Goal: Task Accomplishment & Management: Complete application form

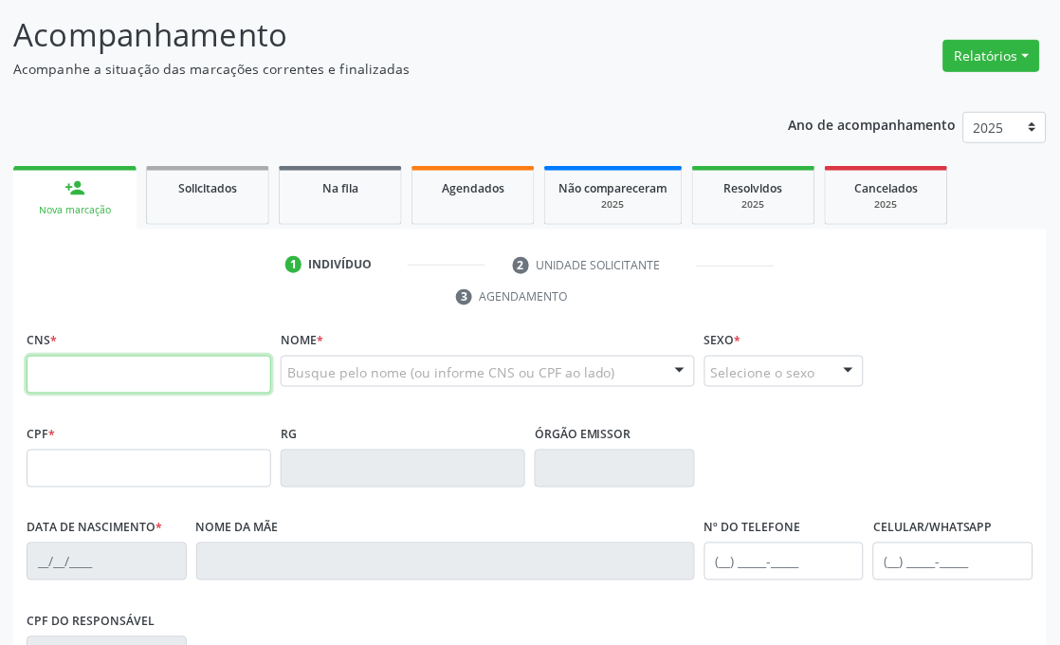
scroll to position [211, 0]
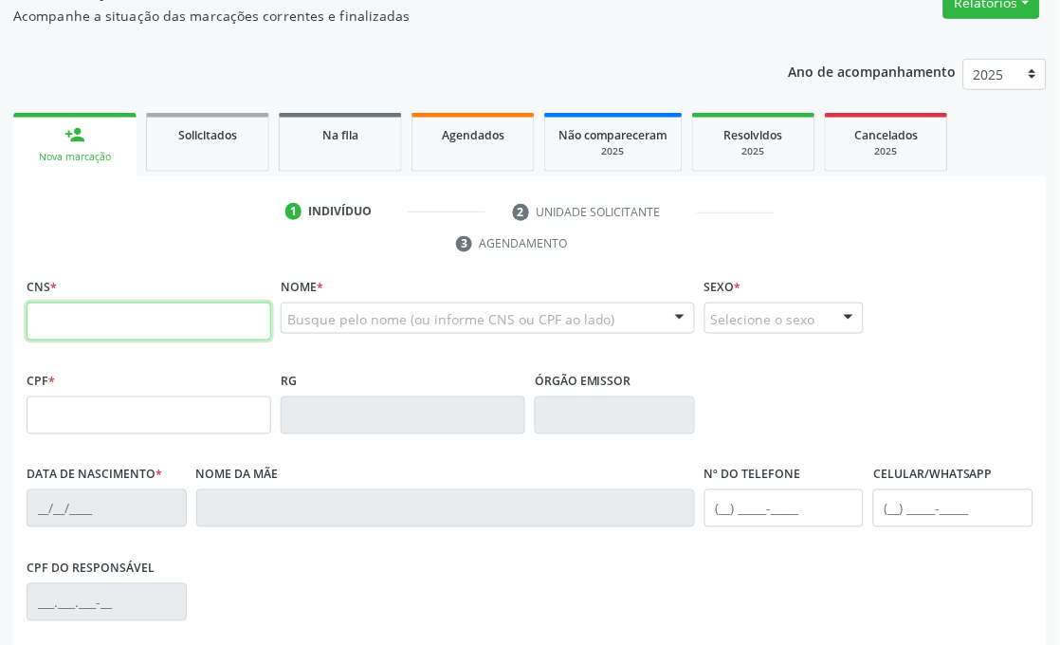
click at [164, 311] on input "text" at bounding box center [149, 322] width 245 height 38
type input "704 0073 0806 3868"
type input "19/09/1949"
type input "Josefa Gomes de Sa"
type input "(87) 99819-8672"
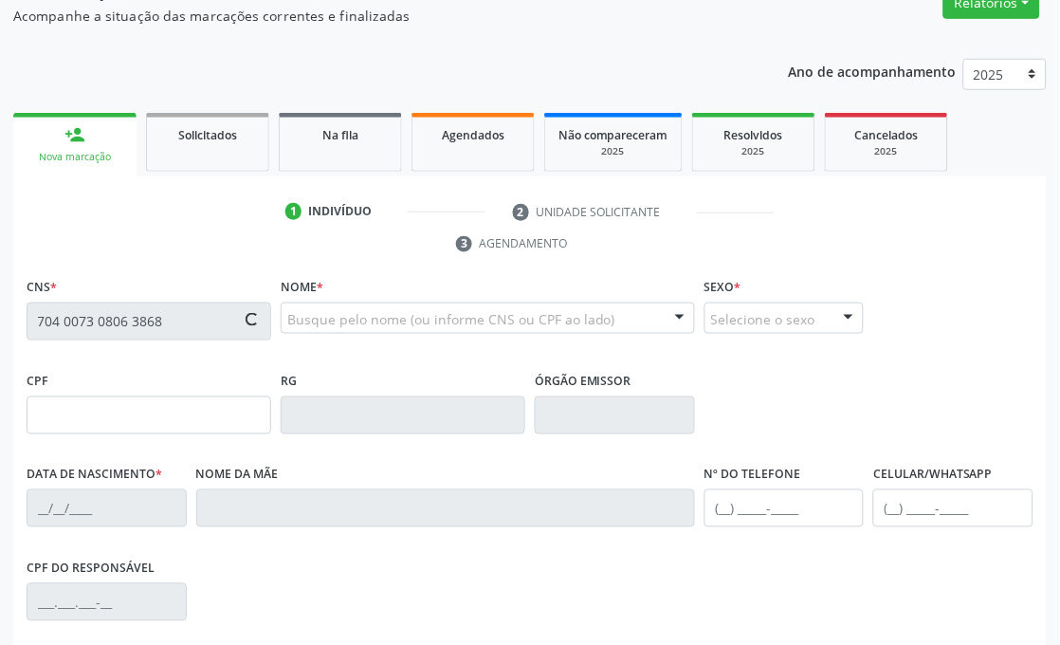
type input "(87) 99819-8672"
type input "476"
type input "094.190.714-72"
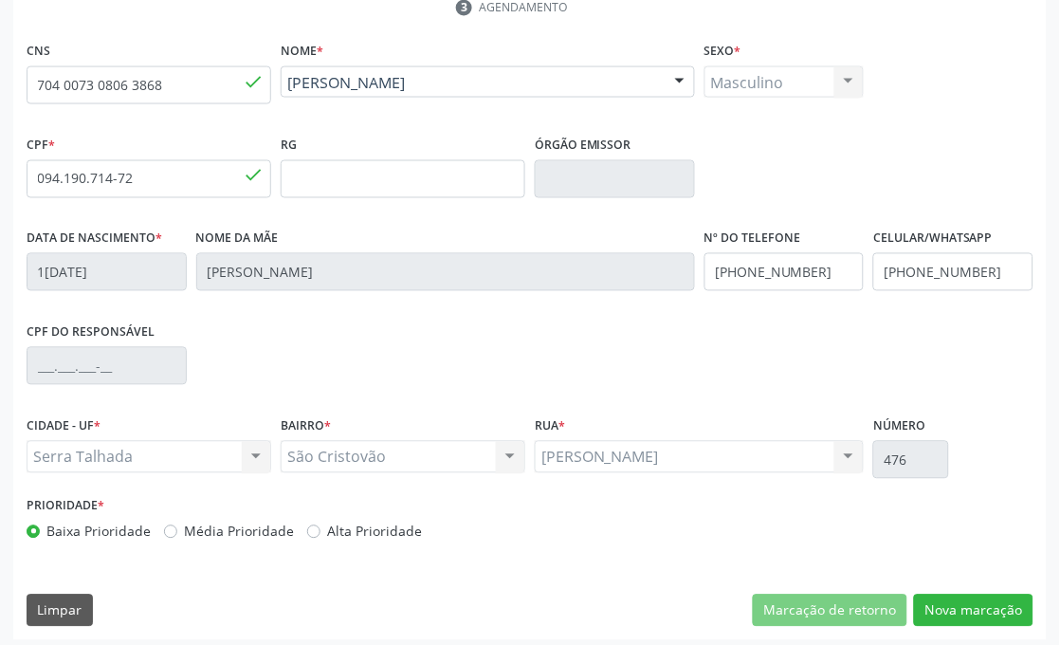
scroll to position [453, 0]
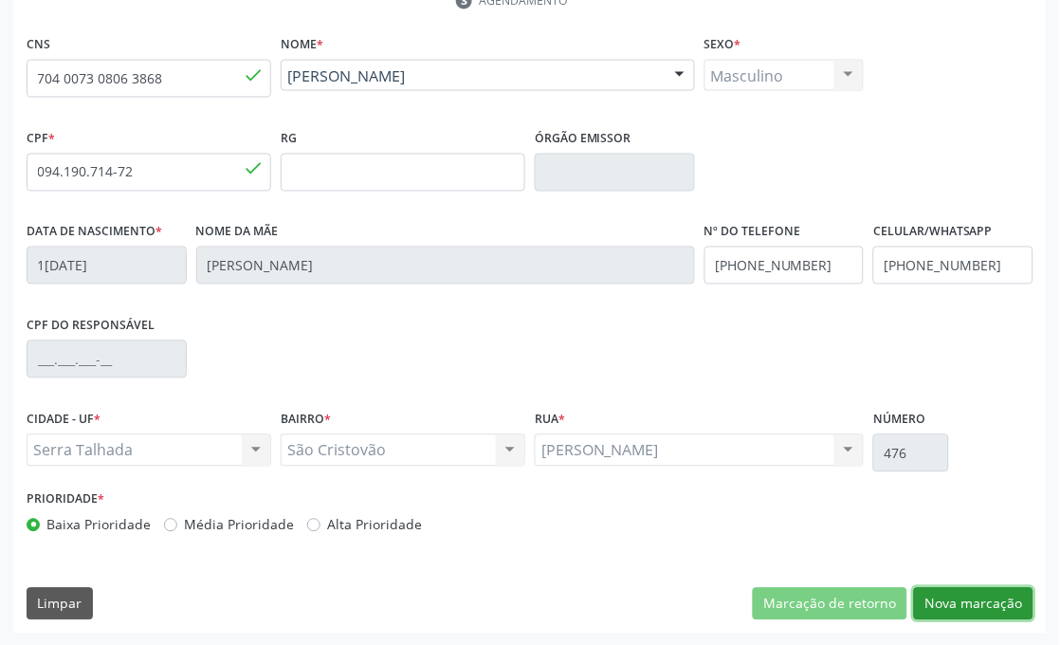
click at [949, 594] on button "Nova marcação" at bounding box center [974, 604] width 120 height 32
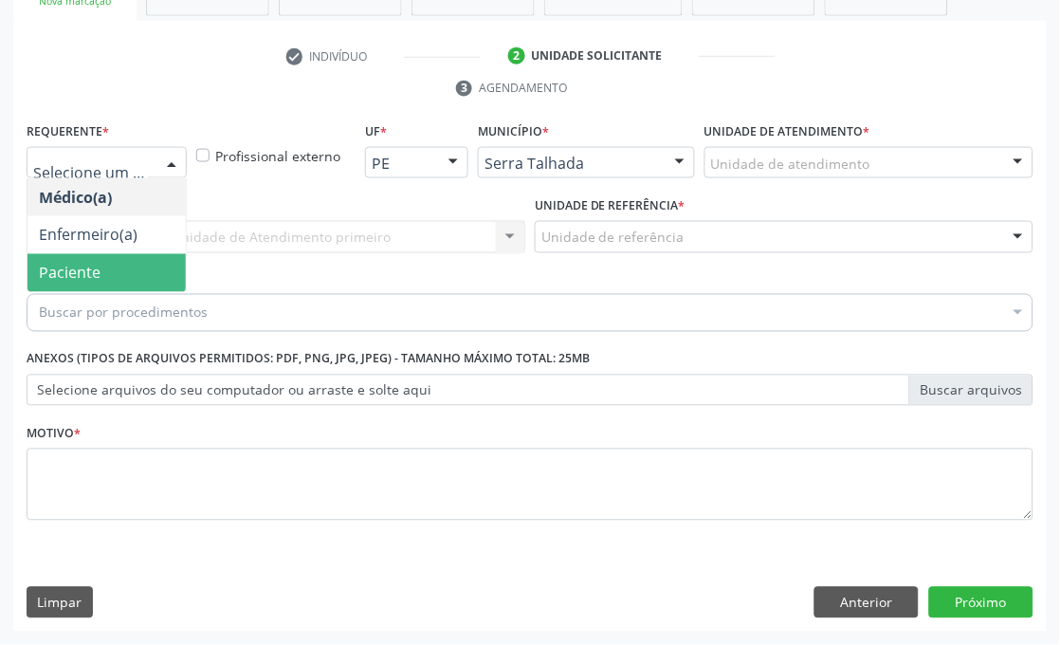
click at [92, 269] on span "Paciente" at bounding box center [70, 273] width 62 height 21
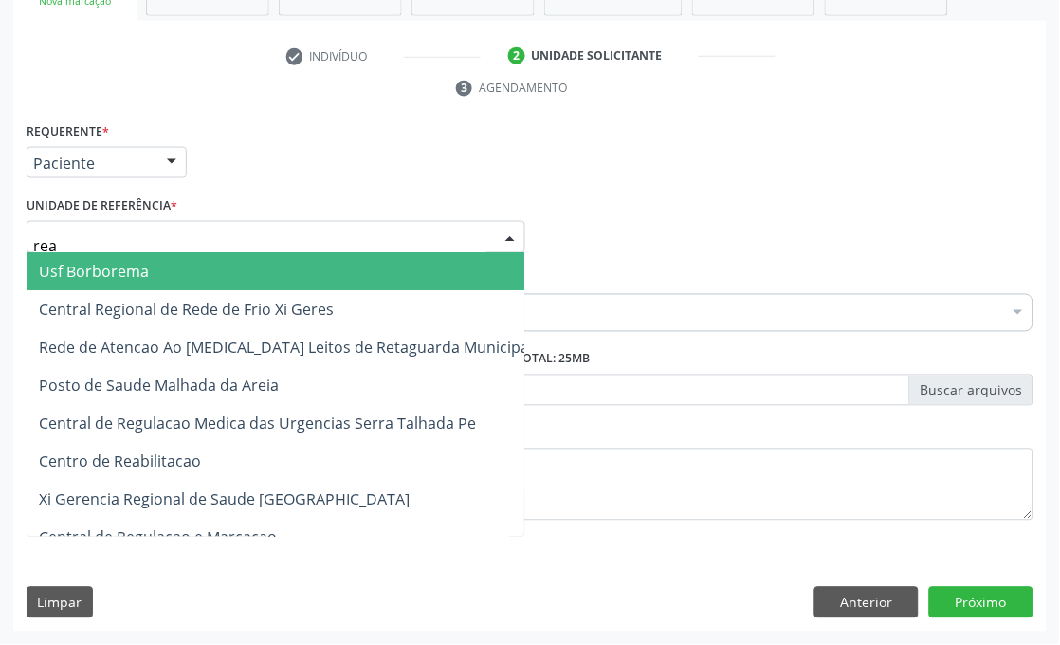
type input "reab"
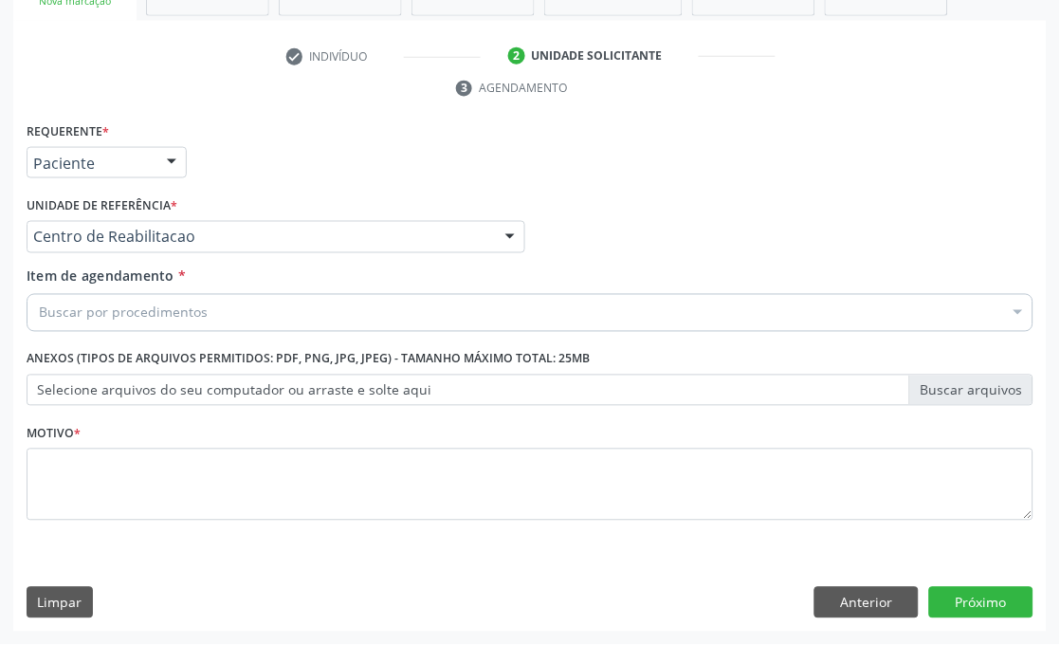
click at [39, 308] on input "Item de agendamento *" at bounding box center [39, 313] width 0 height 38
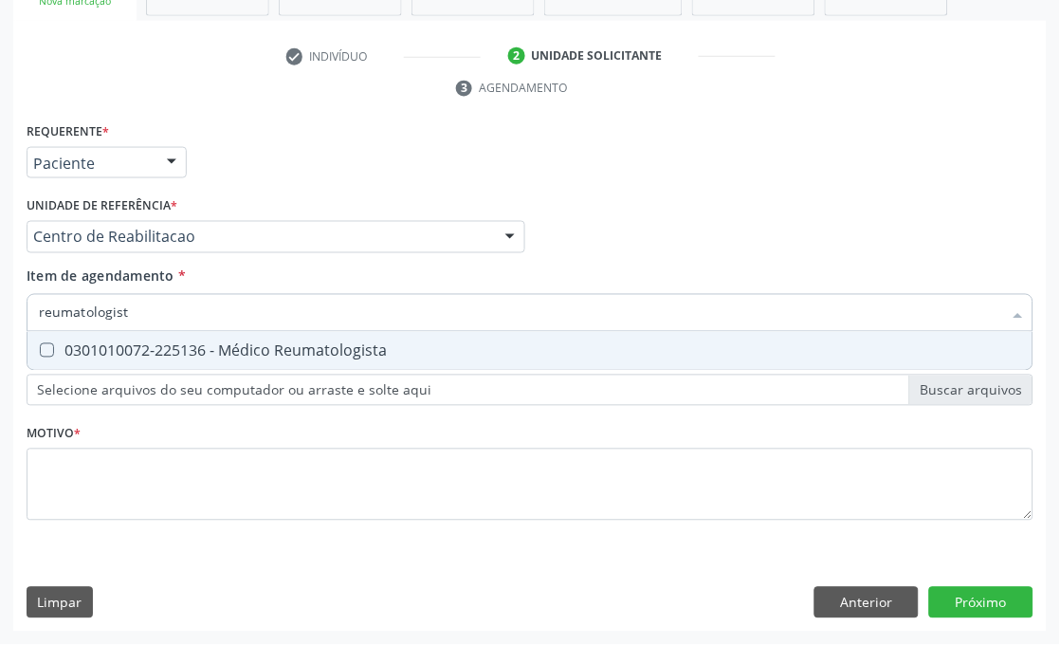
type input "reumatologista"
click at [328, 343] on div "0301010072-225136 - Médico Reumatologista" at bounding box center [530, 350] width 983 height 15
checkbox Reumatologista "true"
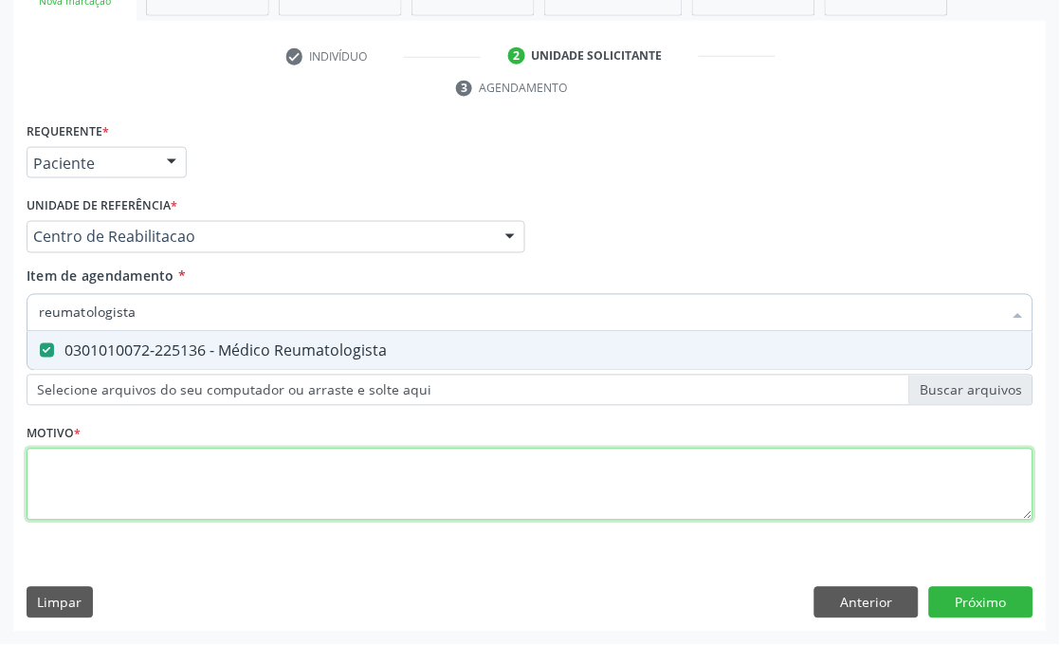
click at [81, 519] on div "Requerente * Paciente Médico(a) Enfermeiro(a) Paciente Nenhum resultado encontr…" at bounding box center [530, 333] width 1007 height 430
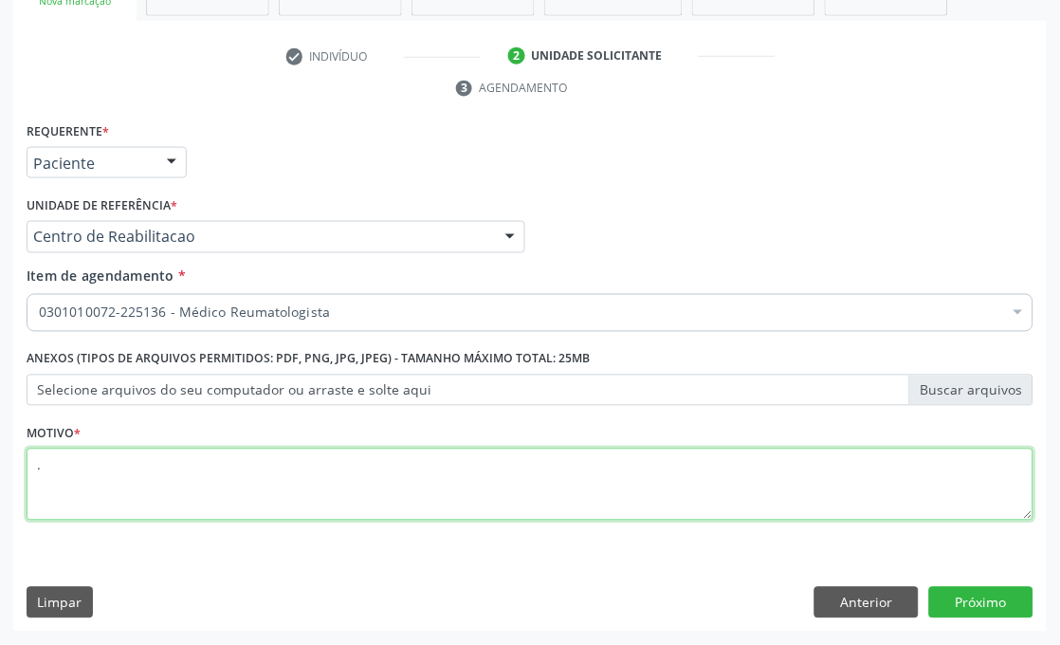
type textarea "."
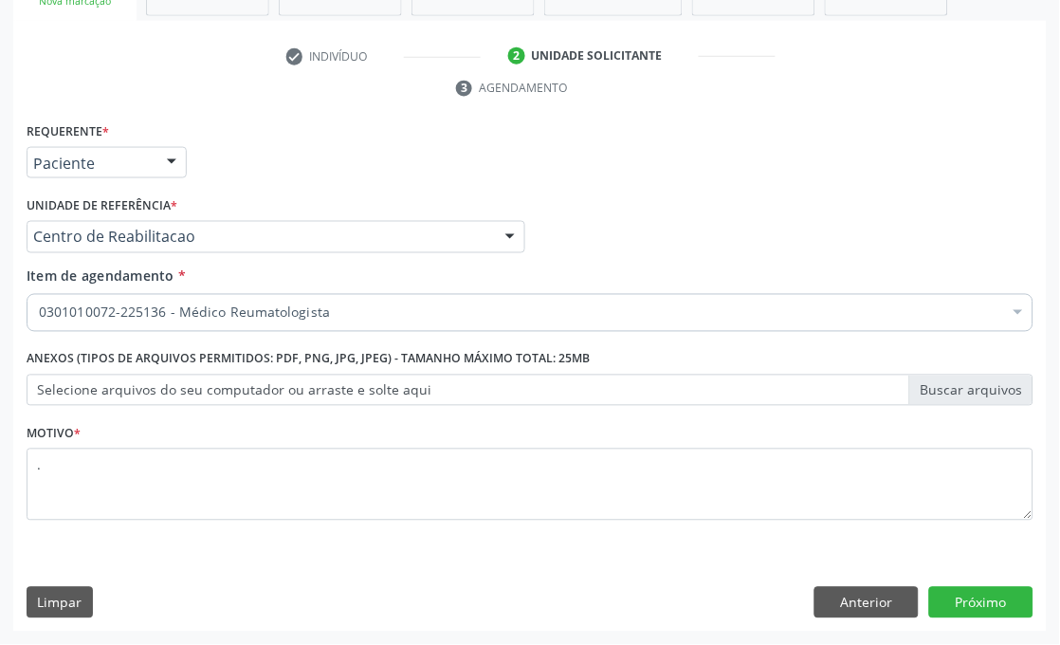
click at [968, 580] on div "Requerente * Paciente Médico(a) Enfermeiro(a) Paciente Nenhum resultado encontr…" at bounding box center [530, 375] width 1034 height 515
click at [968, 581] on div "Requerente * Paciente Médico(a) Enfermeiro(a) Paciente Nenhum resultado encontr…" at bounding box center [530, 375] width 1034 height 515
click at [970, 596] on button "Próximo" at bounding box center [982, 603] width 104 height 32
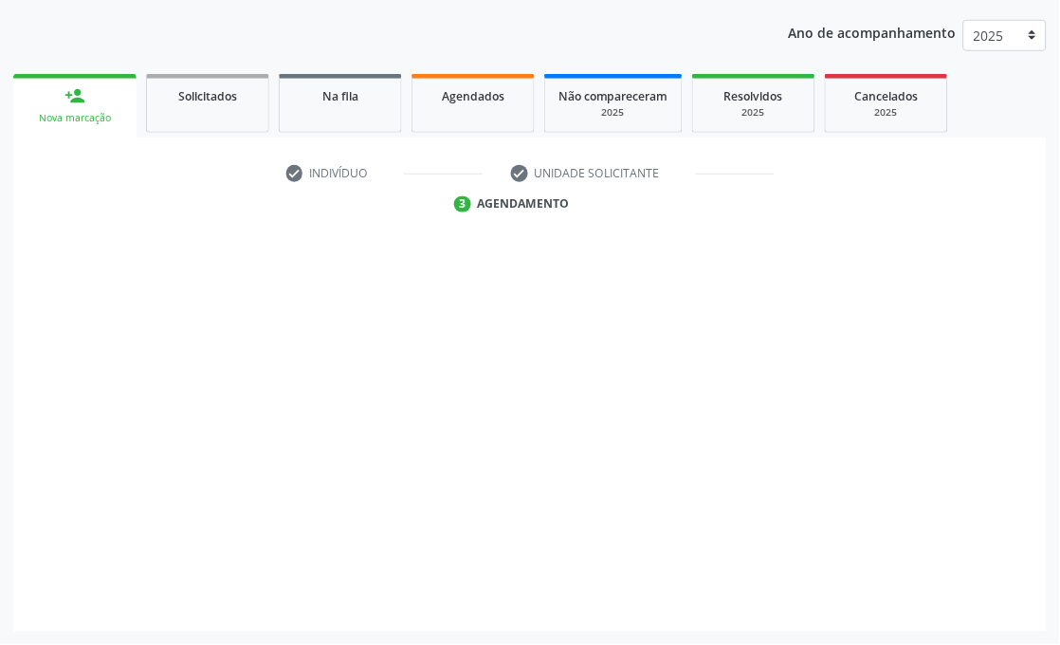
scroll to position [249, 0]
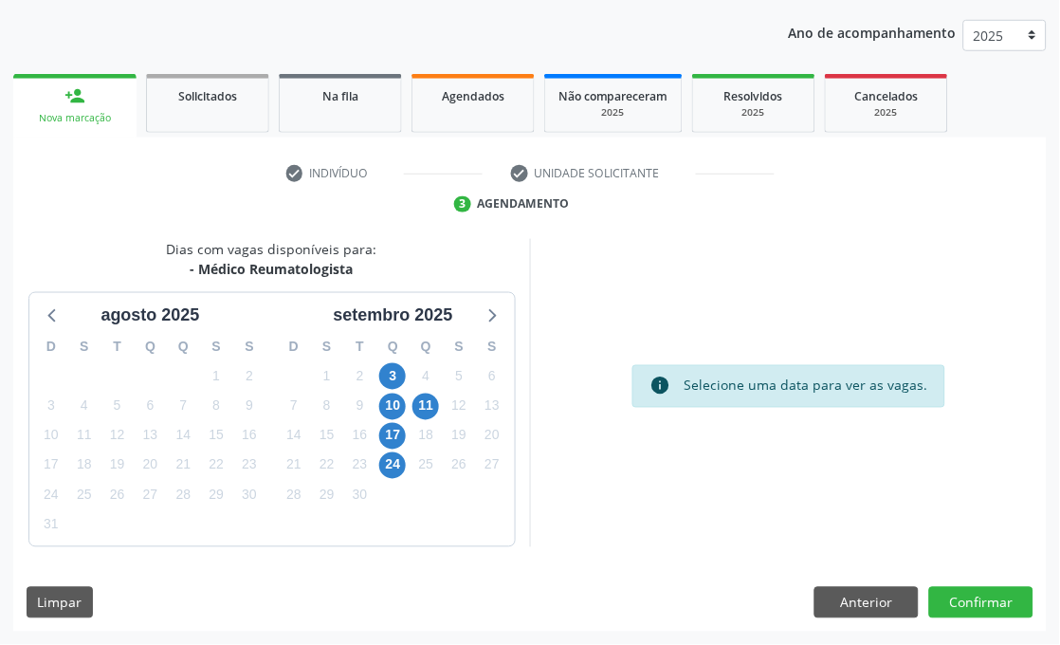
click at [155, 240] on div "Dias com vagas disponíveis para: - Médico Reumatologista agosto 2025 D S T Q Q …" at bounding box center [271, 393] width 517 height 308
click at [391, 368] on span "3" at bounding box center [392, 376] width 27 height 27
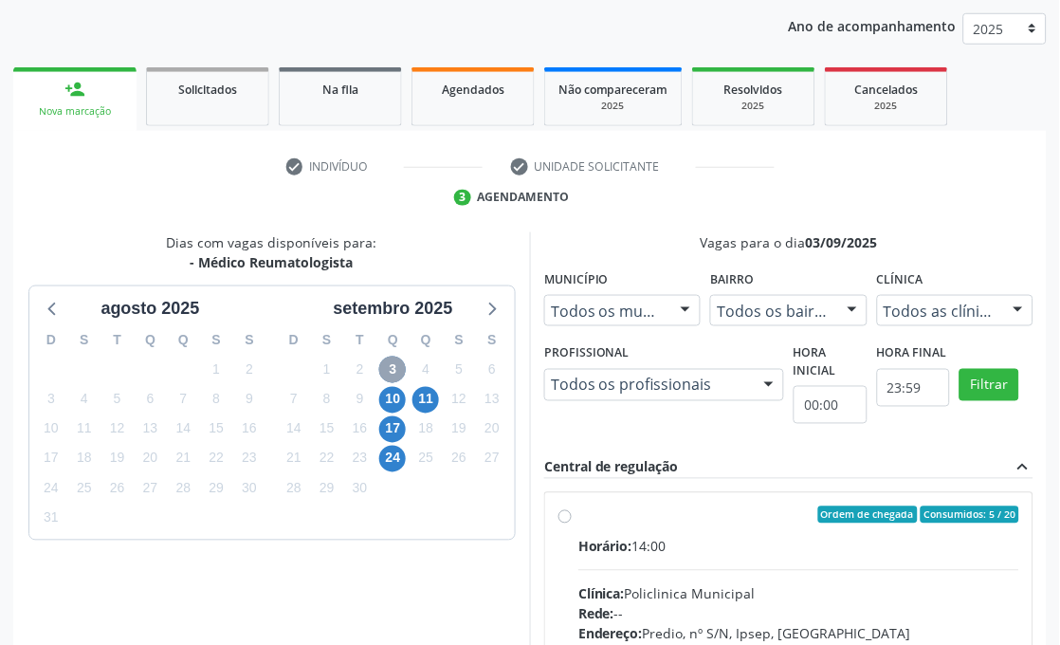
scroll to position [460, 0]
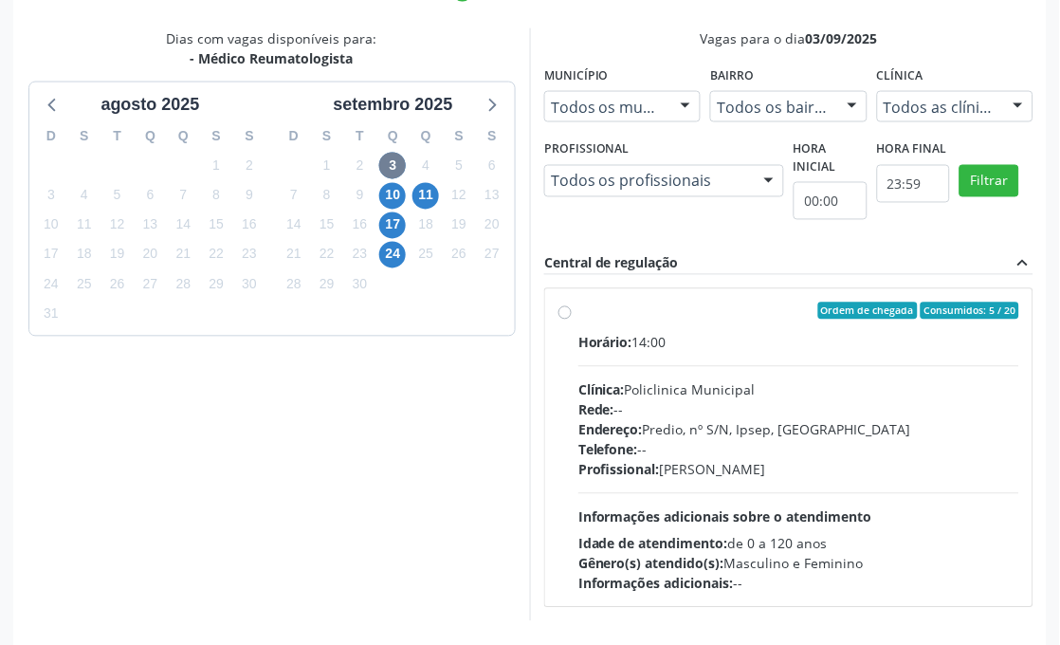
click at [641, 403] on div "Rede: --" at bounding box center [799, 410] width 441 height 20
click at [572, 320] on input "Ordem de chegada Consumidos: 5 / 20 Horário: 14:00 Clínica: Policlinica Municip…" at bounding box center [565, 311] width 13 height 17
radio input "true"
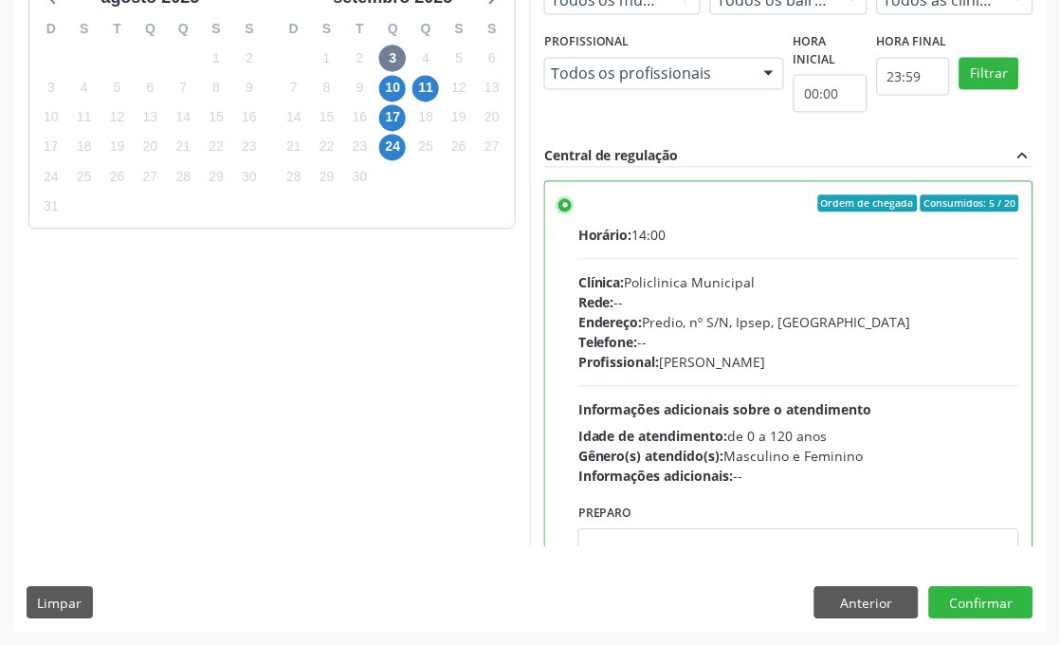
scroll to position [95, 0]
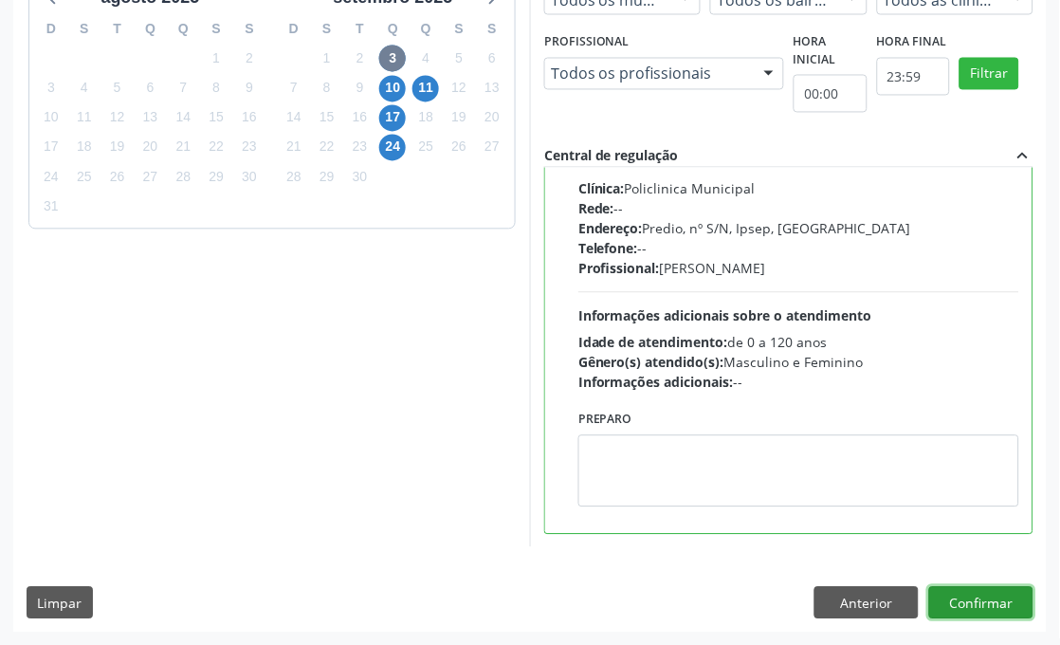
click at [1005, 593] on button "Confirmar" at bounding box center [982, 603] width 104 height 32
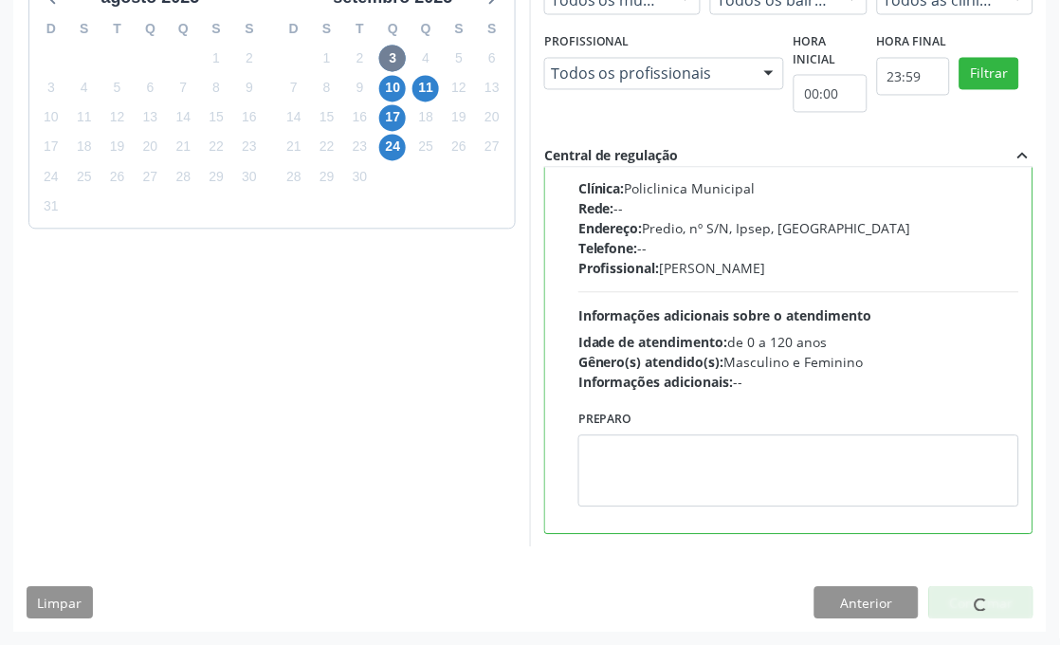
scroll to position [27, 0]
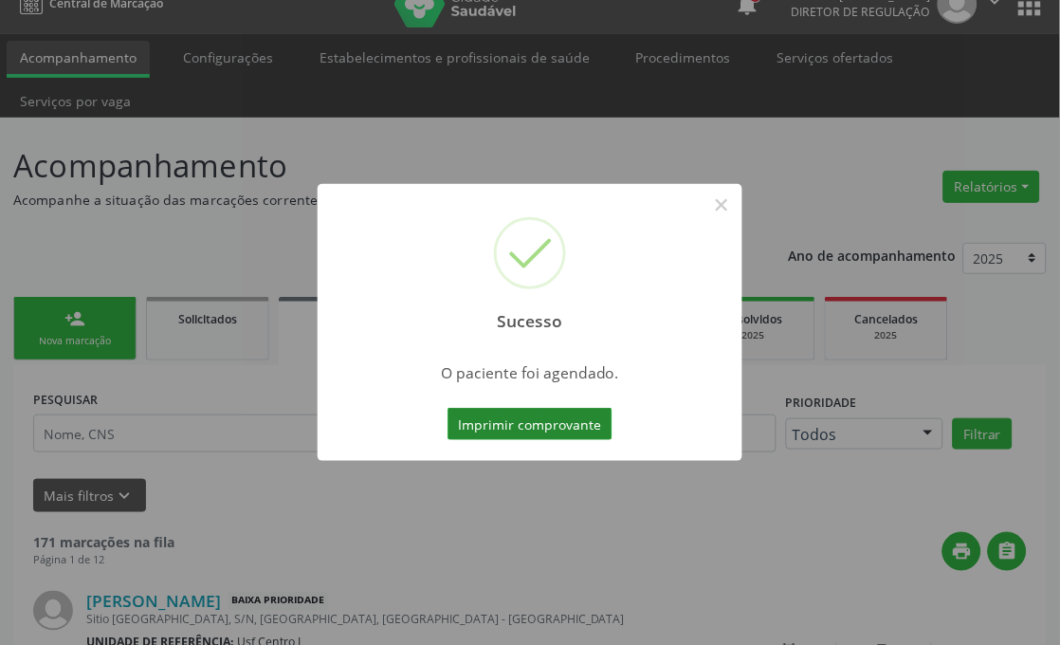
click at [503, 417] on button "Imprimir comprovante" at bounding box center [530, 424] width 165 height 32
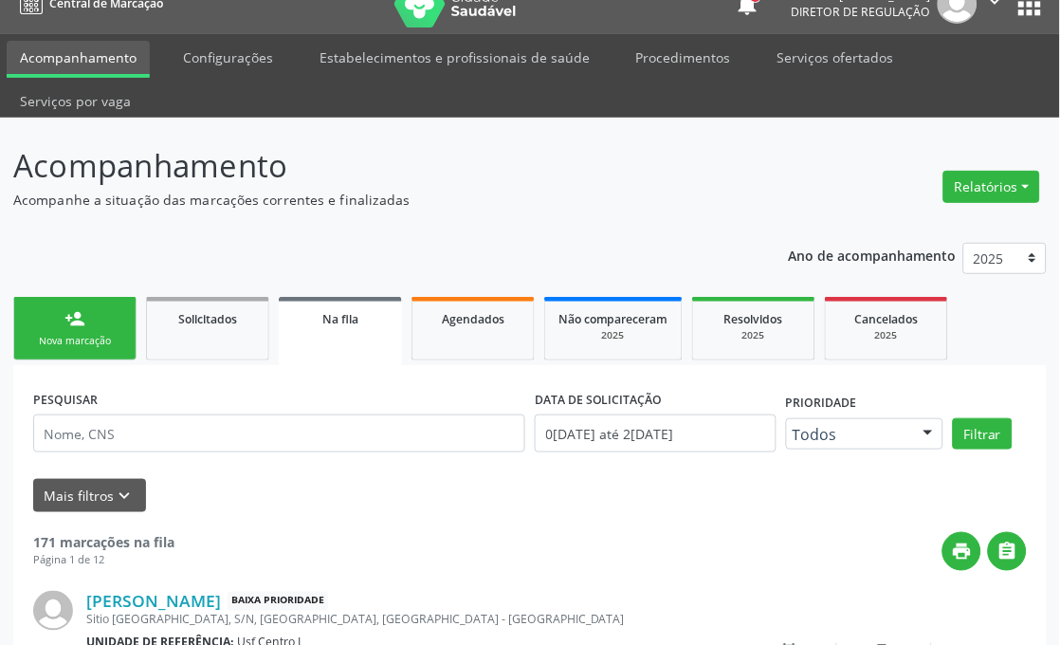
click at [100, 345] on div "Nova marcação" at bounding box center [75, 341] width 95 height 14
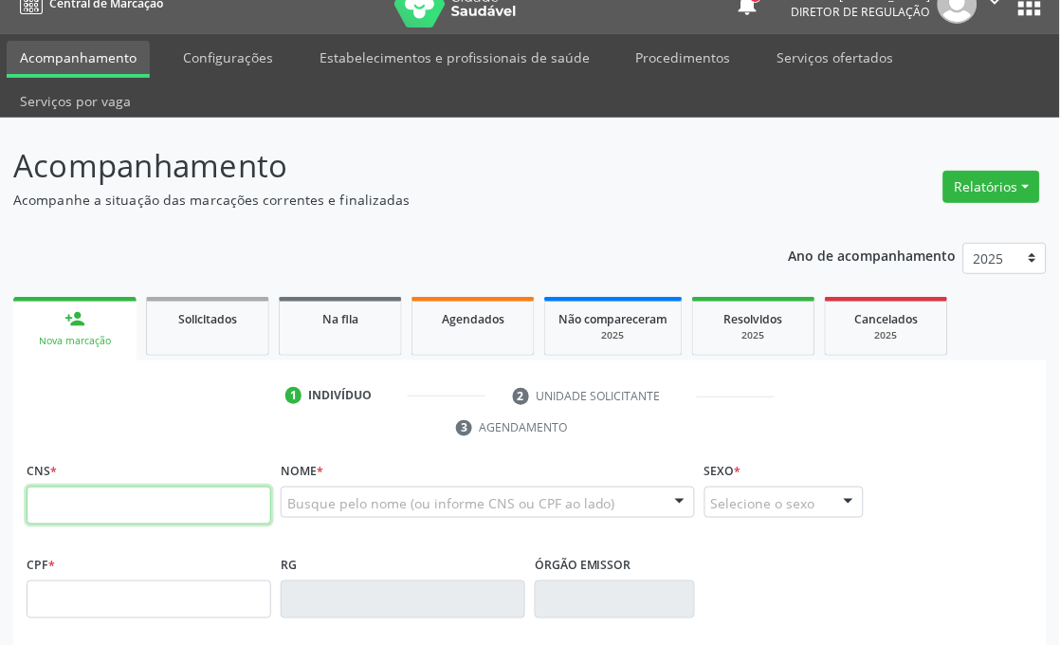
click at [76, 489] on input "text" at bounding box center [149, 506] width 245 height 38
paste input "704 0073 0806 3868"
type input "704 0073 0806 3868"
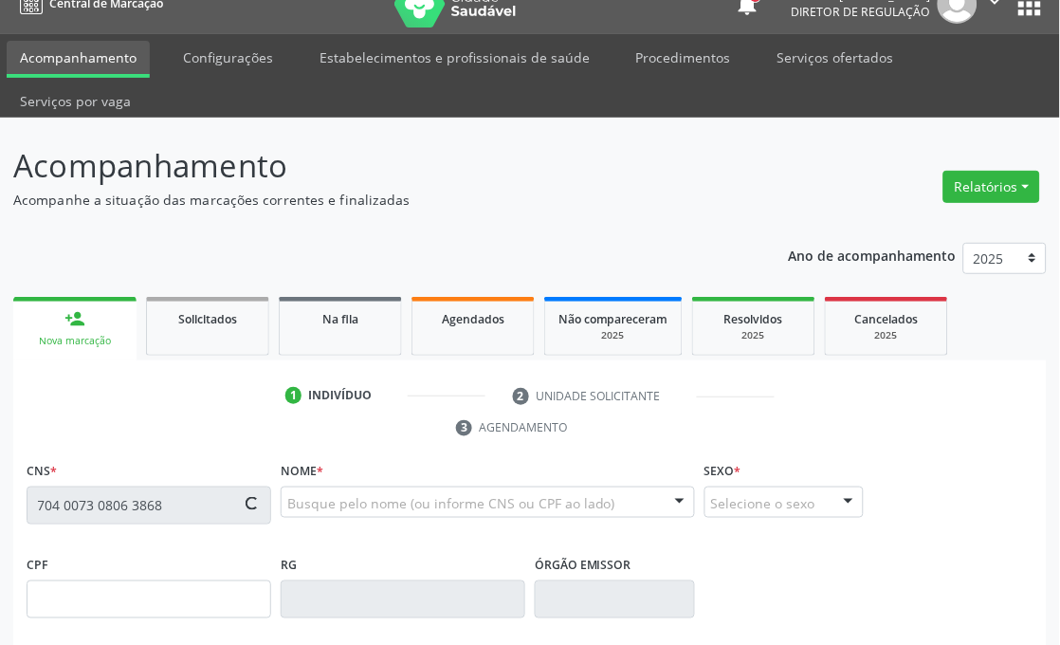
type input "094.190.714-72"
type input "19/09/1949"
type input "Josefa Gomes de Sa"
type input "(87) 99819-8672"
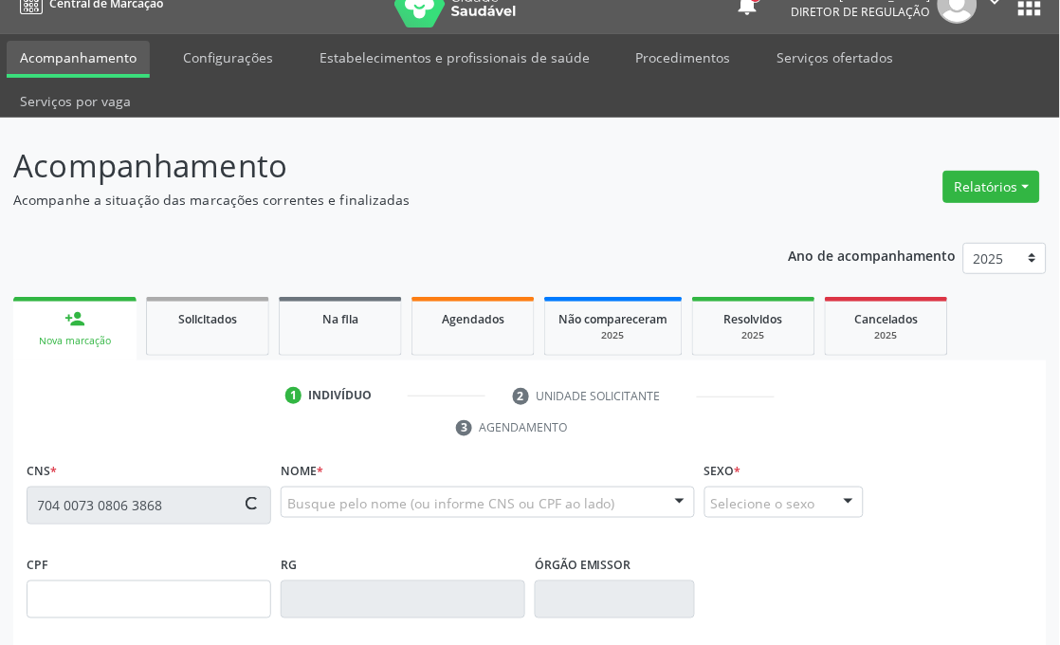
type input "476"
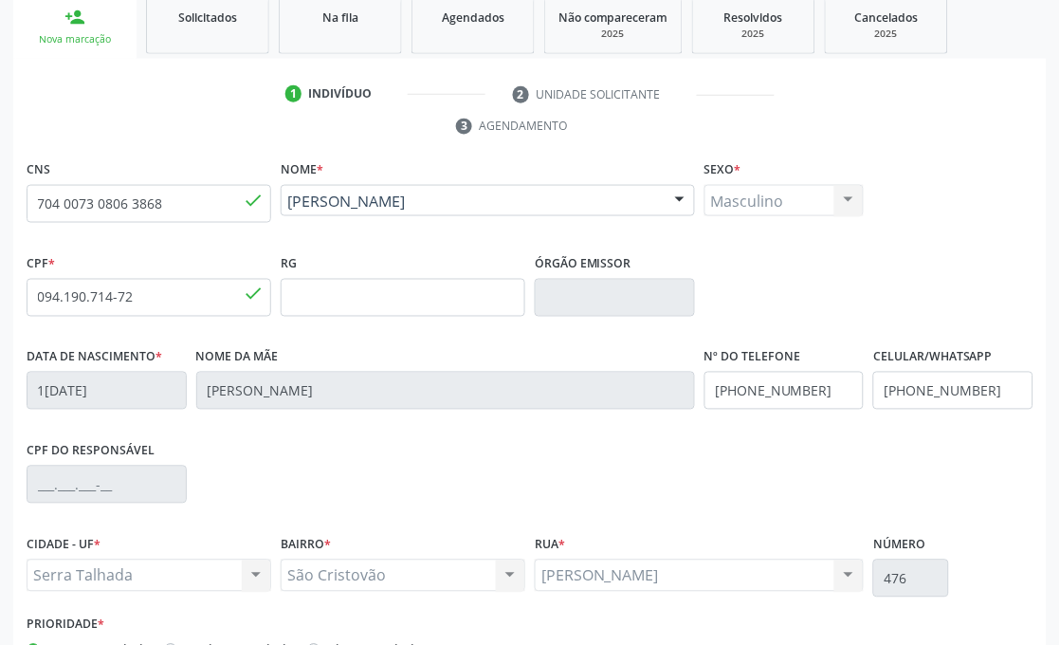
scroll to position [453, 0]
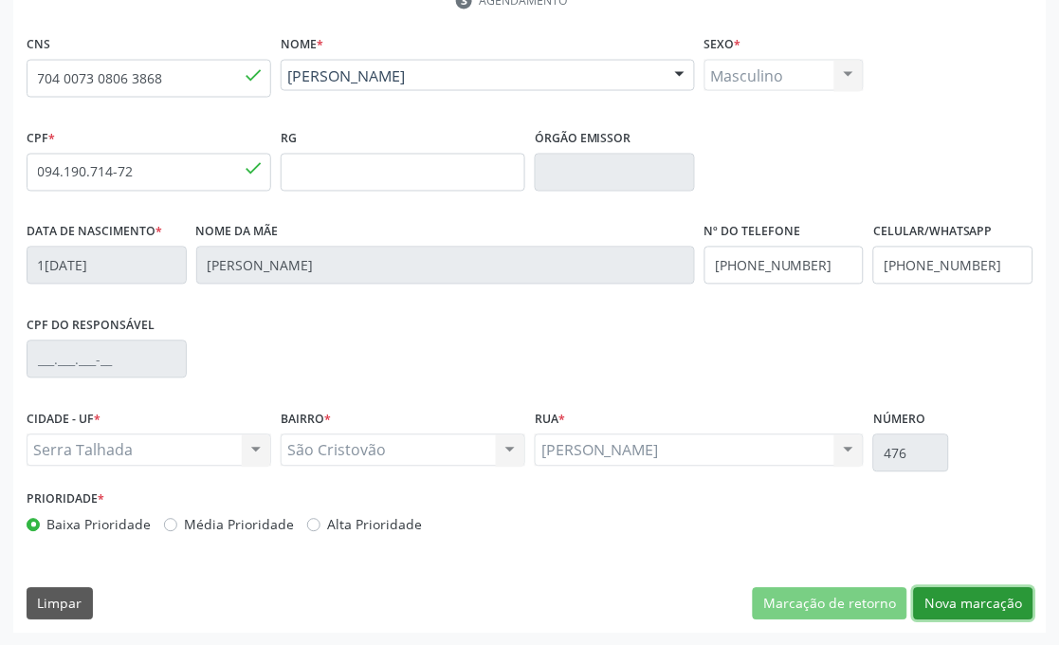
click at [965, 610] on button "Nova marcação" at bounding box center [974, 604] width 120 height 32
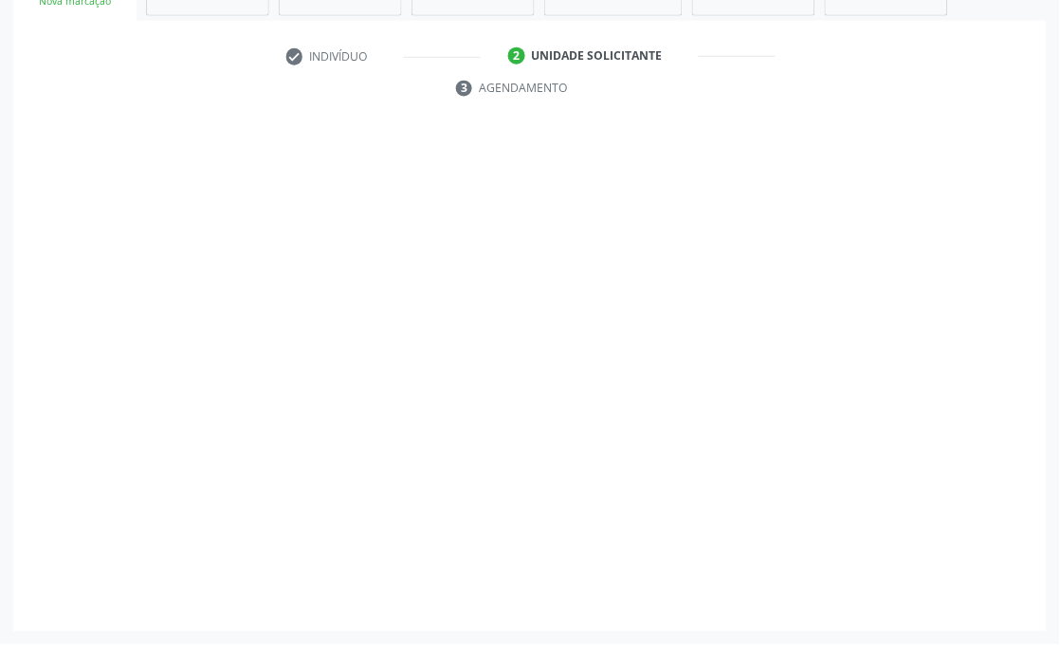
scroll to position [366, 0]
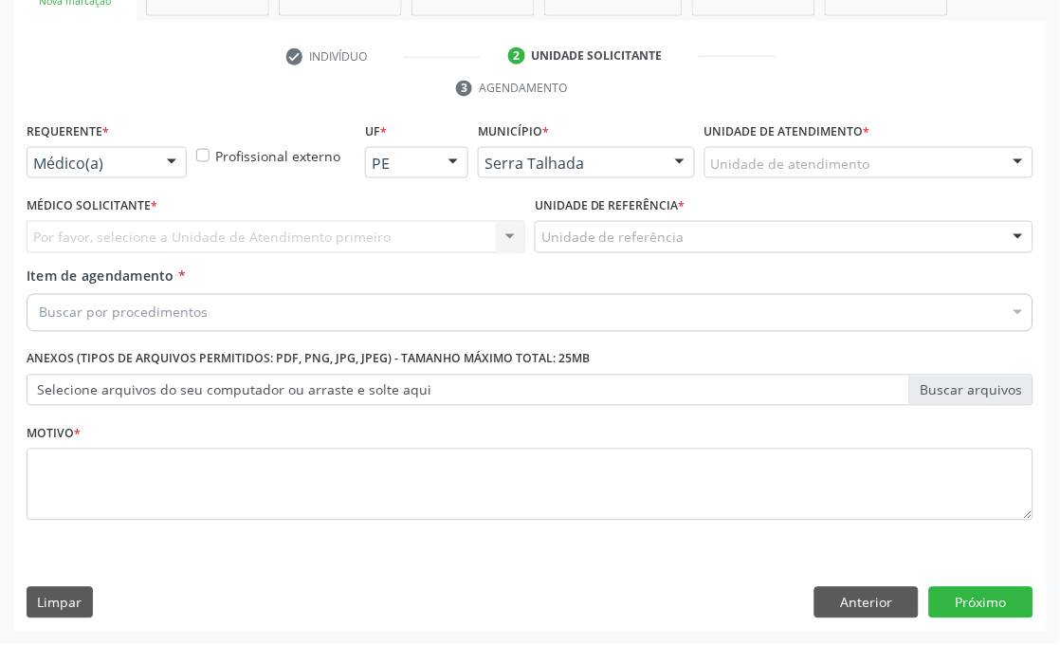
click at [87, 140] on label "Requerente *" at bounding box center [68, 132] width 83 height 29
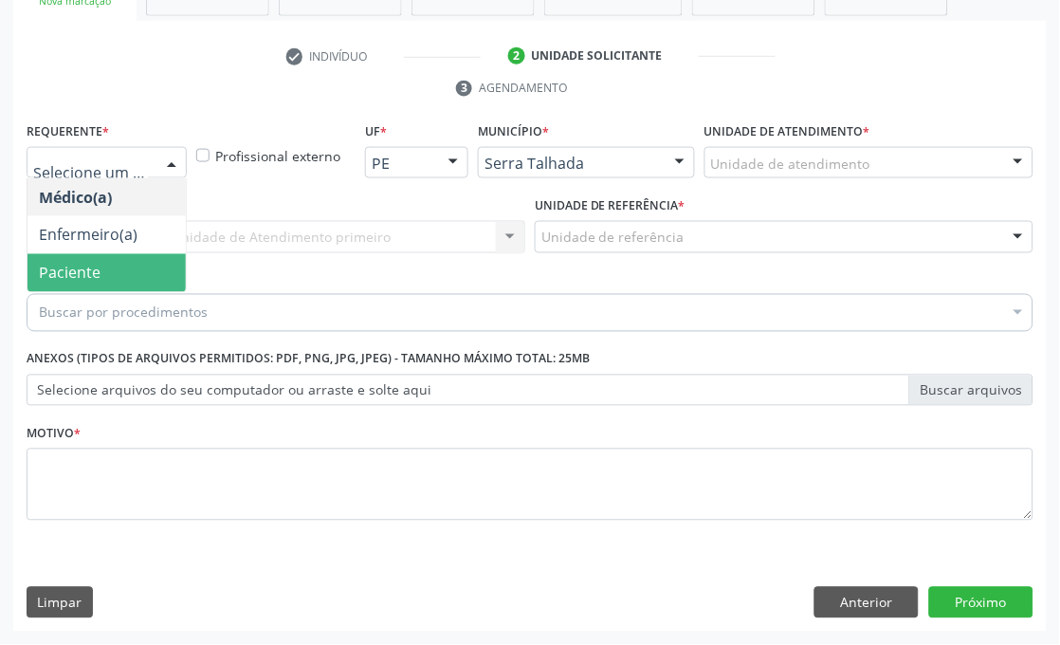
click at [78, 264] on span "Paciente" at bounding box center [70, 273] width 62 height 21
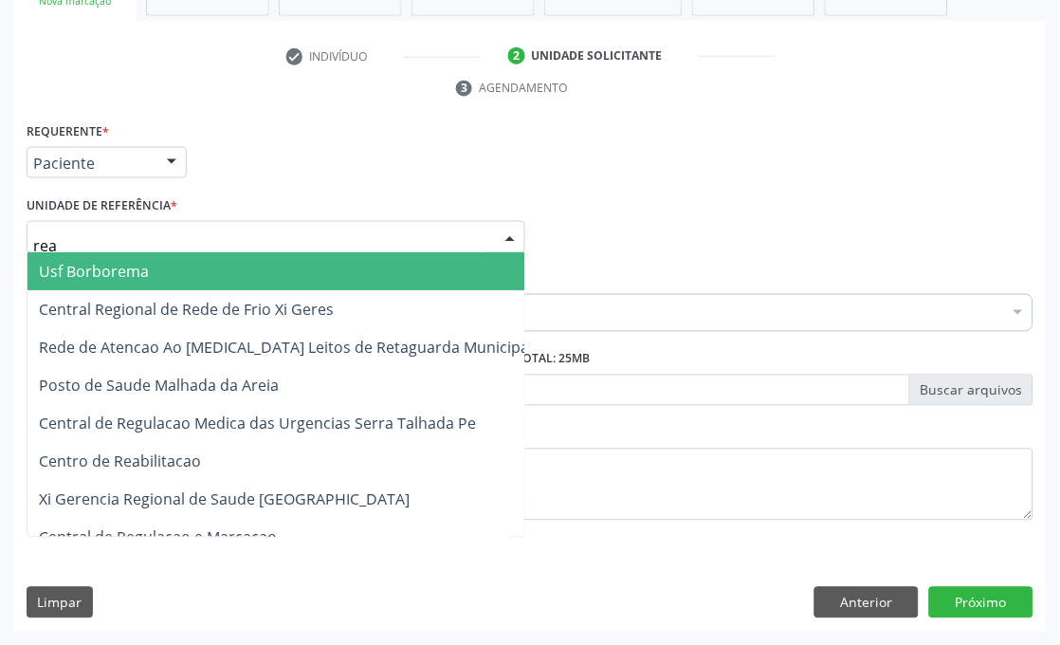
type input "reab"
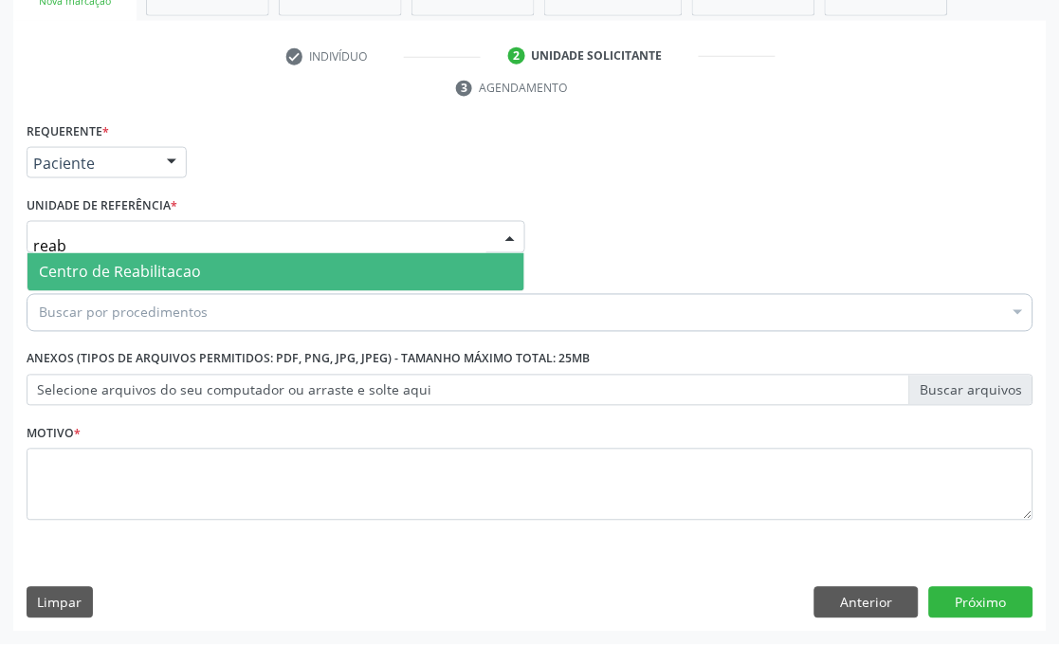
click at [118, 262] on span "Centro de Reabilitacao" at bounding box center [120, 272] width 162 height 21
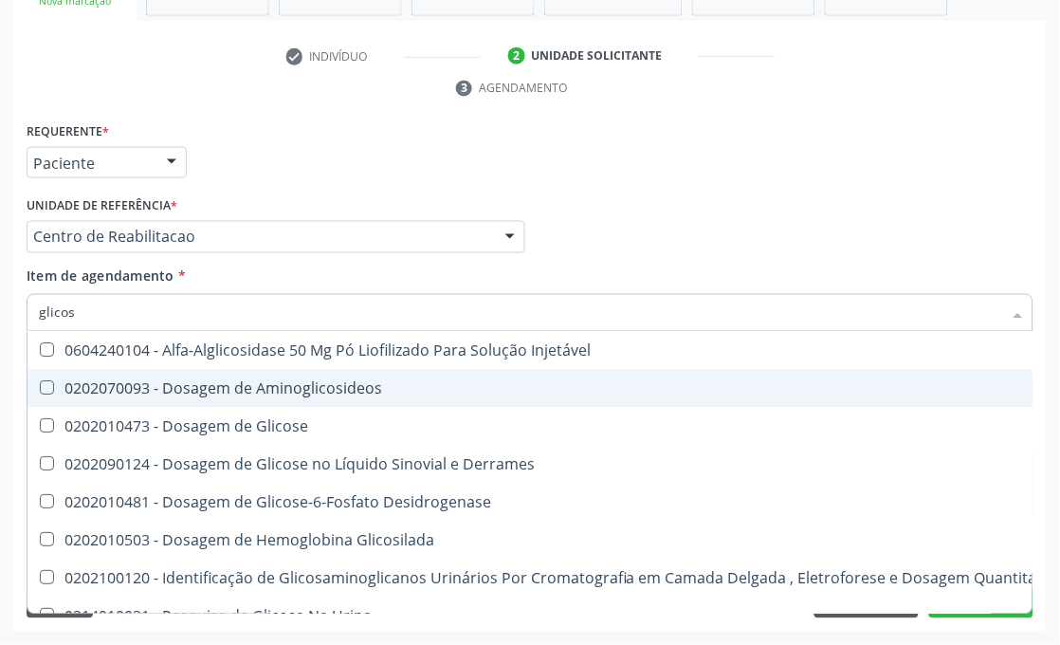
type input "glicose"
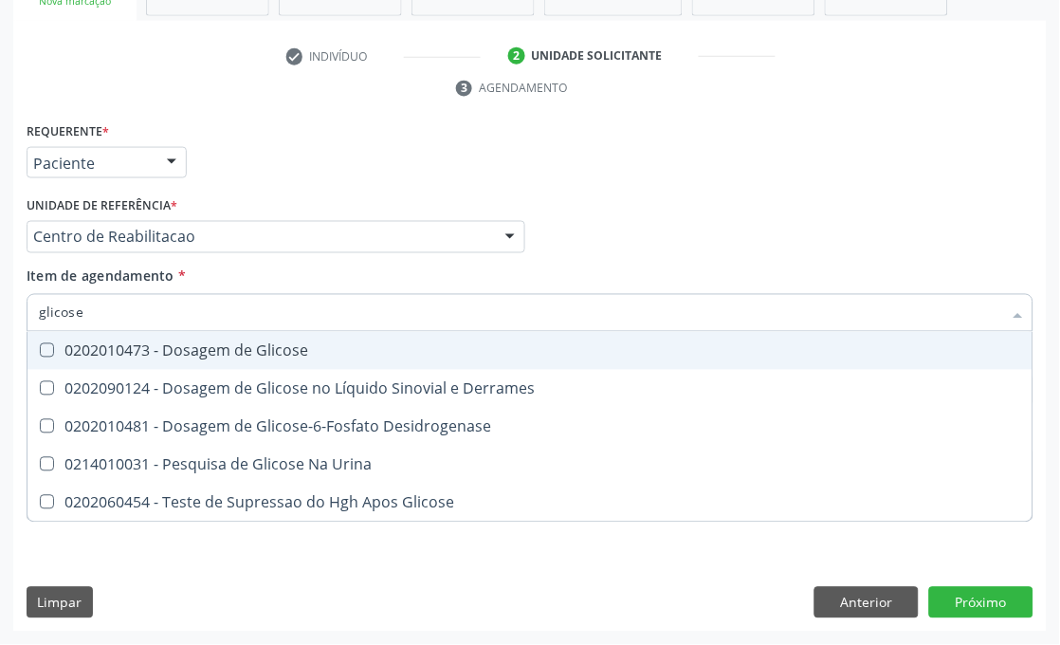
click at [280, 363] on span "0202010473 - Dosagem de Glicose" at bounding box center [530, 351] width 1005 height 38
checkbox Glicose "true"
click at [51, 308] on input "glicose" at bounding box center [521, 313] width 964 height 38
type input "gl"
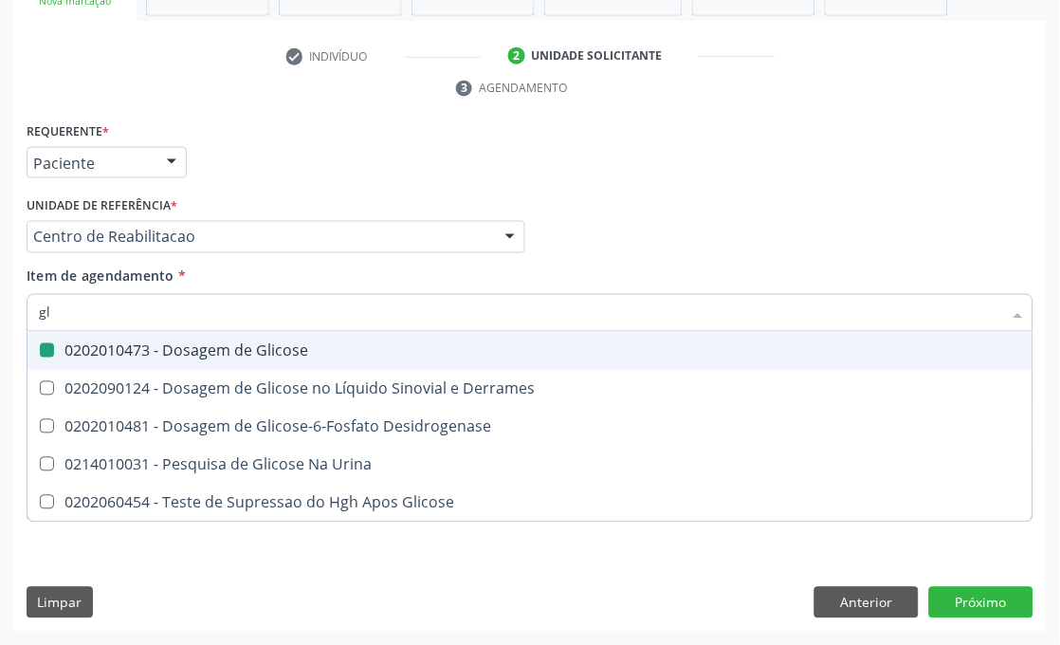
checkbox Glicose "false"
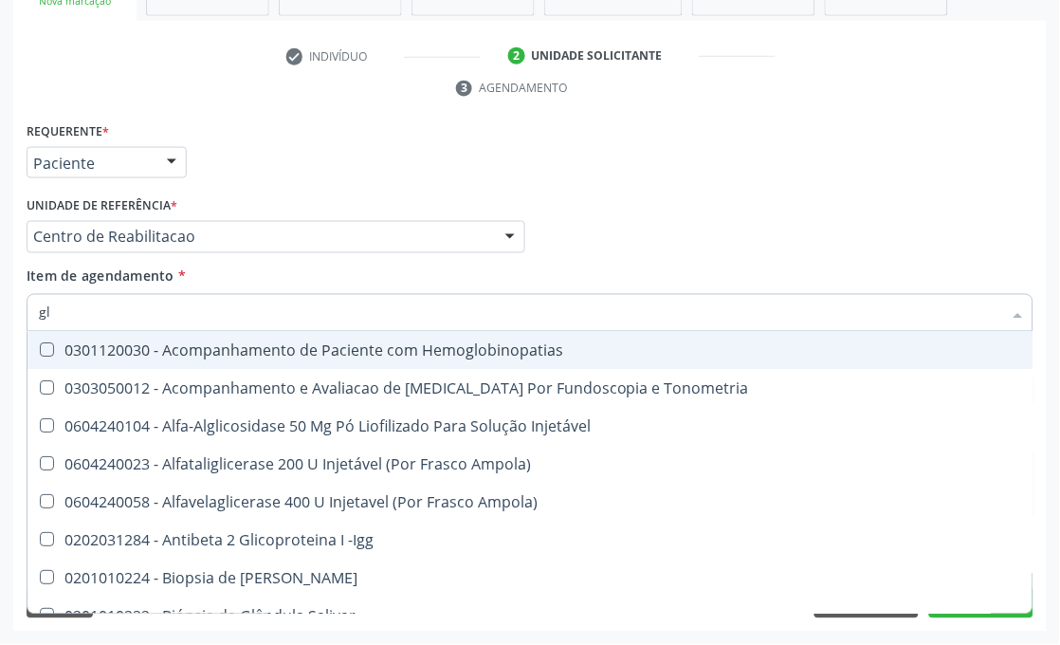
type input "gli"
checkbox \(Confirmatorio\) "true"
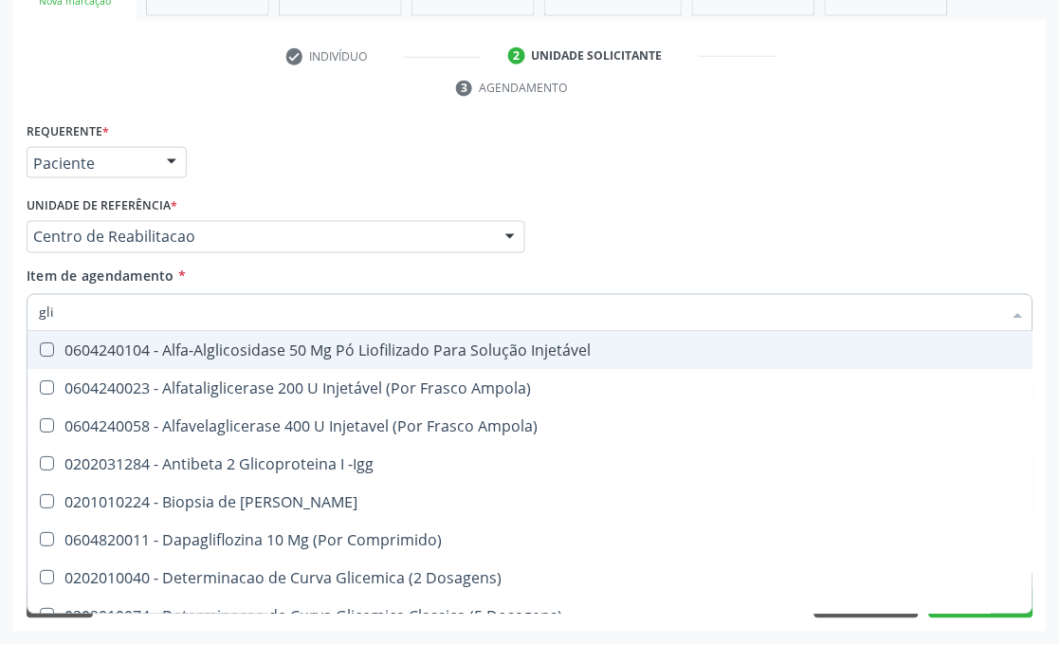
type input "glic"
checkbox Aminoglicosideos "true"
checkbox Glicose "false"
type input "glico"
checkbox Comprimido\) "true"
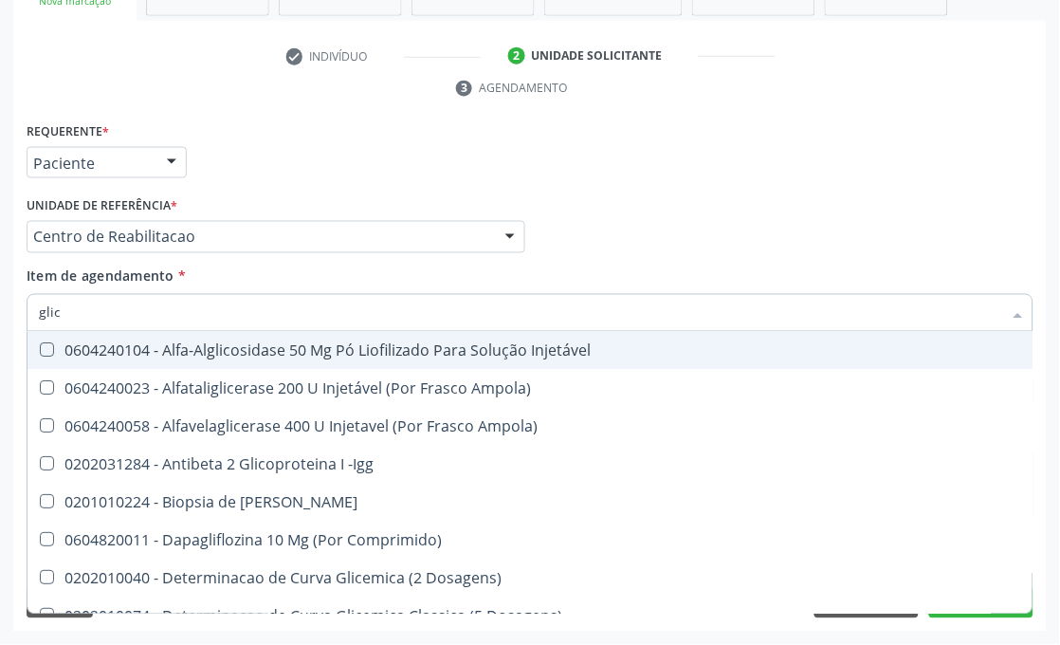
checkbox Aminoglicosideos "false"
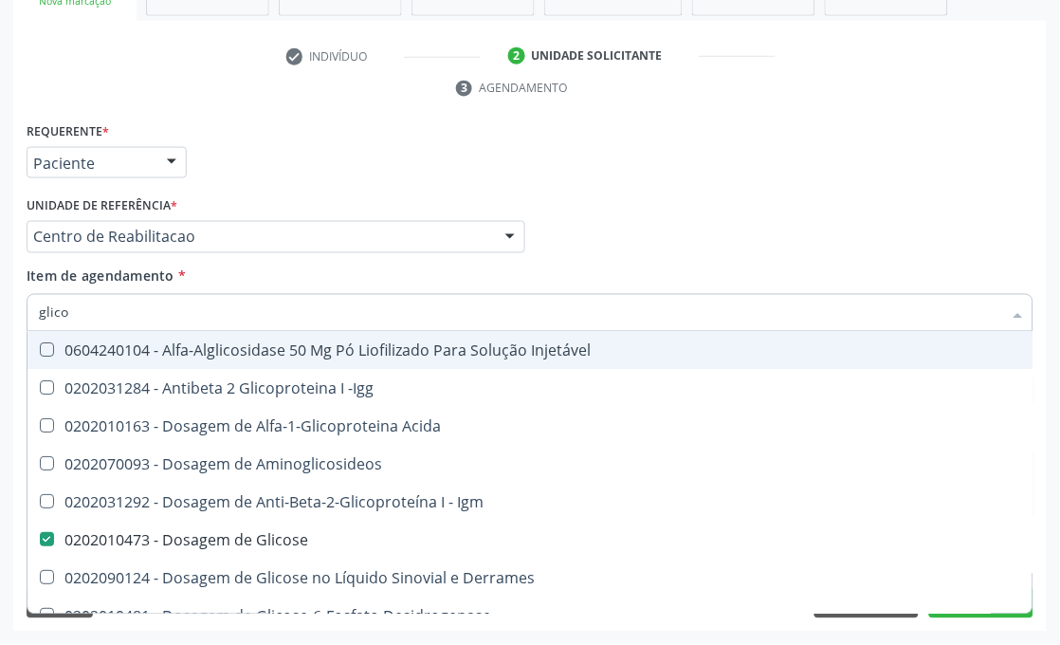
type input "glicos"
checkbox Acida "true"
checkbox Glicose "false"
type input "glicosi"
checkbox Acida "false"
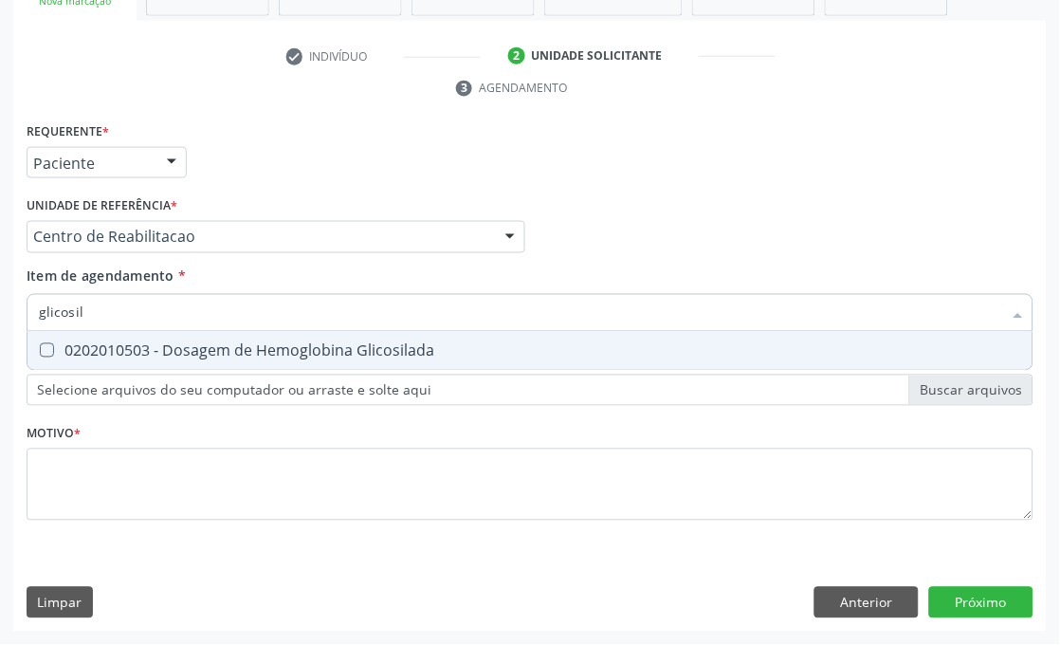
type input "glicosila"
click at [40, 345] on Glicosilada at bounding box center [47, 350] width 14 height 14
click at [39, 345] on Glicosilada "checkbox" at bounding box center [34, 350] width 12 height 12
checkbox Glicosilada "true"
click at [109, 305] on input "glicosila" at bounding box center [521, 313] width 964 height 38
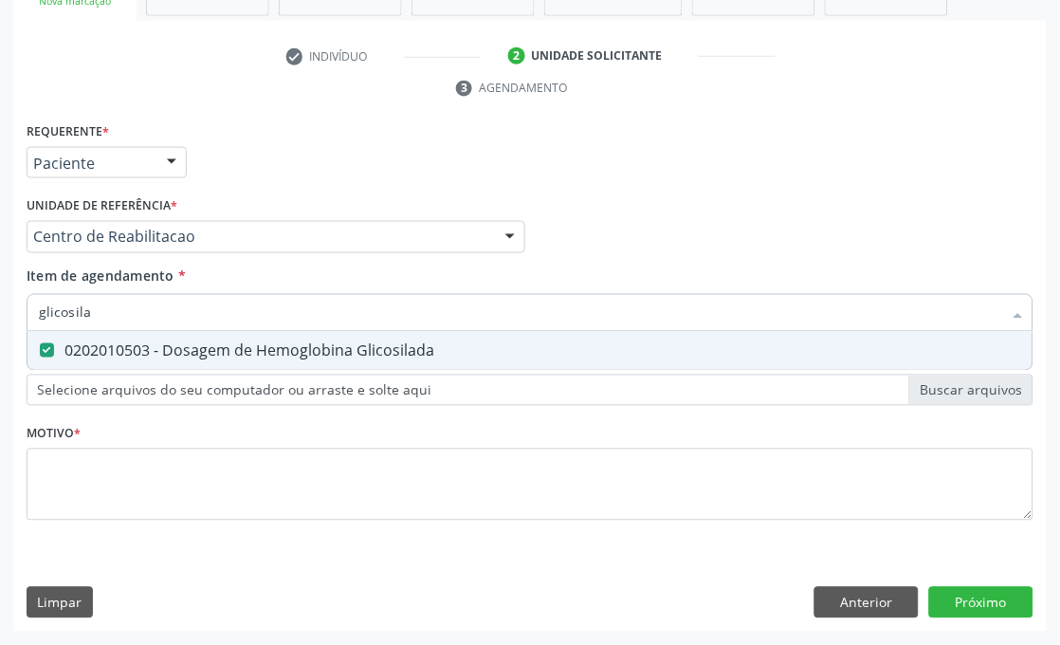
click at [109, 305] on input "glicosila" at bounding box center [521, 313] width 964 height 38
checkbox Glicosilada "false"
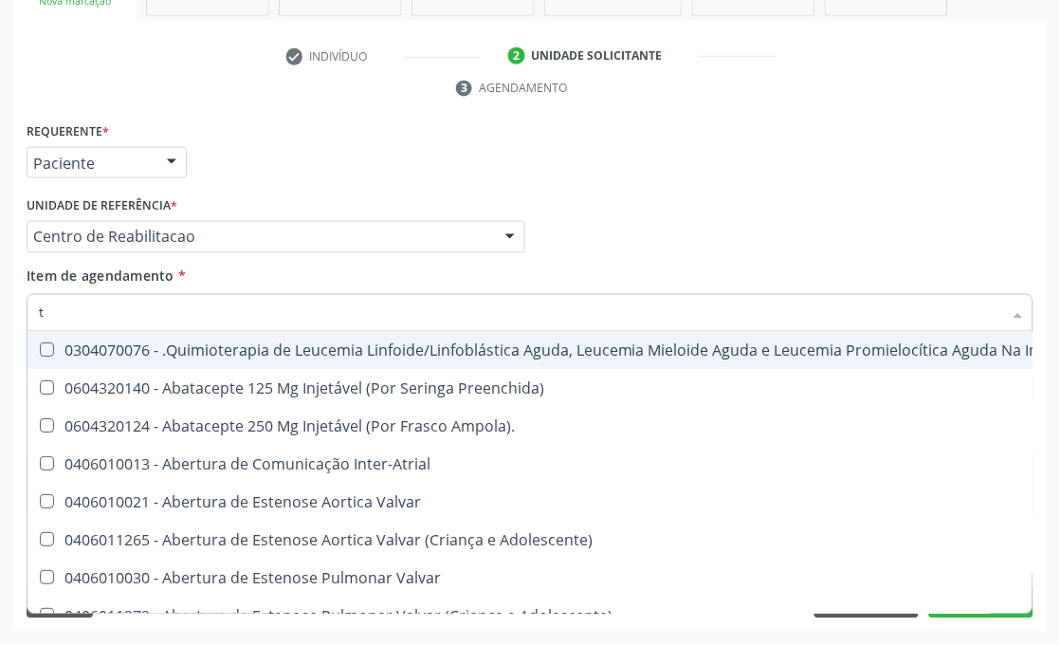
type input "t4"
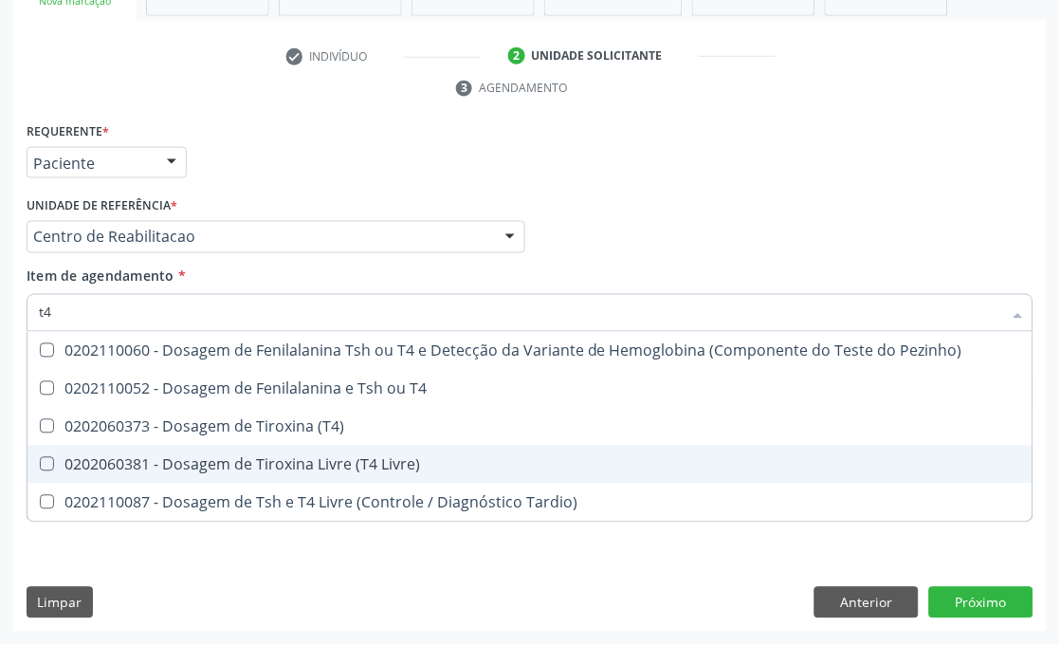
click at [224, 446] on span "0202060381 - Dosagem de Tiroxina Livre (T4 Livre)" at bounding box center [530, 465] width 1005 height 38
checkbox Livre\) "true"
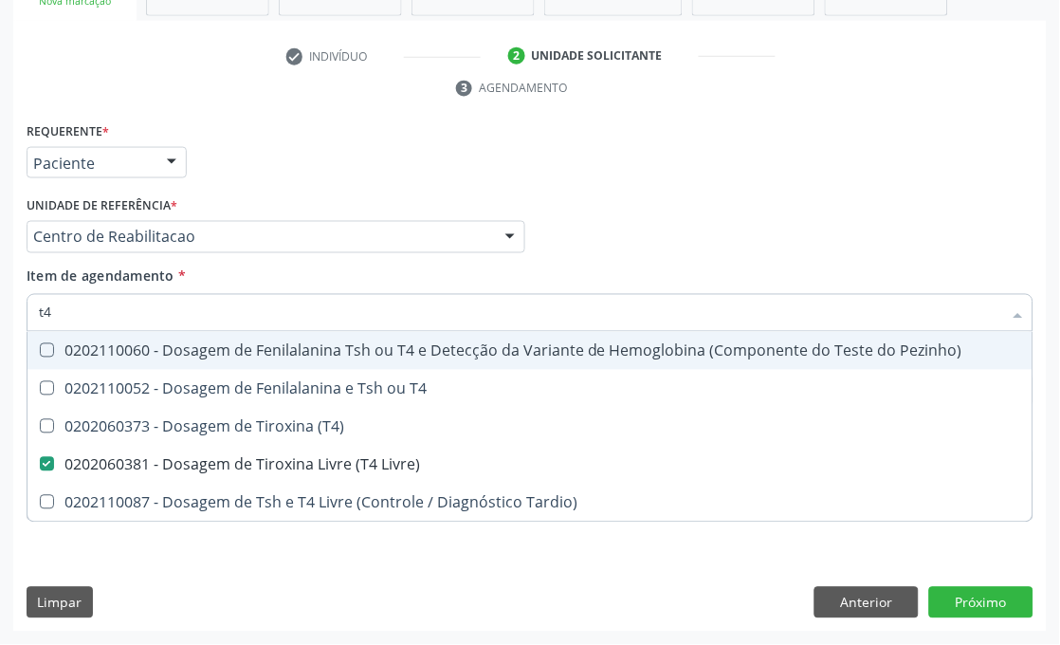
click at [106, 311] on input "t4" at bounding box center [521, 313] width 964 height 38
type input "t"
checkbox Livre\) "false"
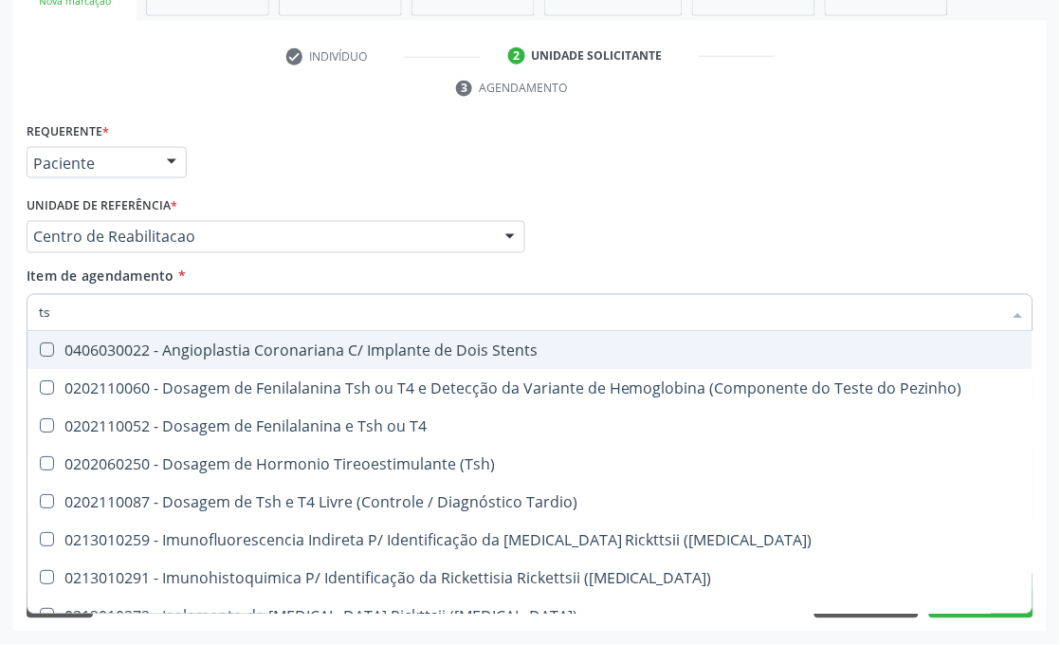
type input "tsh"
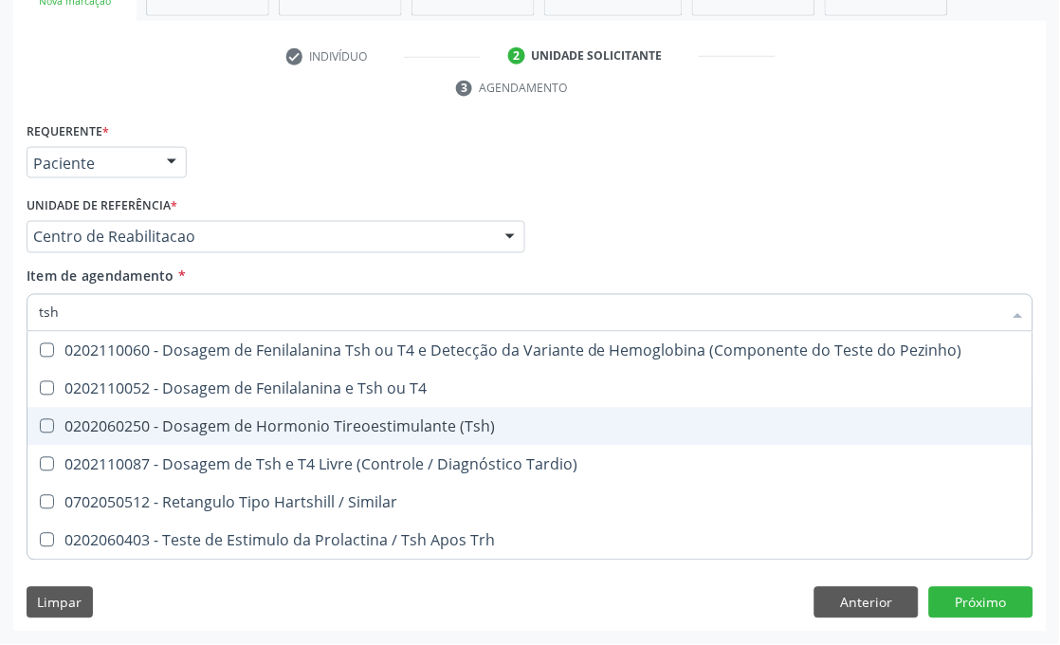
click at [191, 421] on div "0202060250 - Dosagem de Hormonio Tireoestimulante (Tsh)" at bounding box center [530, 426] width 983 height 15
checkbox \(Tsh\) "true"
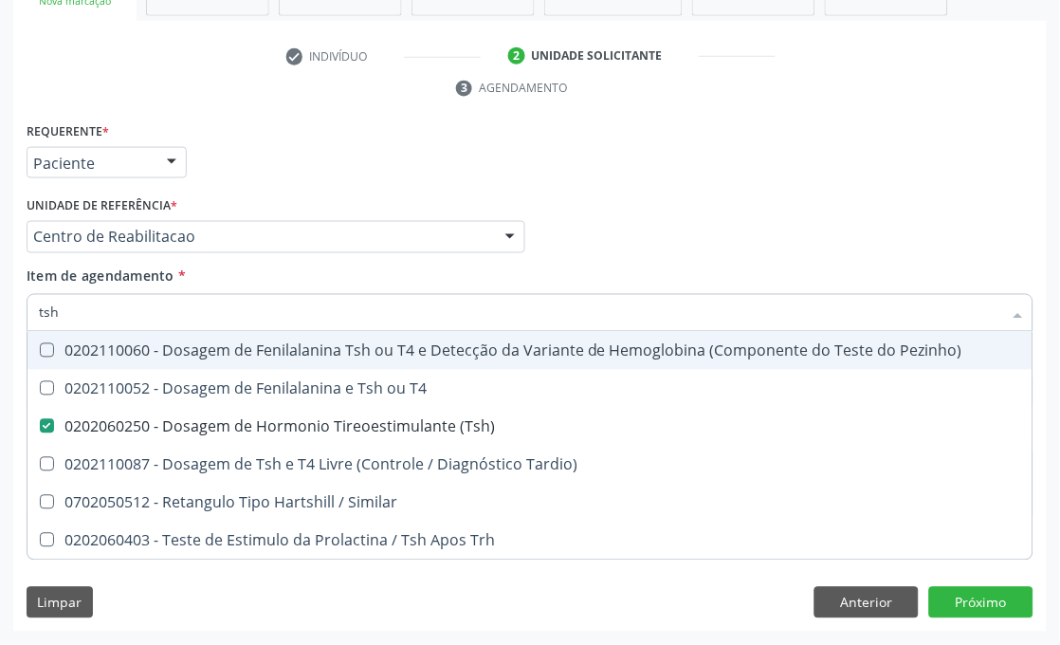
click at [53, 313] on input "tsh" at bounding box center [521, 313] width 964 height 38
click at [287, 193] on div "Unidade de referência * Centro de Reabilitacao Usf do Mutirao Usf Cohab Usf Cai…" at bounding box center [276, 222] width 499 height 61
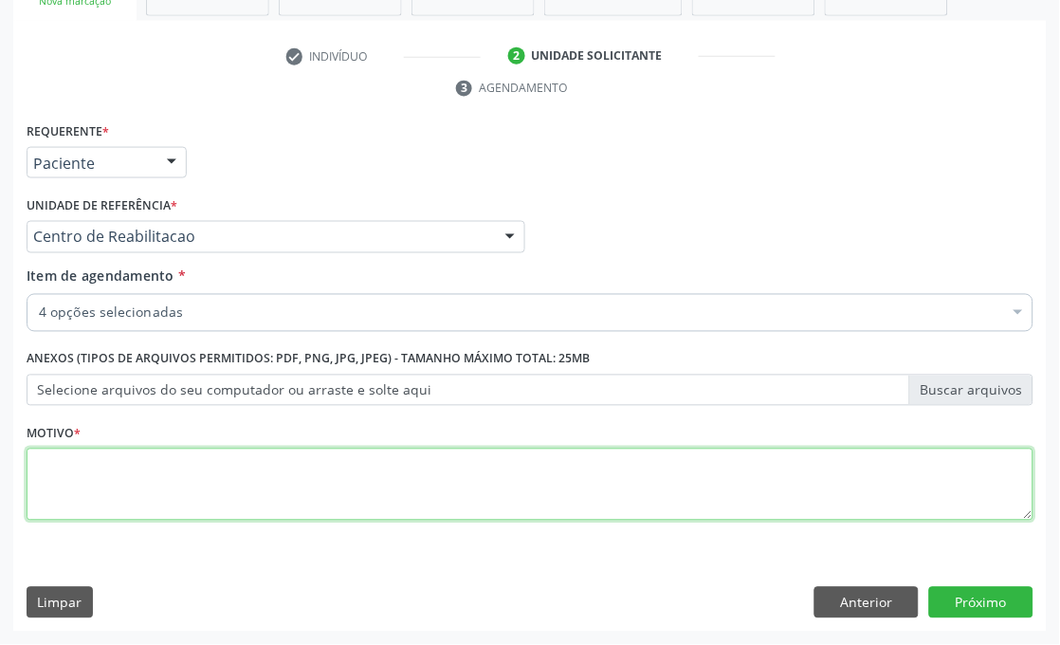
click at [222, 466] on textarea at bounding box center [530, 485] width 1007 height 72
type textarea "."
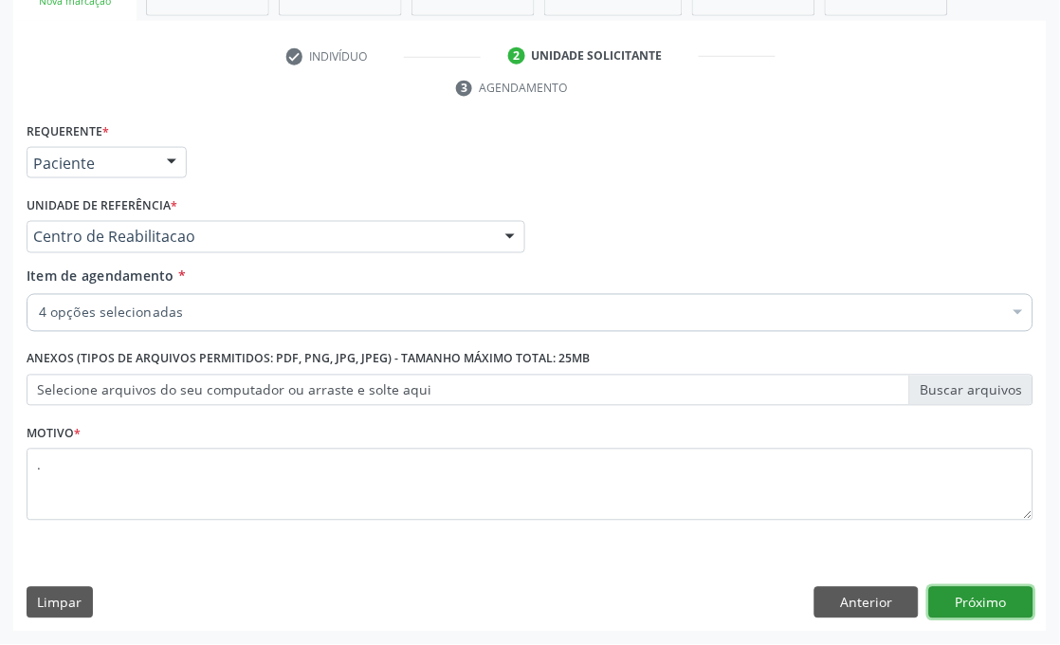
click at [969, 610] on button "Próximo" at bounding box center [982, 603] width 104 height 32
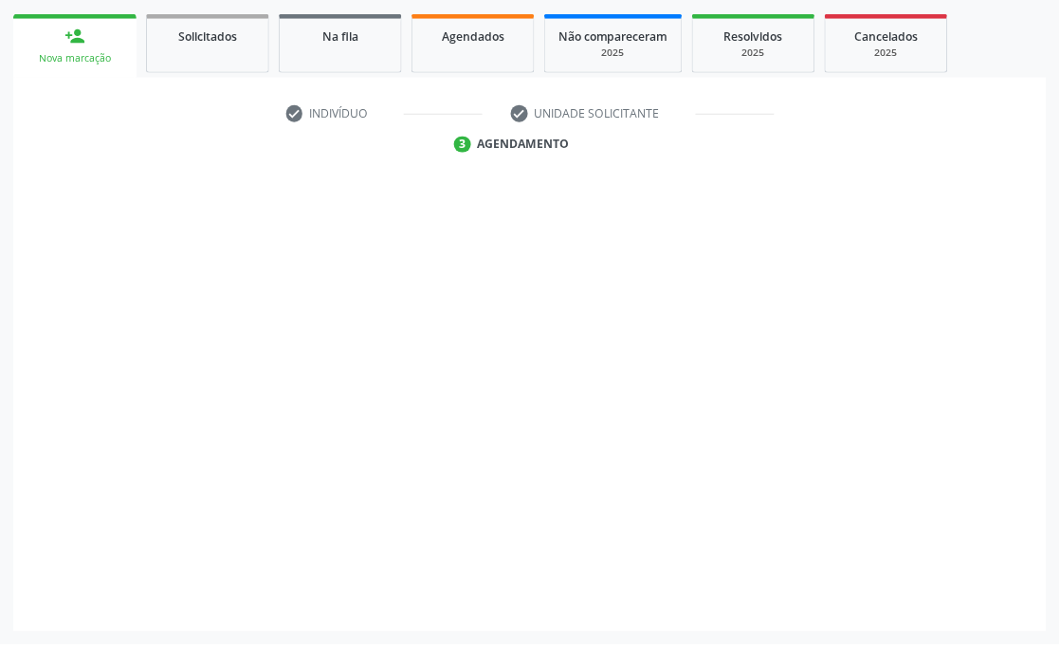
scroll to position [308, 0]
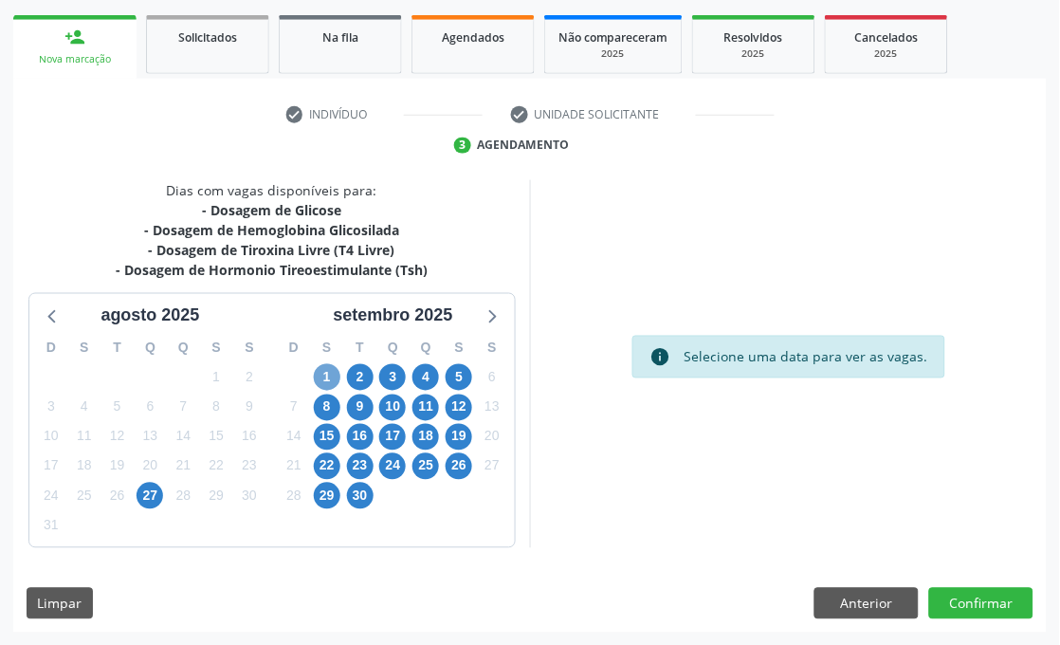
click at [323, 373] on span "1" at bounding box center [327, 377] width 27 height 27
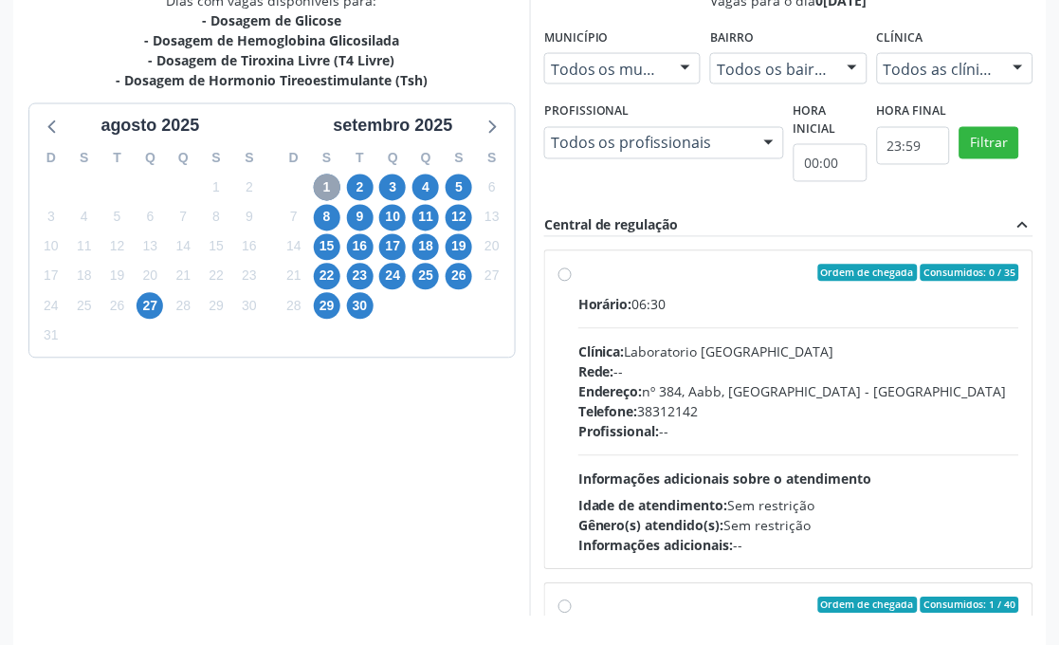
scroll to position [519, 0]
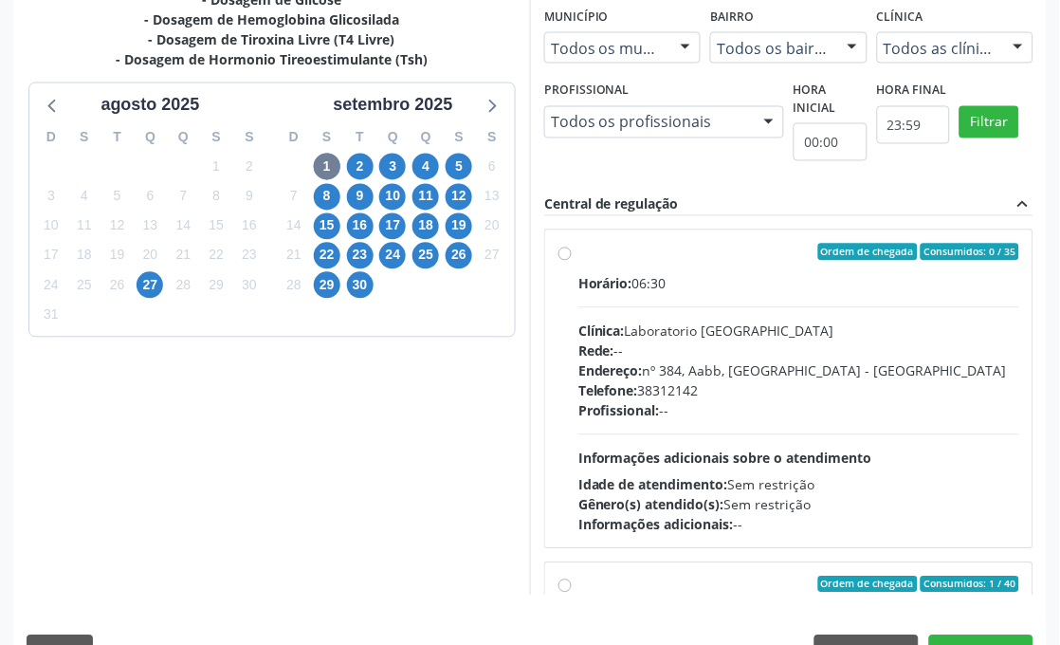
click at [658, 270] on label "Ordem de chegada Consumidos: 0 / 35 Horário: 06:30 Clínica: Laboratorio Sao Fra…" at bounding box center [799, 389] width 441 height 291
click at [572, 261] on input "Ordem de chegada Consumidos: 0 / 35 Horário: 06:30 Clínica: Laboratorio Sao Fra…" at bounding box center [565, 252] width 13 height 17
radio input "true"
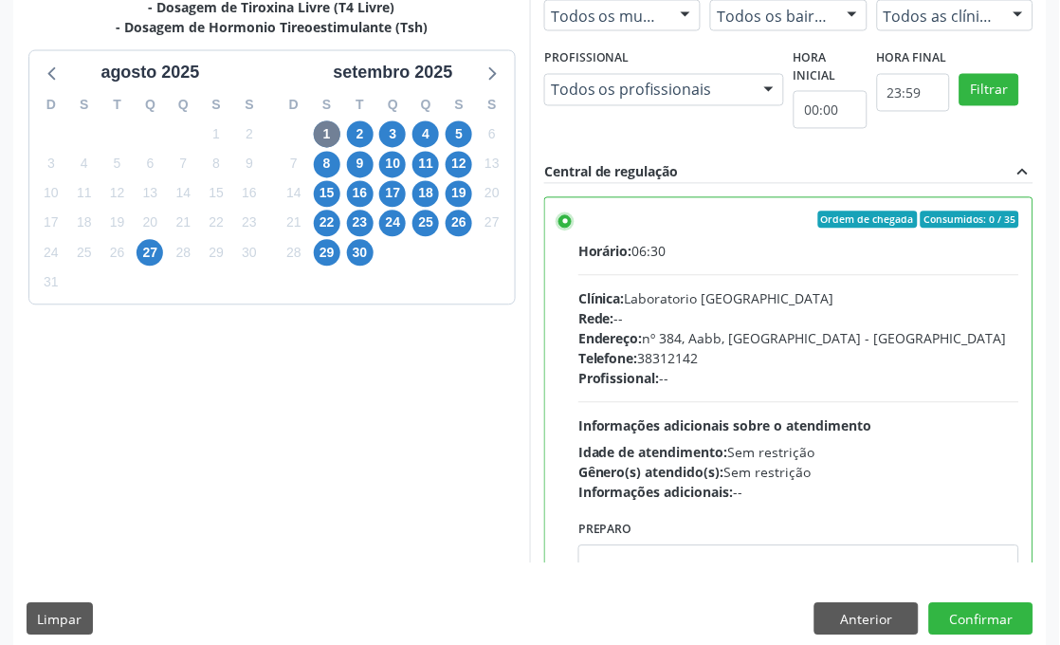
scroll to position [567, 0]
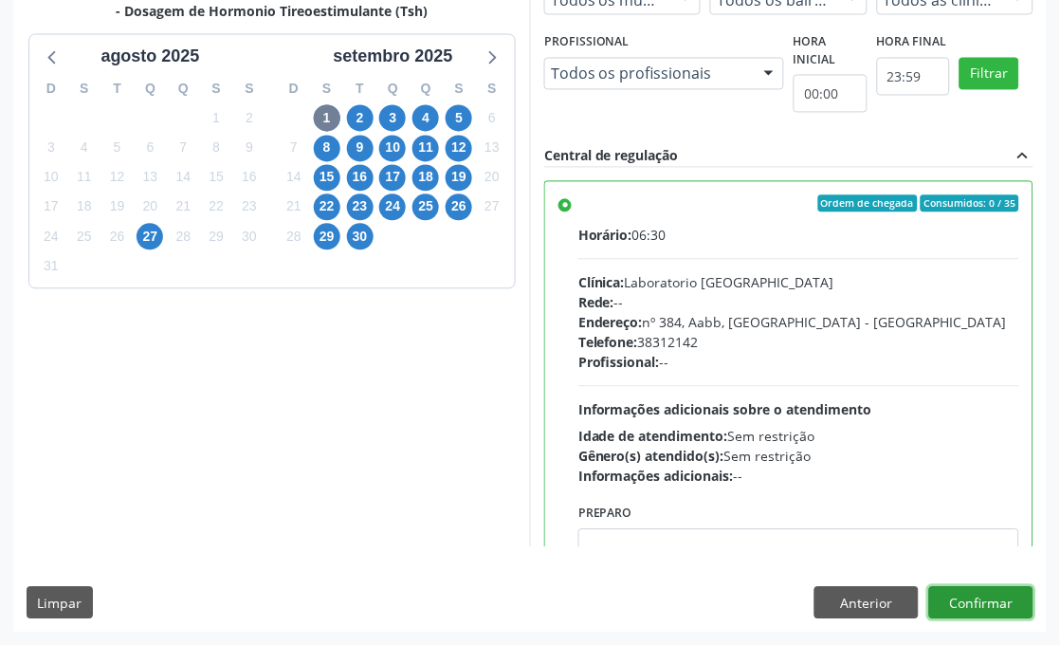
click at [1001, 609] on button "Confirmar" at bounding box center [982, 603] width 104 height 32
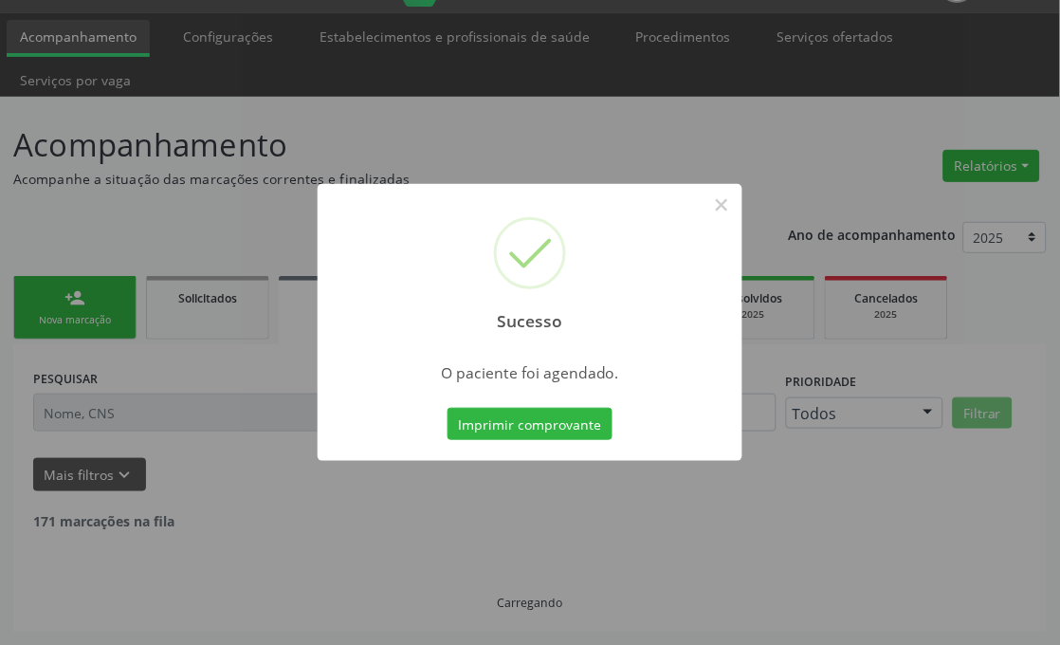
scroll to position [27, 0]
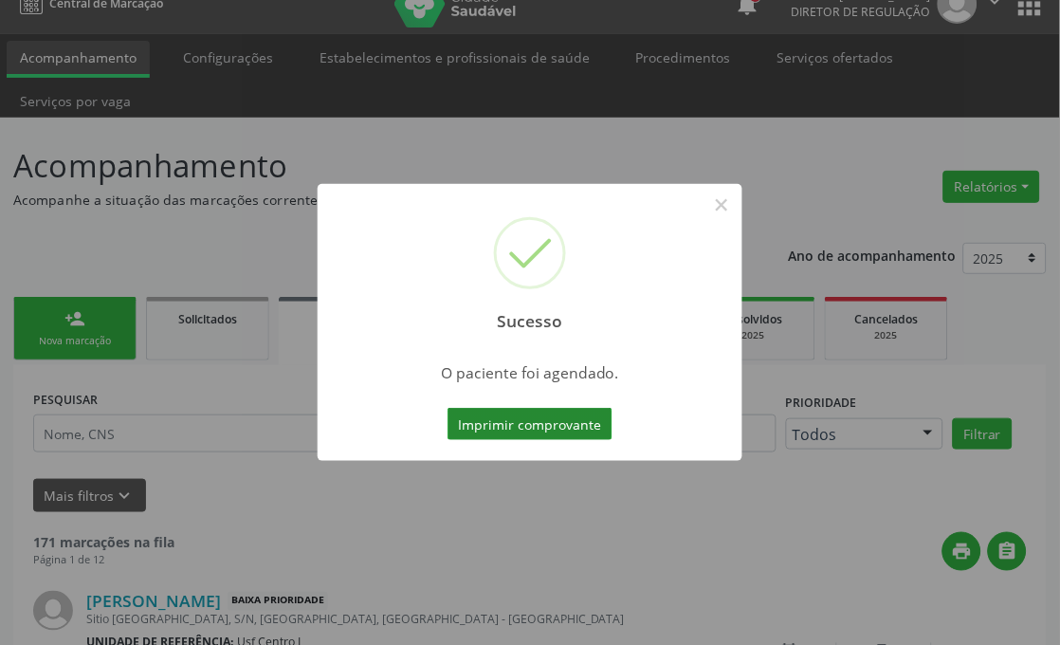
click at [555, 430] on button "Imprimir comprovante" at bounding box center [530, 424] width 165 height 32
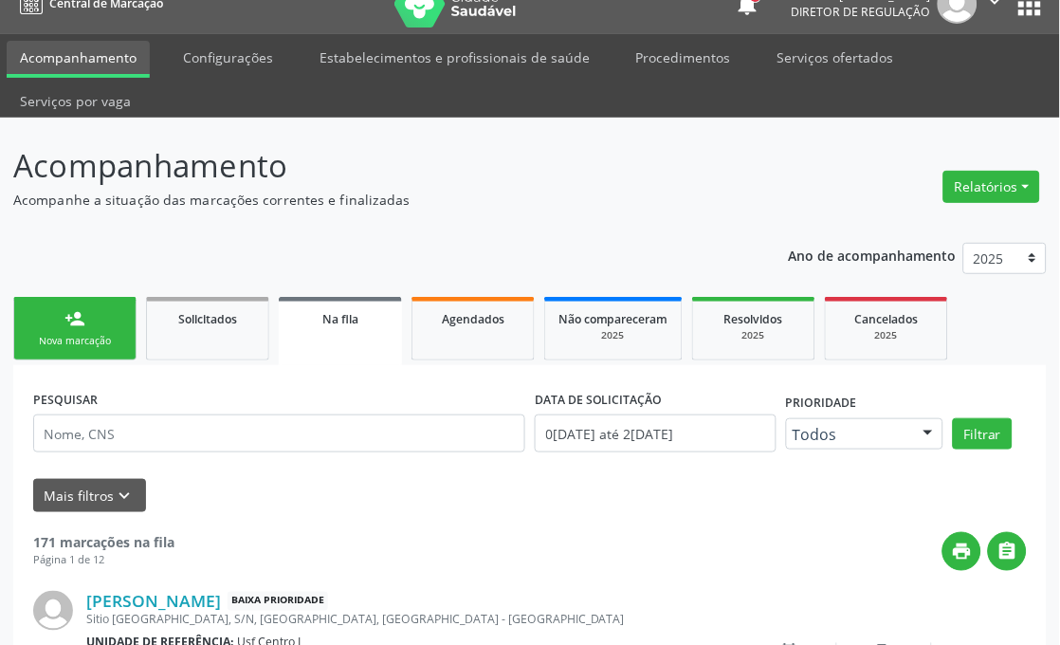
click at [91, 330] on link "person_add Nova marcação" at bounding box center [74, 329] width 123 height 64
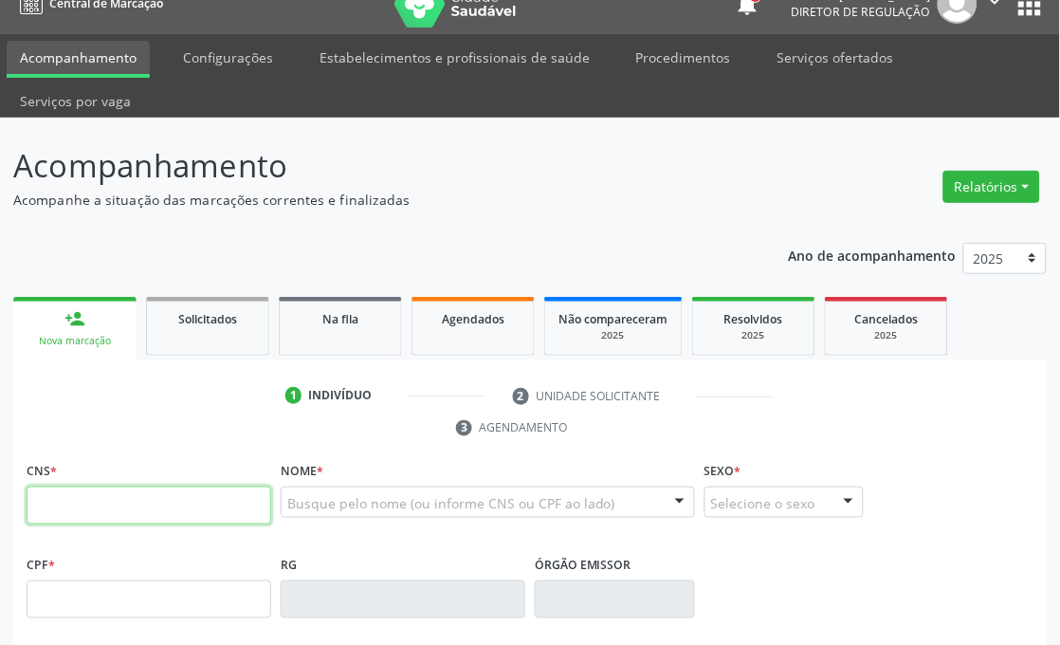
click at [69, 508] on input "text" at bounding box center [149, 506] width 245 height 38
paste input "704 0073 0806 3868"
type input "704 0073 0806 3868"
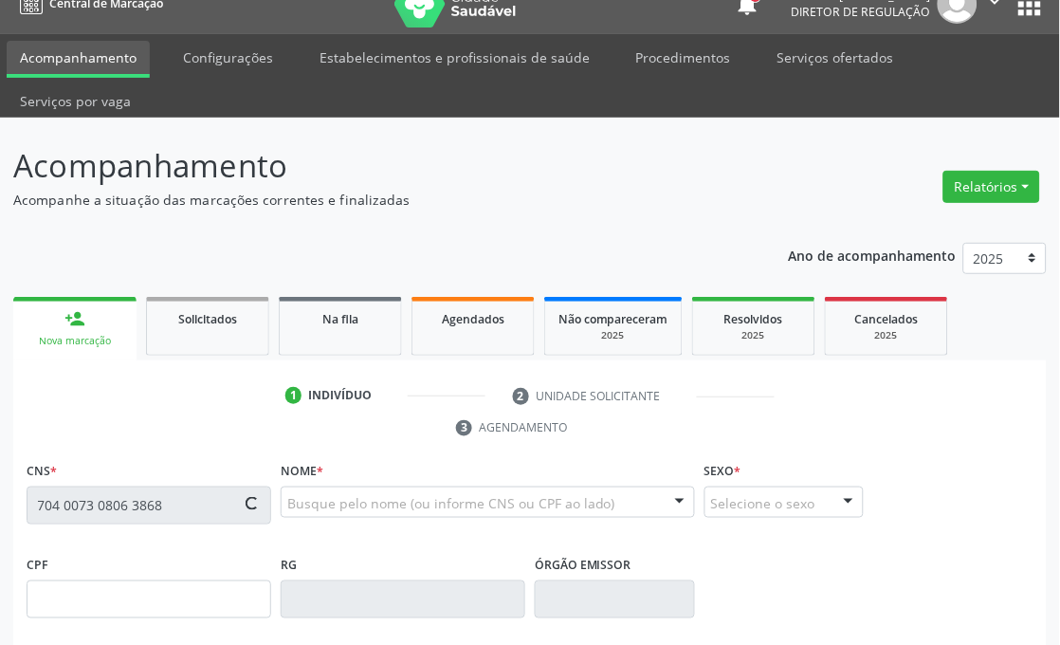
type input "094.190.714-72"
type input "19/09/1949"
type input "Josefa Gomes de Sa"
type input "(87) 99819-8672"
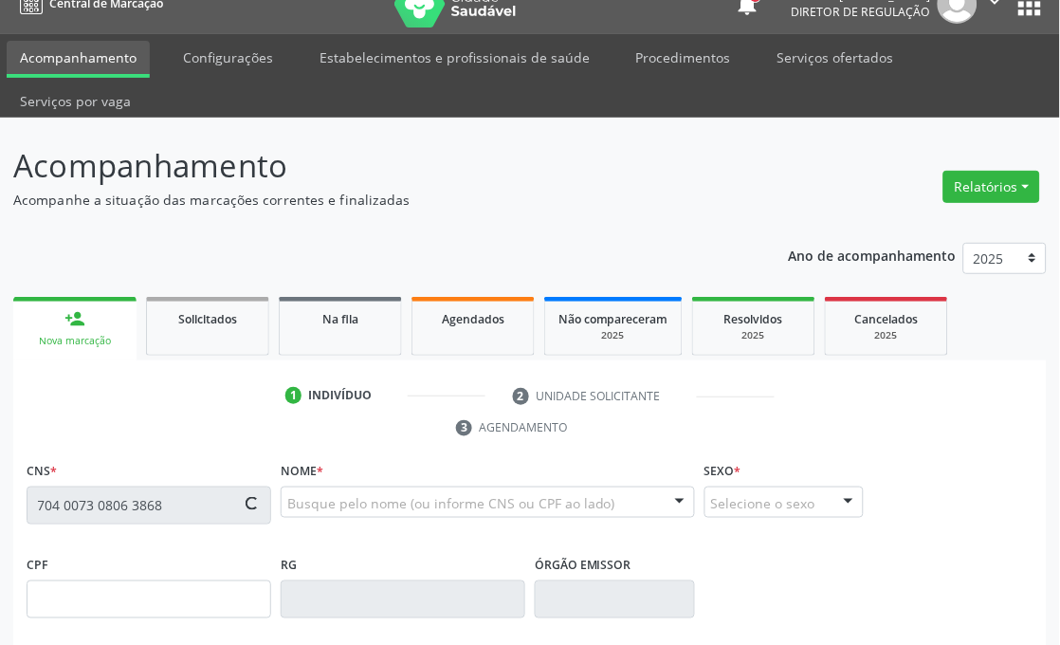
type input "476"
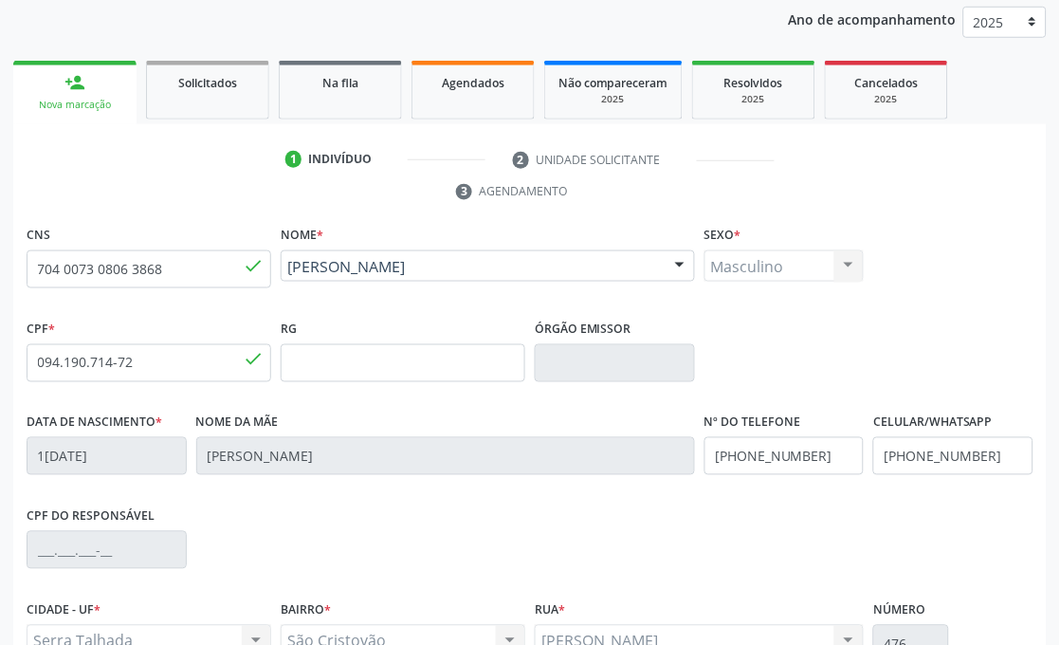
scroll to position [449, 0]
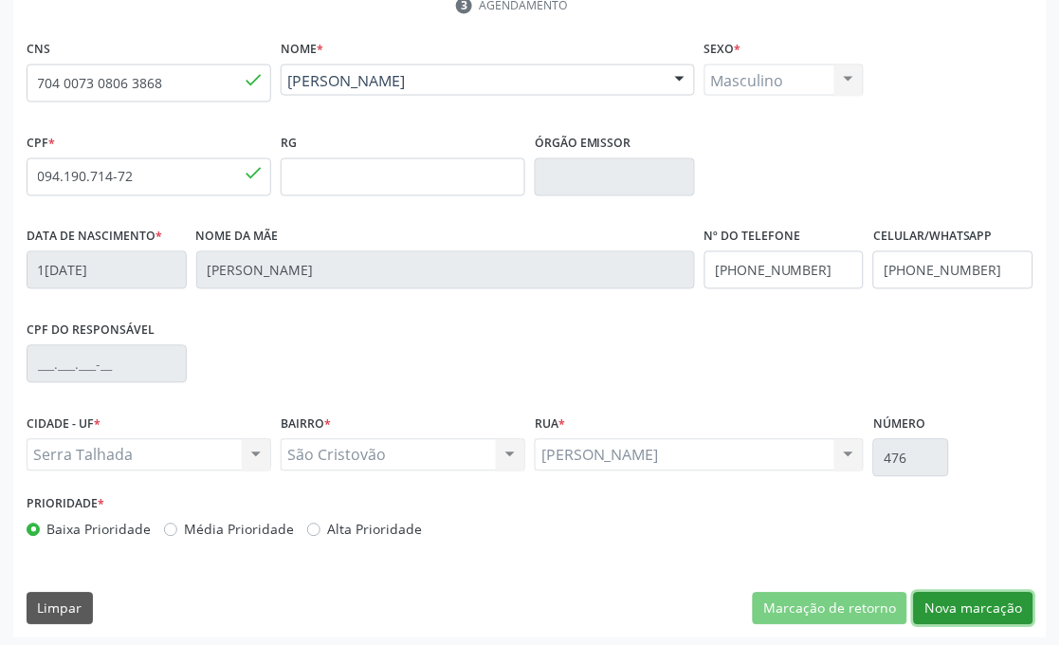
click at [975, 614] on button "Nova marcação" at bounding box center [974, 609] width 120 height 32
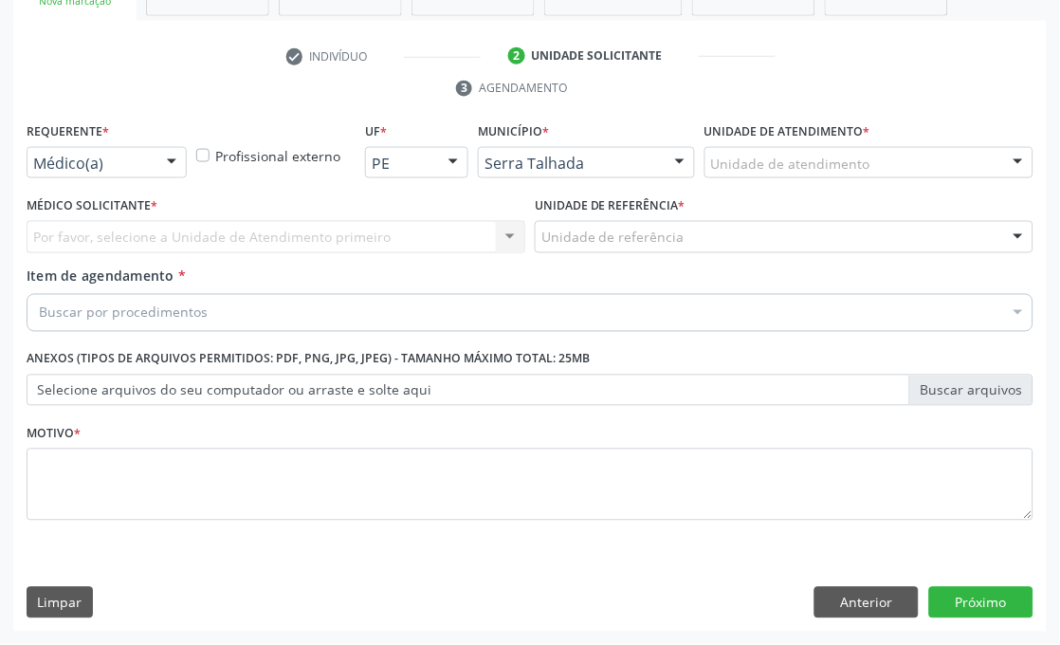
click at [120, 175] on div "Médico(a)" at bounding box center [107, 163] width 160 height 32
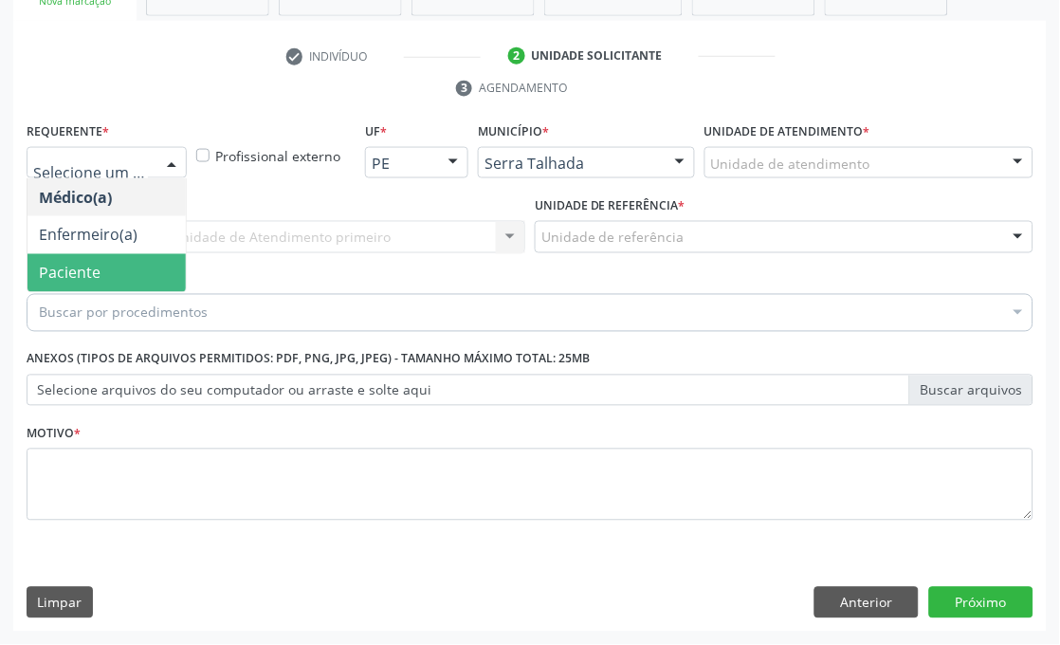
click at [112, 266] on span "Paciente" at bounding box center [107, 273] width 158 height 38
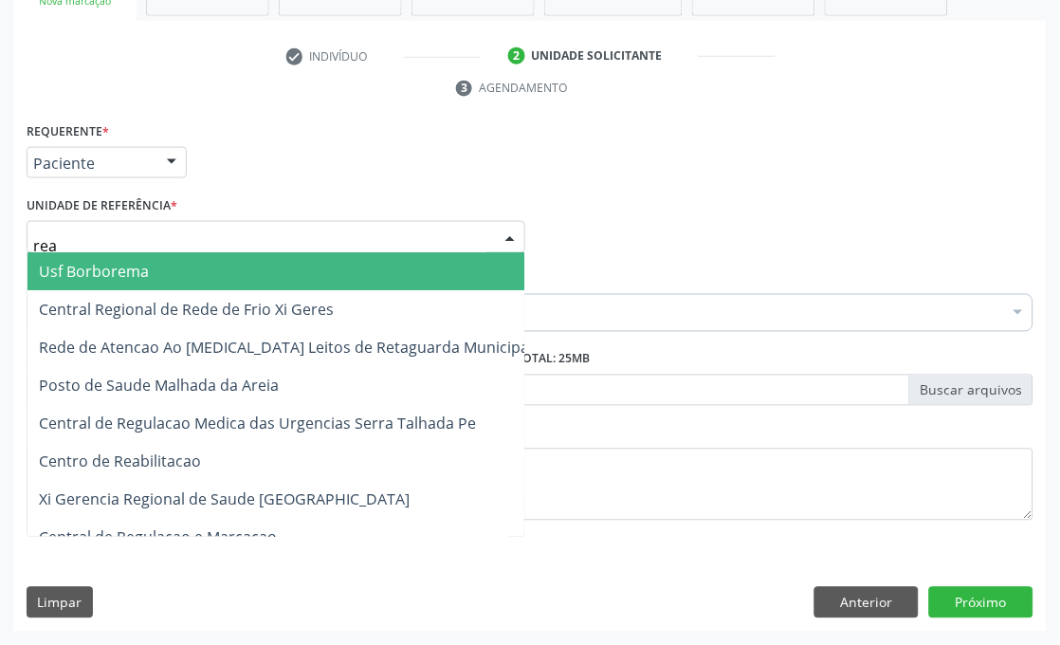
type input "reab"
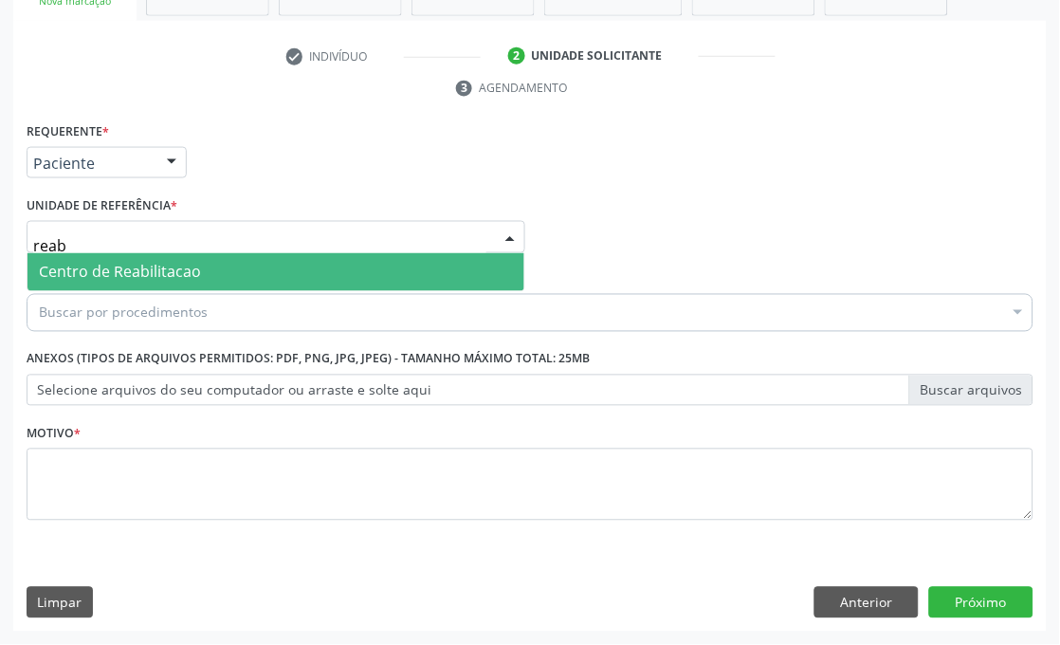
click at [135, 273] on span "Centro de Reabilitacao" at bounding box center [120, 272] width 162 height 21
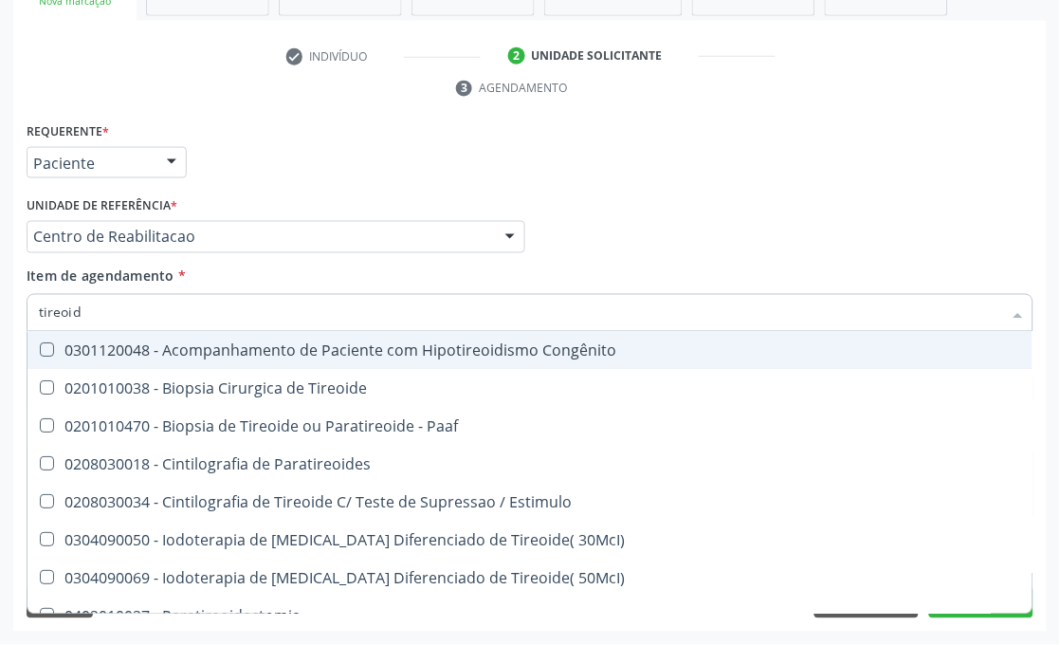
type input "tireoide"
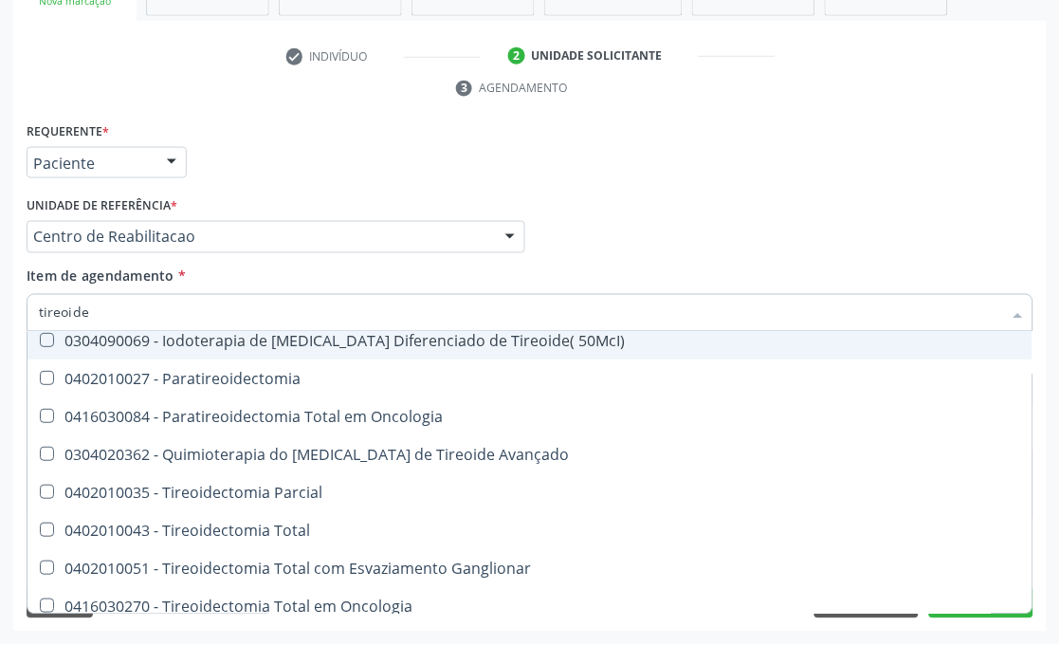
scroll to position [325, 0]
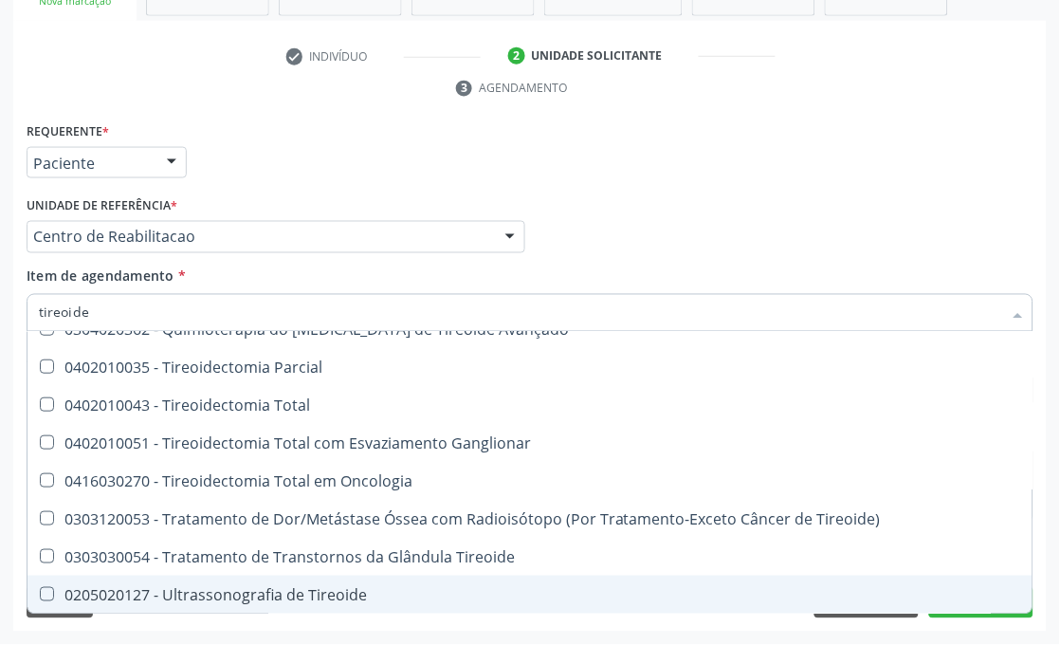
click at [235, 595] on div "0205020127 - Ultrassonografia de Tireoide" at bounding box center [530, 594] width 983 height 15
checkbox Tireoide "true"
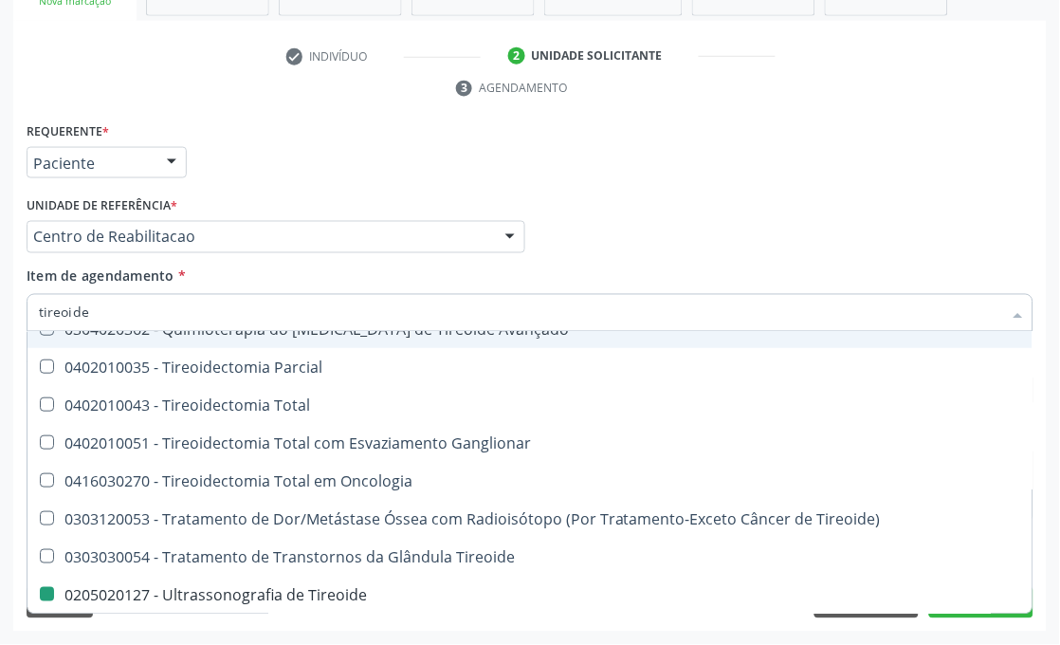
click at [946, 249] on div "Médico Solicitante Por favor, selecione a Unidade de Atendimento primeiro Nenhu…" at bounding box center [530, 229] width 1017 height 74
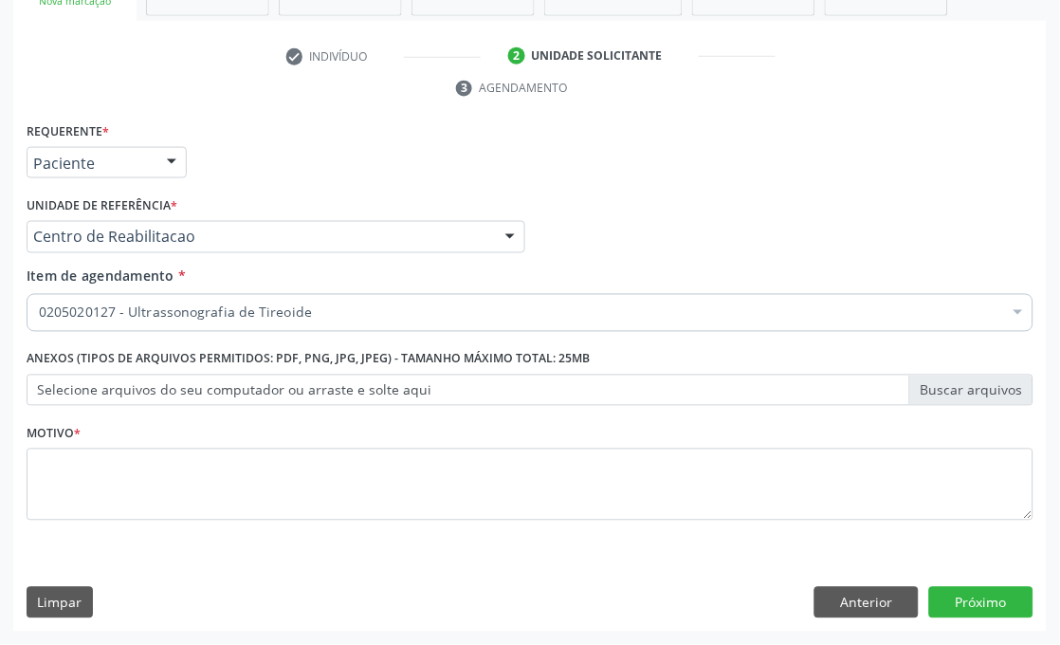
scroll to position [0, 0]
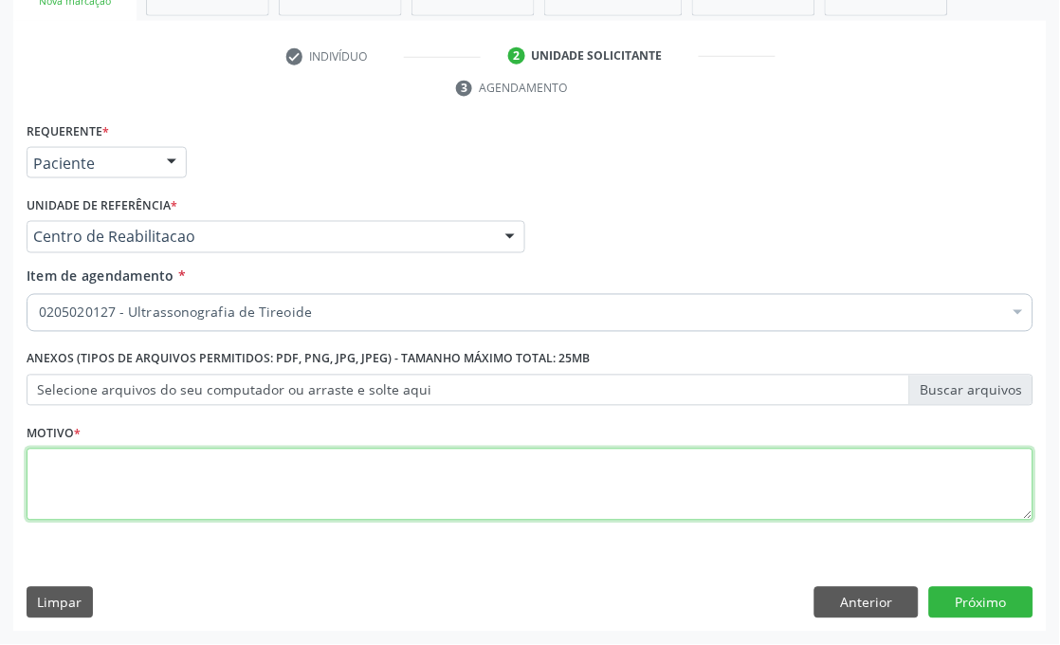
click at [229, 512] on textarea at bounding box center [530, 485] width 1007 height 72
type textarea "."
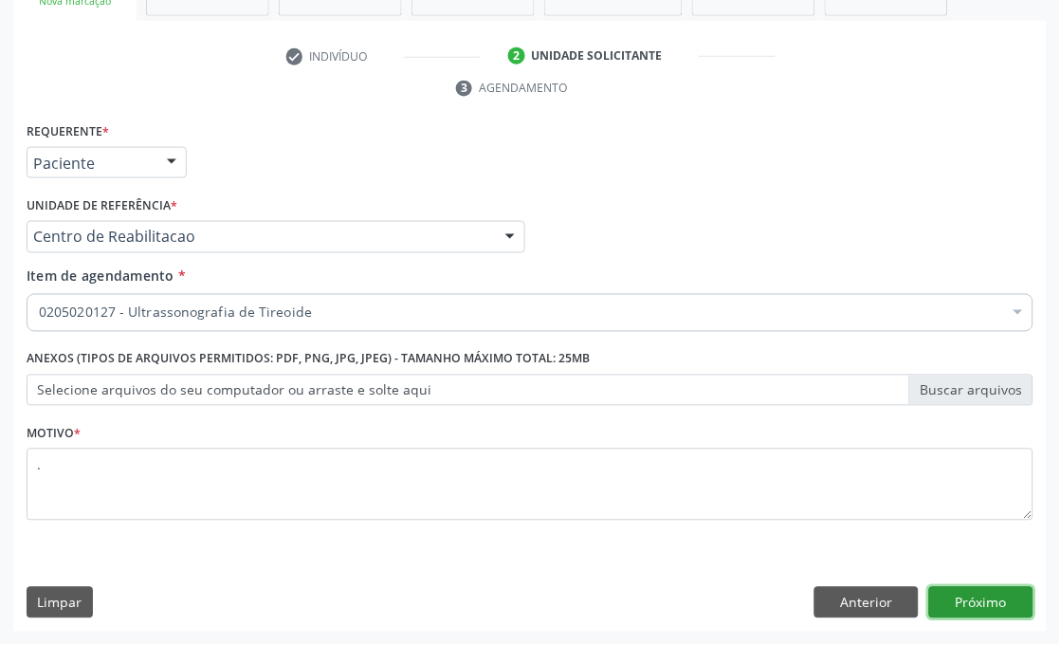
click at [1016, 604] on button "Próximo" at bounding box center [982, 603] width 104 height 32
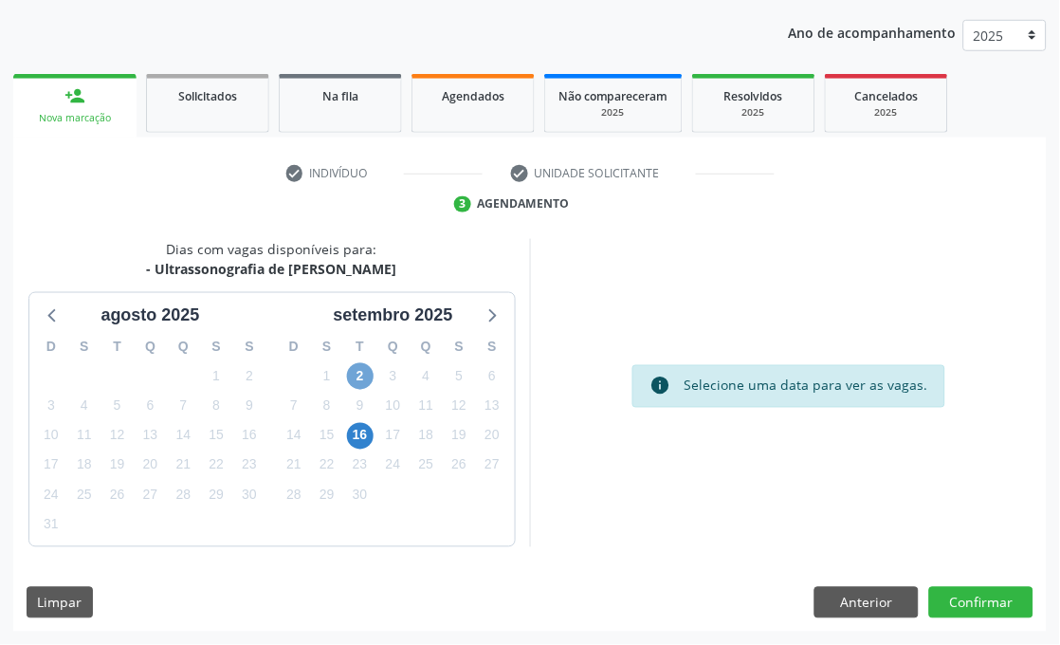
click at [356, 379] on span "2" at bounding box center [360, 376] width 27 height 27
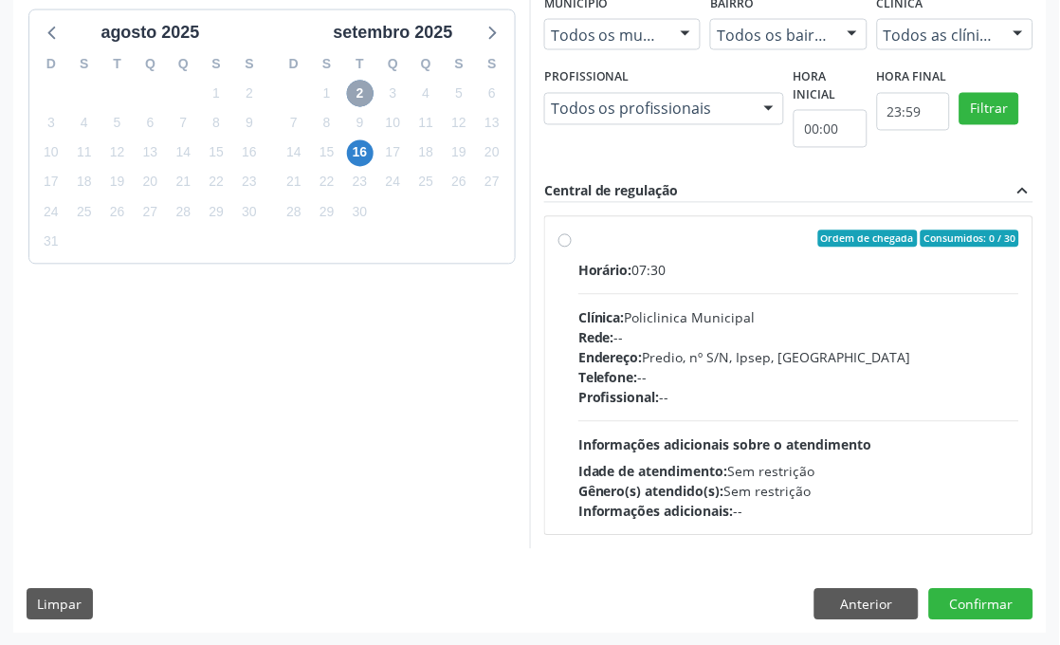
scroll to position [534, 0]
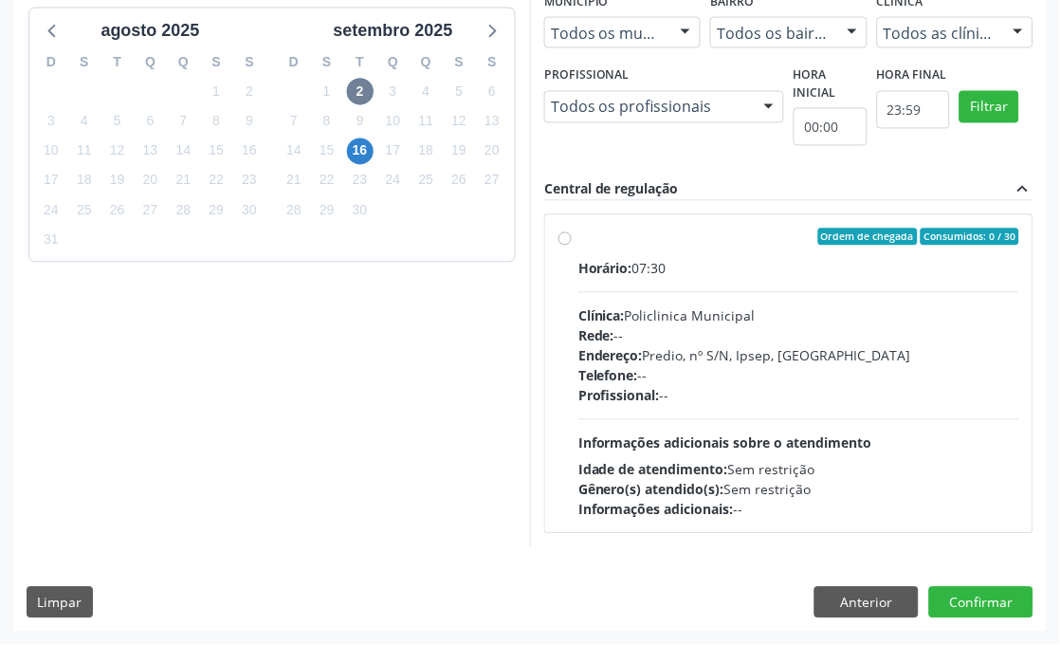
click at [747, 351] on div "Endereço: Predio, nº S/N, Ipsep, Serra Talhada - PE" at bounding box center [799, 356] width 441 height 20
click at [572, 246] on input "Ordem de chegada Consumidos: 0 / 30 Horário: 07:30 Clínica: Policlinica Municip…" at bounding box center [565, 237] width 13 height 17
radio input "true"
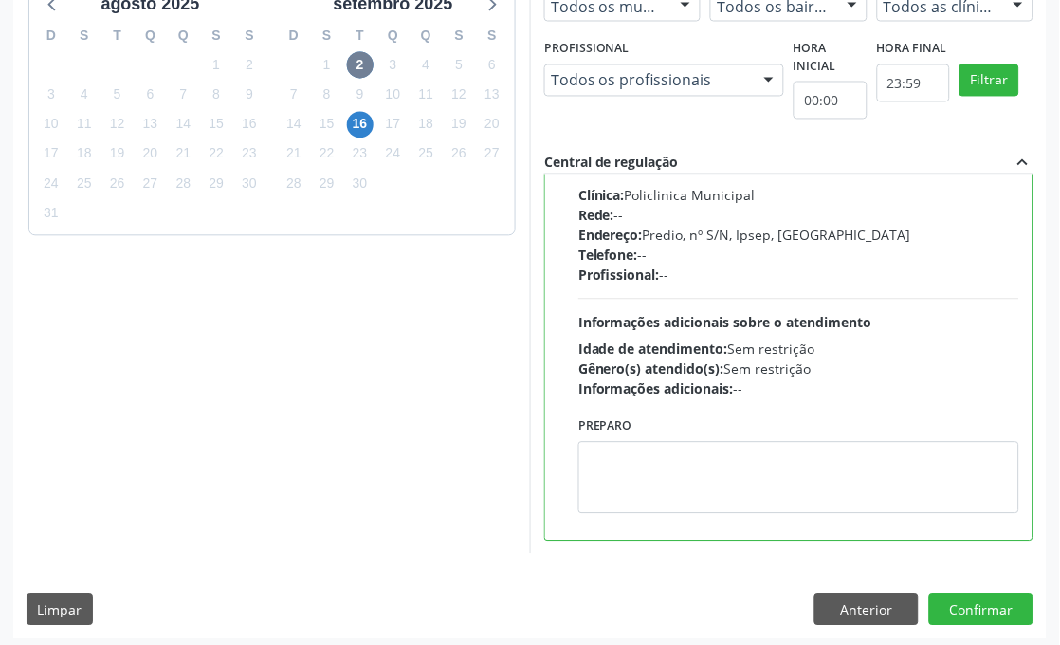
scroll to position [567, 0]
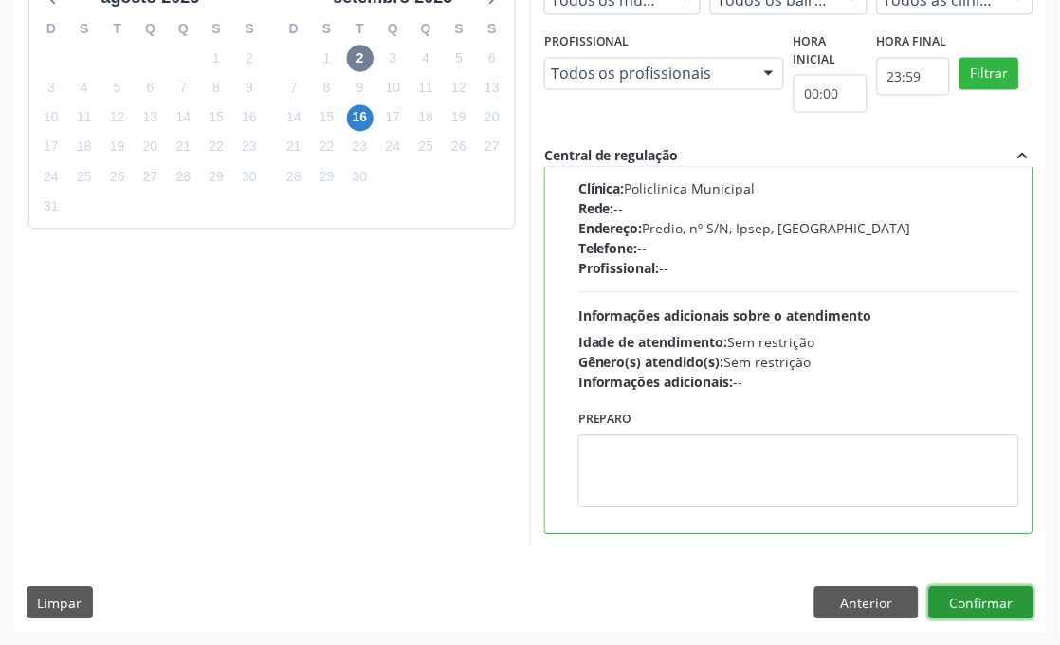
click at [1003, 601] on button "Confirmar" at bounding box center [982, 603] width 104 height 32
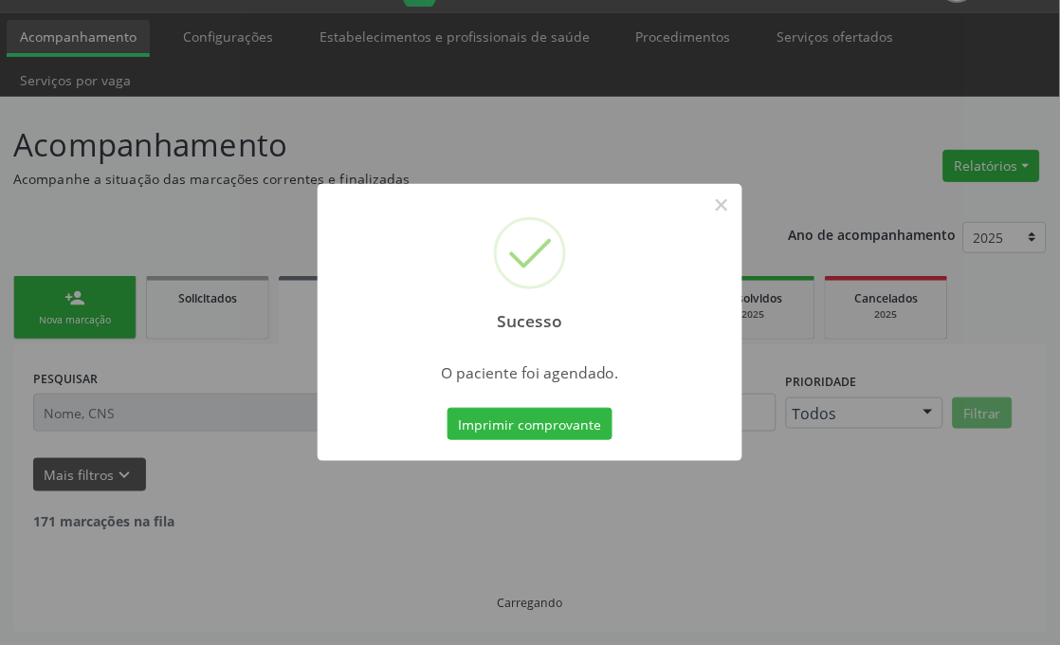
scroll to position [27, 0]
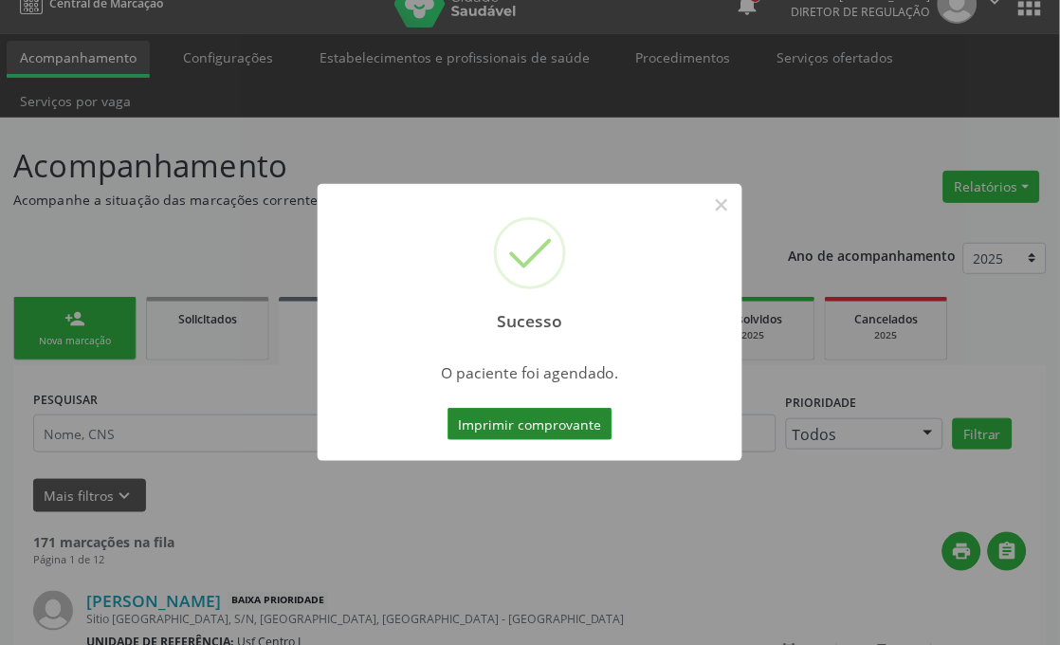
click at [543, 429] on button "Imprimir comprovante" at bounding box center [530, 424] width 165 height 32
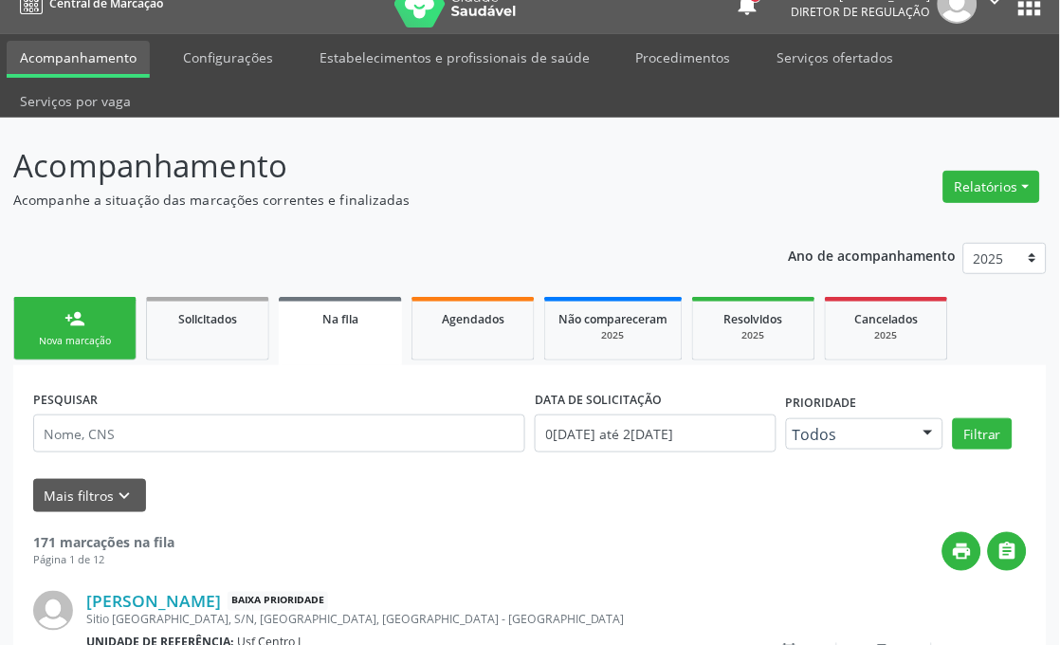
click at [123, 332] on link "person_add Nova marcação" at bounding box center [74, 329] width 123 height 64
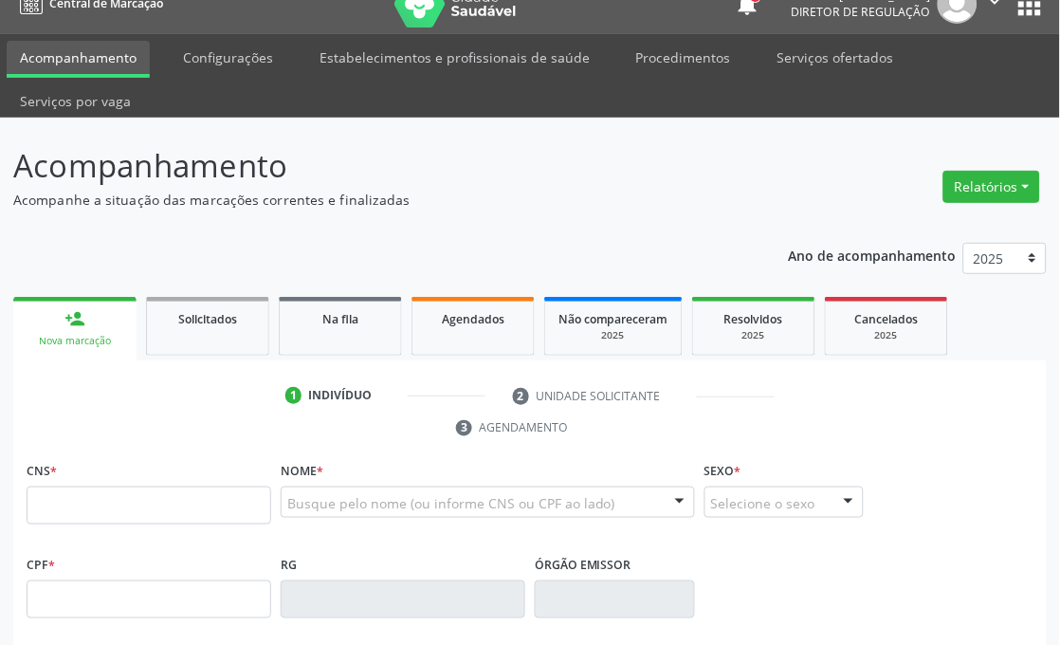
scroll to position [133, 0]
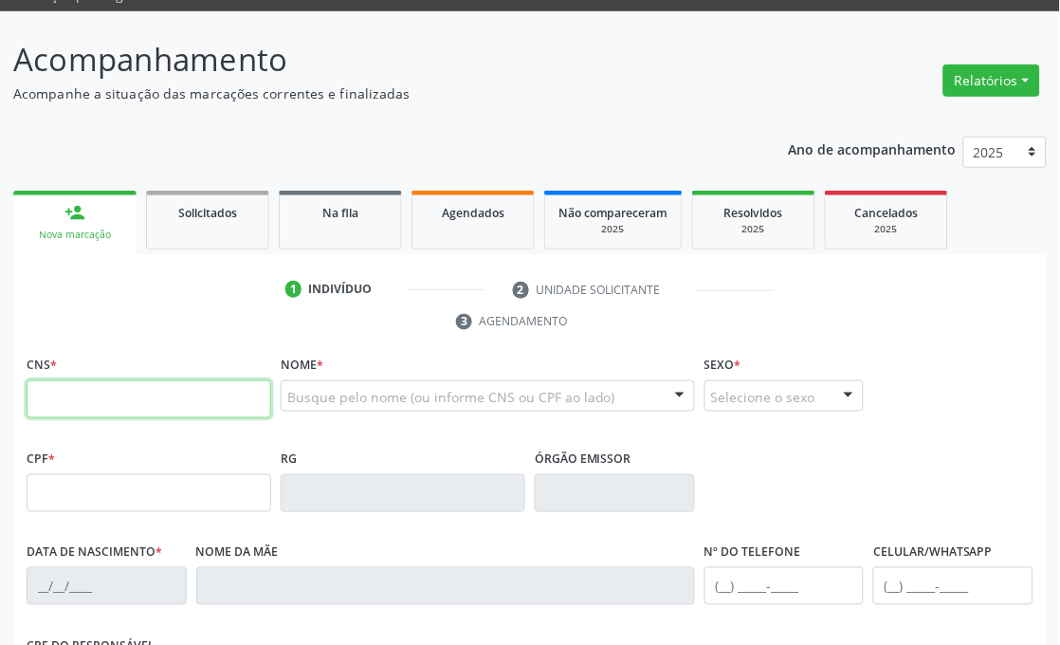
click at [107, 403] on input "text" at bounding box center [149, 399] width 245 height 38
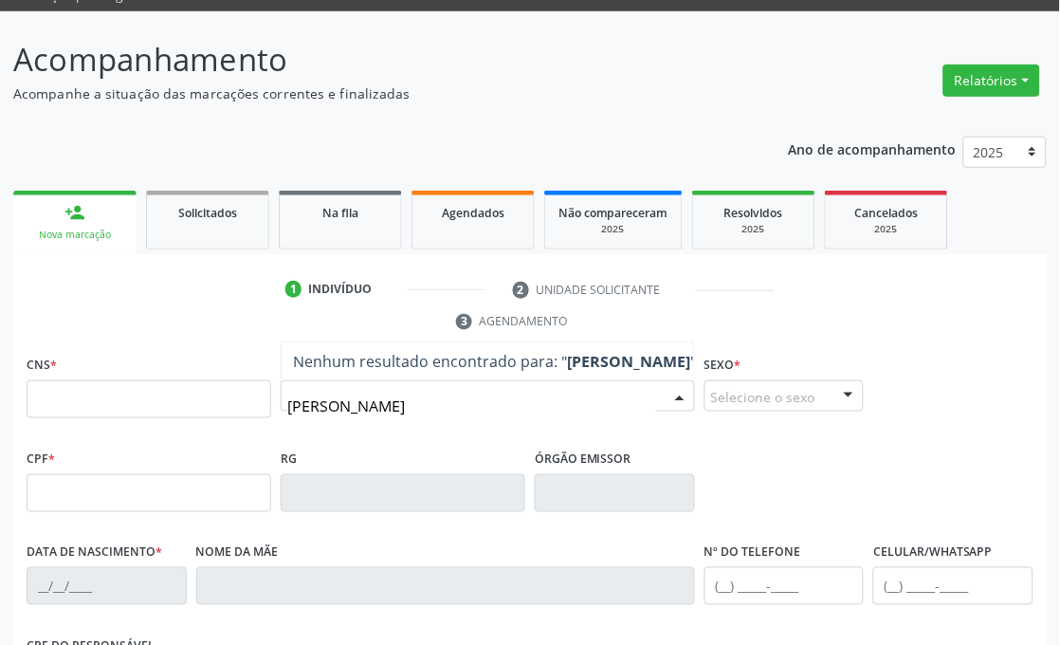
type input "carla adriana da silva"
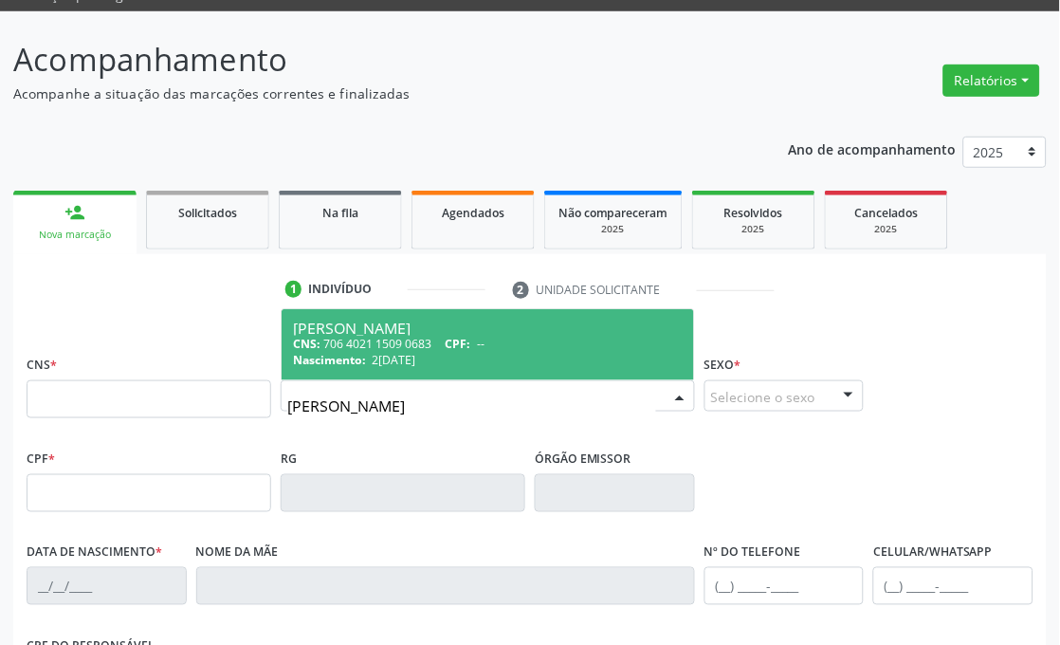
click at [419, 340] on div "CNS: 706 4021 1509 0683 CPF: --" at bounding box center [488, 344] width 390 height 16
type input "706 4021 1509 0683"
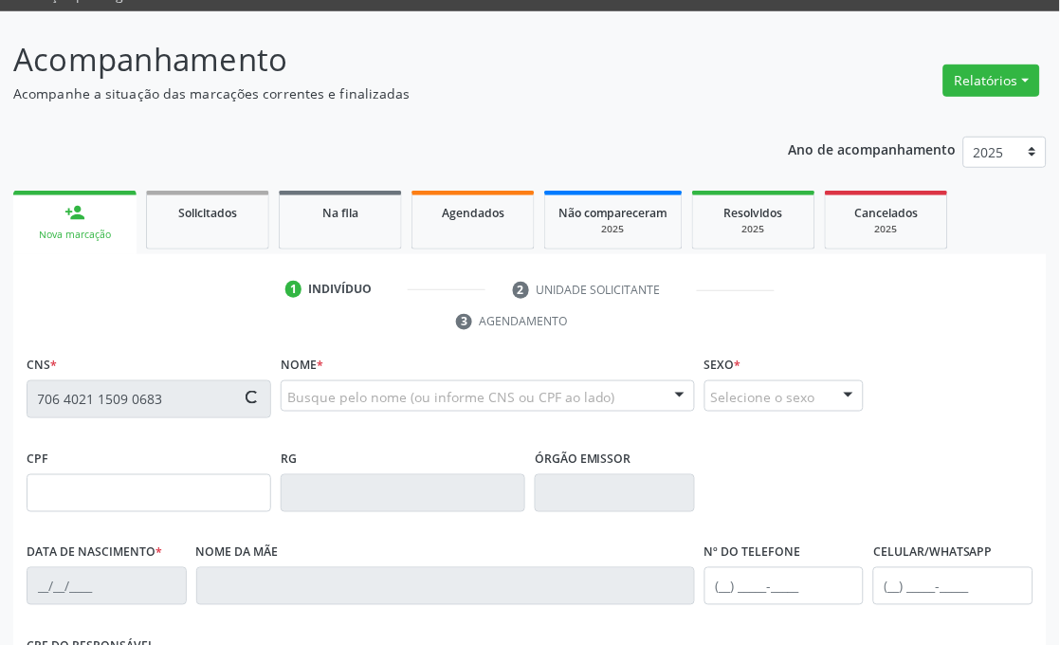
type input "2[DATE]"
type input "[PERSON_NAME][DATE]"
type input "[PHONE_NUMBER]"
type input "5"
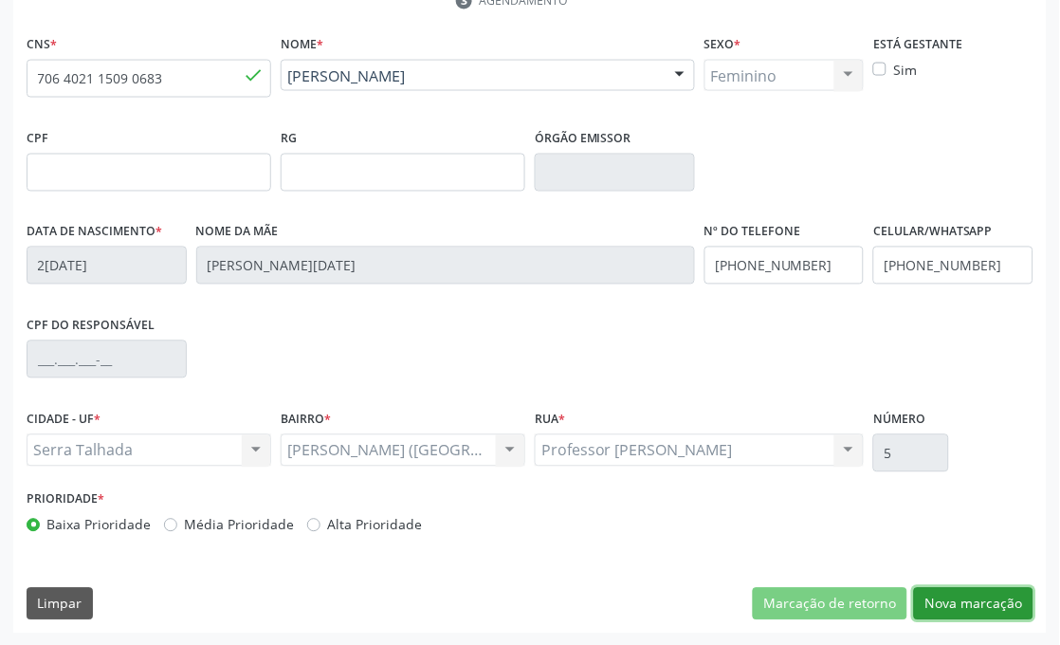
click at [1009, 614] on button "Nova marcação" at bounding box center [974, 604] width 120 height 32
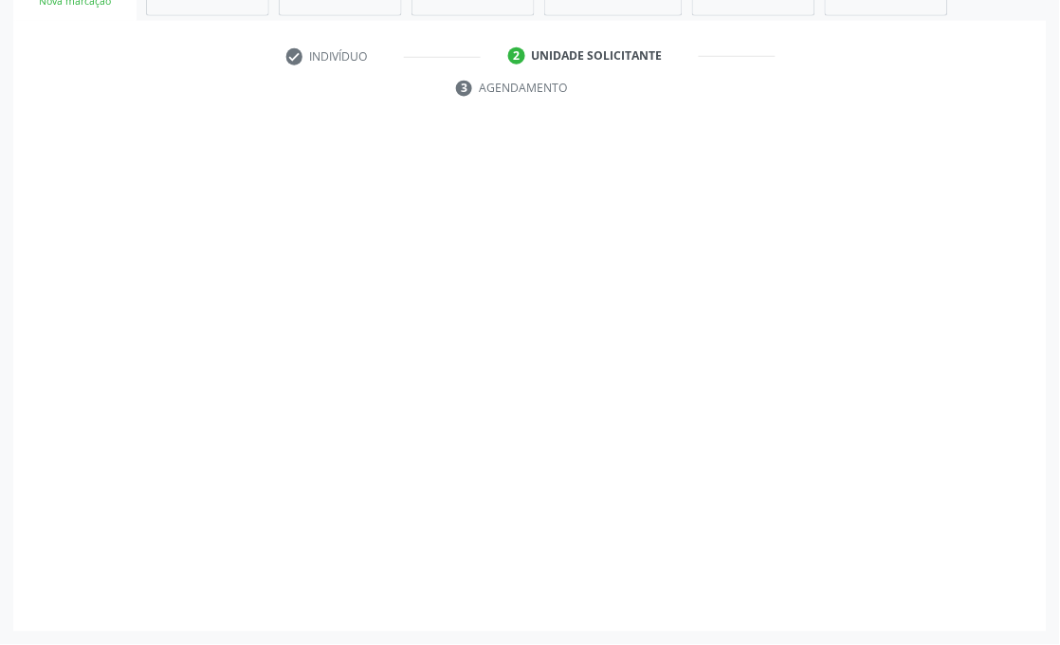
scroll to position [366, 0]
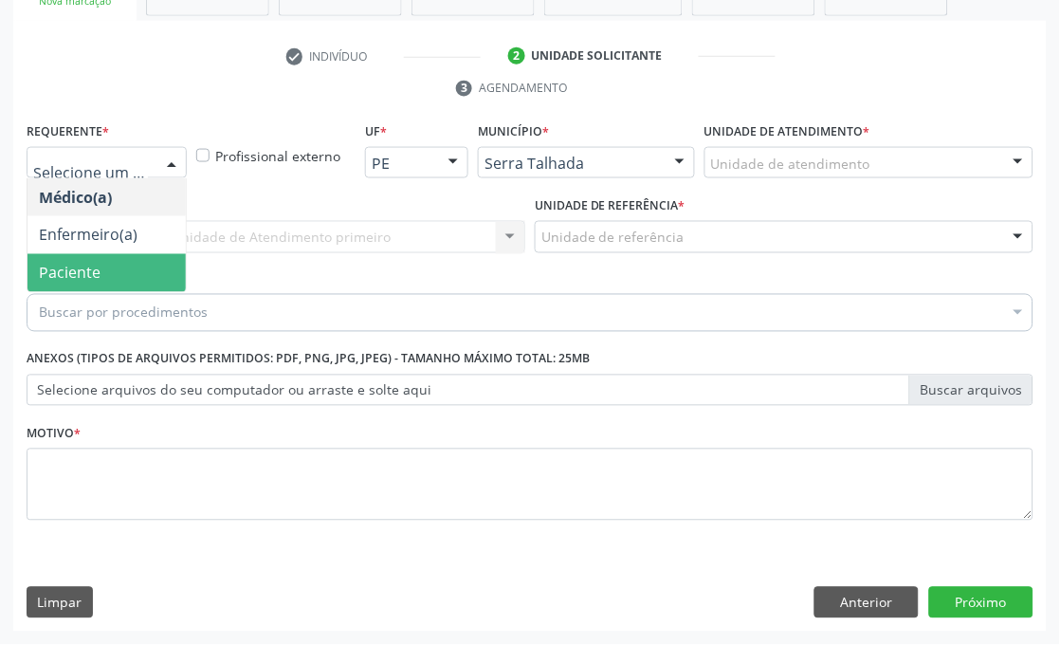
click at [63, 263] on span "Paciente" at bounding box center [70, 273] width 62 height 21
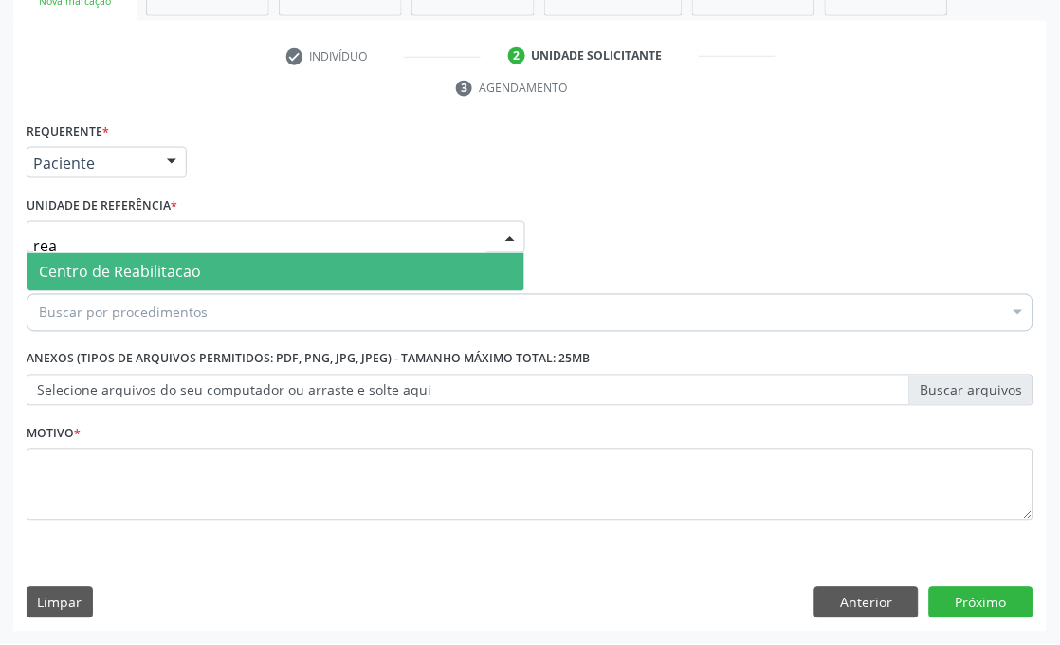
type input "reab"
click at [93, 263] on span "Centro de Reabilitacao" at bounding box center [120, 272] width 162 height 21
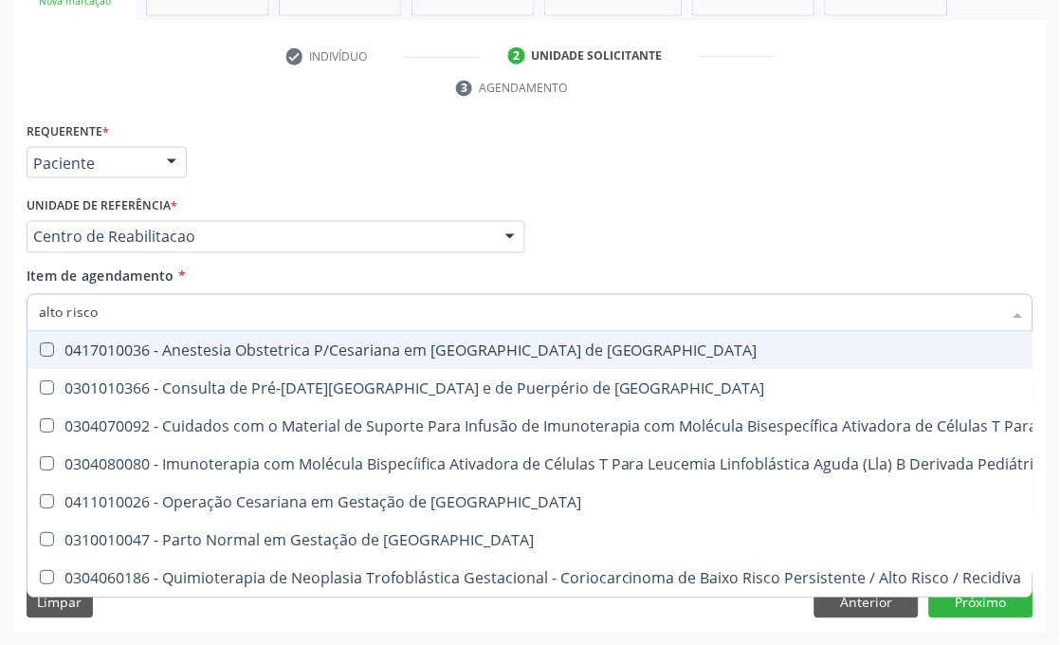
type input "alto risco"
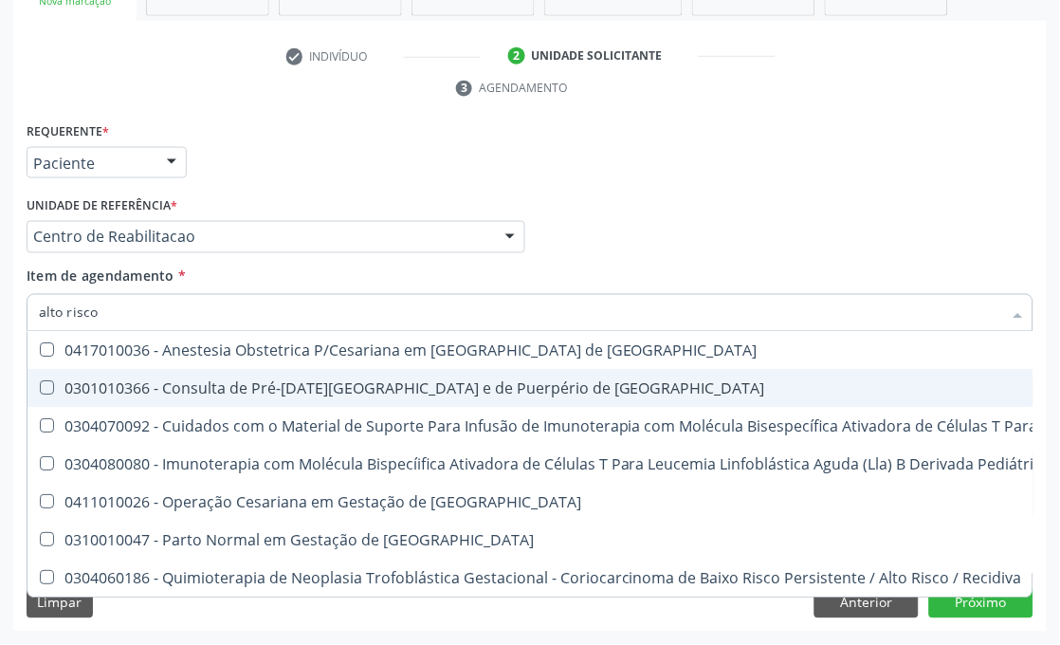
click at [204, 387] on div "0301010366 - Consulta de Pré-[DATE][GEOGRAPHIC_DATA] e de Puerpério de [GEOGRAP…" at bounding box center [1013, 388] width 1948 height 15
checkbox Risco "true"
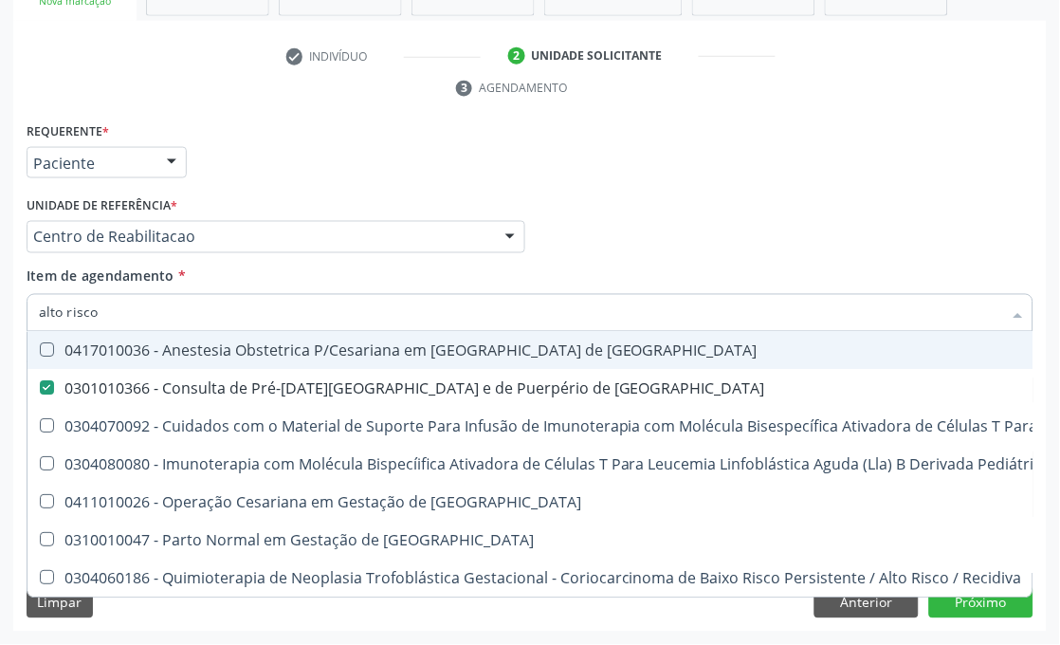
click at [375, 161] on div "Requerente * Paciente Médico(a) Enfermeiro(a) Paciente Nenhum resultado encontr…" at bounding box center [530, 155] width 1017 height 74
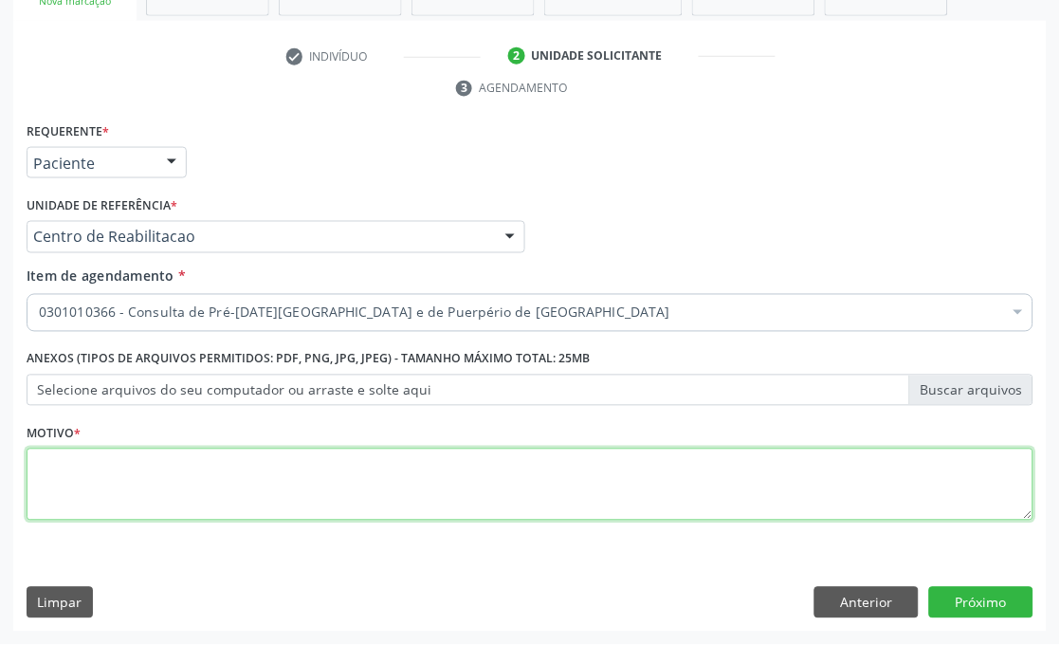
click at [54, 463] on textarea at bounding box center [530, 485] width 1007 height 72
type textarea "70640211590683"
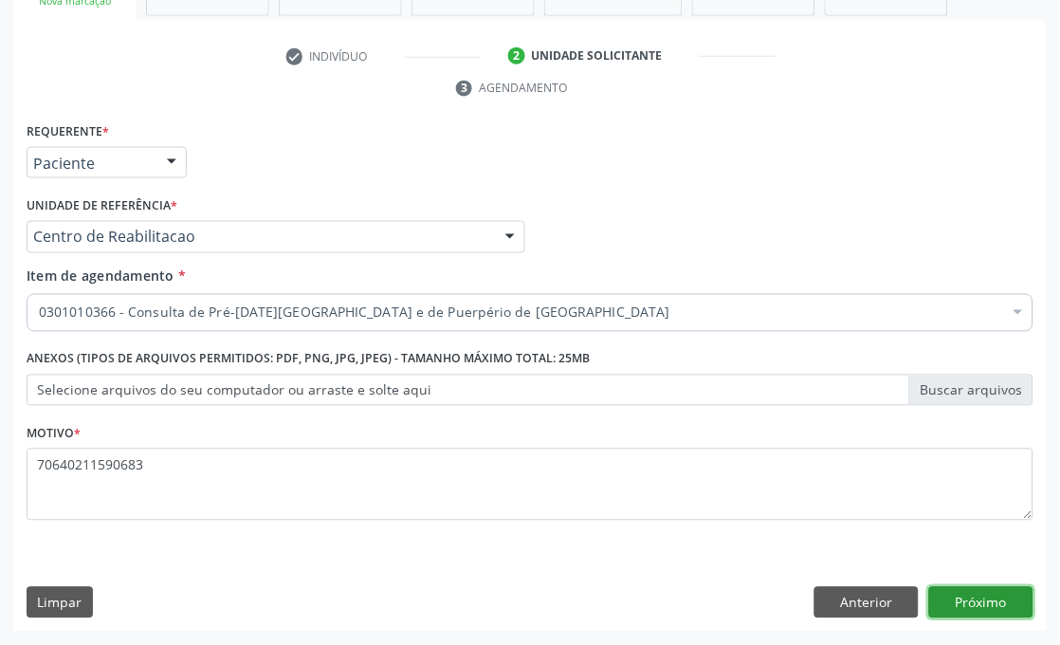
click at [994, 601] on button "Próximo" at bounding box center [982, 603] width 104 height 32
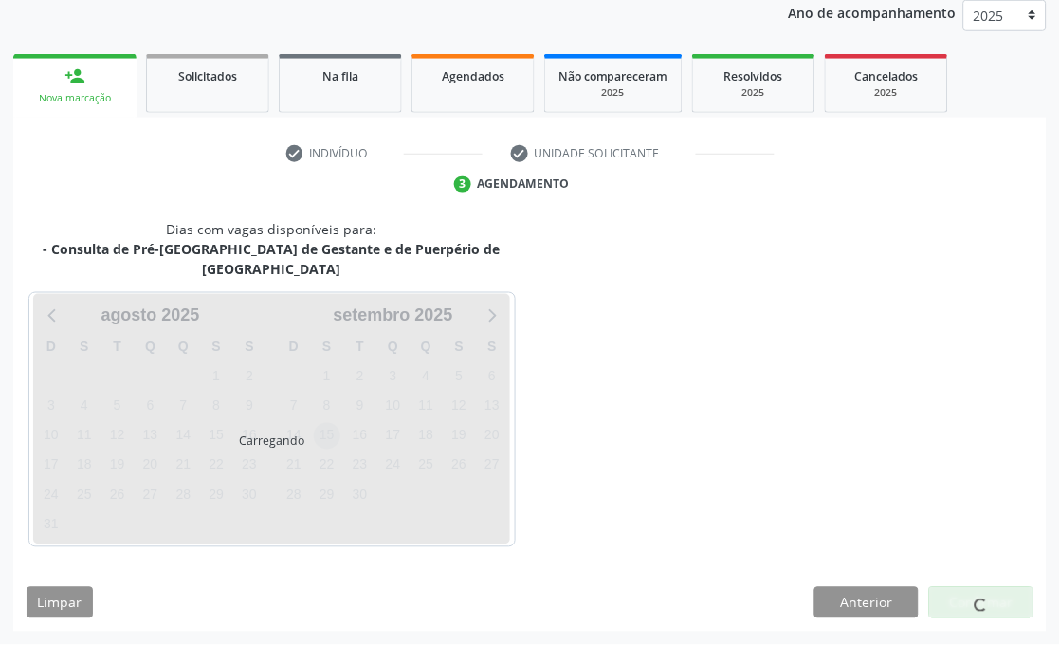
scroll to position [249, 0]
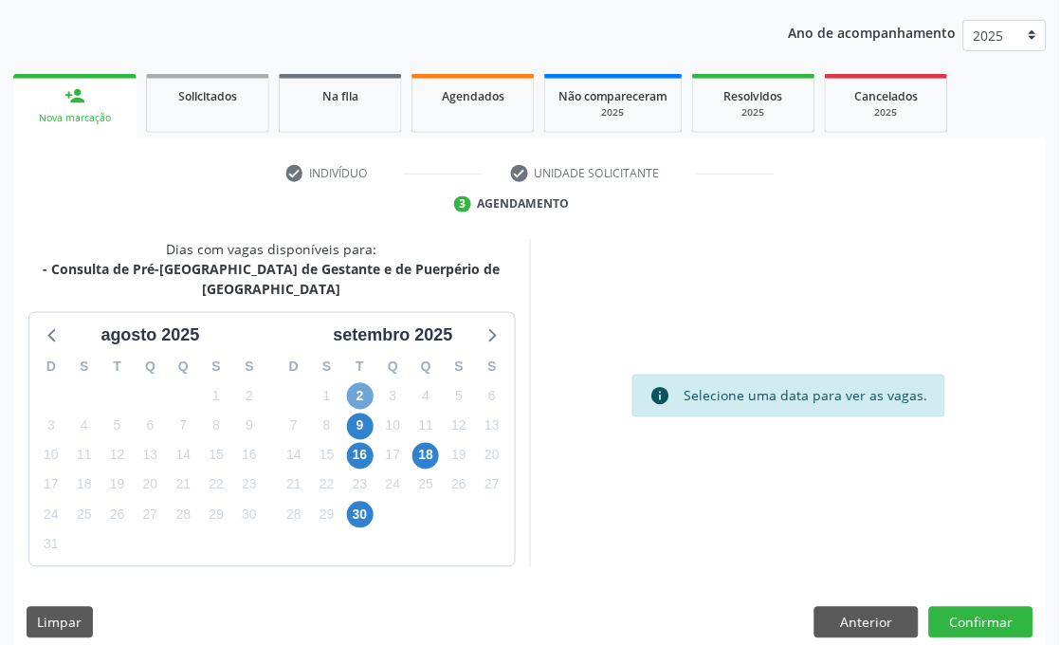
click at [367, 383] on span "2" at bounding box center [360, 396] width 27 height 27
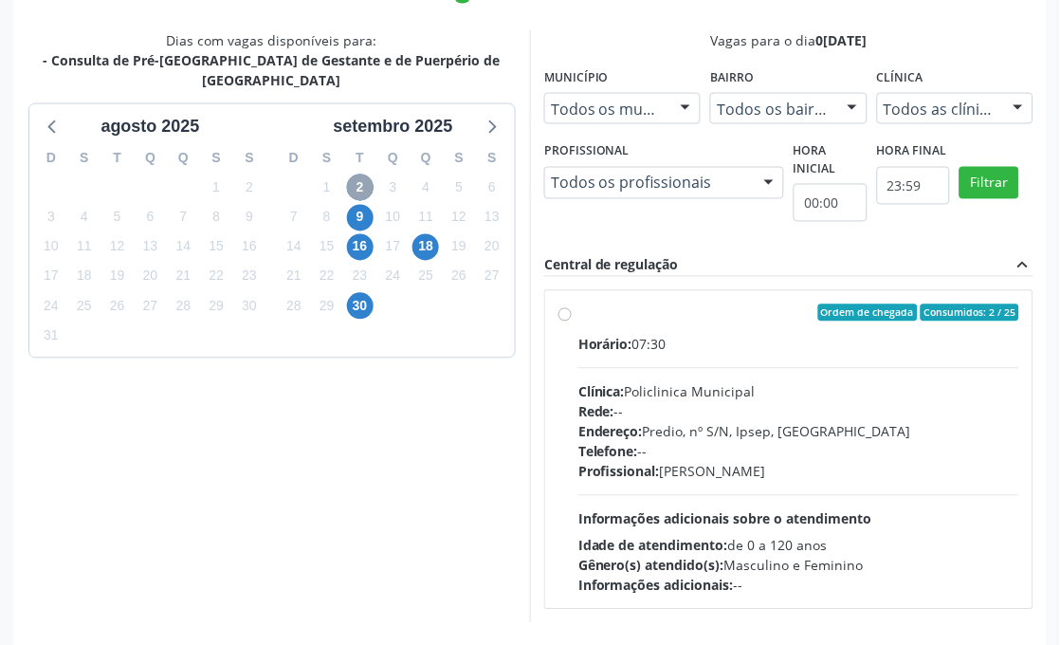
scroll to position [460, 0]
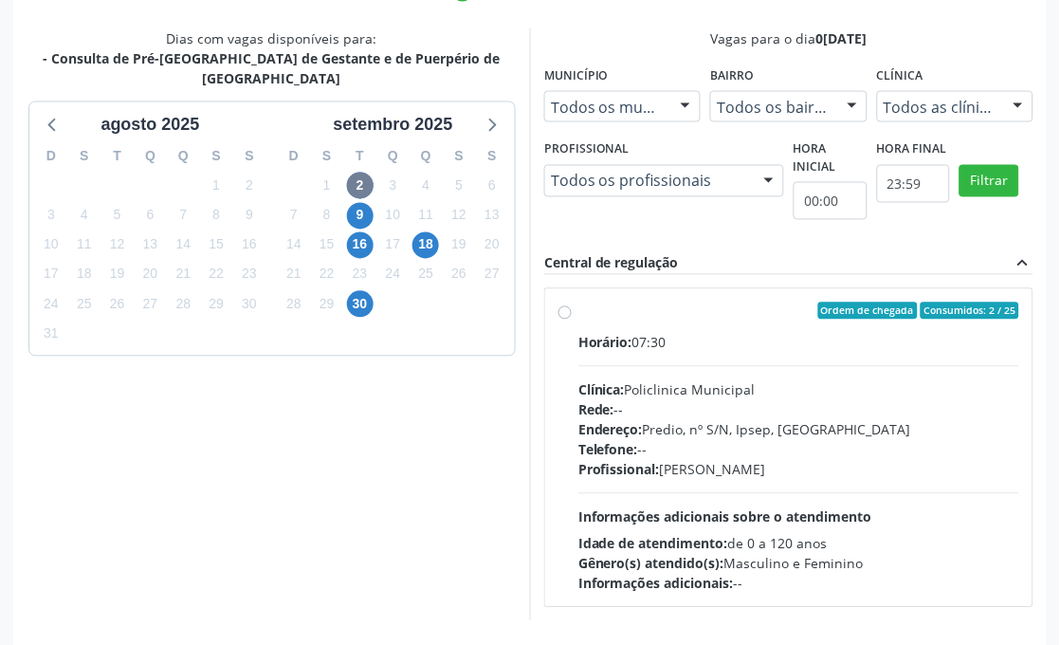
click at [615, 403] on span "Rede:" at bounding box center [597, 410] width 36 height 18
click at [572, 320] on input "Ordem de chegada Consumidos: 2 / 25 Horário: 07:30 Clínica: Policlinica Municip…" at bounding box center [565, 311] width 13 height 17
radio input "true"
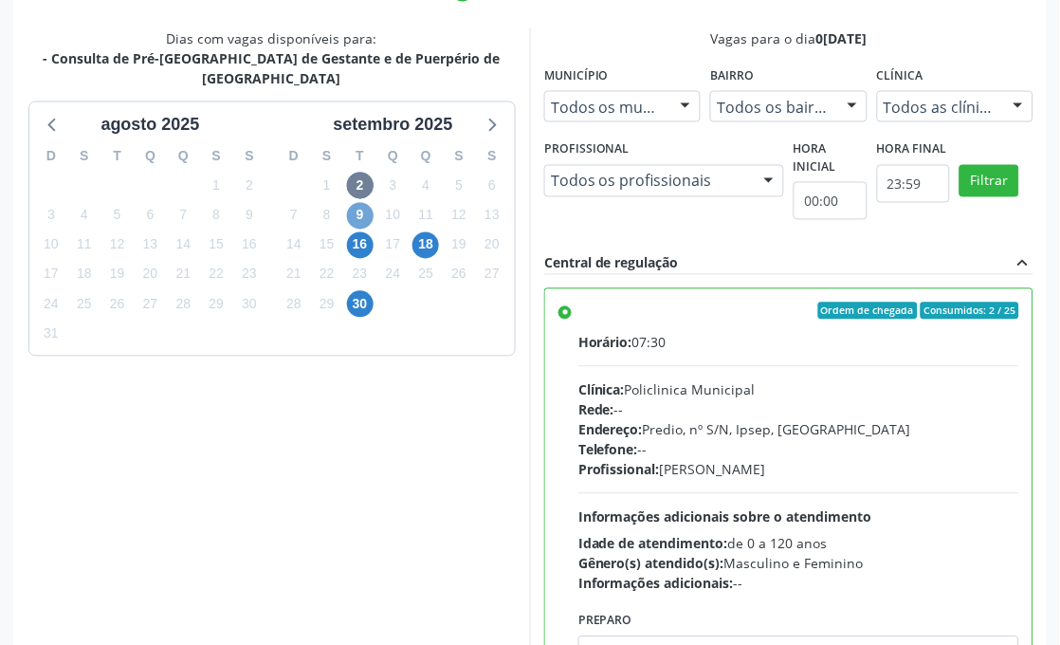
click at [349, 203] on span "9" at bounding box center [360, 216] width 27 height 27
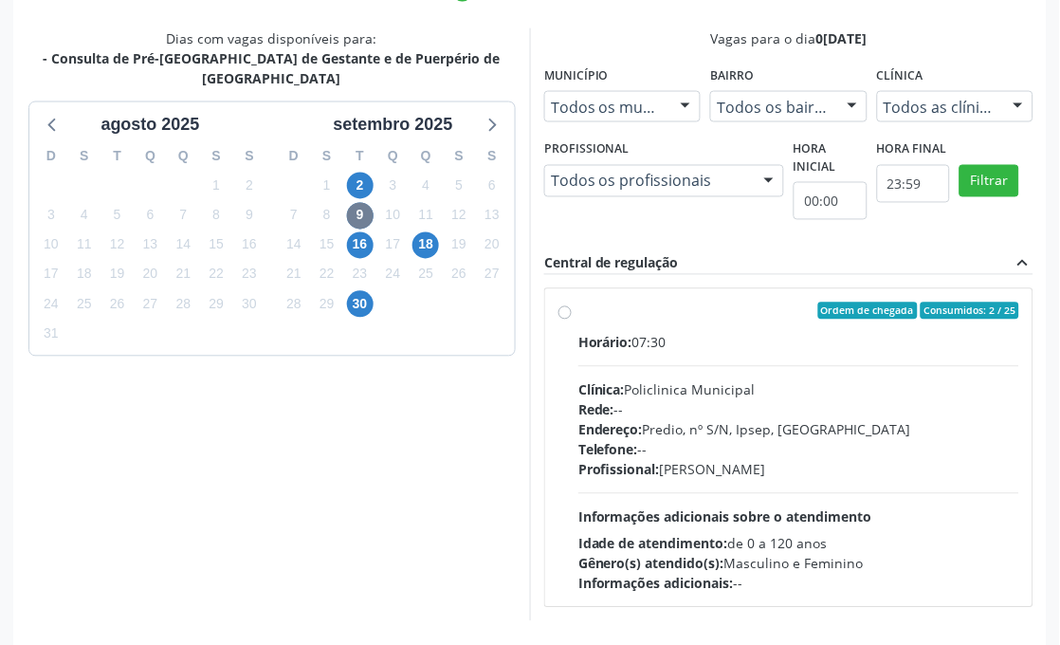
click at [718, 415] on div "Rede: --" at bounding box center [799, 410] width 441 height 20
click at [572, 320] on input "Ordem de chegada Consumidos: 2 / 25 Horário: 07:30 Clínica: Policlinica Municip…" at bounding box center [565, 311] width 13 height 17
radio input "true"
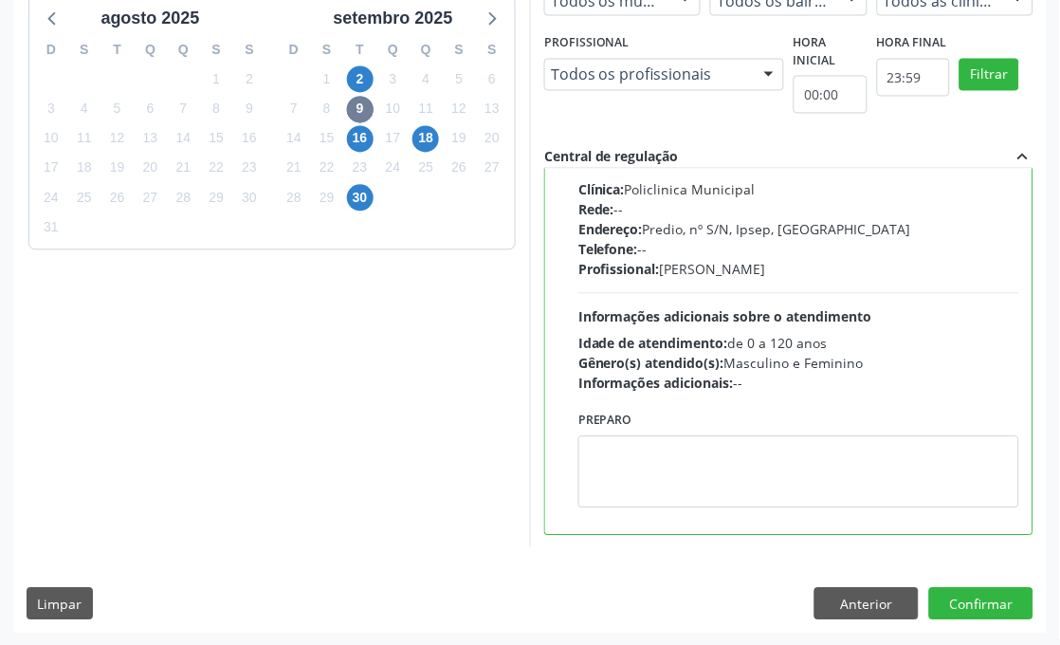
scroll to position [567, 0]
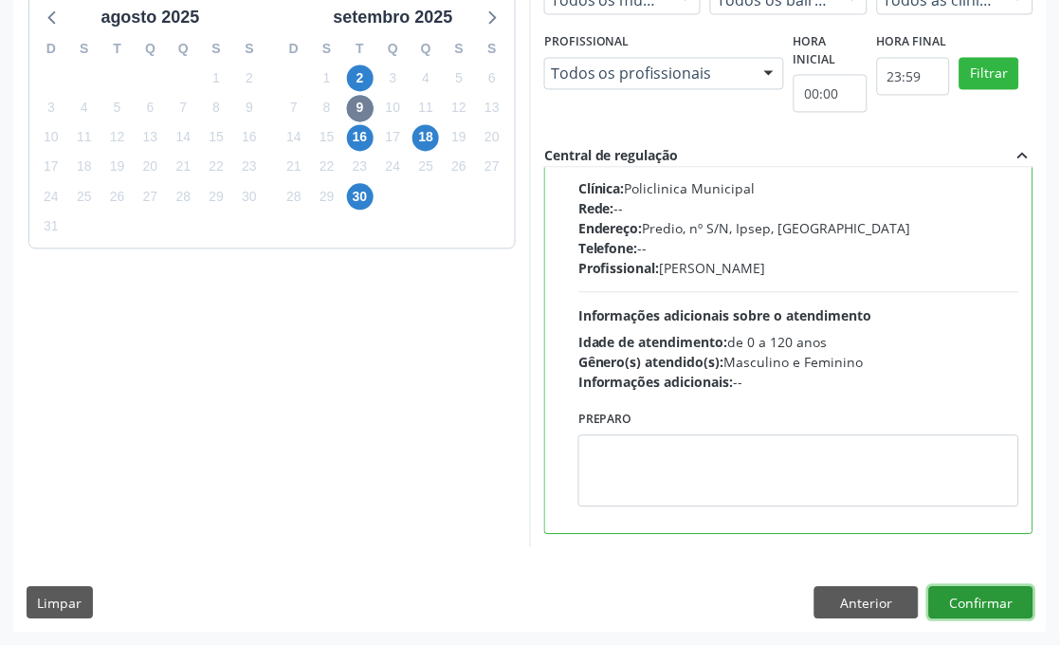
click at [1021, 613] on button "Confirmar" at bounding box center [982, 603] width 104 height 32
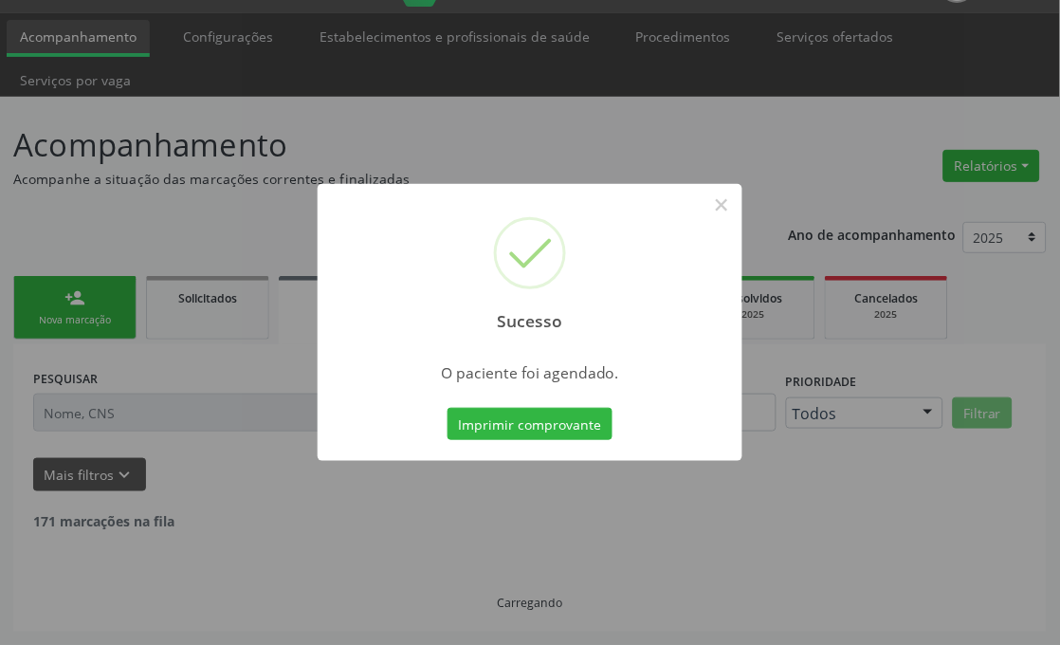
scroll to position [27, 0]
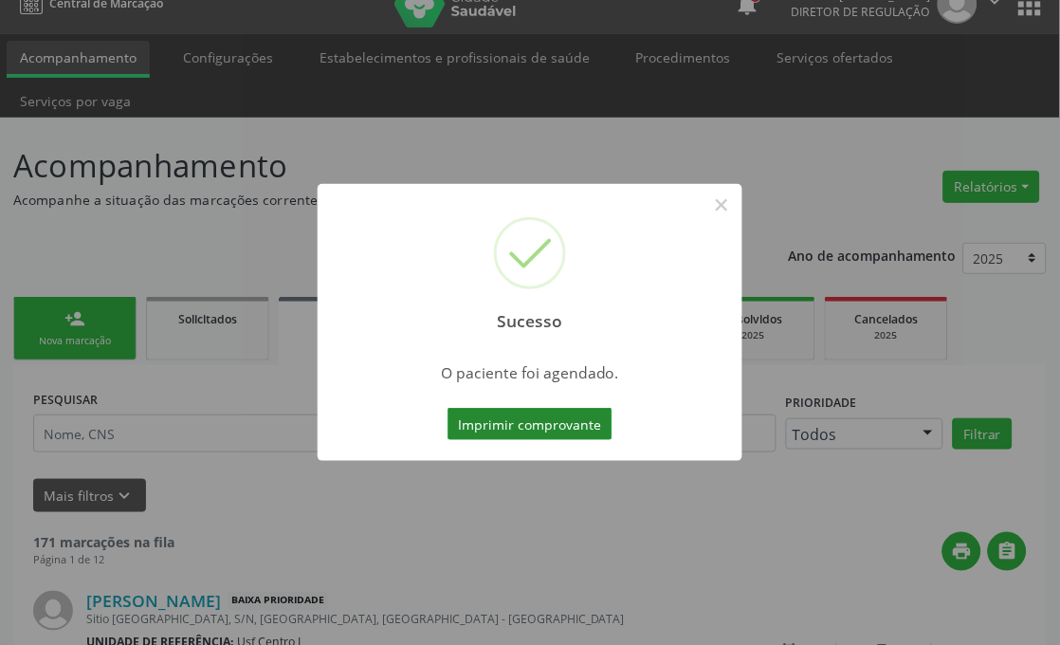
click at [510, 436] on button "Imprimir comprovante" at bounding box center [530, 424] width 165 height 32
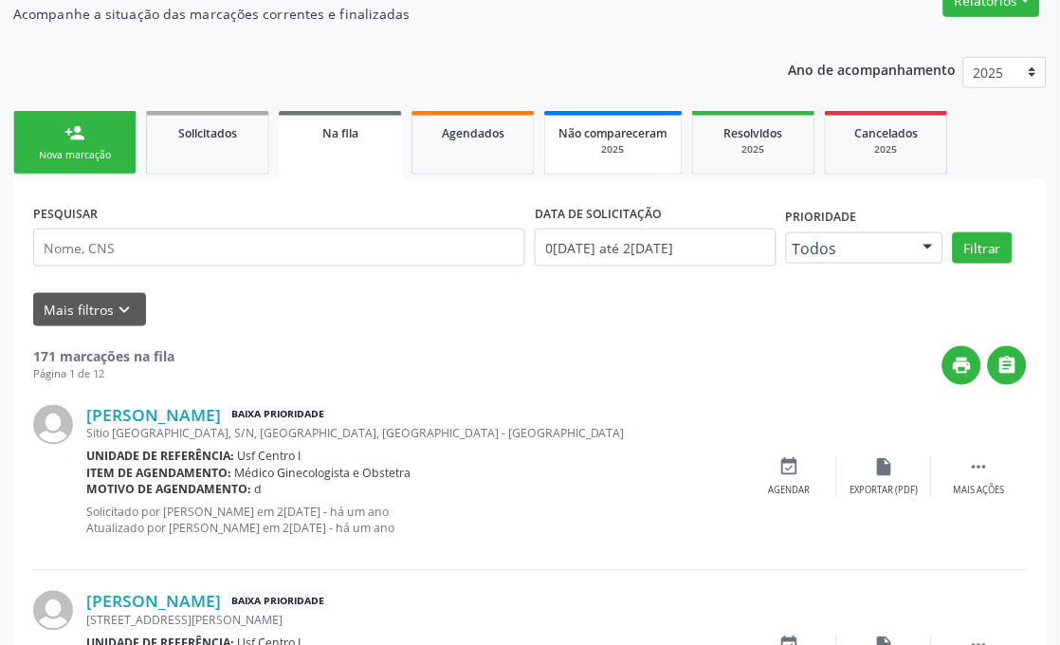
scroll to position [238, 0]
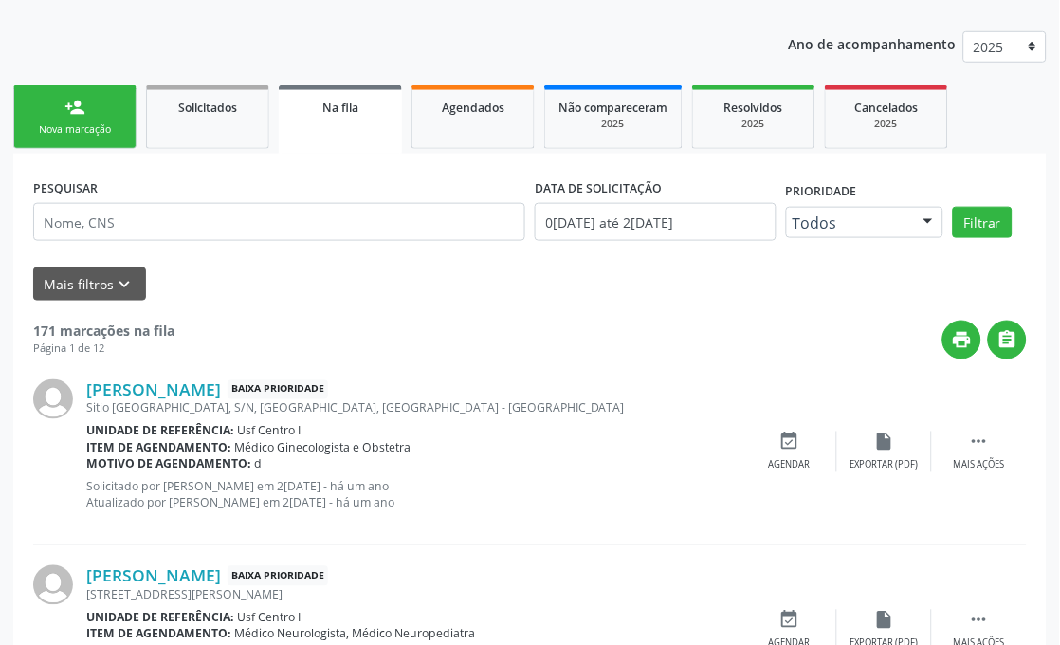
click at [95, 138] on link "person_add Nova marcação" at bounding box center [74, 117] width 123 height 64
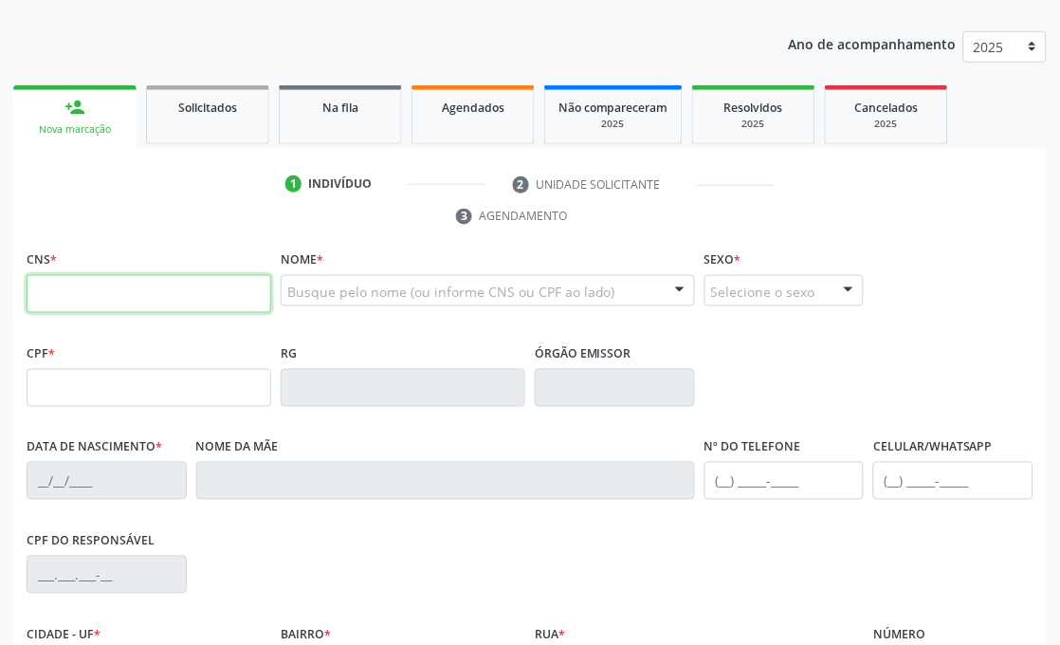
click at [162, 308] on input "text" at bounding box center [149, 294] width 245 height 38
paste input "706 4021 1509 0683"
type input "706 4021 1509 0683"
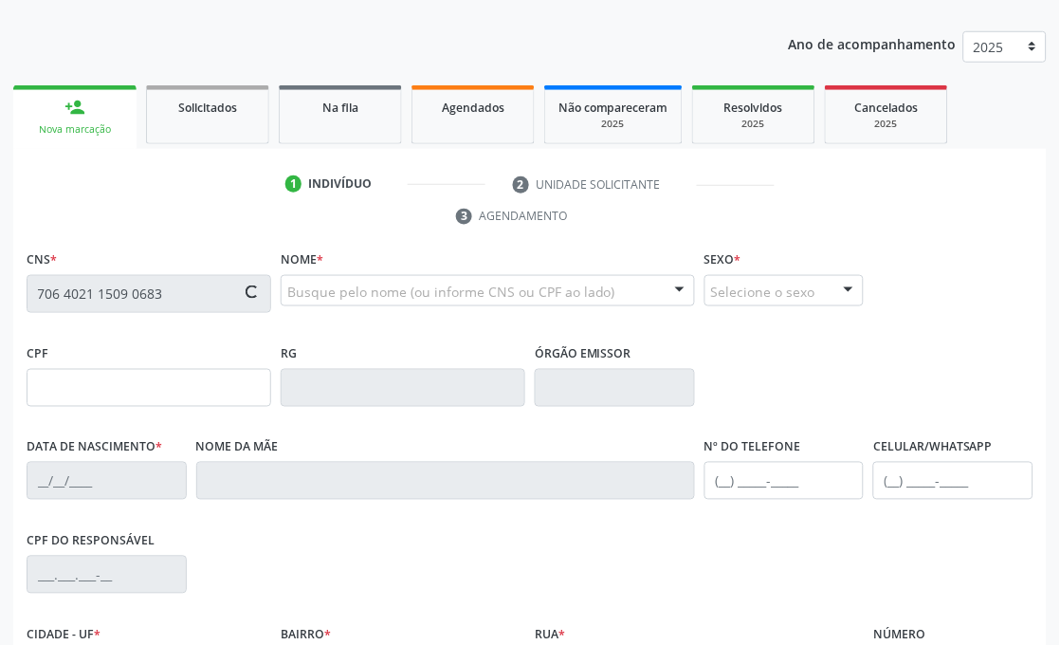
type input "2[DATE]"
type input "[PERSON_NAME][DATE]"
type input "[PHONE_NUMBER]"
type input "5"
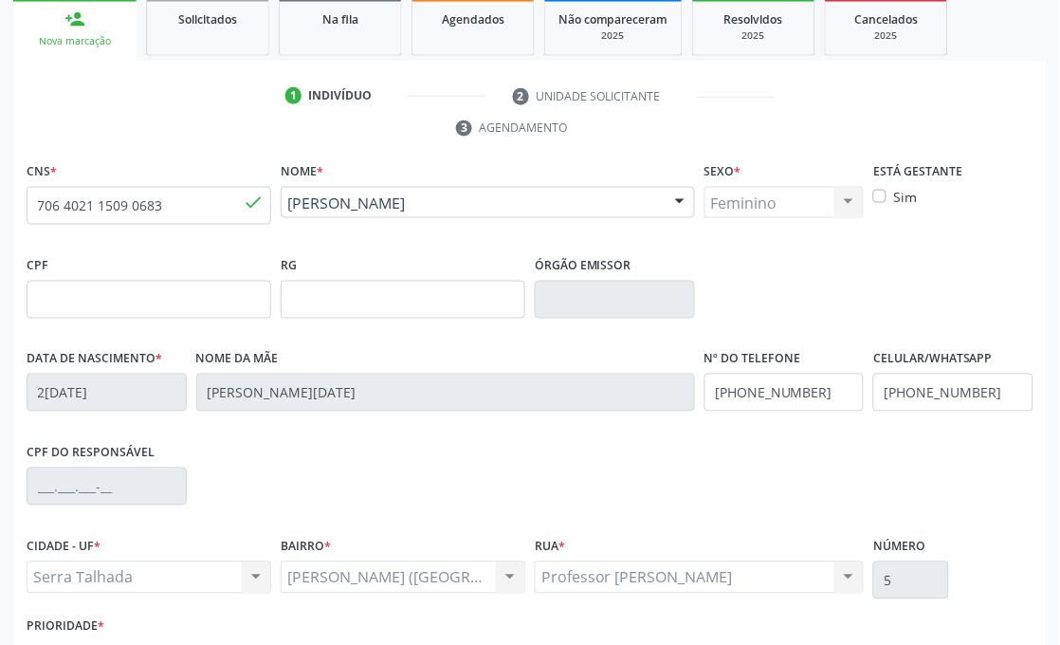
scroll to position [453, 0]
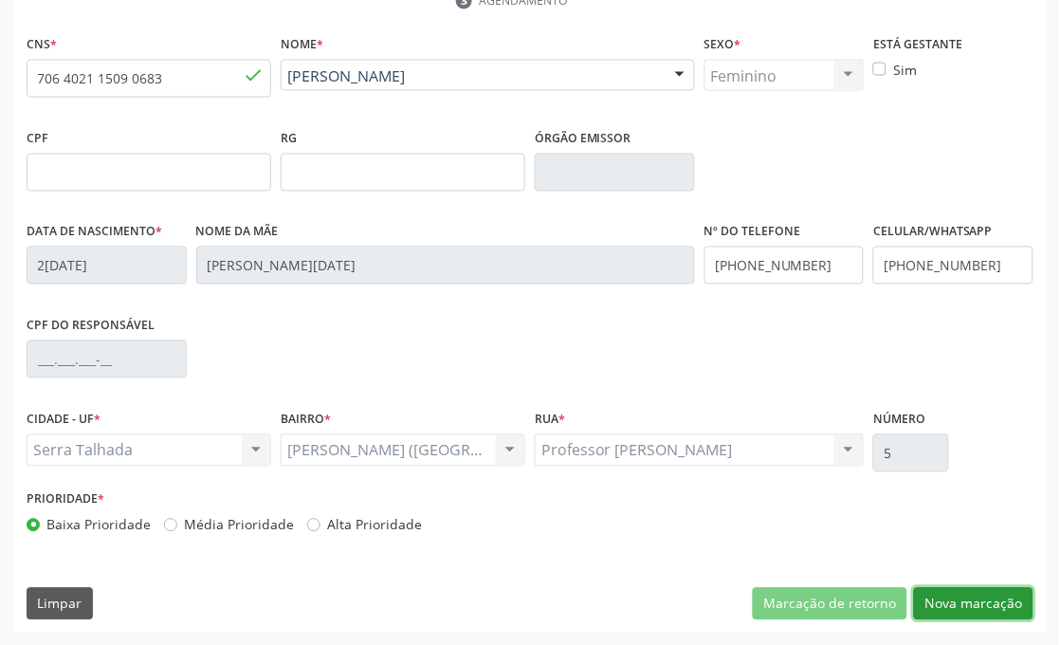
click at [968, 588] on button "Nova marcação" at bounding box center [974, 604] width 120 height 32
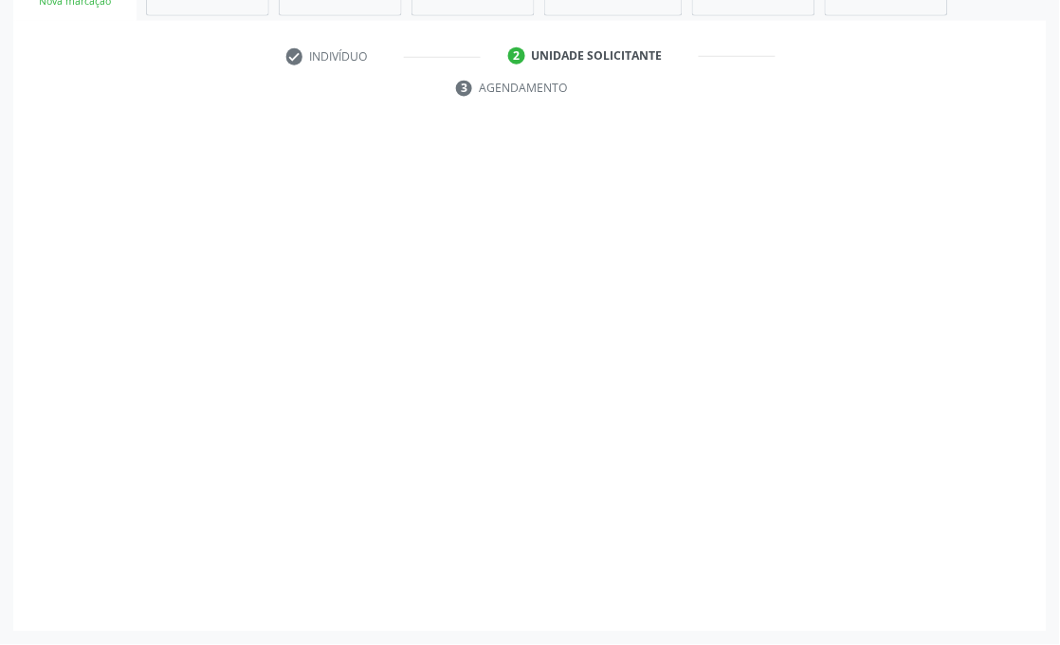
scroll to position [366, 0]
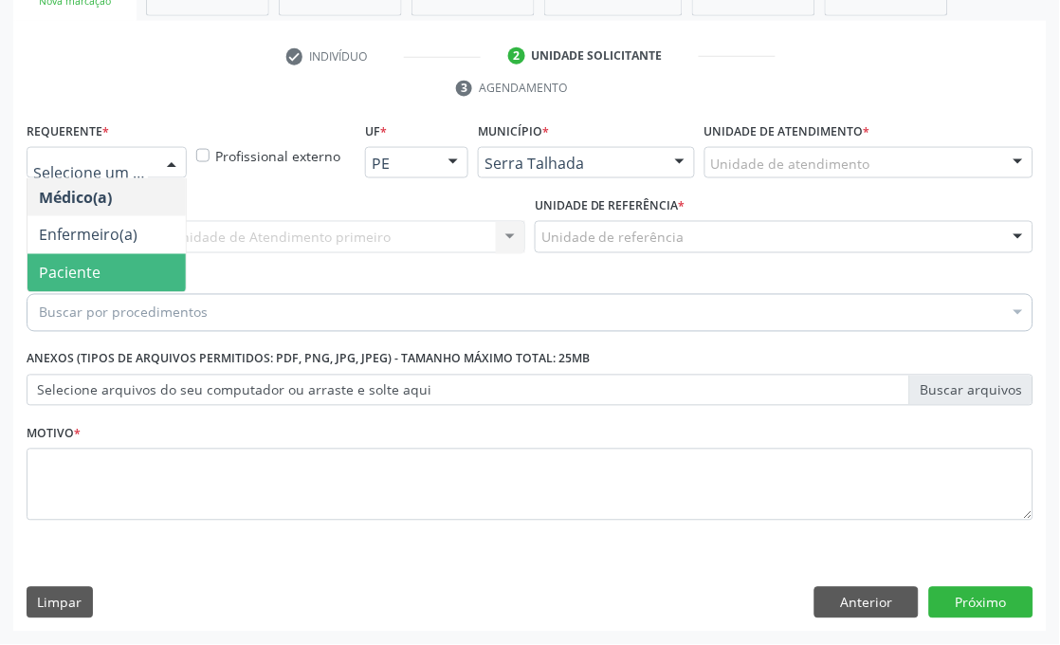
click at [70, 254] on span "Paciente" at bounding box center [107, 273] width 158 height 38
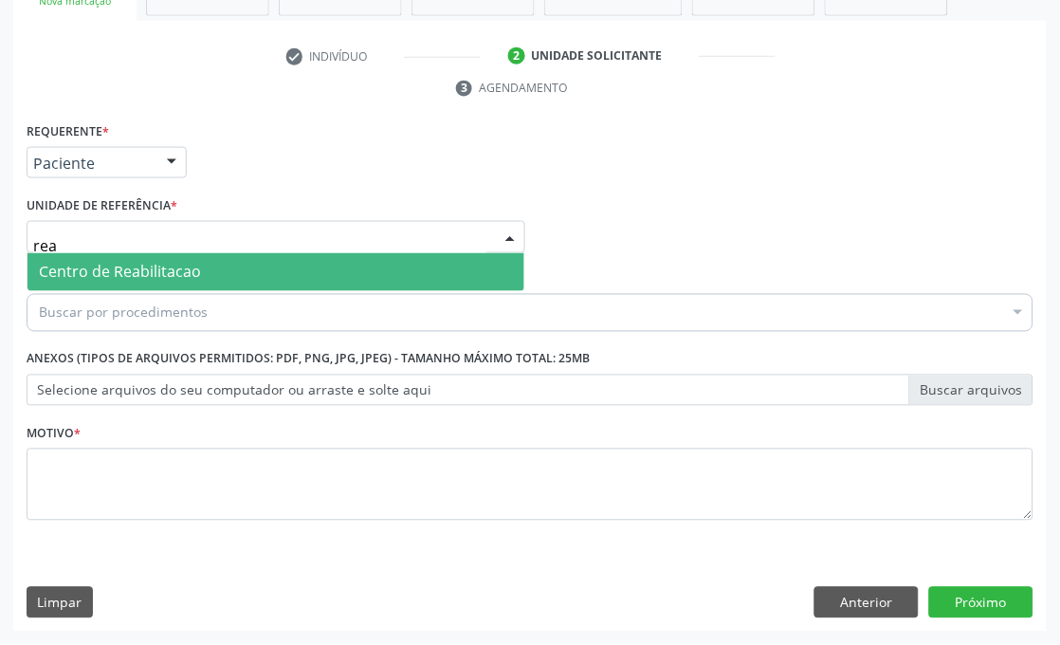
type input "reab"
click at [115, 256] on span "Centro de Reabilitacao" at bounding box center [276, 272] width 497 height 38
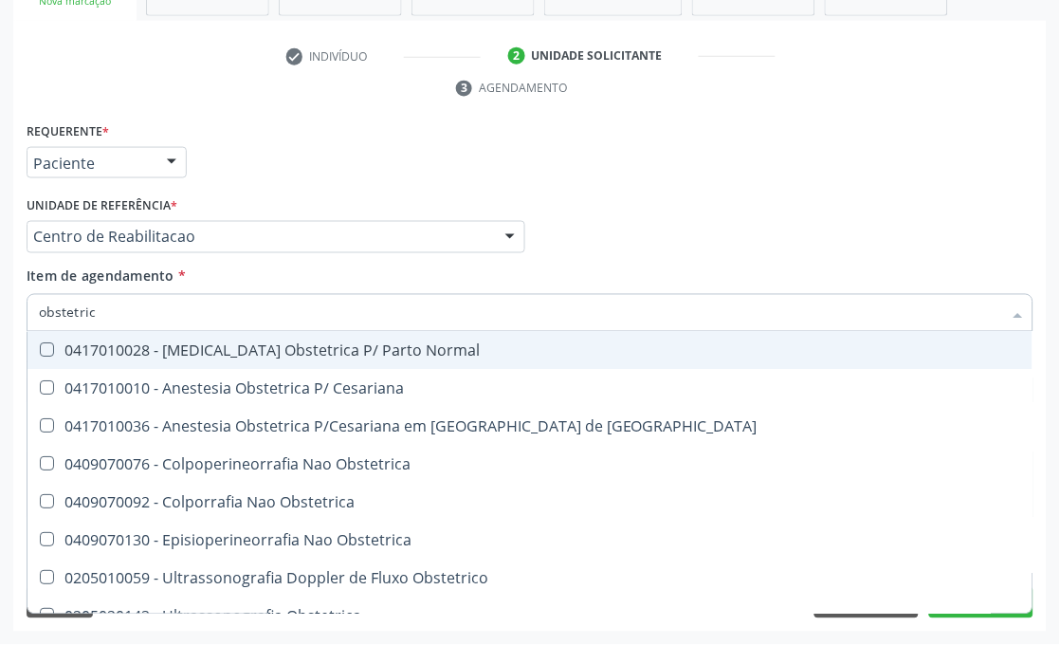
type input "obstetrica"
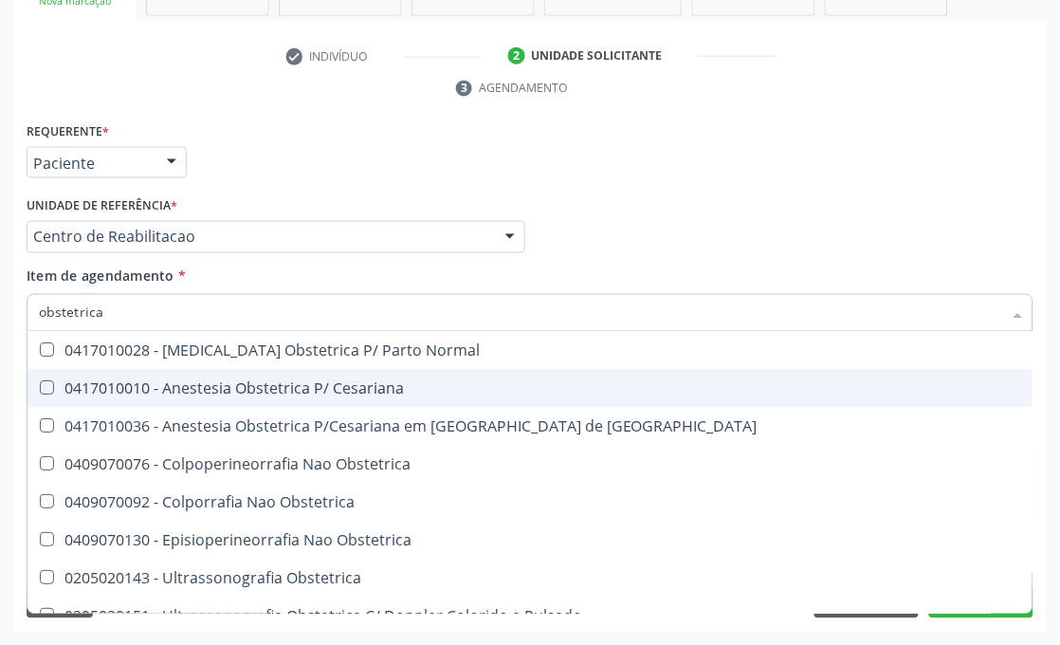
scroll to position [22, 0]
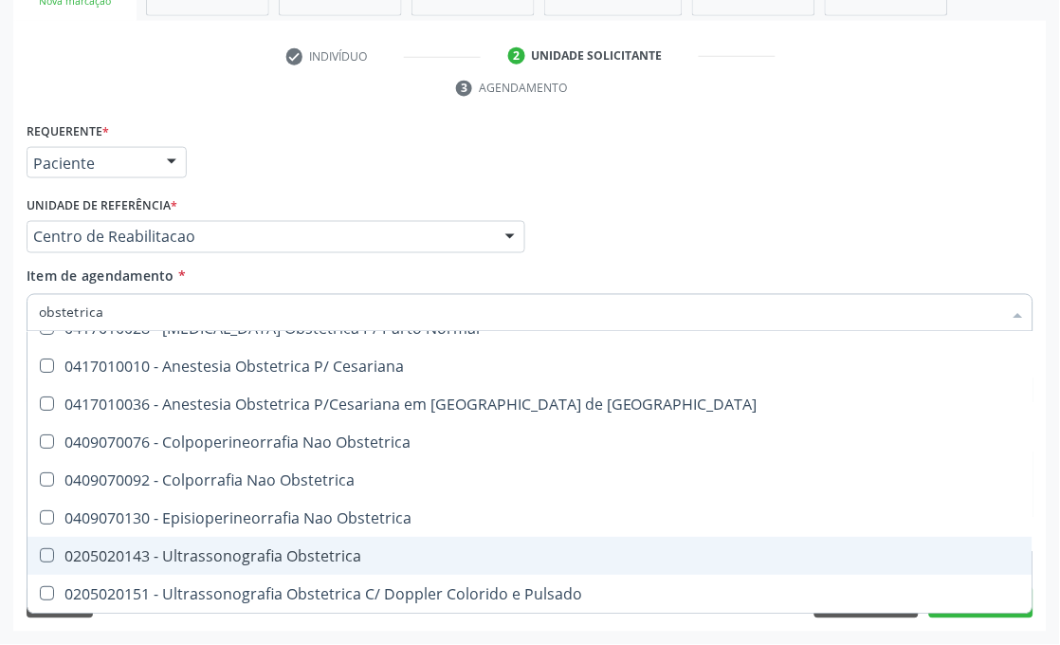
click at [290, 562] on div "0205020143 - Ultrassonografia Obstetrica" at bounding box center [530, 556] width 983 height 15
checkbox Obstetrica "true"
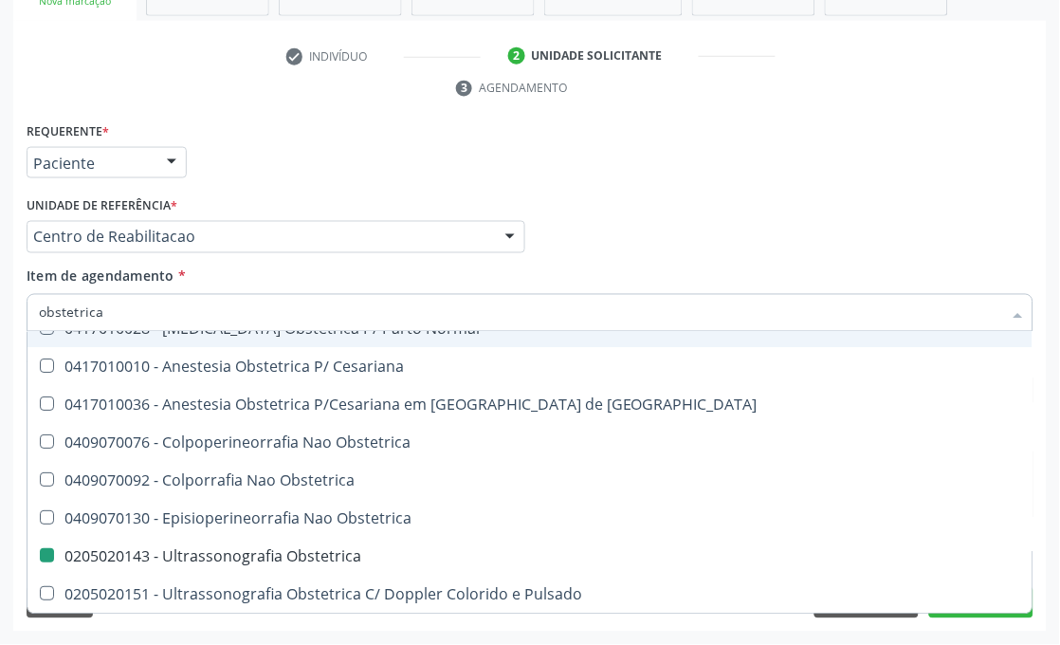
click at [361, 143] on div "Requerente * Paciente Médico(a) Enfermeiro(a) Paciente Nenhum resultado encontr…" at bounding box center [530, 155] width 1017 height 74
checkbox Cesariana "true"
checkbox Obstetrica "false"
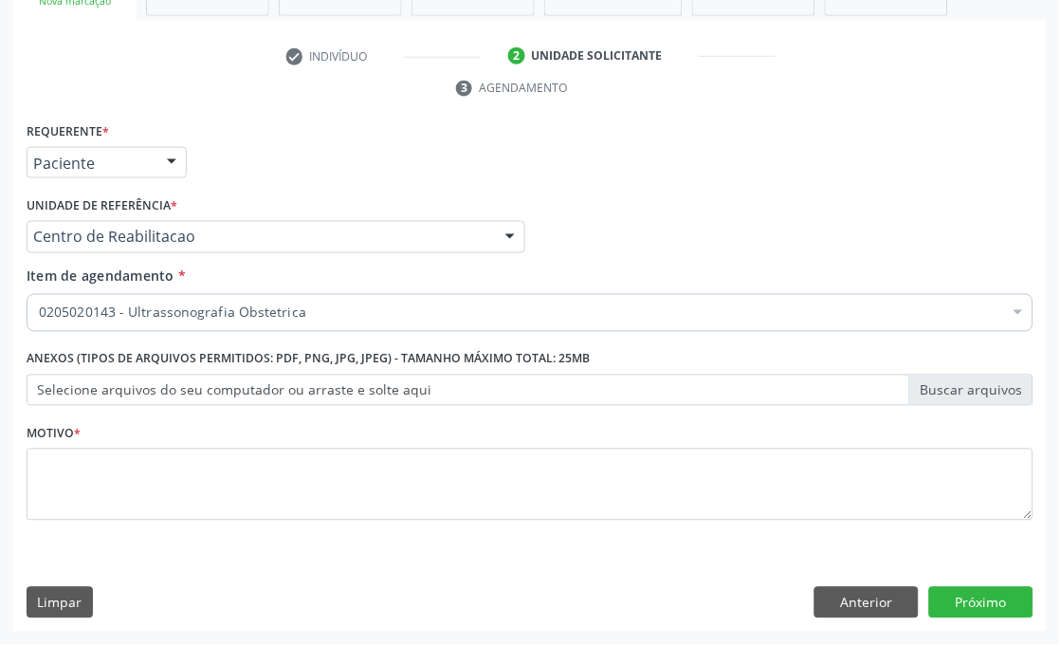
scroll to position [0, 0]
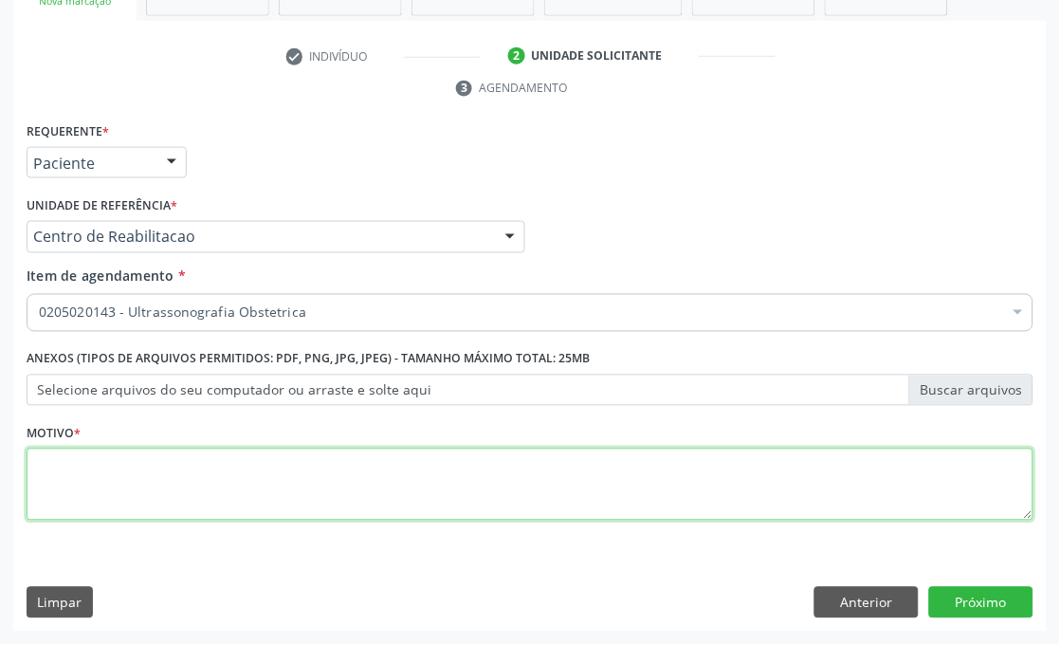
click at [199, 497] on textarea at bounding box center [530, 485] width 1007 height 72
type textarea "."
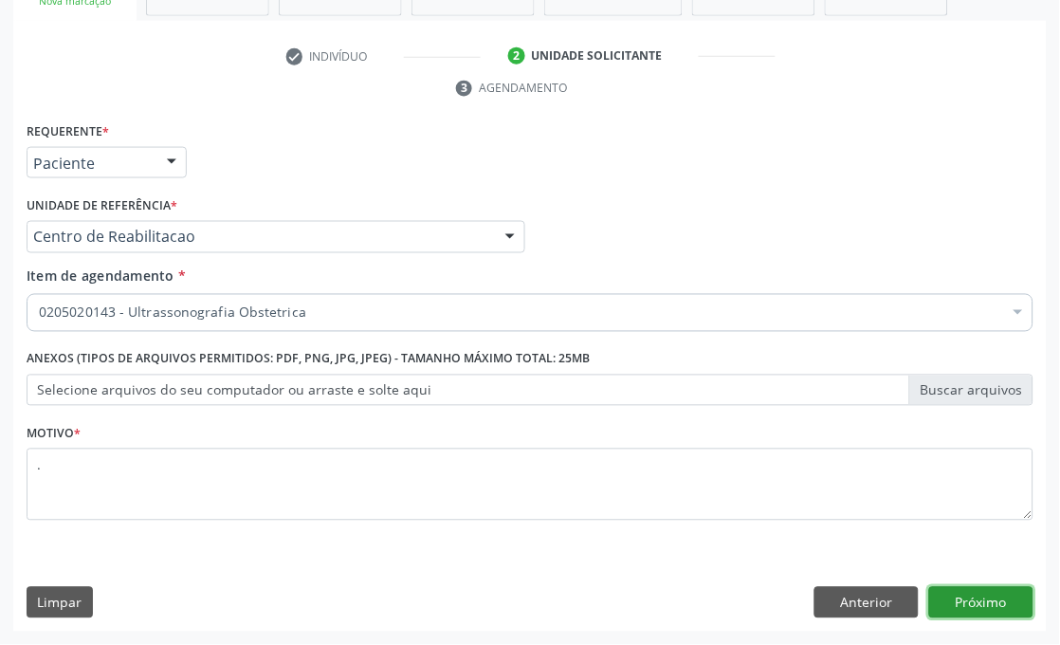
click at [956, 596] on button "Próximo" at bounding box center [982, 603] width 104 height 32
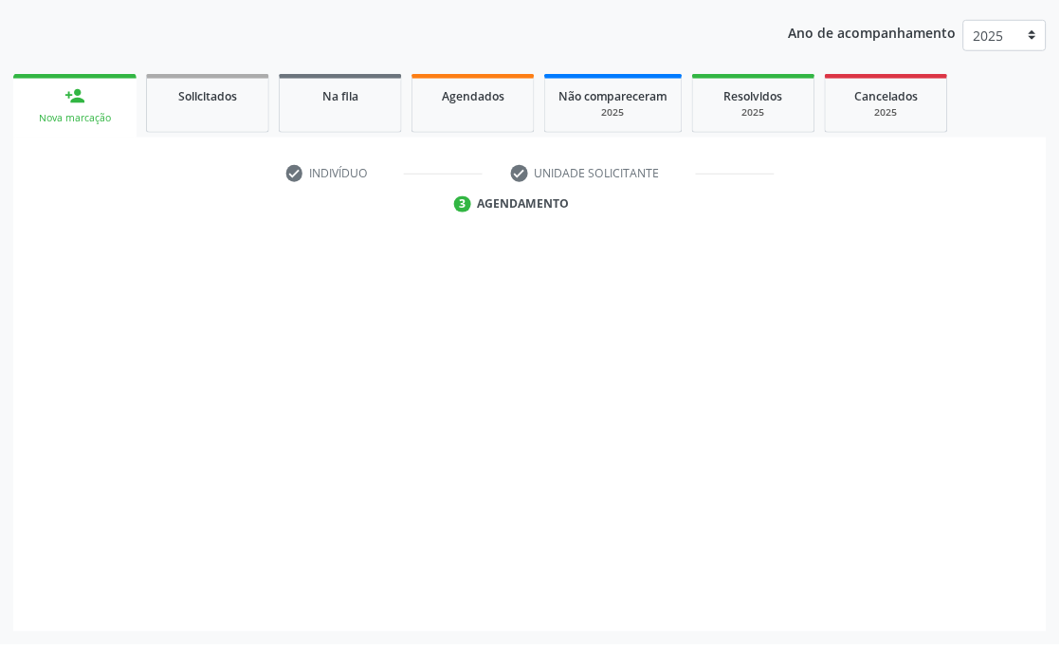
scroll to position [249, 0]
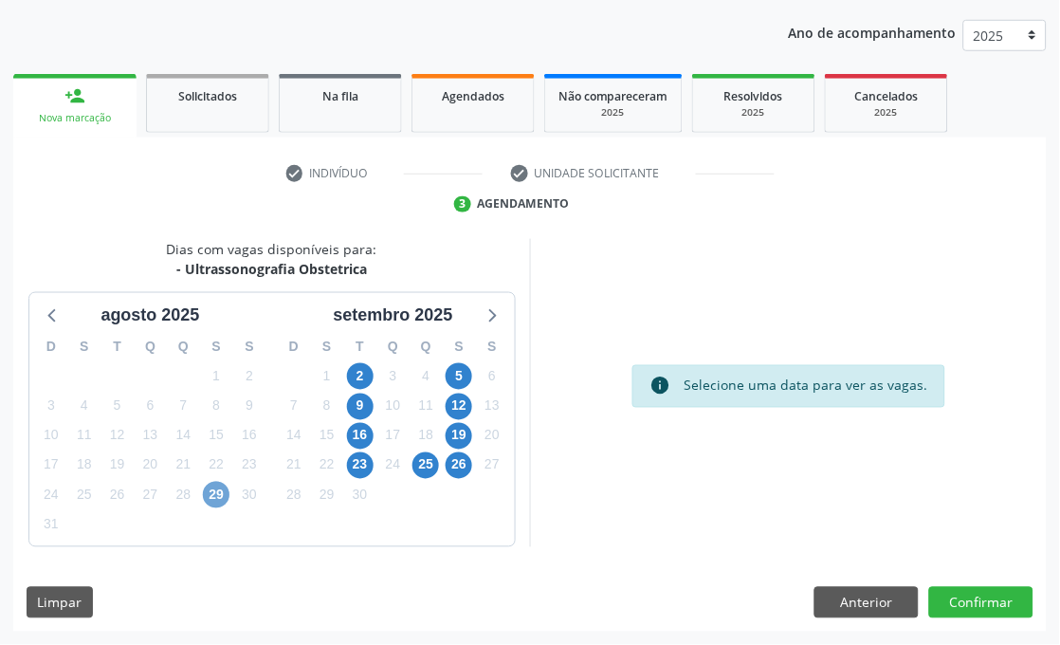
click at [219, 503] on span "29" at bounding box center [216, 495] width 27 height 27
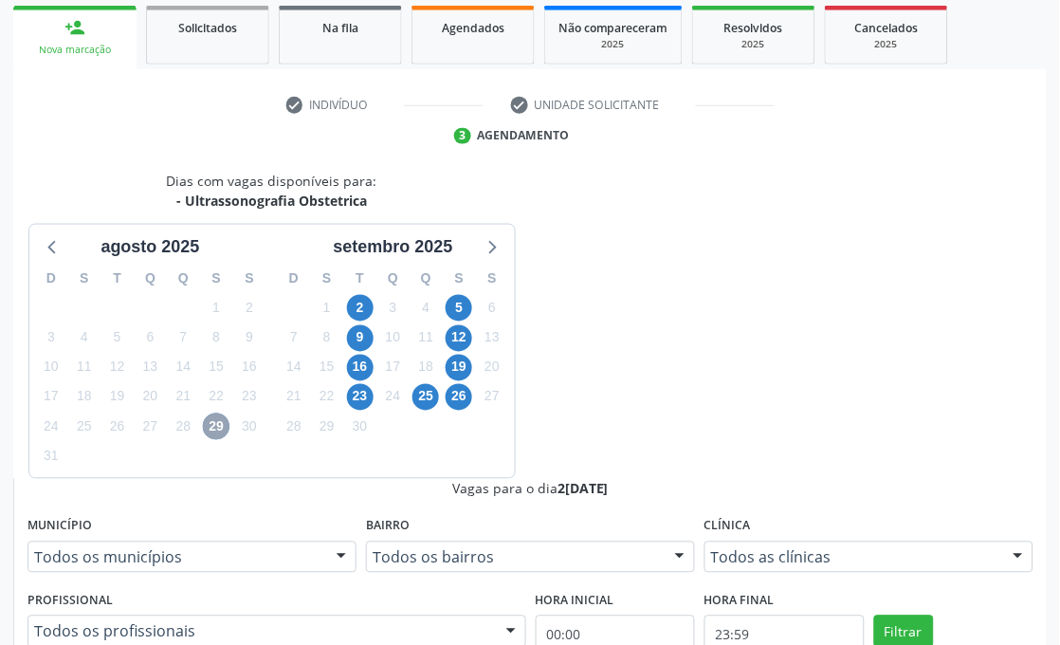
scroll to position [355, 0]
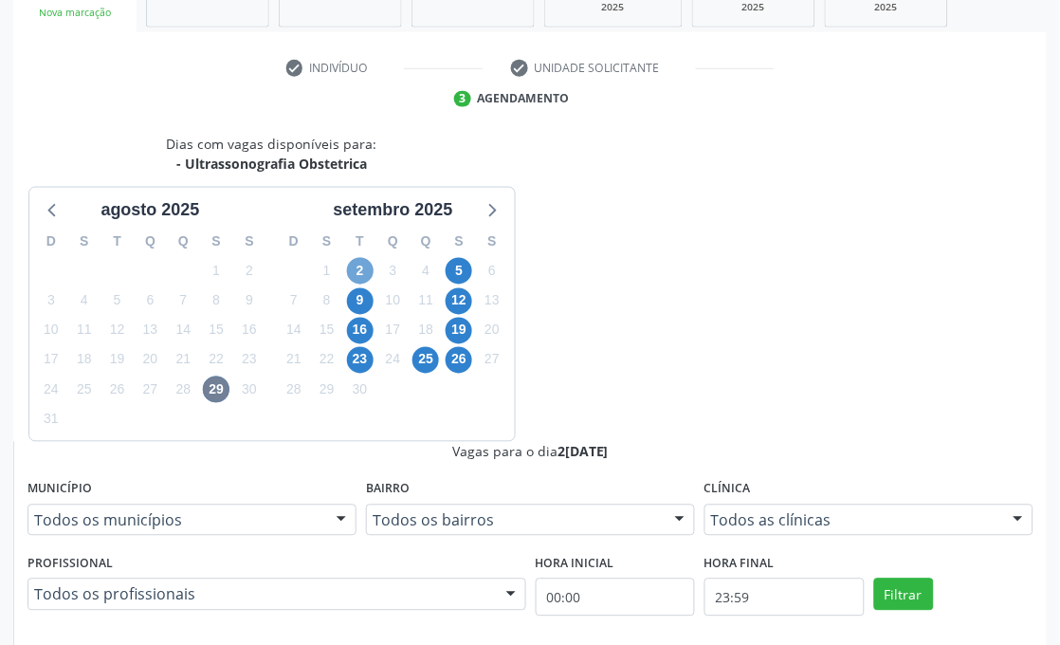
click at [349, 270] on span "2" at bounding box center [360, 271] width 27 height 27
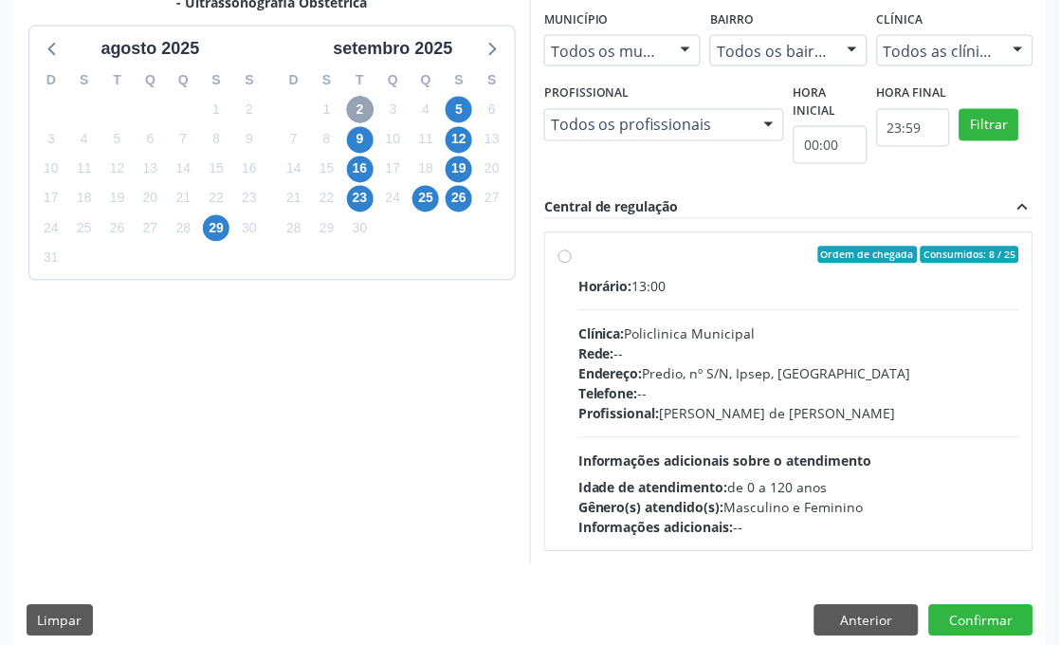
scroll to position [534, 0]
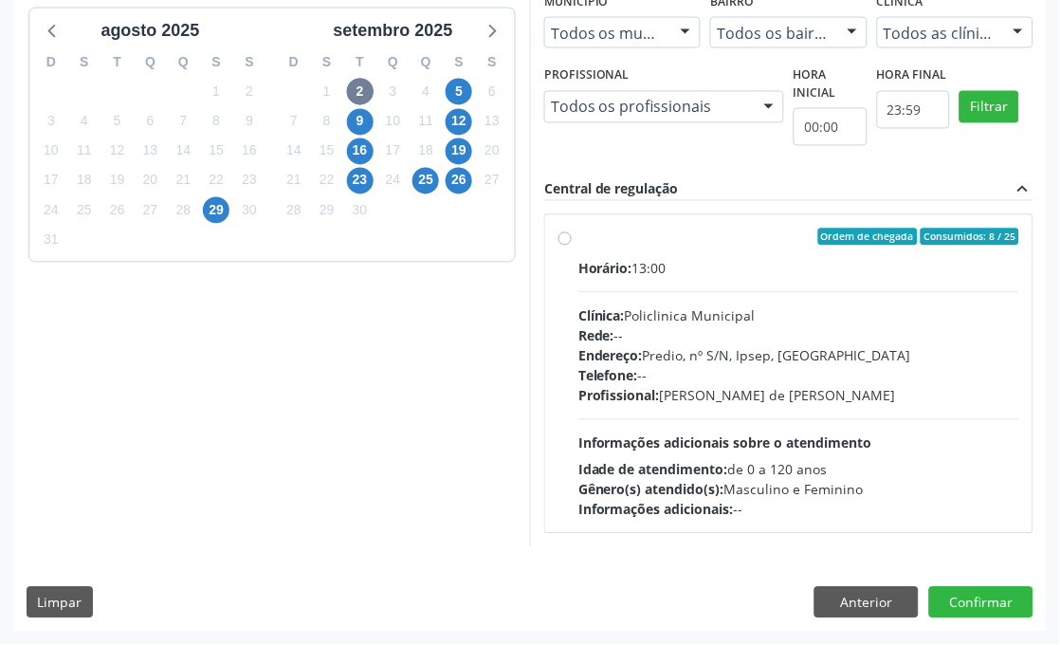
click at [693, 289] on div "Horário: 13:00 Clínica: Policlinica Municipal Rede: -- Endereço: Predio, nº S/N…" at bounding box center [799, 389] width 441 height 261
click at [572, 246] on input "Ordem de chegada Consumidos: 8 / 25 Horário: 13:00 Clínica: Policlinica Municip…" at bounding box center [565, 237] width 13 height 17
radio input "true"
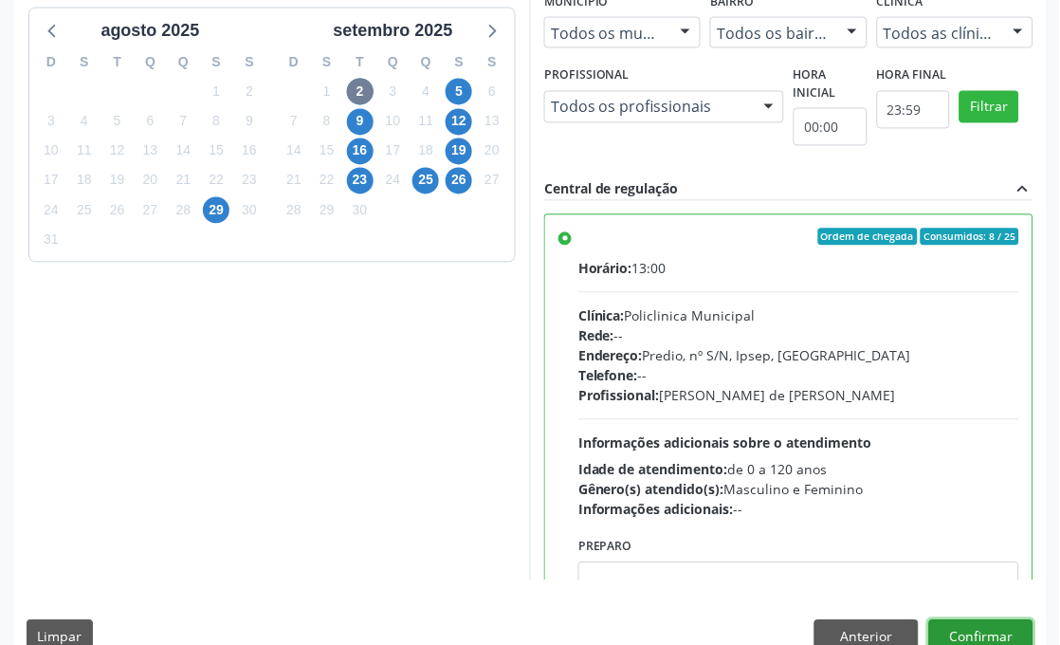
click at [984, 634] on button "Confirmar" at bounding box center [982, 636] width 104 height 32
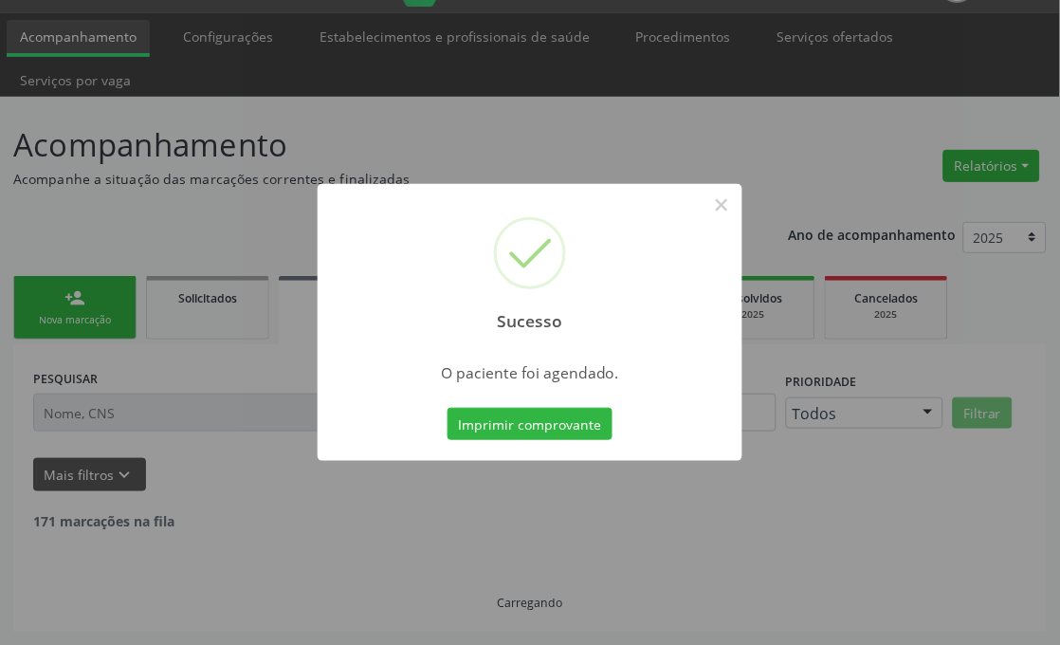
scroll to position [27, 0]
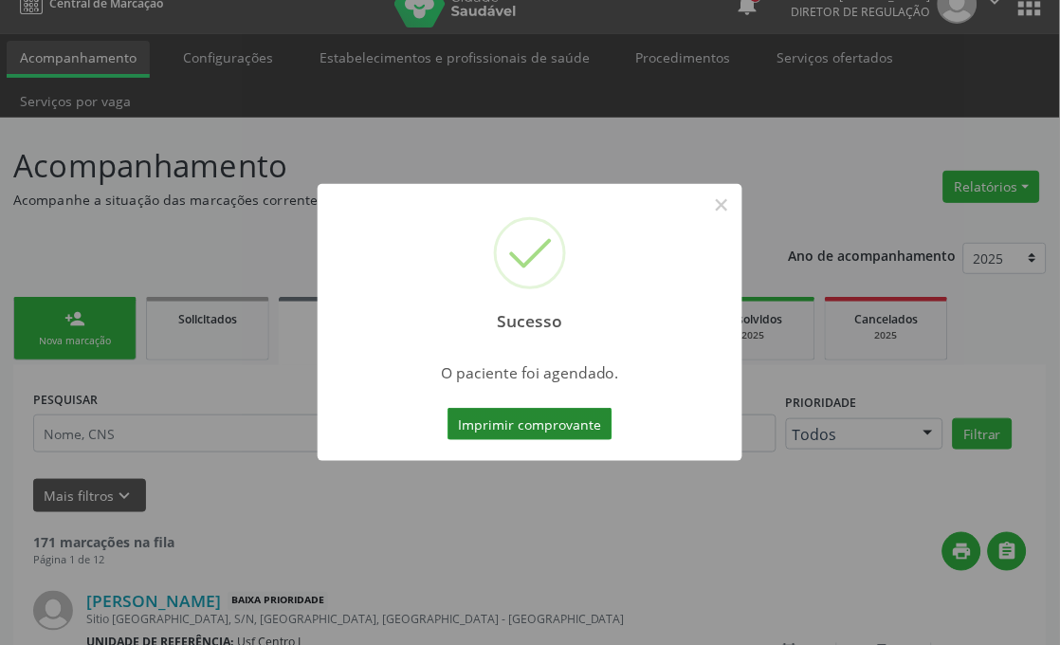
click at [544, 419] on button "Imprimir comprovante" at bounding box center [530, 424] width 165 height 32
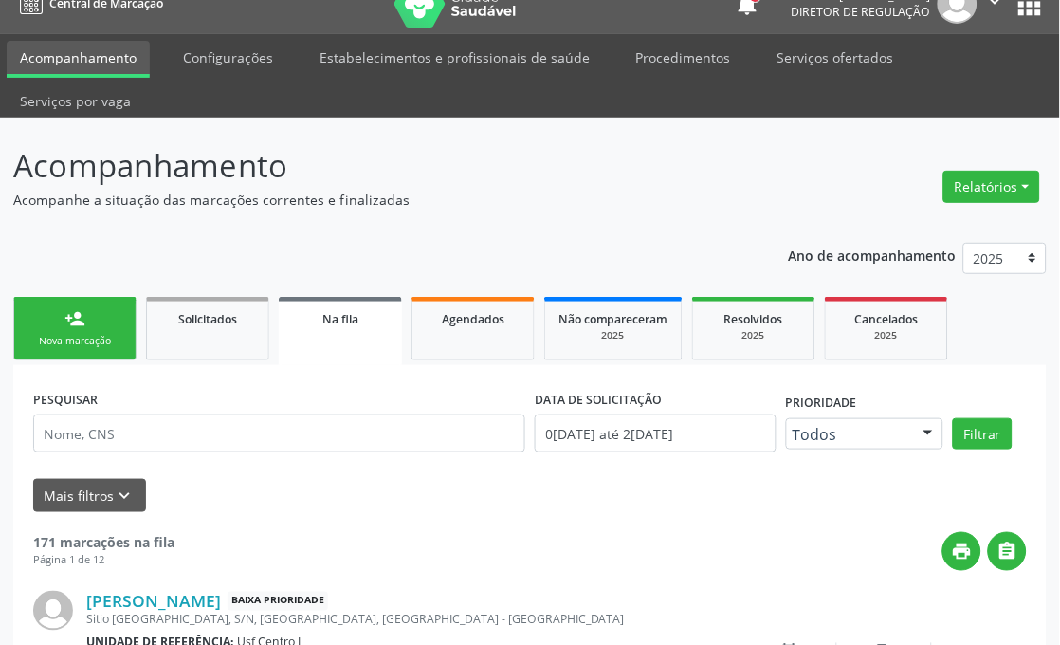
click at [97, 339] on div "Nova marcação" at bounding box center [75, 341] width 95 height 14
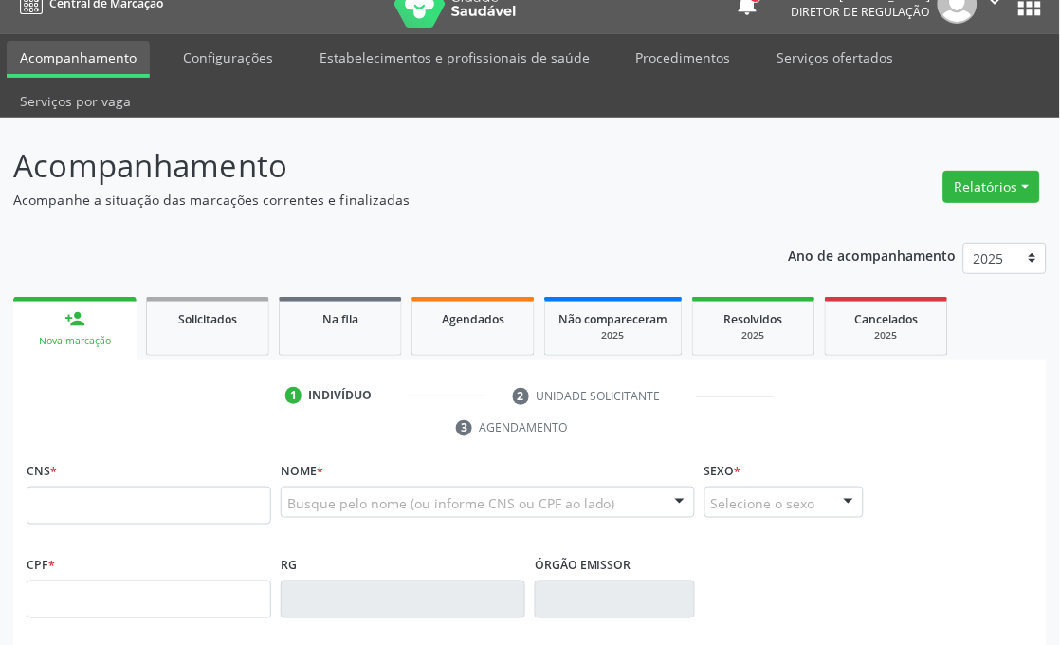
click at [107, 484] on div "CNS *" at bounding box center [149, 490] width 245 height 67
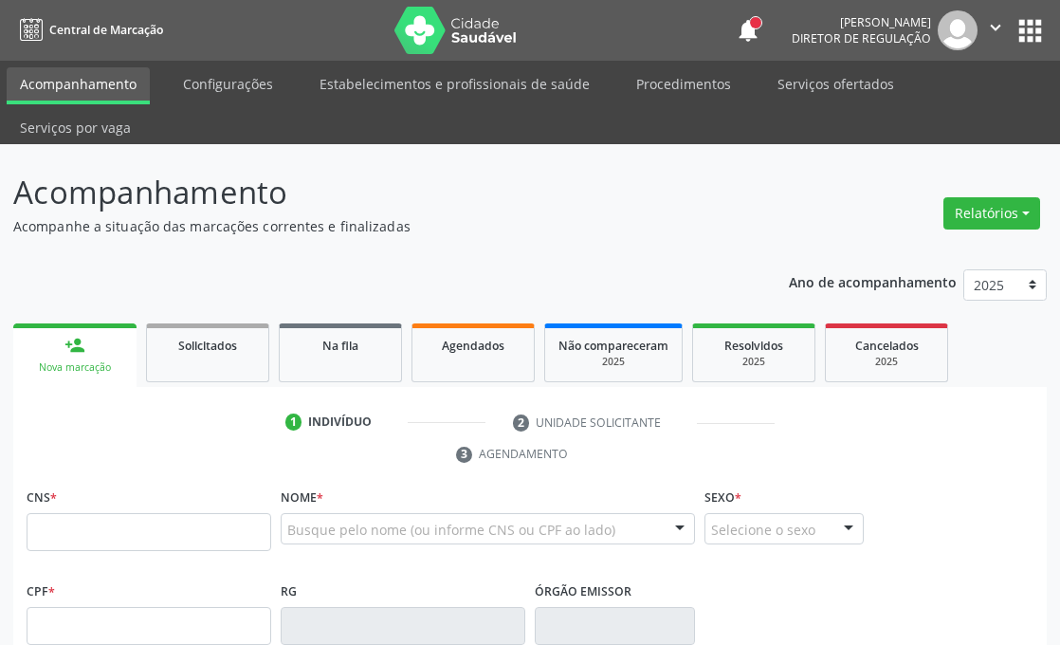
scroll to position [27, 0]
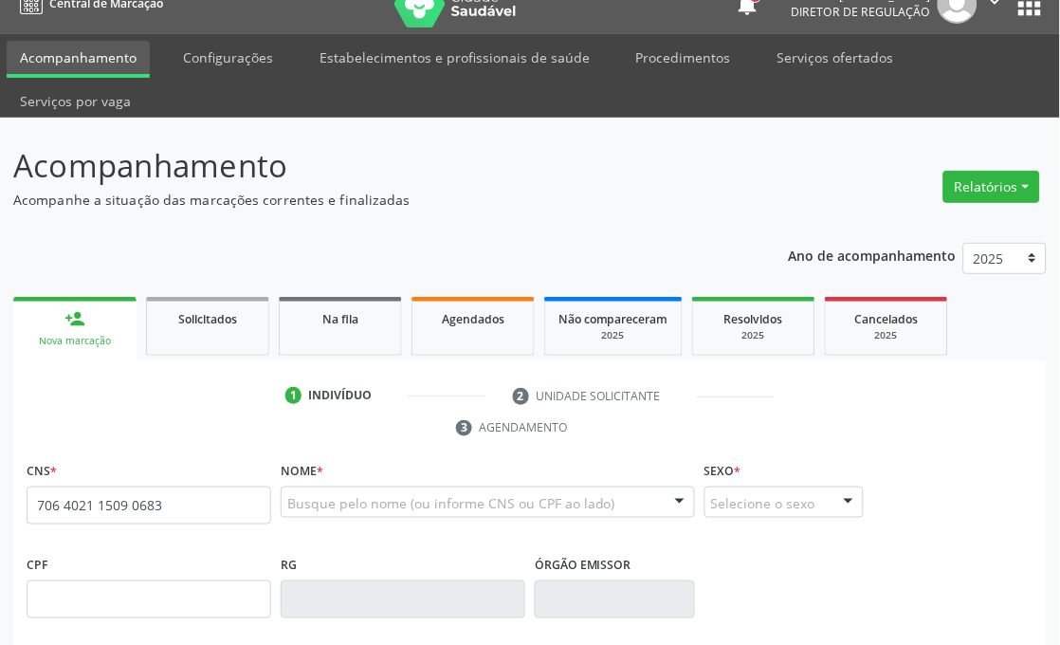
type input "706 4021 1509 0683"
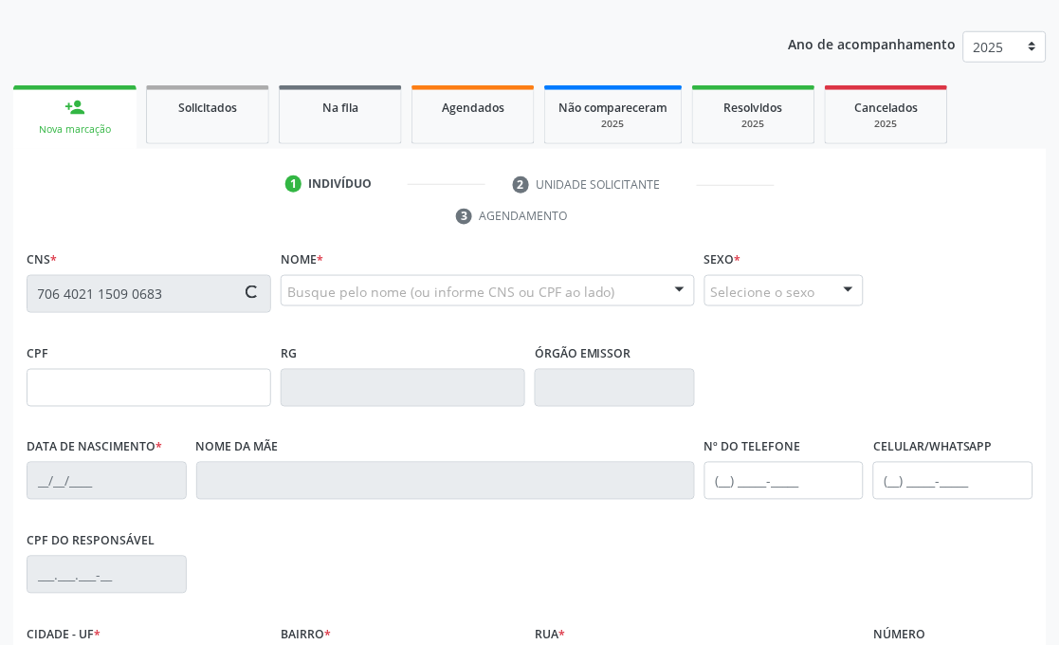
type input "2[DATE]"
type input "[PERSON_NAME][DATE]"
type input "[PHONE_NUMBER]"
type input "5"
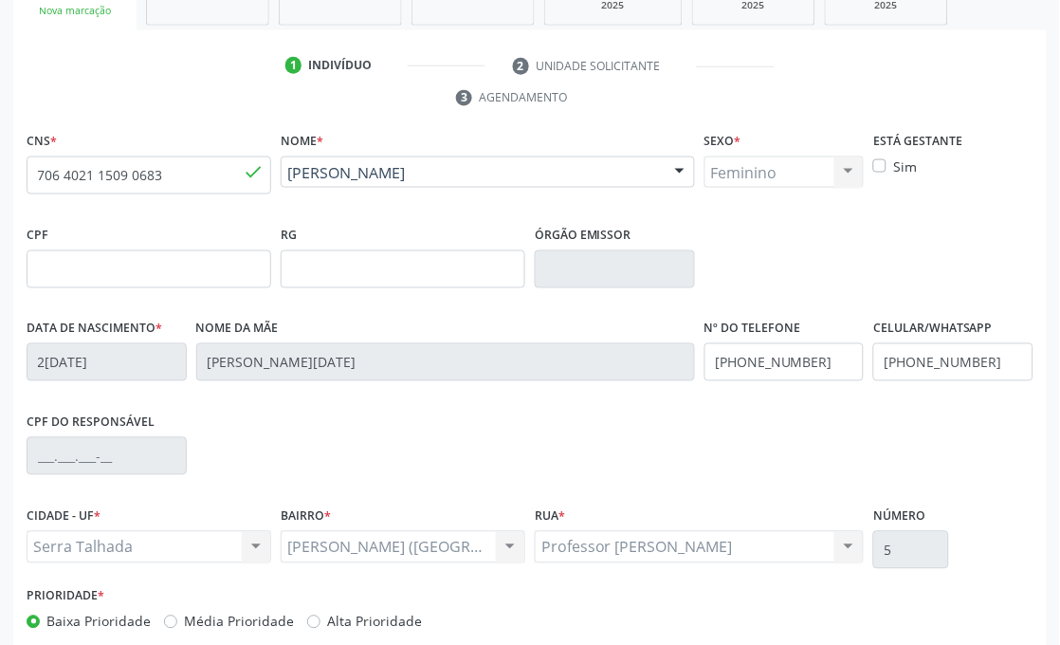
scroll to position [453, 0]
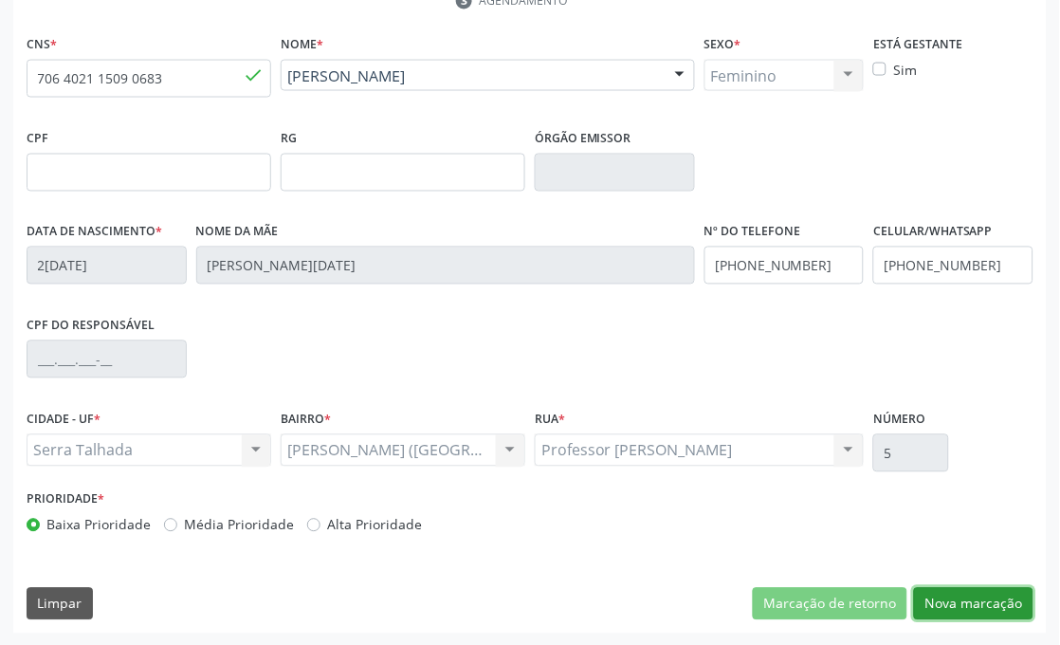
click at [1002, 611] on button "Nova marcação" at bounding box center [974, 604] width 120 height 32
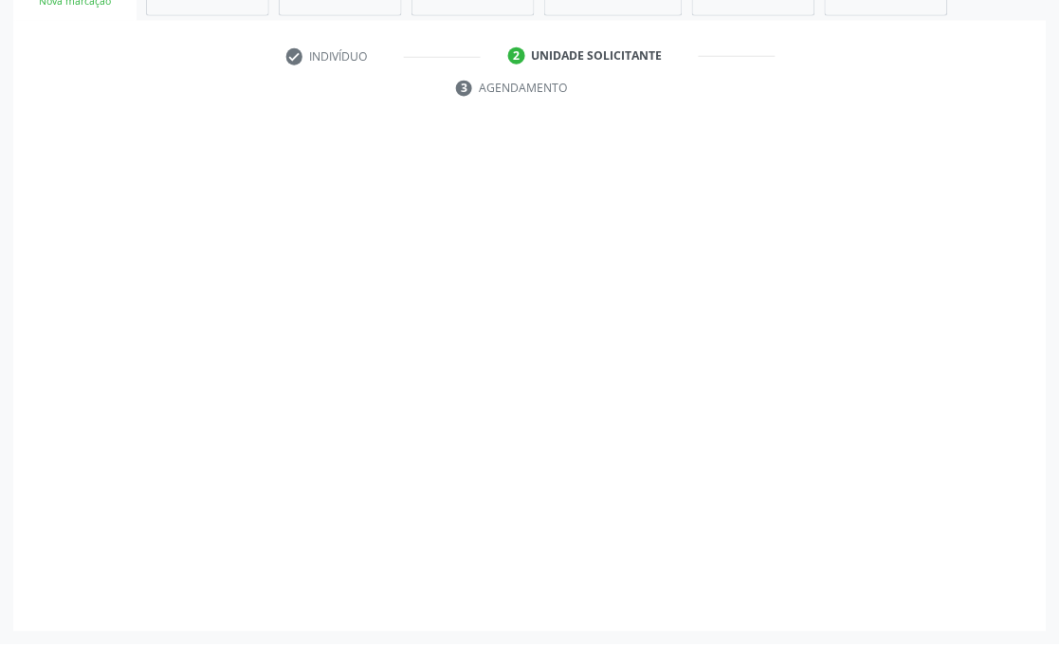
scroll to position [366, 0]
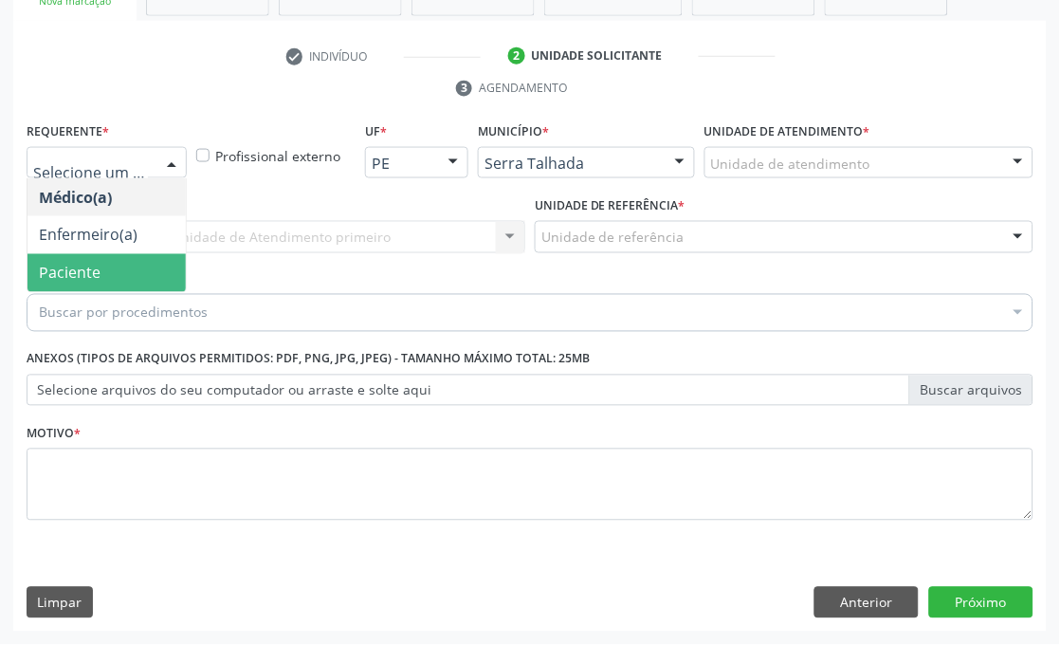
click at [67, 275] on span "Paciente" at bounding box center [70, 273] width 62 height 21
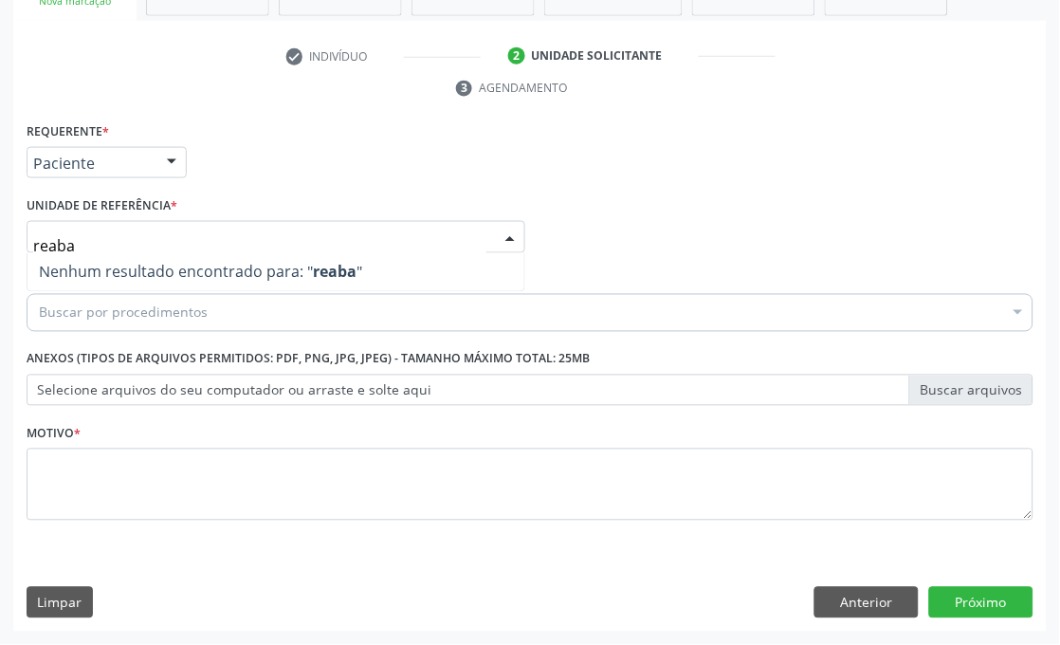
type input "reab"
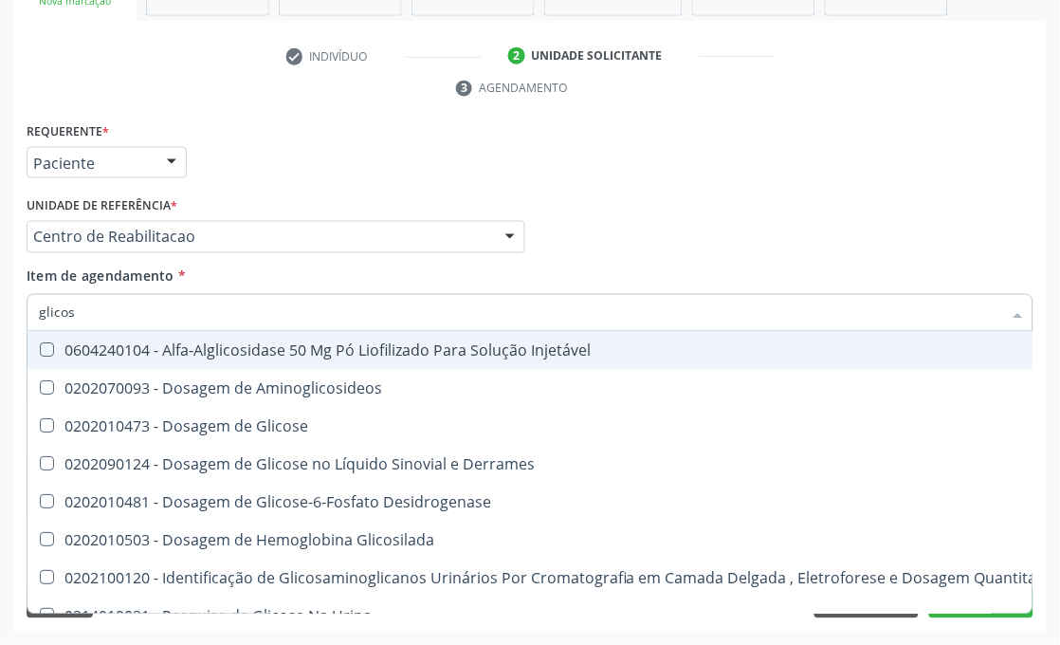
type input "glicose"
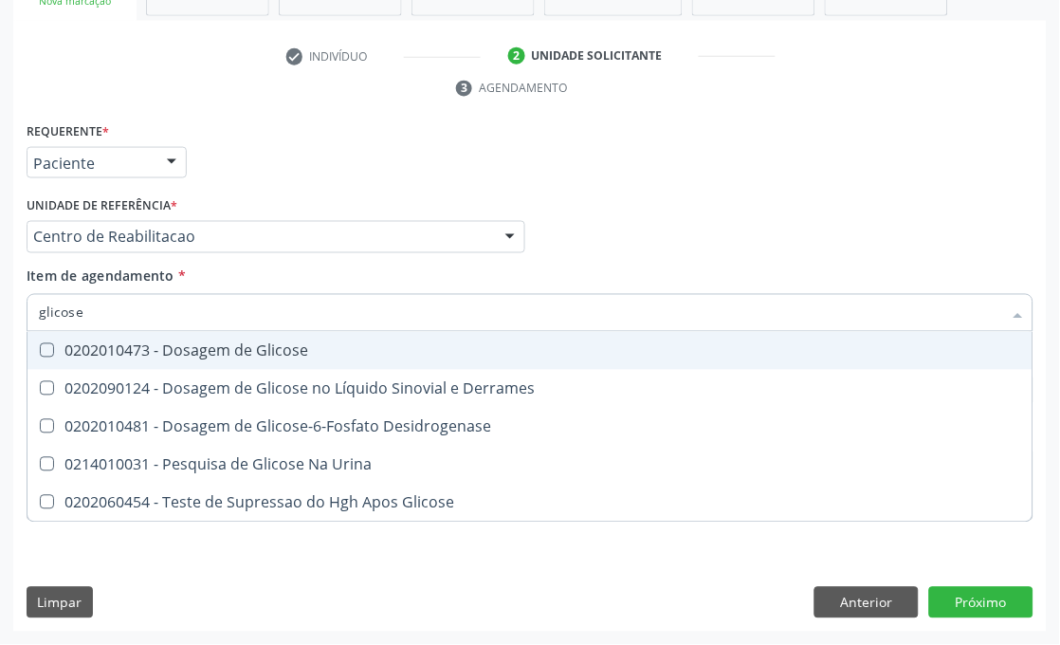
click at [212, 344] on div "0202010473 - Dosagem de Glicose" at bounding box center [530, 350] width 983 height 15
checkbox Glicose "true"
click at [196, 306] on input "glicose" at bounding box center [521, 313] width 964 height 38
checkbox Glicose "false"
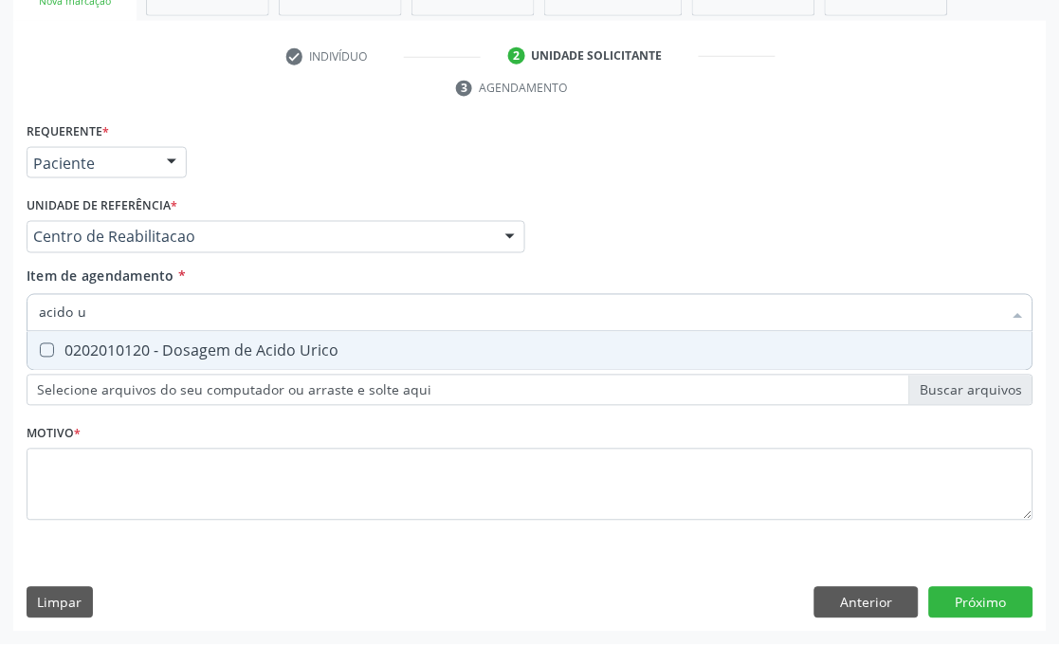
type input "acido ur"
click at [214, 347] on div "0202010120 - Dosagem de Acido Urico" at bounding box center [530, 350] width 983 height 15
checkbox Urico "true"
click at [206, 315] on input "acido ur" at bounding box center [521, 313] width 964 height 38
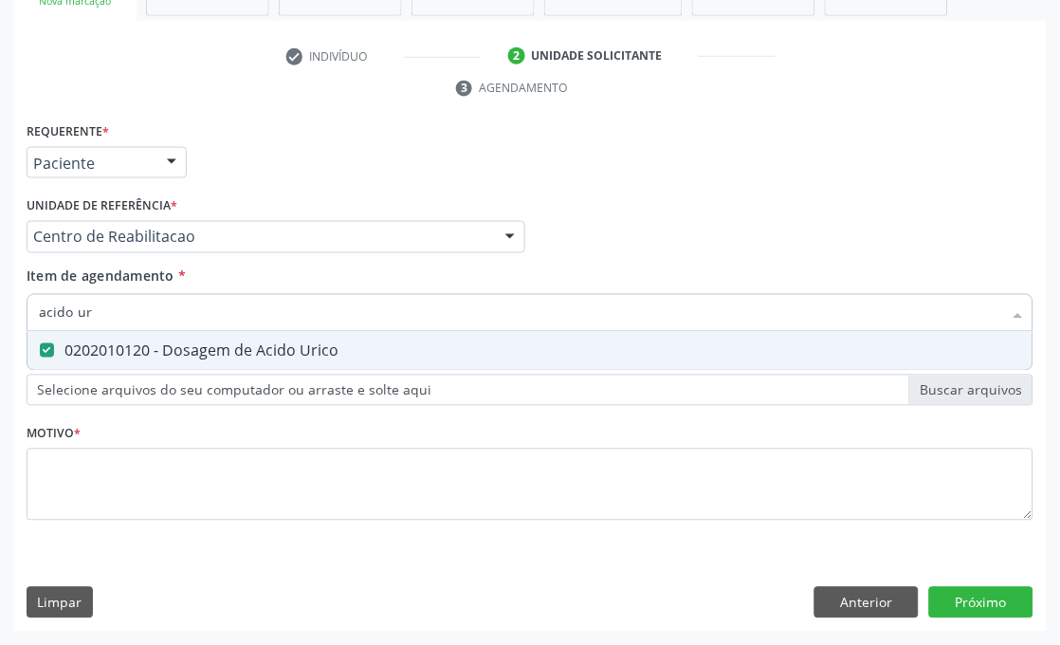
click at [206, 315] on input "acido ur" at bounding box center [521, 313] width 964 height 38
checkbox Urico "false"
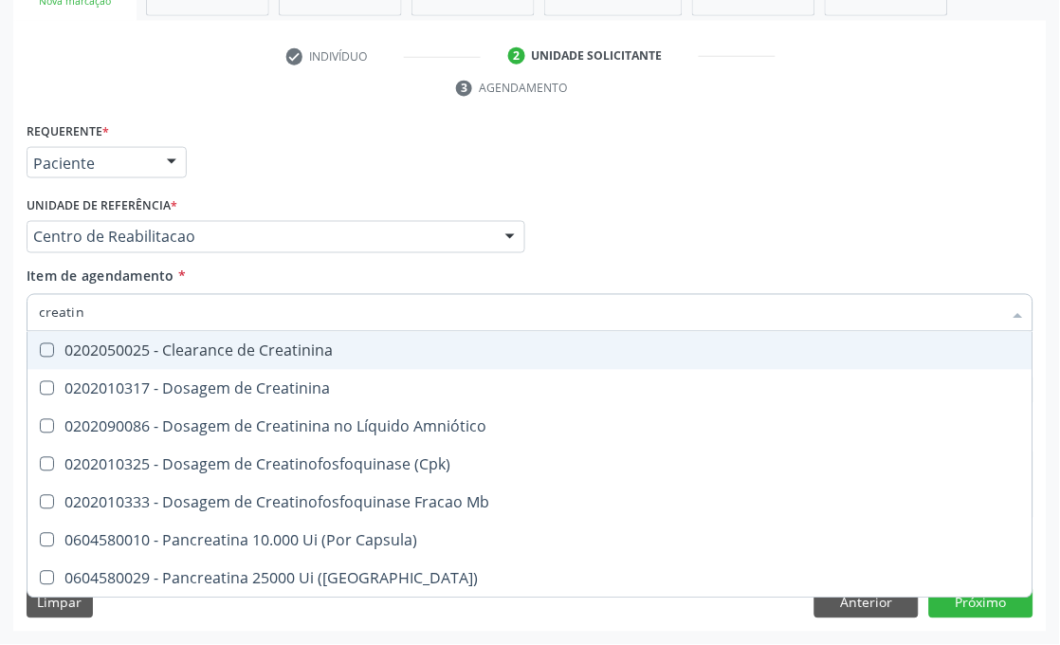
type input "creatini"
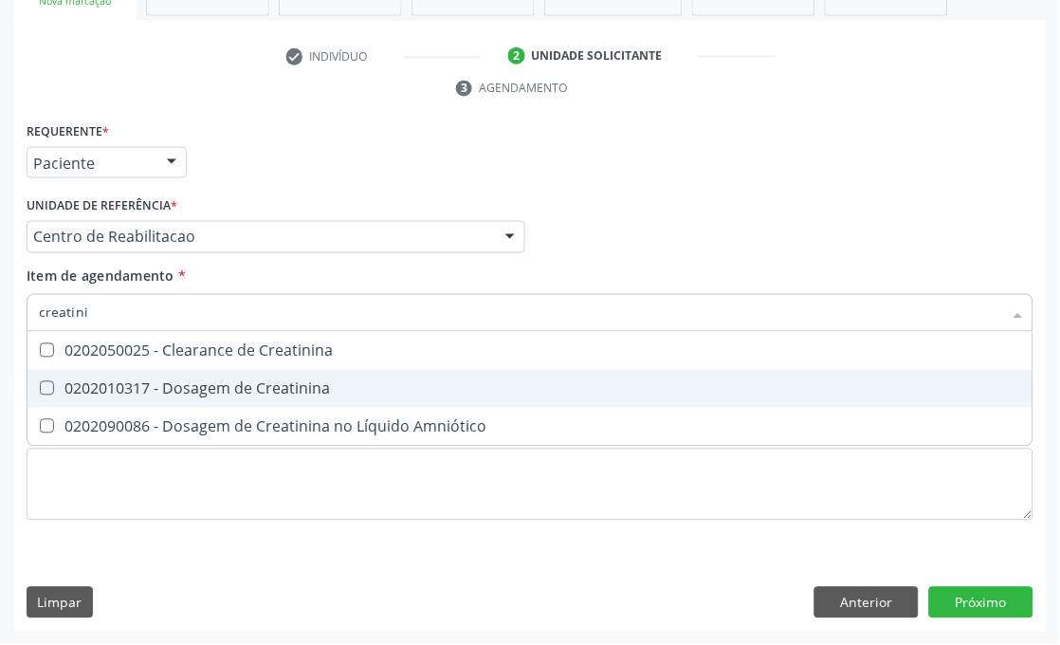
click at [207, 392] on div "0202010317 - Dosagem de Creatinina" at bounding box center [530, 388] width 983 height 15
checkbox Creatinina "true"
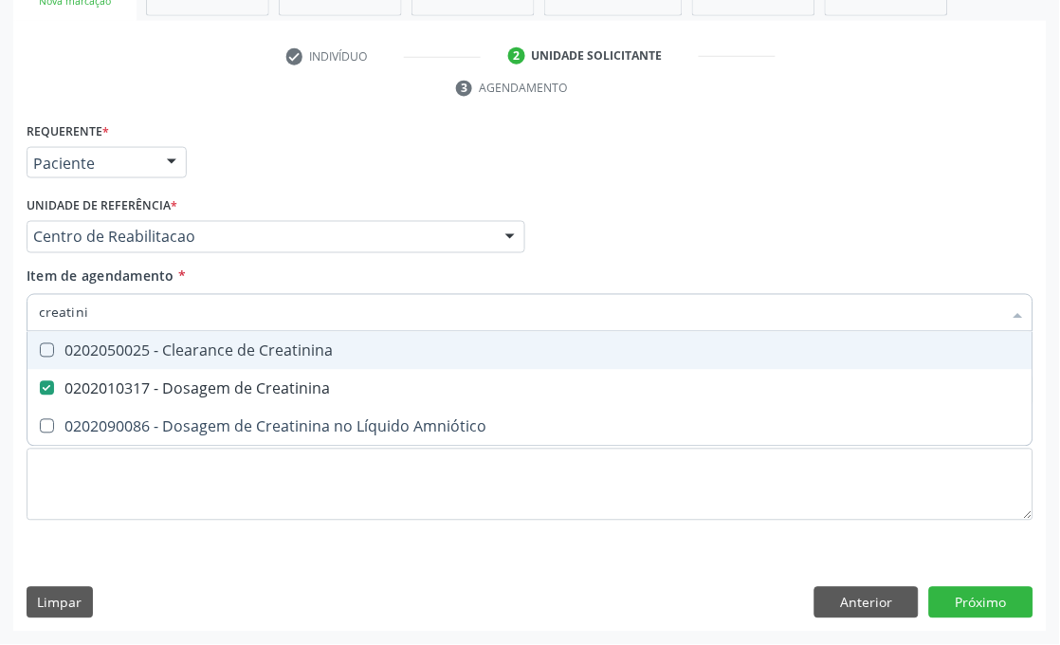
click at [147, 316] on input "creatini" at bounding box center [521, 313] width 964 height 38
checkbox Creatinina "false"
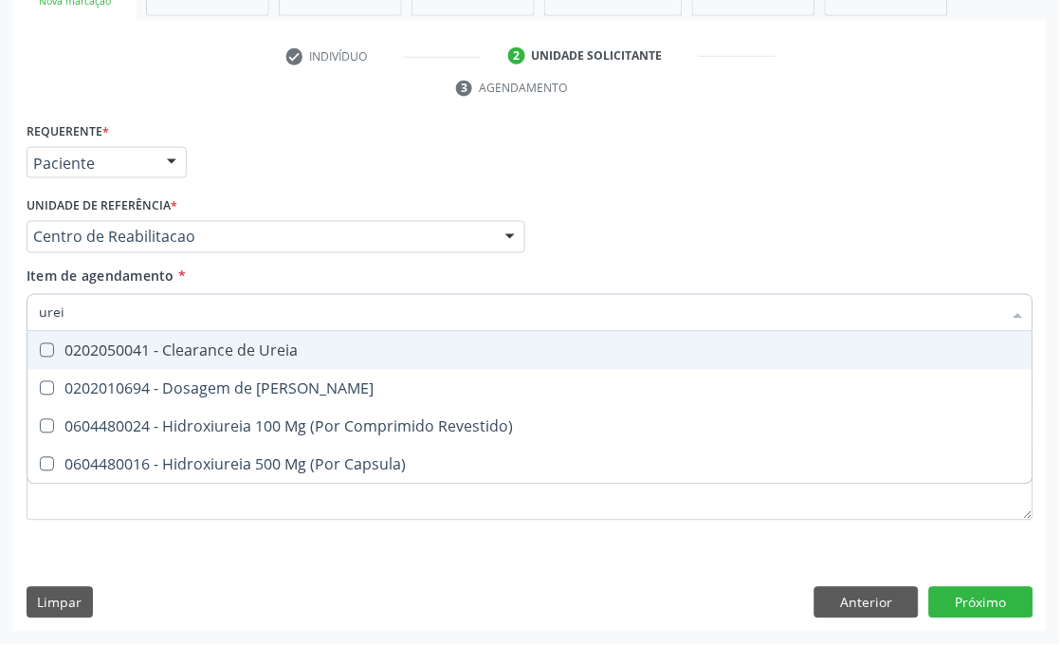
type input "ureia"
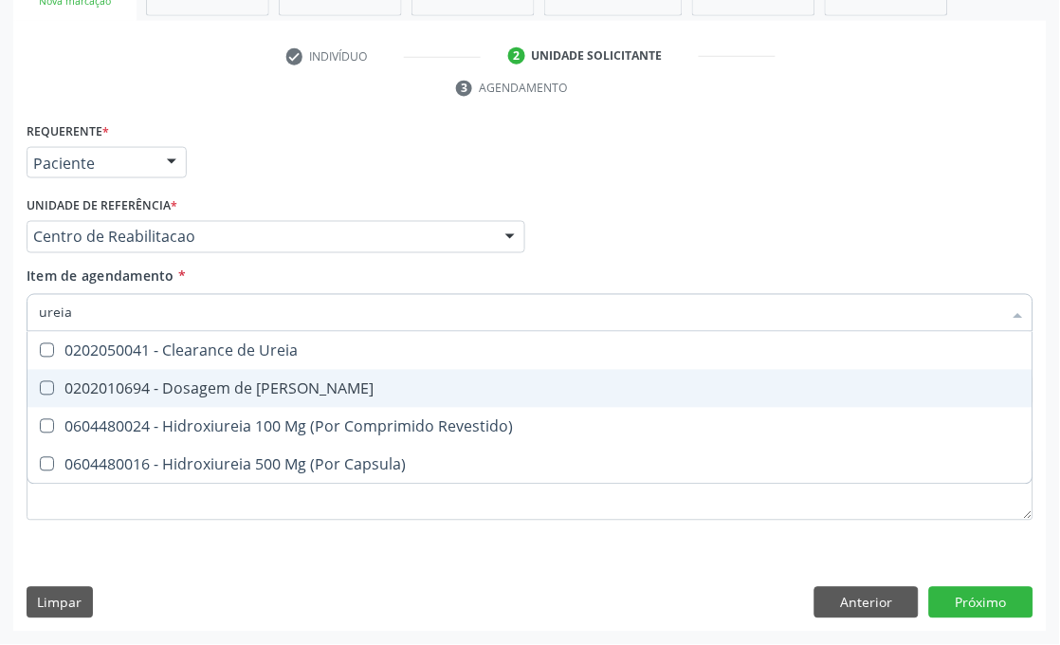
click at [148, 395] on div "0202010694 - Dosagem de [PERSON_NAME]" at bounding box center [530, 388] width 983 height 15
checkbox Ureia "true"
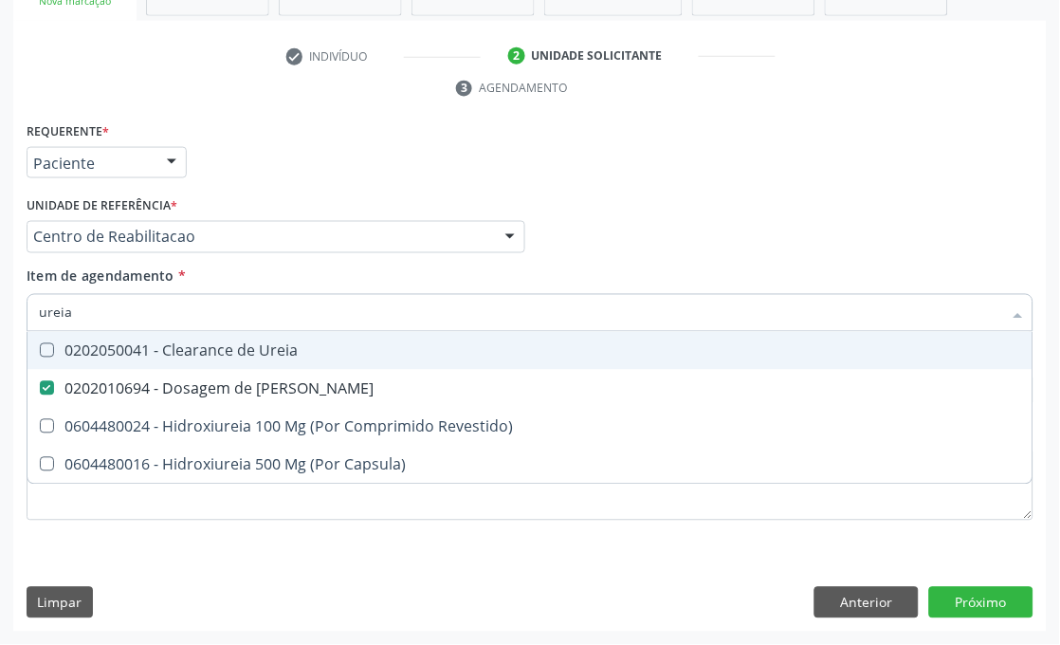
click at [149, 311] on input "ureia" at bounding box center [521, 313] width 964 height 38
checkbox Ureia "false"
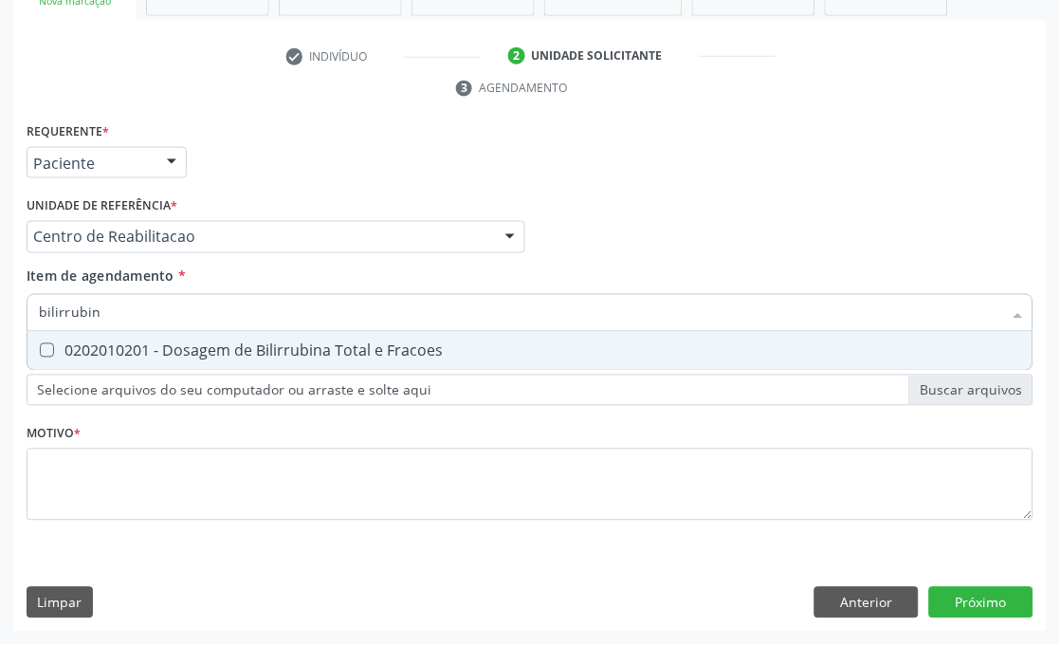
type input "bilirrubina"
click at [137, 345] on div "0202010201 - Dosagem de Bilirrubina Total e Fracoes" at bounding box center [530, 350] width 983 height 15
checkbox Fracoes "true"
click at [136, 318] on input "bilirrubina" at bounding box center [521, 313] width 964 height 38
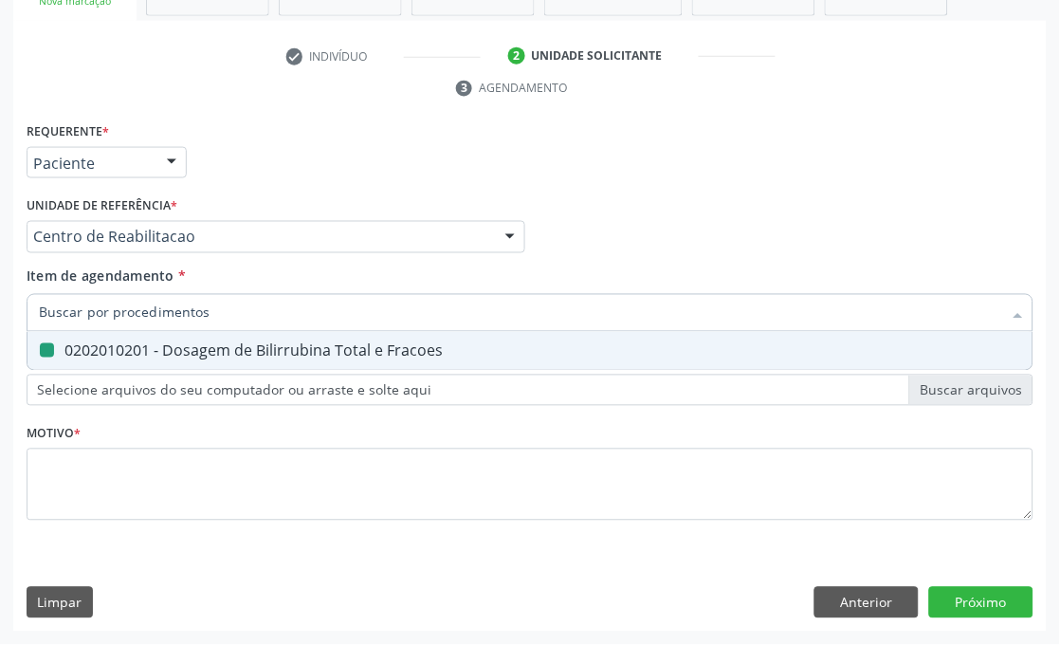
checkbox Fracoes "false"
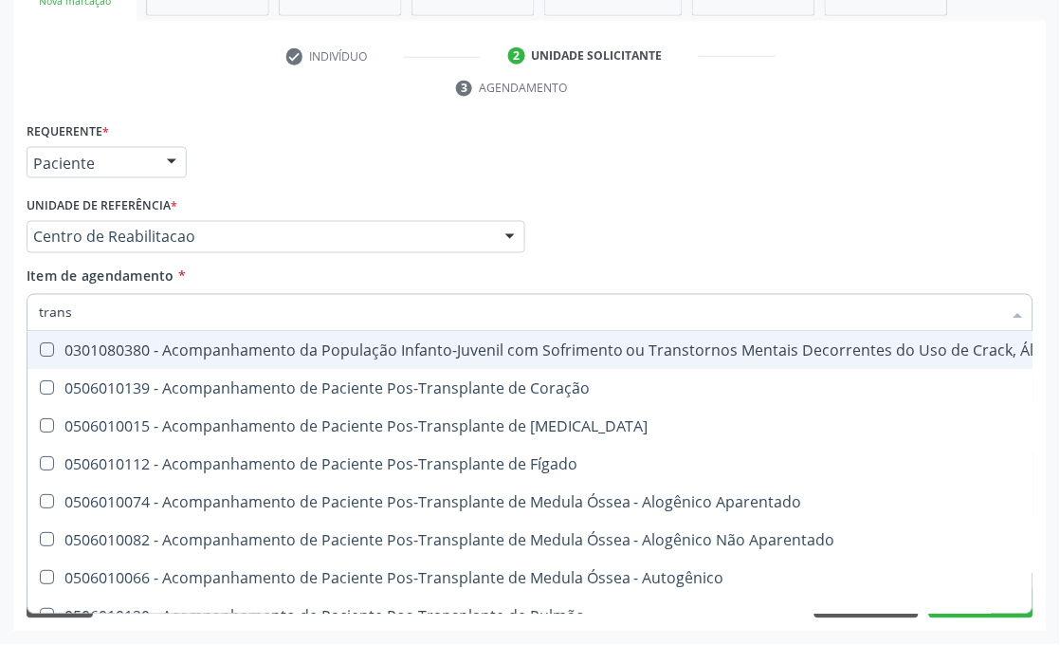
type input "transa"
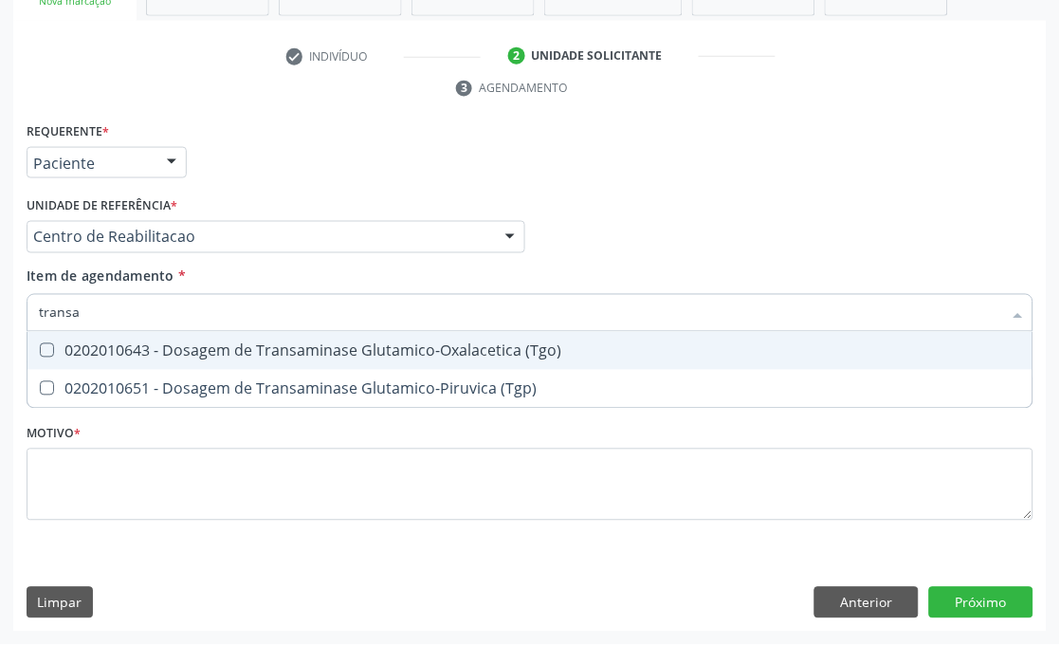
click at [147, 351] on div "0202010643 - Dosagem de Transaminase Glutamico-Oxalacetica (Tgo)" at bounding box center [530, 350] width 983 height 15
checkbox \(Tgo\) "true"
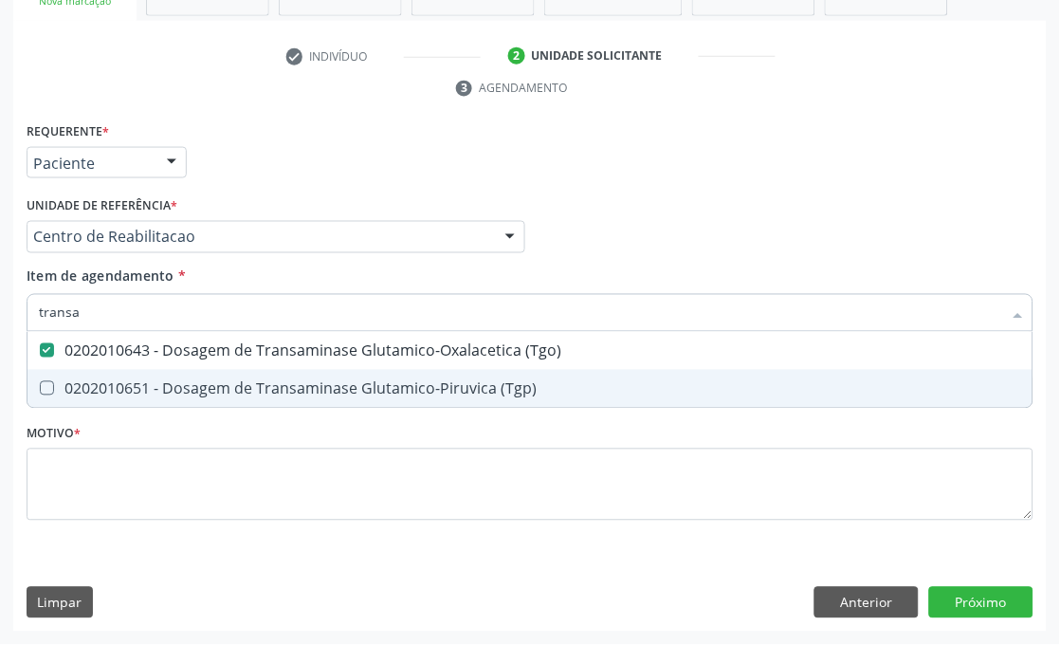
click at [147, 381] on div "0202010651 - Dosagem de Transaminase Glutamico-Piruvica (Tgp)" at bounding box center [530, 388] width 983 height 15
checkbox \(Tgp\) "true"
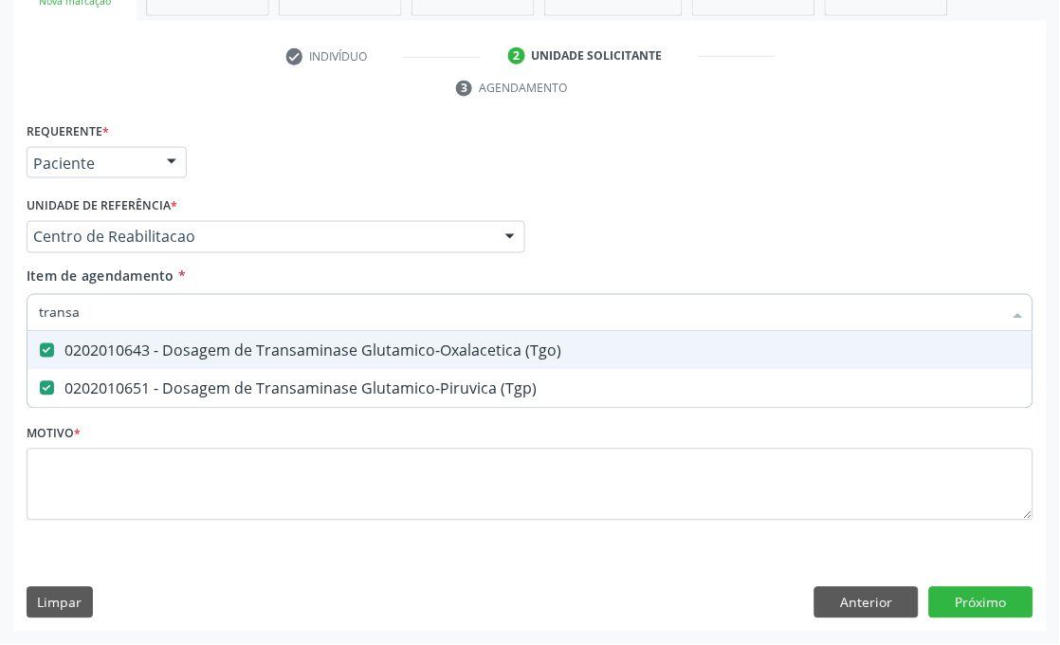
type input "transa"
click at [149, 289] on div "Item de agendamento * transa Desfazer seleção 0202010643 - Dosagem de Transamin…" at bounding box center [530, 297] width 1007 height 60
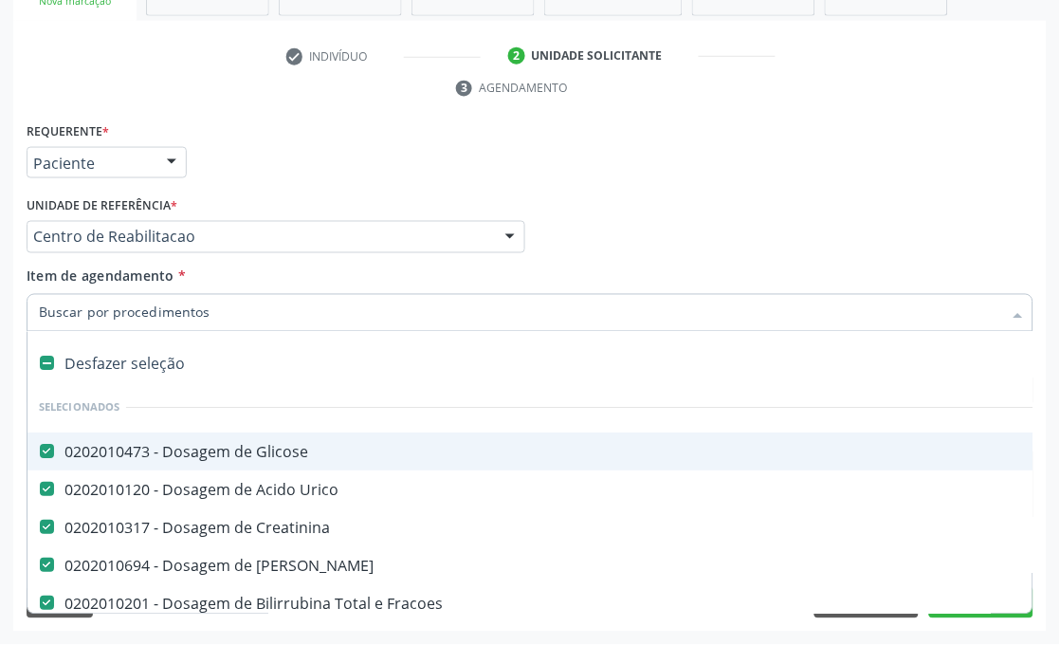
click at [140, 311] on input "Item de agendamento *" at bounding box center [521, 313] width 964 height 38
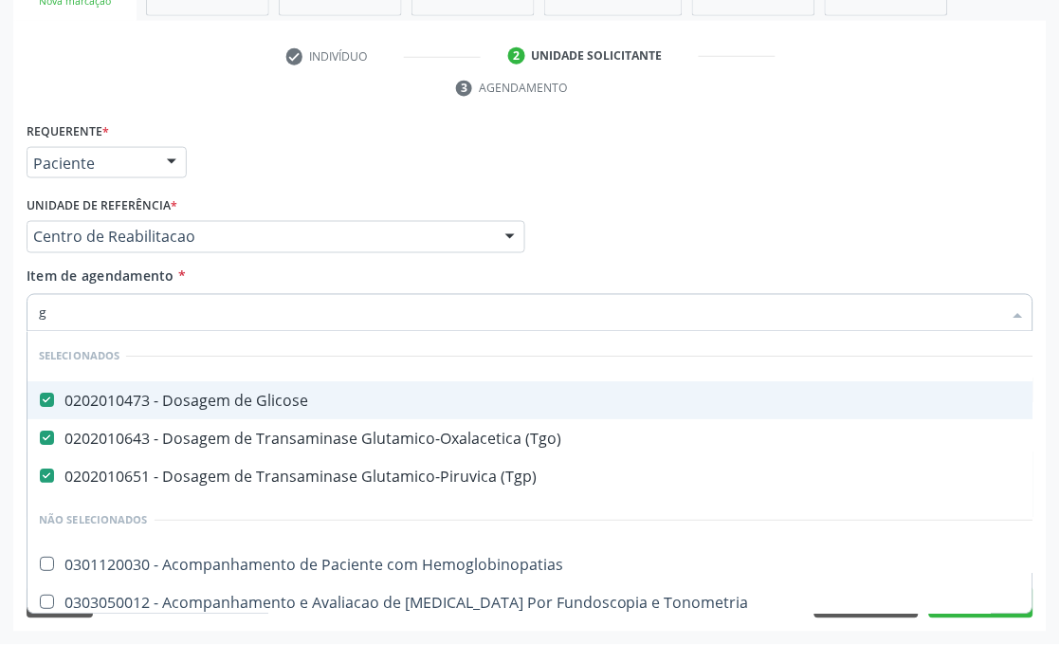
type input "gl"
checkbox Hemoglobinopatias "false"
checkbox Tonometria "false"
checkbox Injetável "false"
type input "gli"
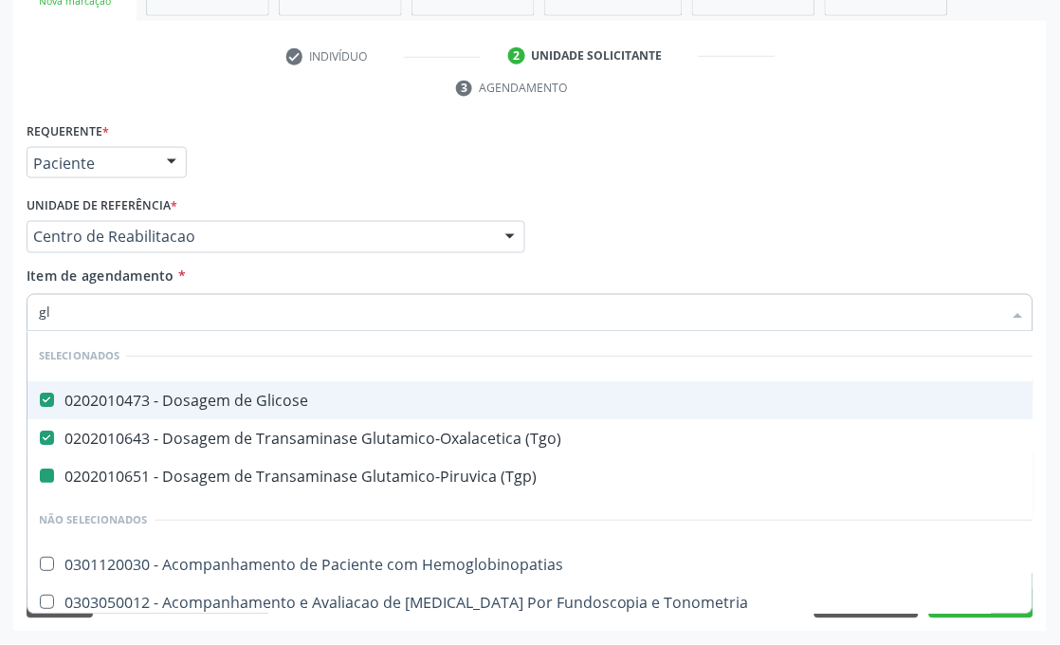
checkbox \(Tgp\) "false"
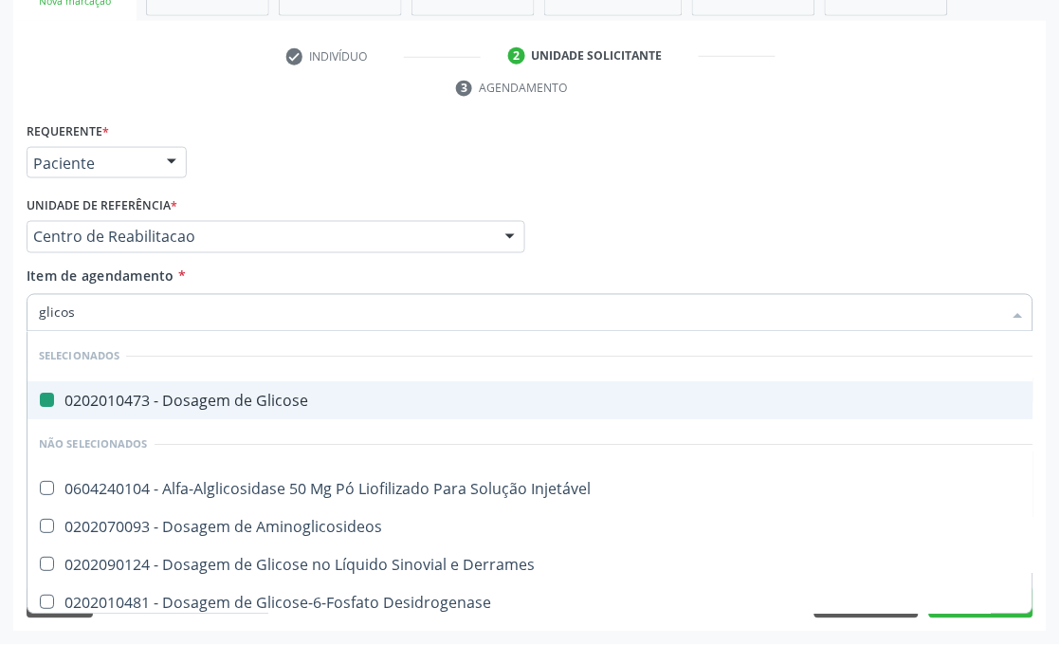
type input "glicosi"
checkbox Glicose "false"
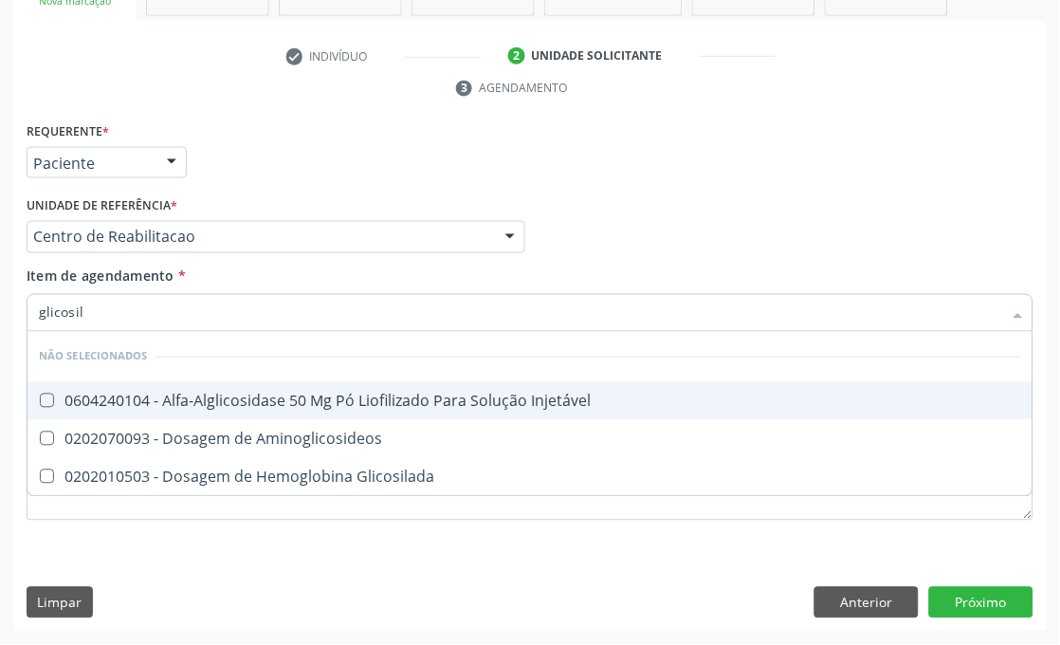
type input "glicosila"
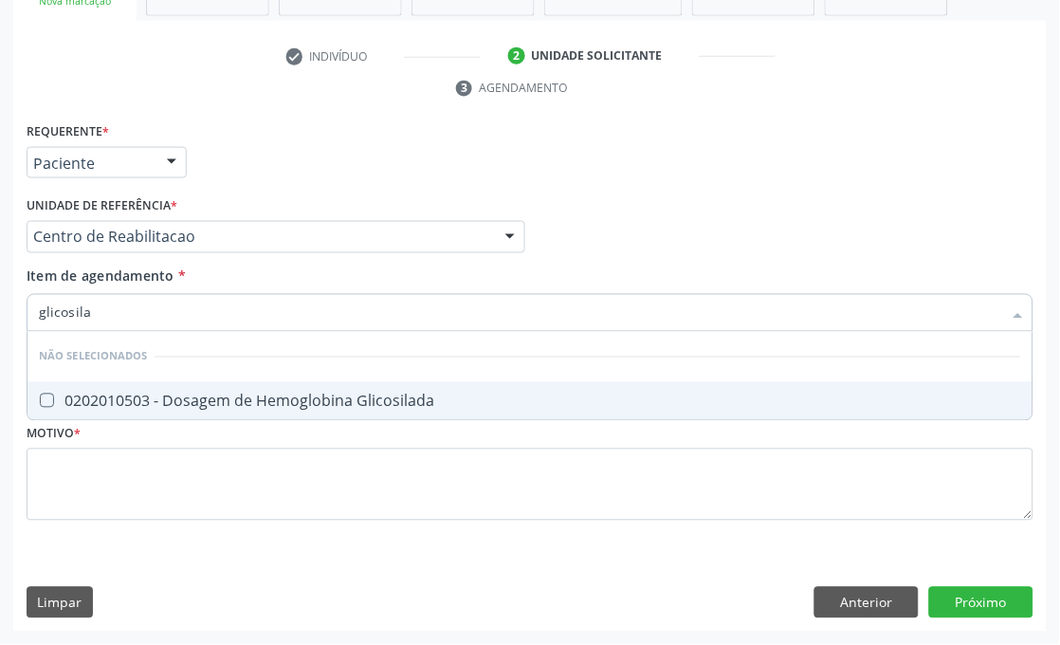
click at [135, 406] on div "0202010503 - Dosagem de Hemoglobina Glicosilada" at bounding box center [530, 401] width 983 height 15
checkbox Glicosilada "true"
click at [137, 314] on input "glicosila" at bounding box center [521, 313] width 964 height 38
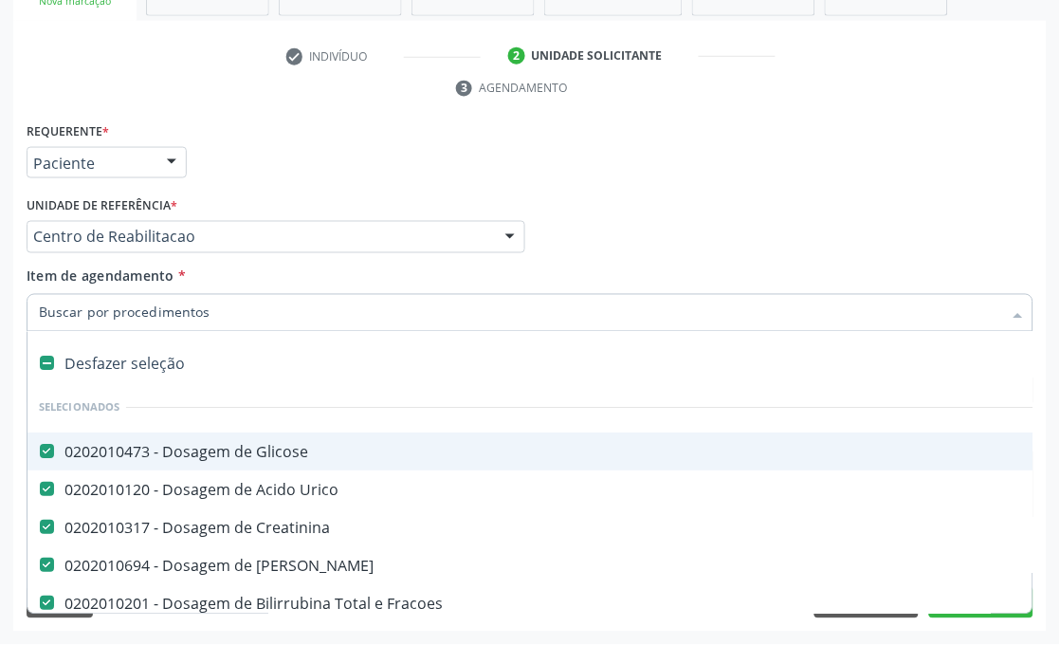
type input "t"
checkbox \(Tgo\) "false"
checkbox \(Tgp\) "false"
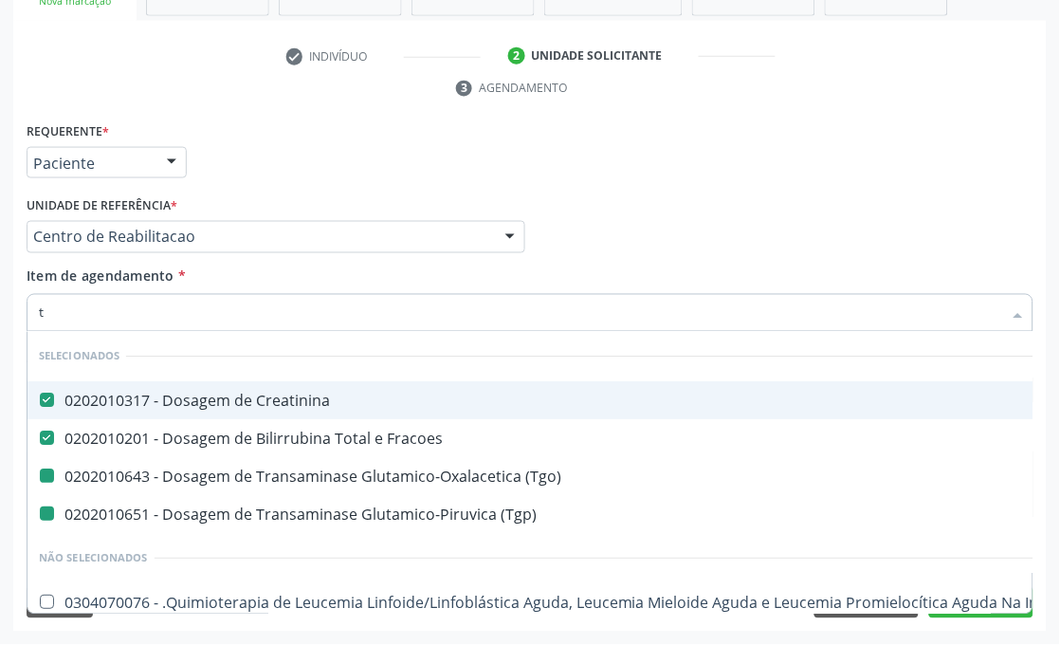
type input "to"
checkbox \(Tgo\) "false"
checkbox \(Tgp\) "false"
type input "tox"
checkbox Creatinina "false"
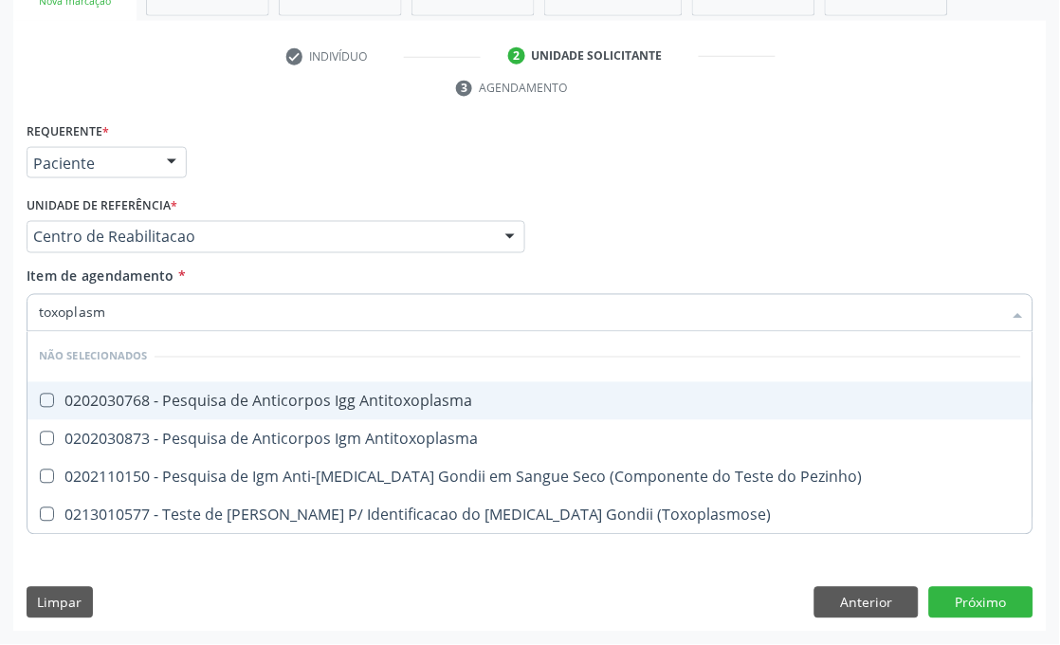
type input "[MEDICAL_DATA]"
click at [243, 385] on span "0202030768 - Pesquisa de Anticorpos Igg Antitoxoplasma" at bounding box center [530, 401] width 1005 height 38
checkbox Antitoxoplasma "true"
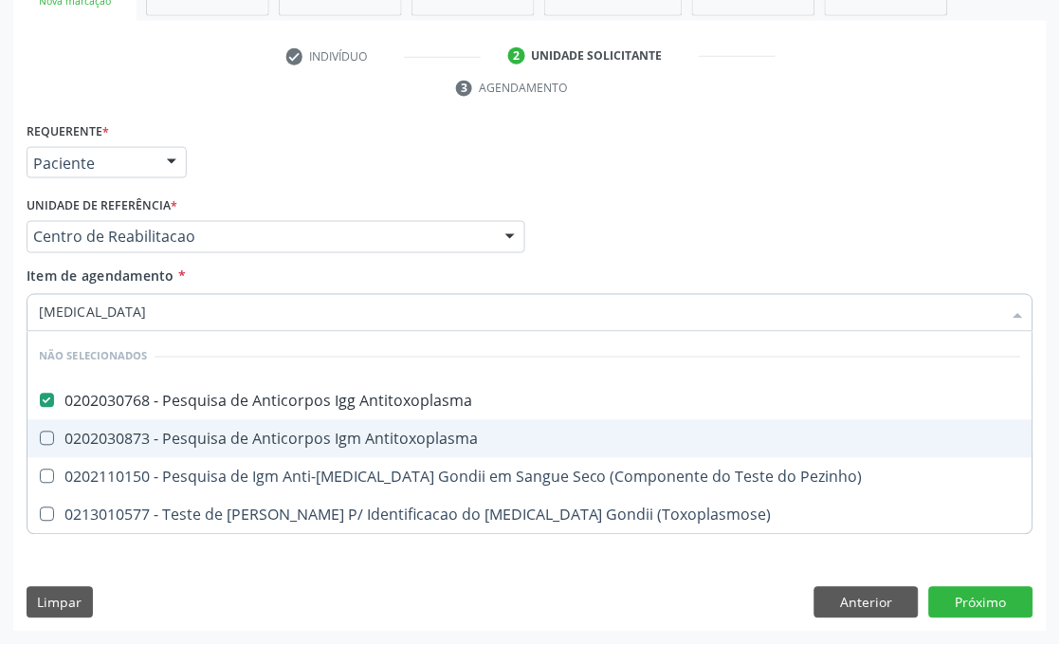
click at [243, 423] on span "0202030873 - Pesquisa de Anticorpos Igm Antitoxoplasma" at bounding box center [530, 439] width 1005 height 38
checkbox Antitoxoplasma "true"
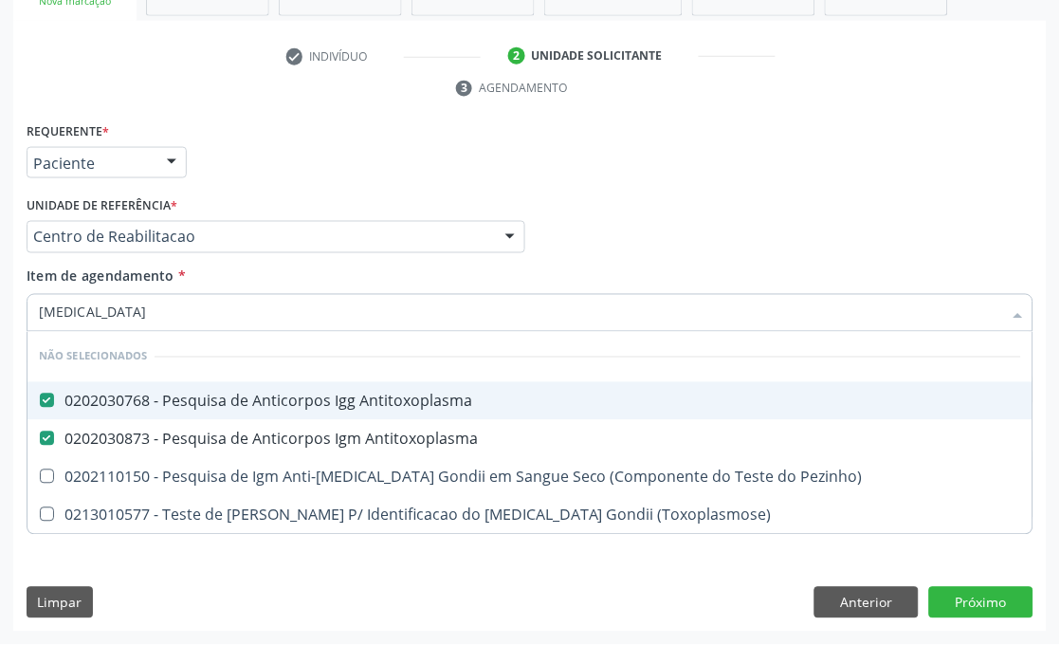
click at [202, 307] on input "[MEDICAL_DATA]" at bounding box center [521, 313] width 964 height 38
checkbox Pezinho\) "true"
checkbox \(Toxoplasmose\) "true"
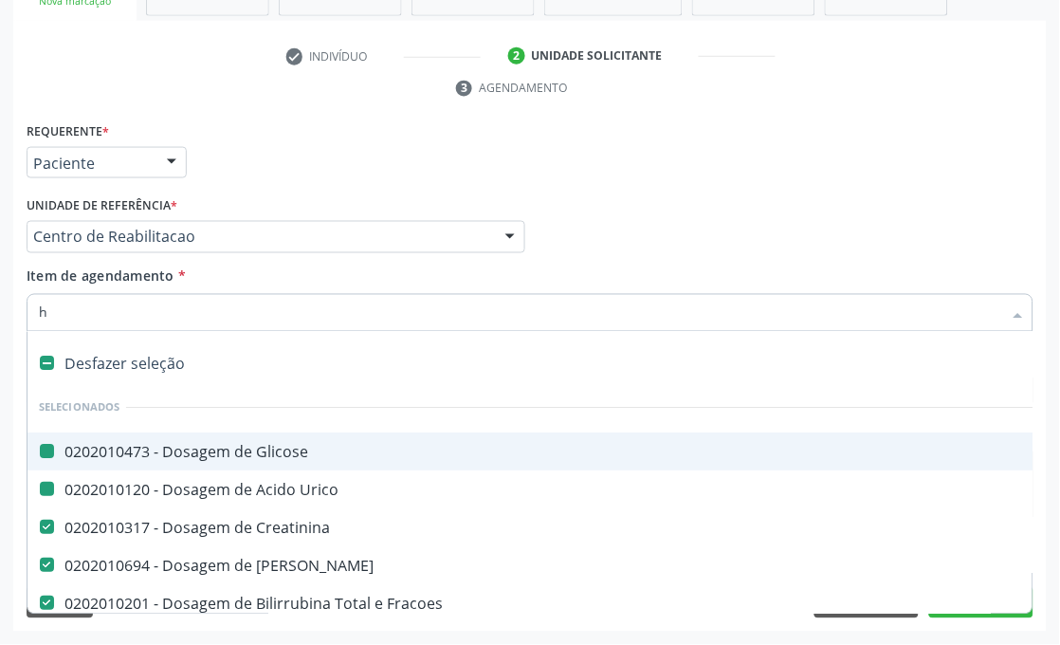
type input "he"
checkbox Glicose "false"
checkbox Creatinina "false"
checkbox Ureia "false"
checkbox Urico "false"
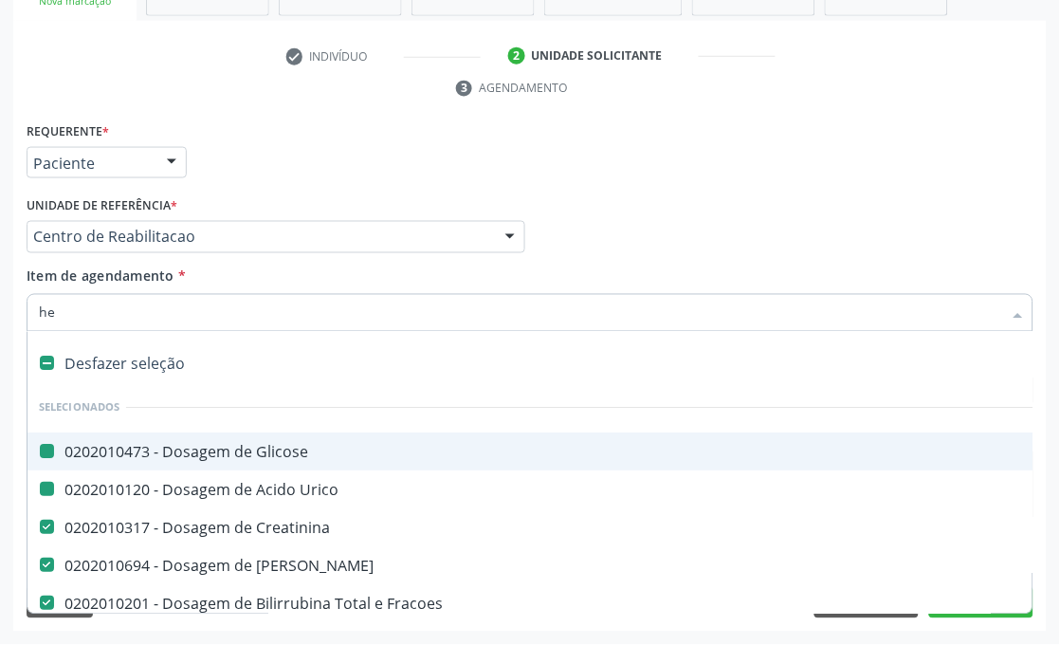
checkbox Fracoes "false"
checkbox \(Tgo\) "false"
checkbox \(Tgp\) "false"
checkbox Aparentado "true"
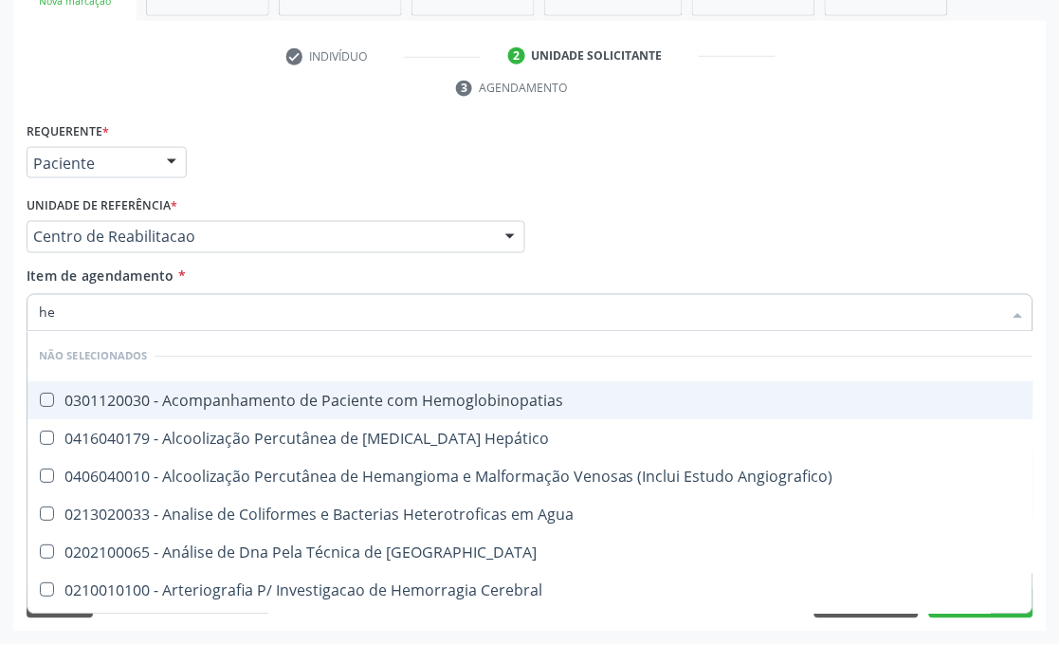
type input "hem"
checkbox \(Qualitativo\) "true"
checkbox Glicosilada "false"
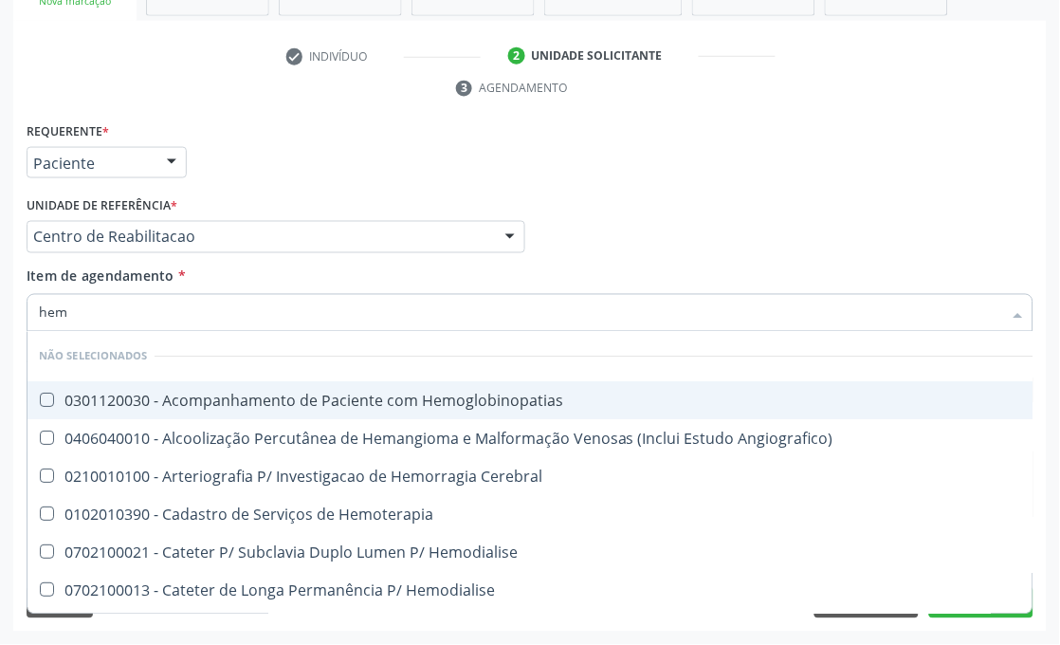
type input "hemo"
checkbox Hemacias "true"
checkbox Glicosilada "false"
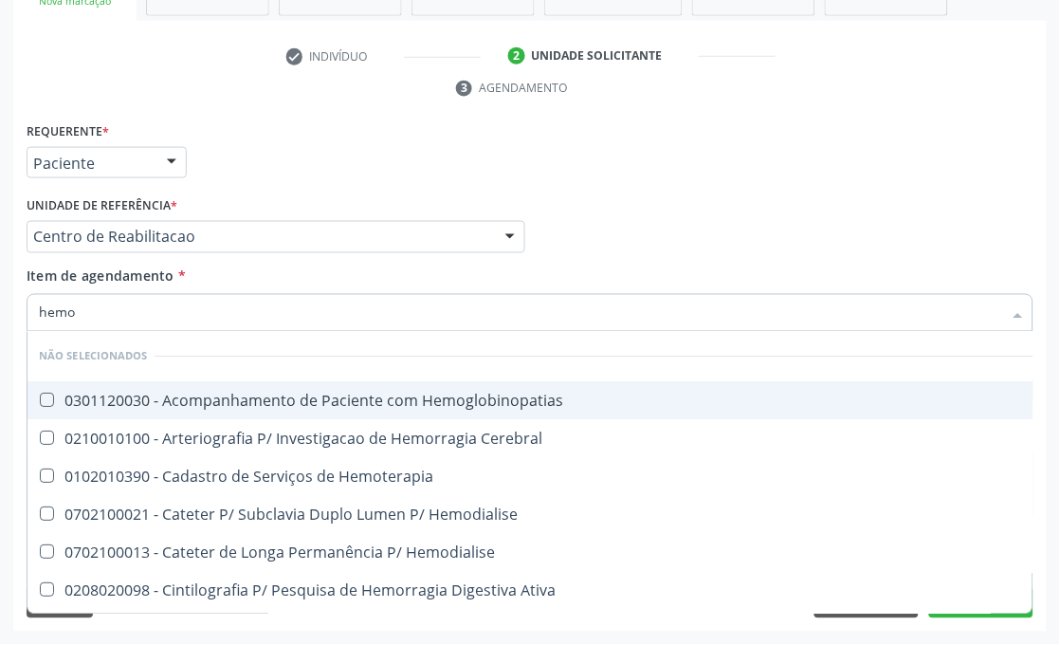
type input "hemog"
checkbox Tardio\) "true"
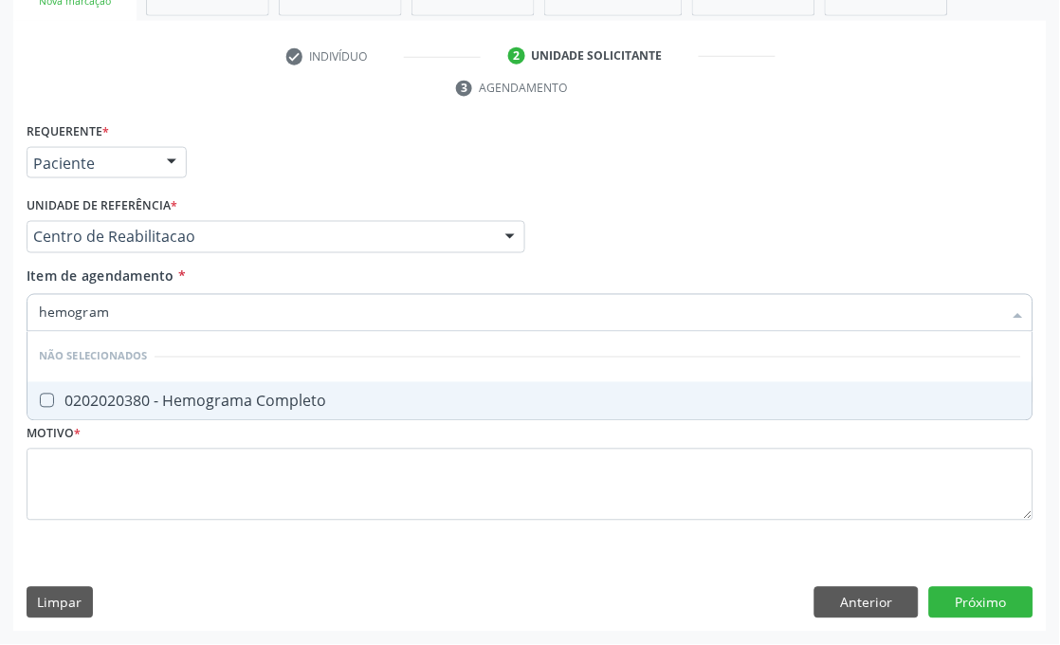
type input "hemograma"
click at [256, 396] on div "0202020380 - Hemograma Completo" at bounding box center [530, 401] width 983 height 15
checkbox Completo "true"
click at [161, 321] on input "hemograma" at bounding box center [521, 313] width 964 height 38
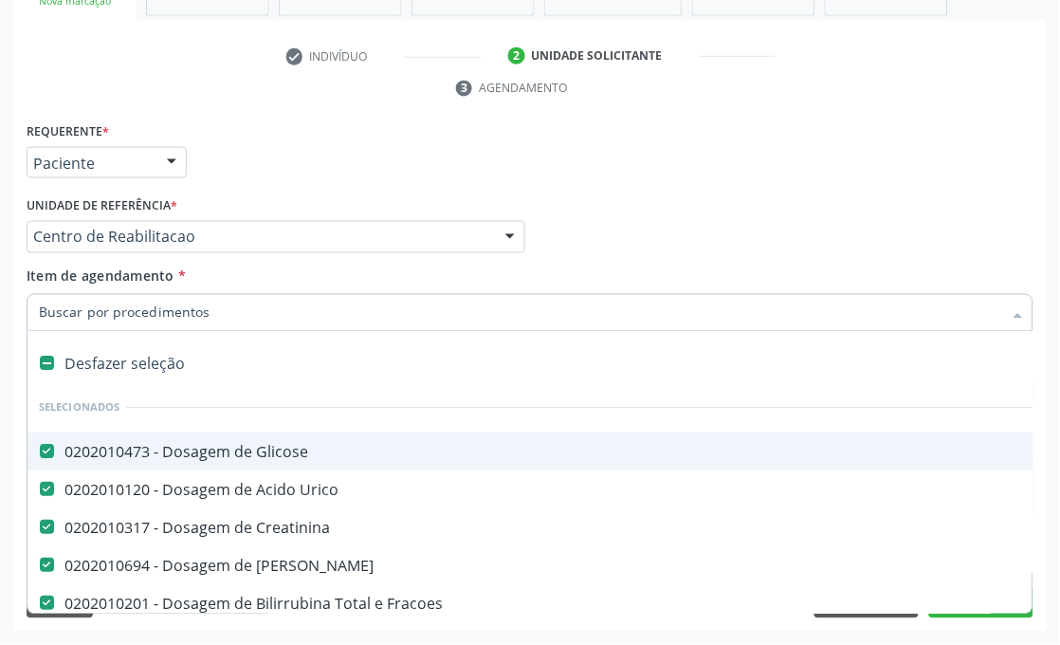
type input "f"
checkbox Creatinina "false"
checkbox Ureia "false"
checkbox Fracoes "false"
checkbox \(Tgo\) "false"
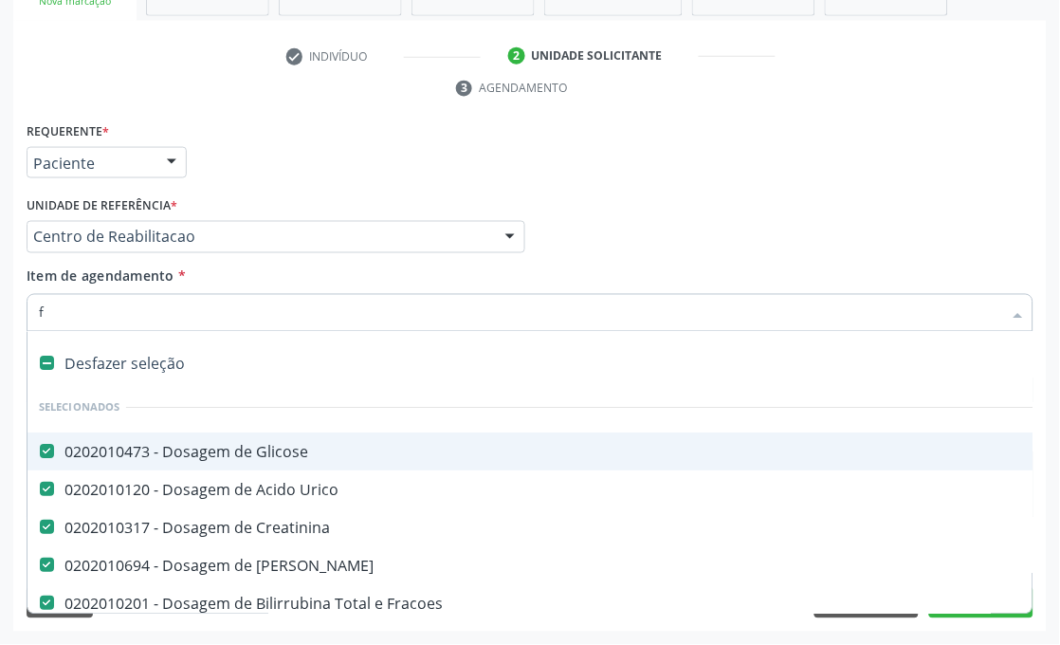
checkbox \(Tgp\) "false"
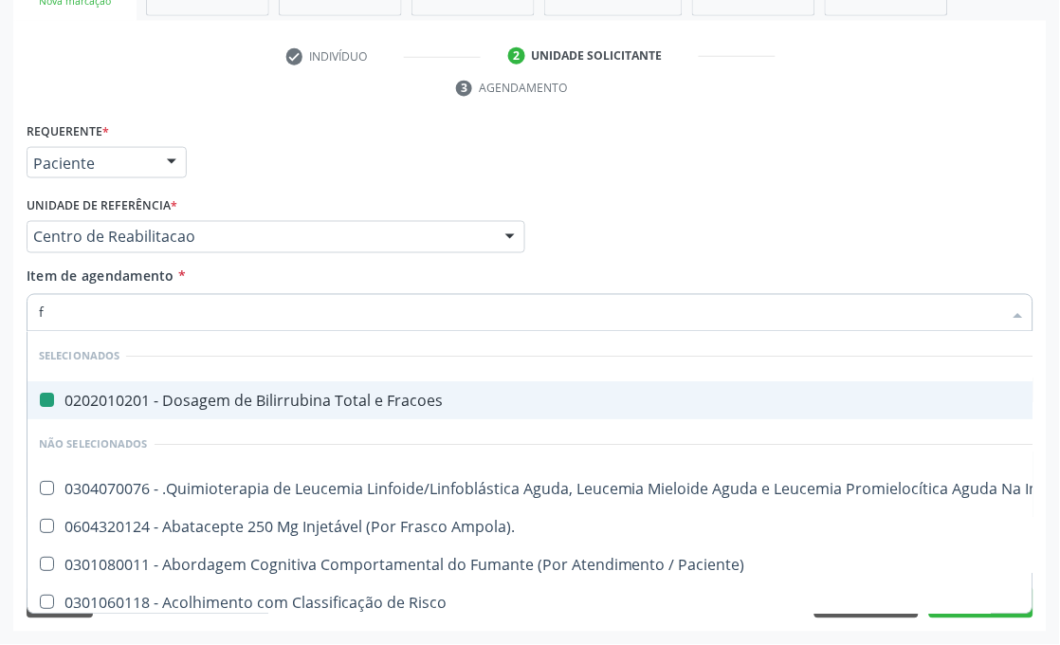
type input "fe"
checkbox Fracoes "false"
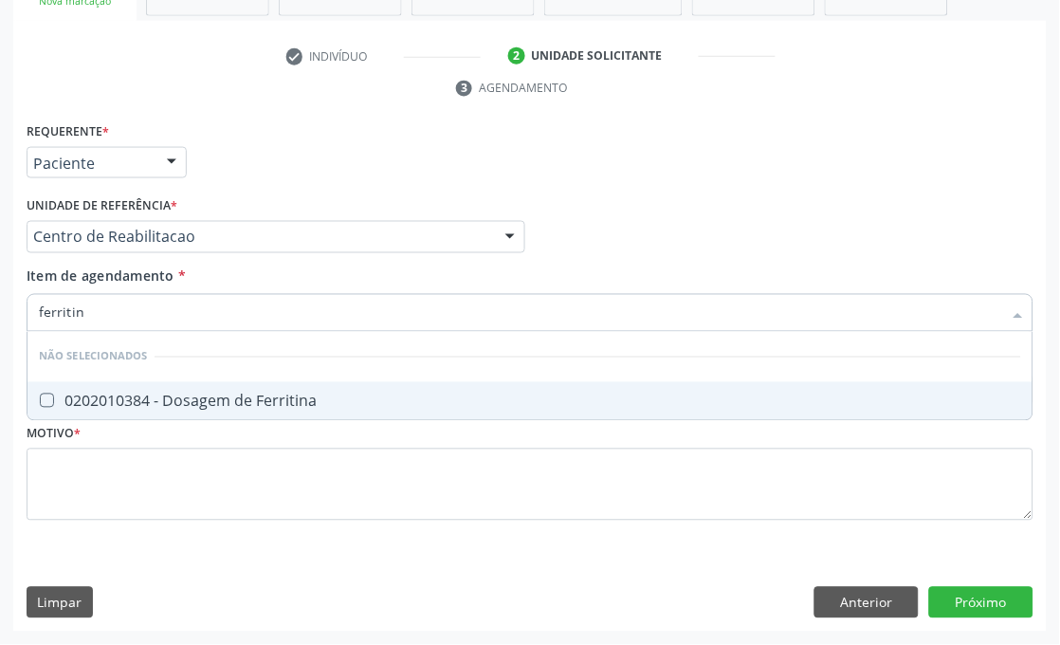
click at [161, 321] on input "ferritin" at bounding box center [521, 313] width 964 height 38
type input "uro"
checkbox Ferritina "false"
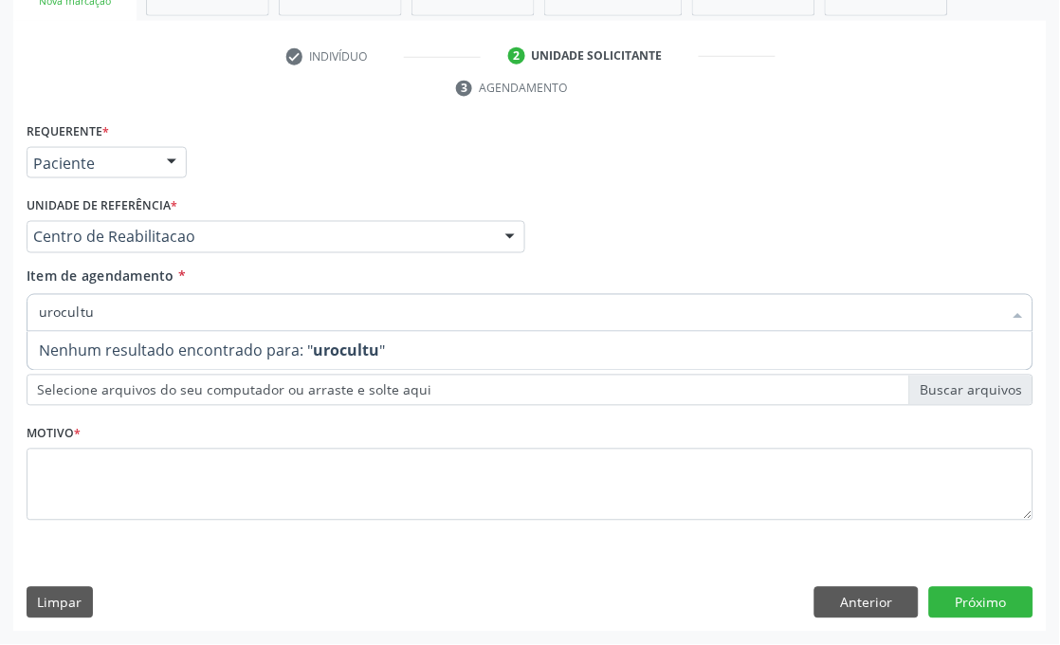
drag, startPoint x: 147, startPoint y: 317, endPoint x: 0, endPoint y: 317, distance: 147.0
click at [0, 317] on div "Acompanhamento Acompanhe a situação das marcações correntes e finalizadas Relat…" at bounding box center [530, 211] width 1060 height 867
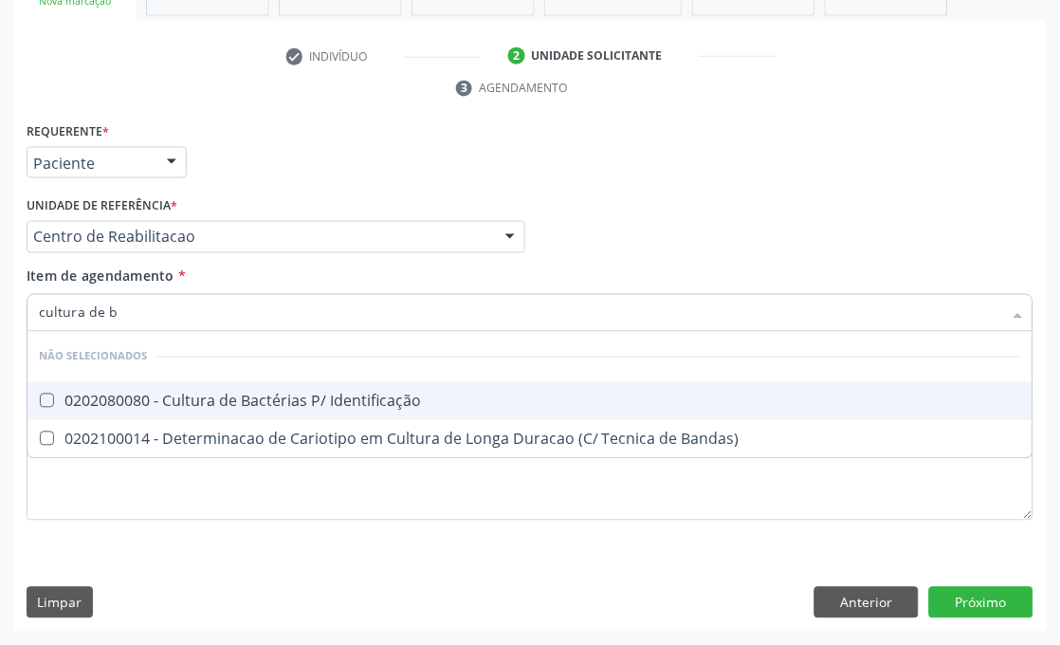
type input "cultura de ba"
click at [118, 394] on div "0202080080 - Cultura de Bactérias P/ Identificação" at bounding box center [530, 401] width 983 height 15
checkbox Identificação "true"
click at [123, 304] on input "cultura de ba" at bounding box center [521, 313] width 964 height 38
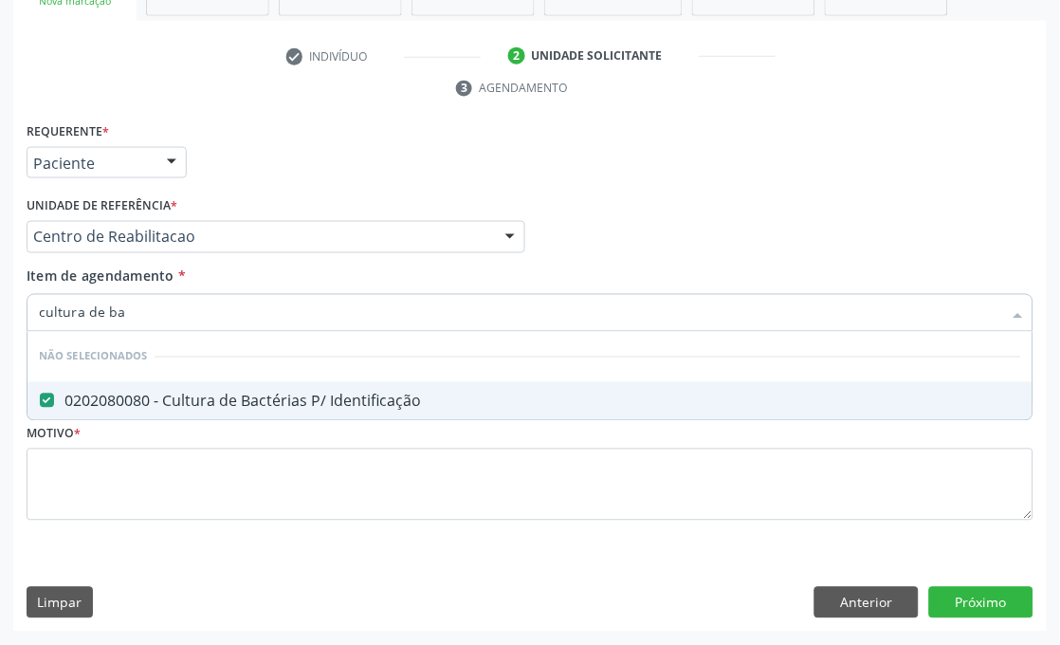
click at [123, 304] on input "cultura de ba" at bounding box center [521, 313] width 964 height 38
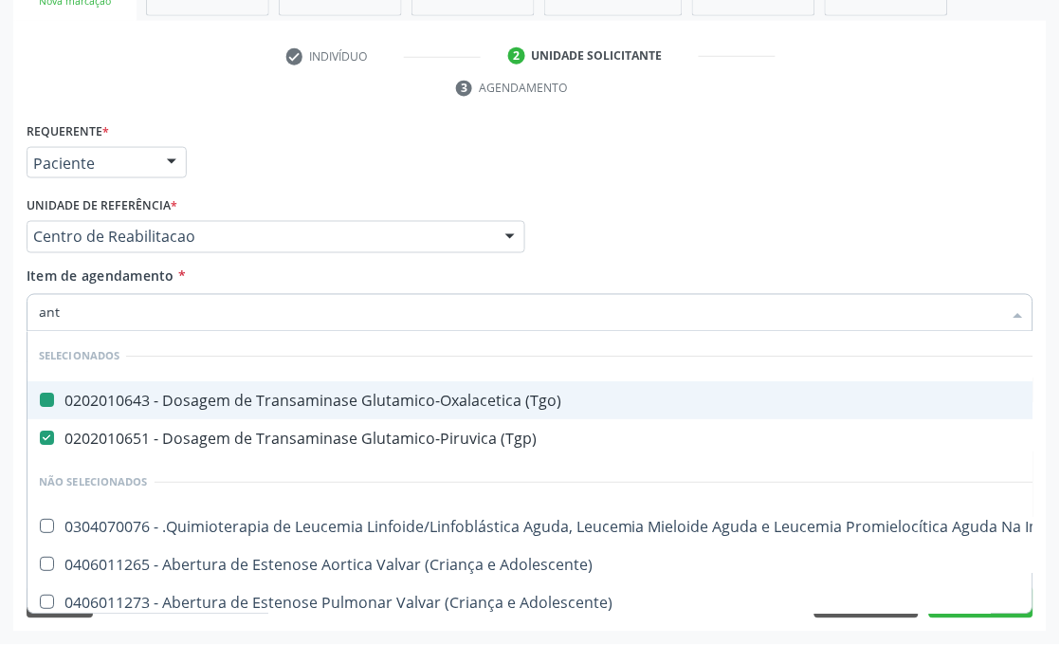
type input "anti"
checkbox \(Tgo\) "false"
checkbox \(Tgp\) "false"
checkbox Geral "true"
checkbox Coronariana "true"
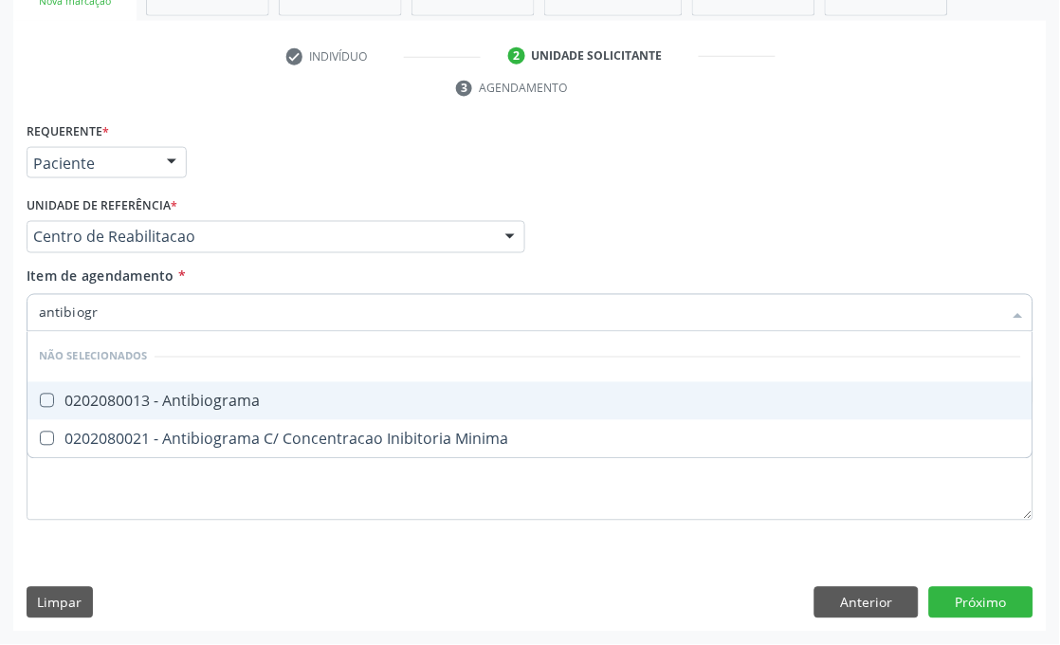
type input "antibiogra"
click at [167, 406] on div "0202080013 - Antibiograma" at bounding box center [530, 401] width 983 height 15
checkbox Antibiograma "true"
click at [115, 317] on input "antibiogra" at bounding box center [521, 313] width 964 height 38
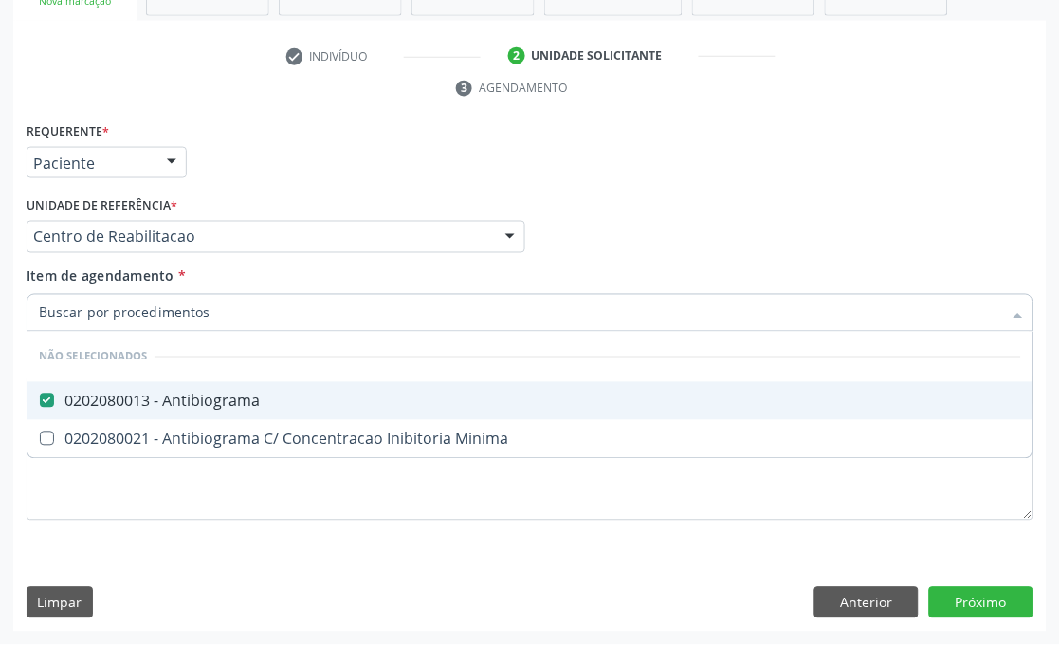
checkbox Minima "true"
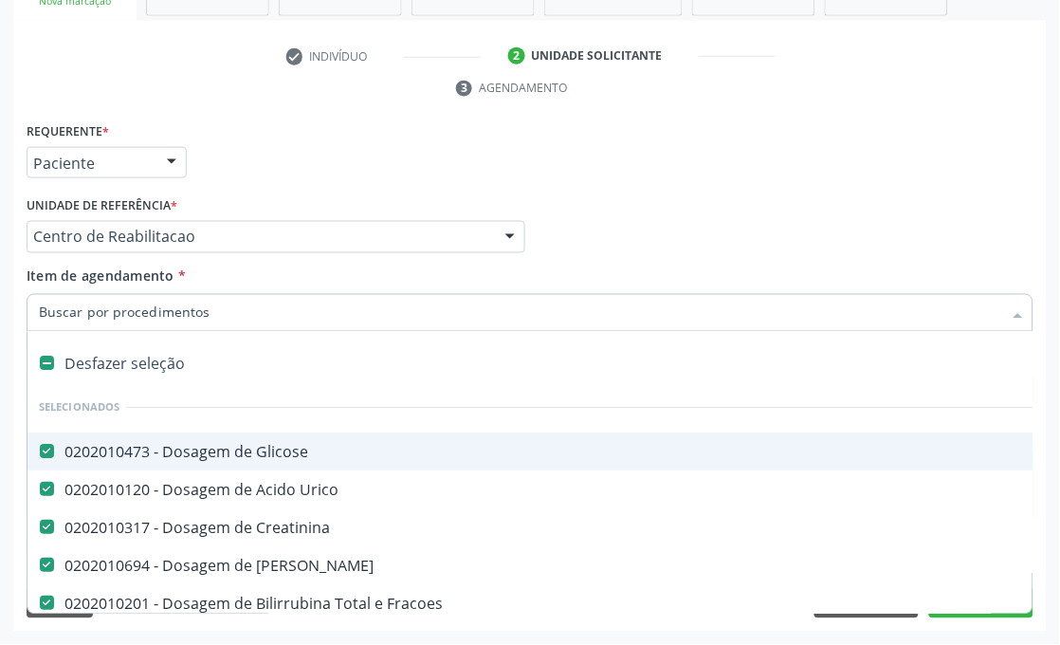
type input "t"
checkbox \(Tgo\) "false"
checkbox \(Tgp\) "false"
checkbox Stent\) "true"
checkbox Antibiograma "false"
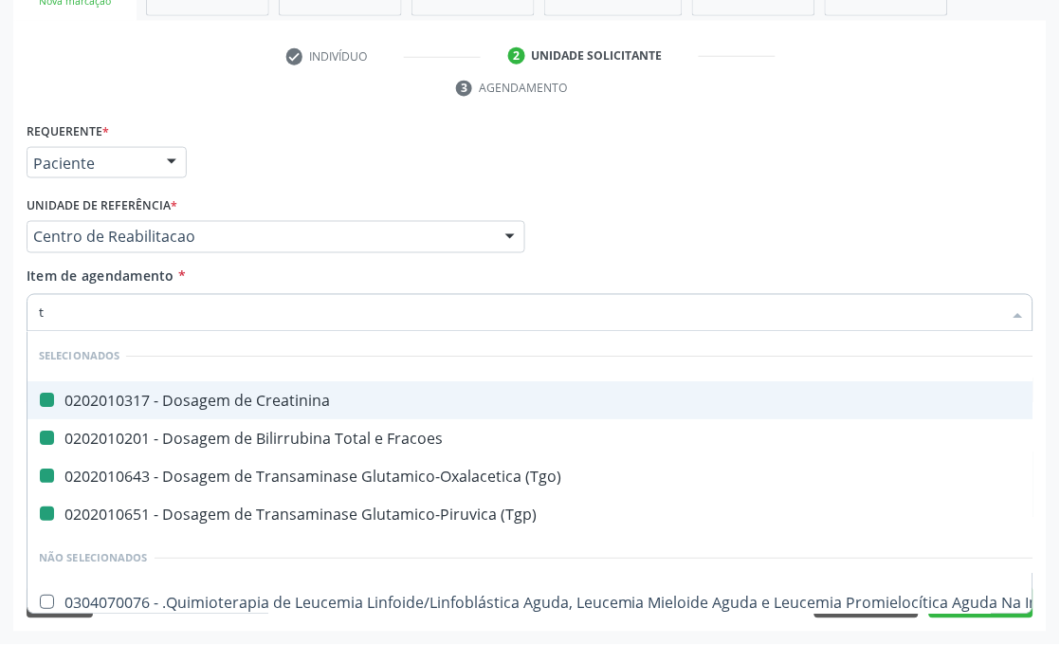
type input "ts"
checkbox Creatinina "false"
checkbox Fracoes "false"
checkbox \(Tgo\) "false"
checkbox \(Tgp\) "false"
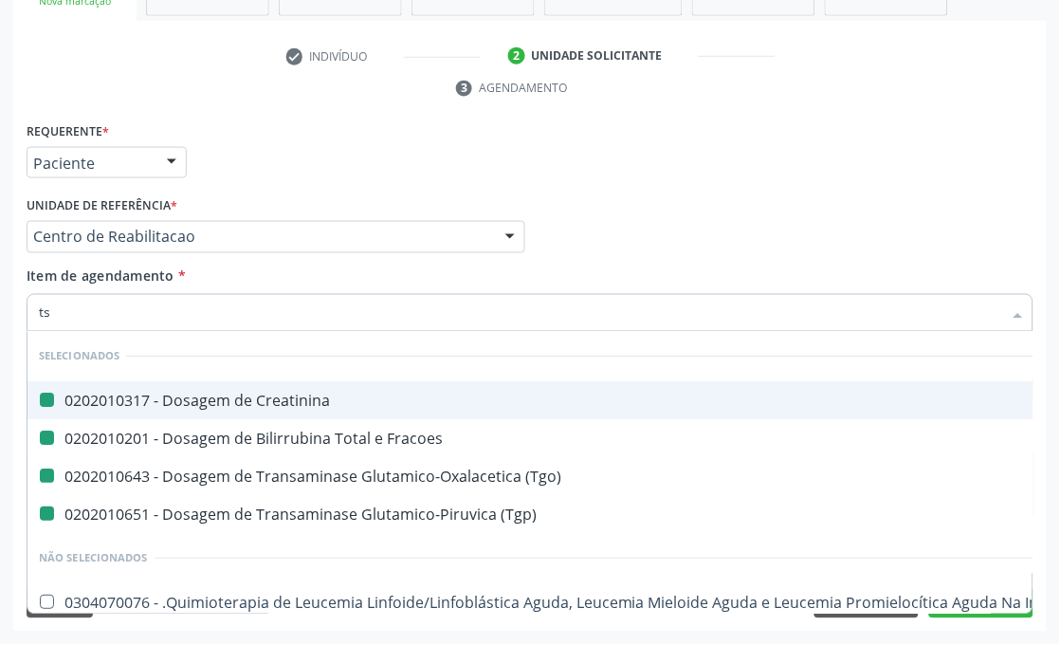
type input "tsh"
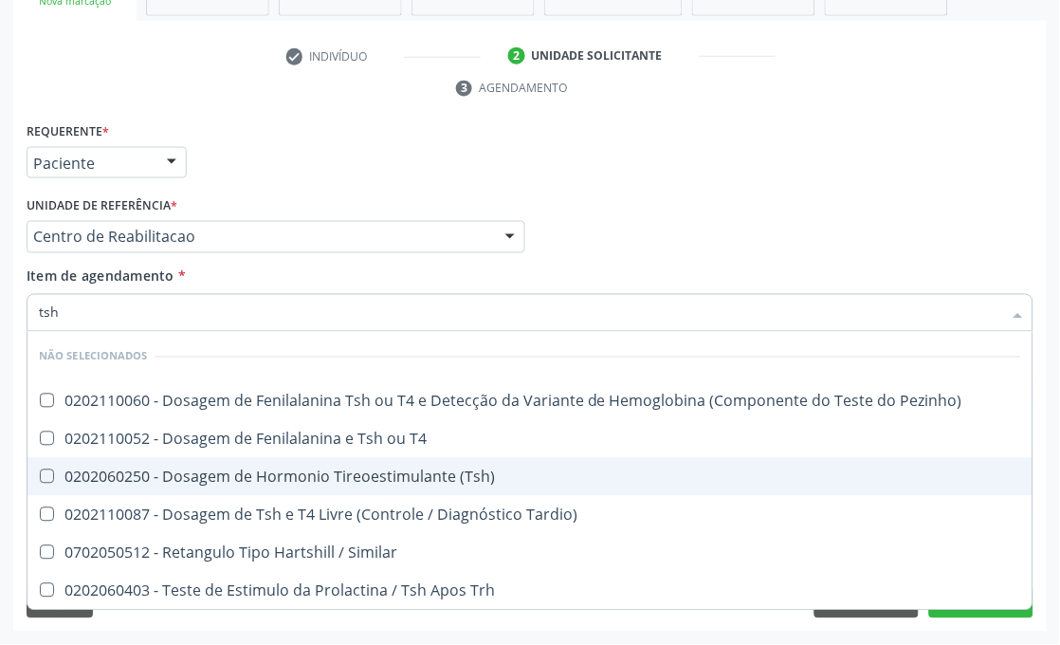
click at [166, 471] on div "0202060250 - Dosagem de Hormonio Tireoestimulante (Tsh)" at bounding box center [530, 477] width 983 height 15
checkbox \(Tsh\) "true"
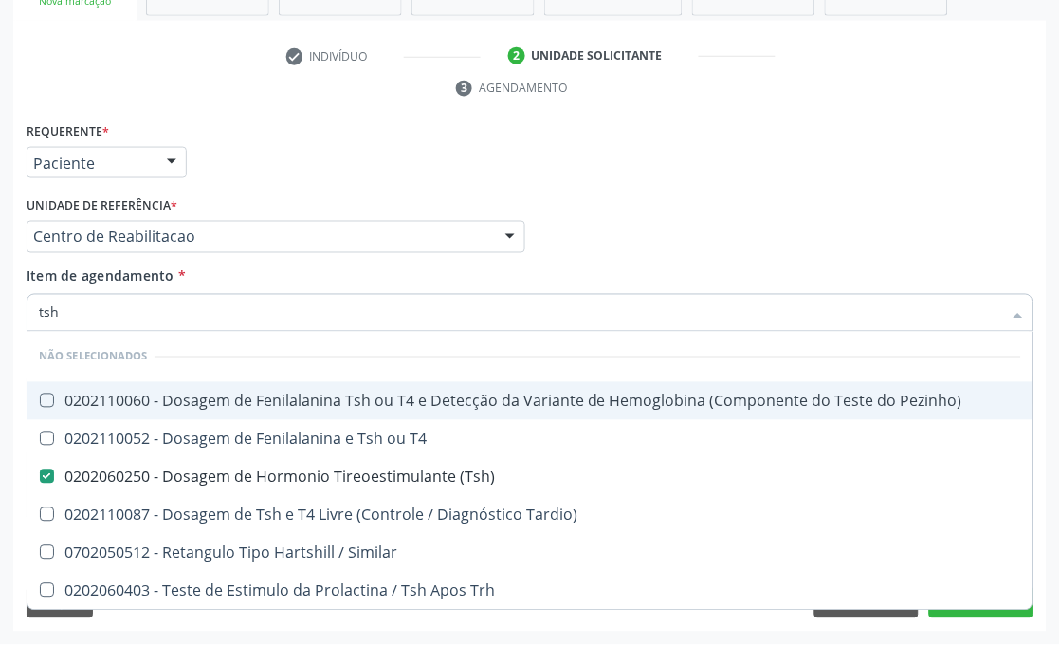
click at [105, 321] on input "tsh" at bounding box center [521, 313] width 964 height 38
checkbox Pezinho\) "true"
checkbox T4 "true"
checkbox Tardio\) "true"
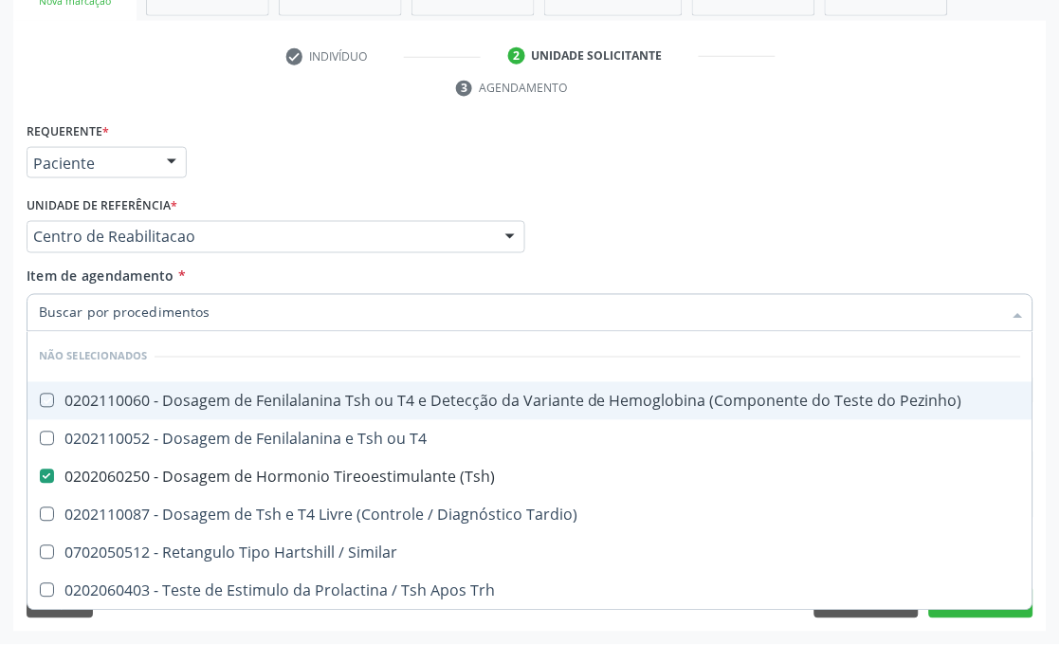
checkbox Trh "true"
checkbox Similar "true"
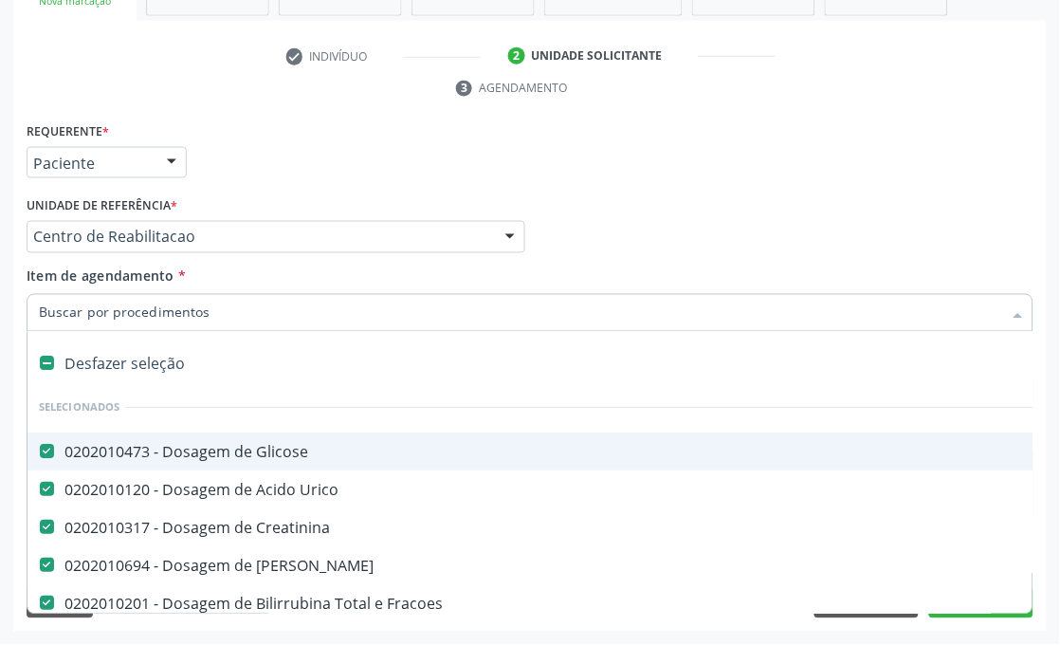
type input "t"
checkbox \(Tgo\) "false"
checkbox \(Tgp\) "false"
checkbox Stent\) "true"
checkbox Antibiograma "false"
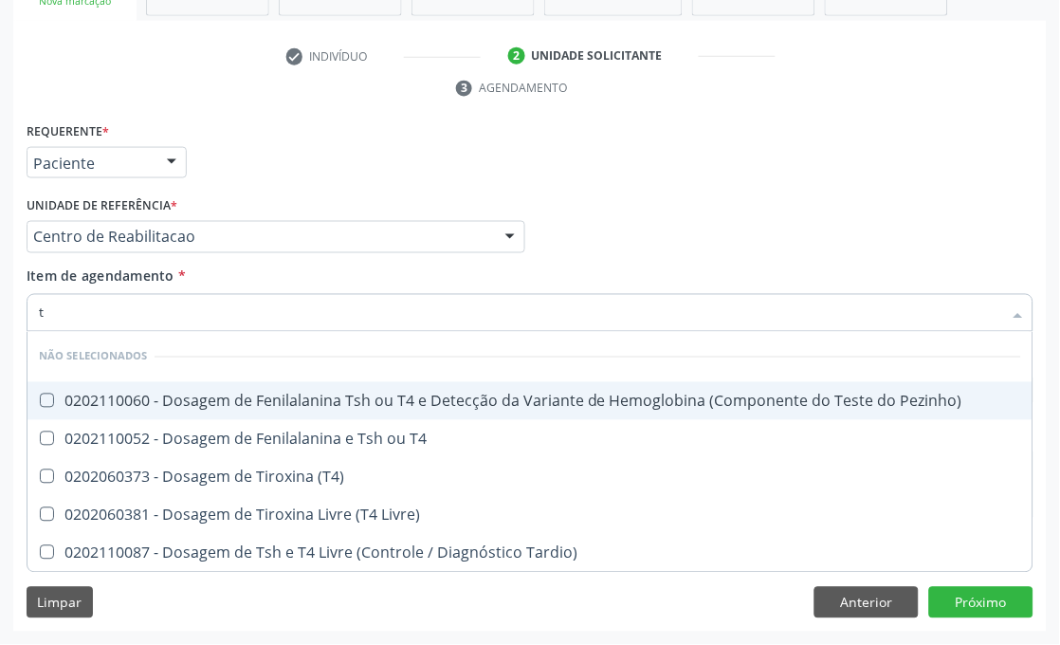
type input "t4"
checkbox Pezinho\) "false"
checkbox T4 "false"
checkbox \(T4\) "false"
checkbox Livre\) "false"
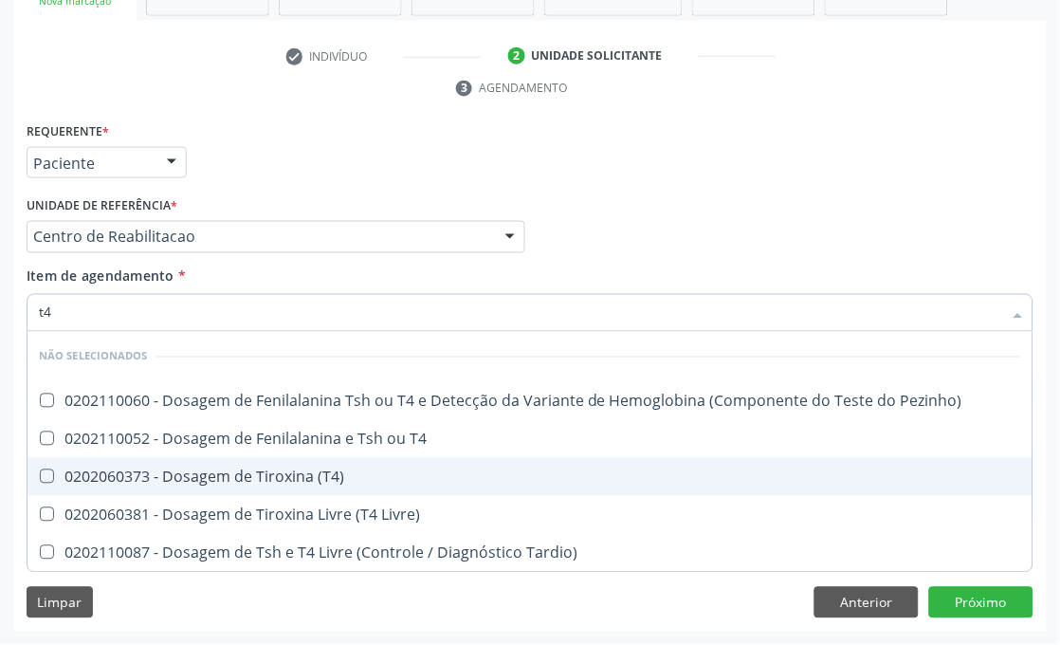
click at [207, 476] on div "0202060373 - Dosagem de Tiroxina (T4)" at bounding box center [530, 477] width 983 height 15
checkbox \(T4\) "true"
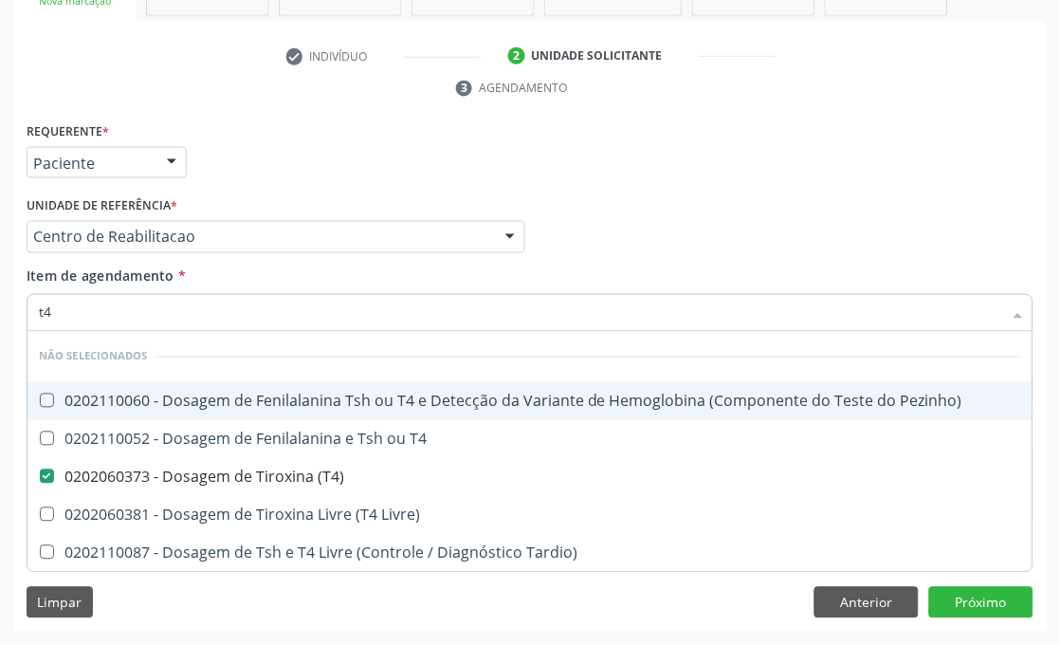
click at [294, 161] on div "Requerente * Paciente Médico(a) Enfermeiro(a) Paciente Nenhum resultado encontr…" at bounding box center [530, 155] width 1017 height 74
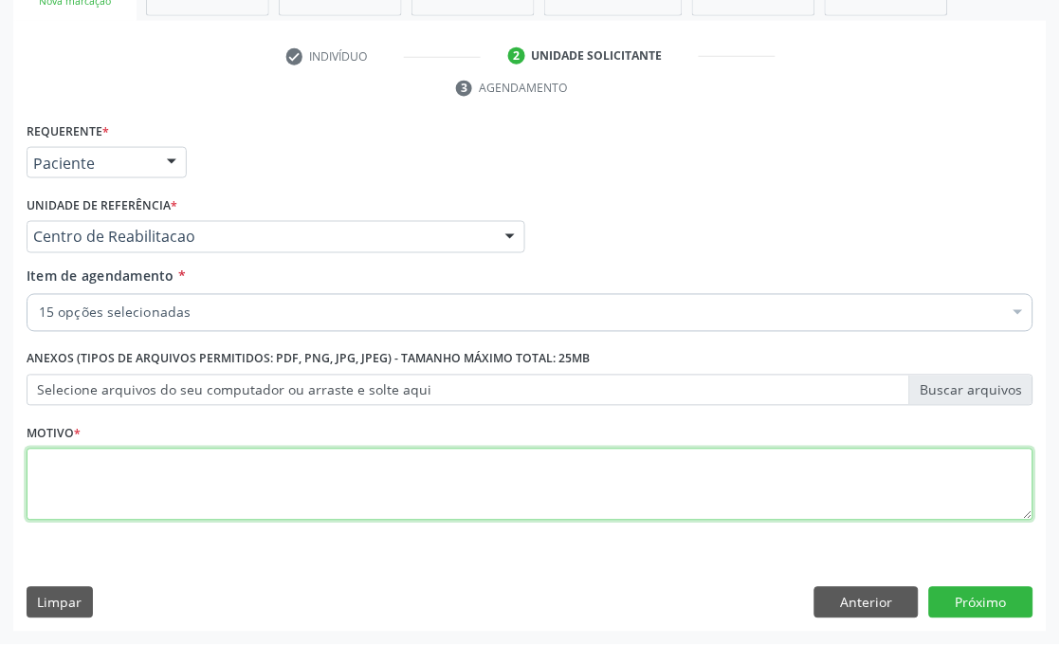
click at [182, 503] on textarea at bounding box center [530, 485] width 1007 height 72
type textarea "."
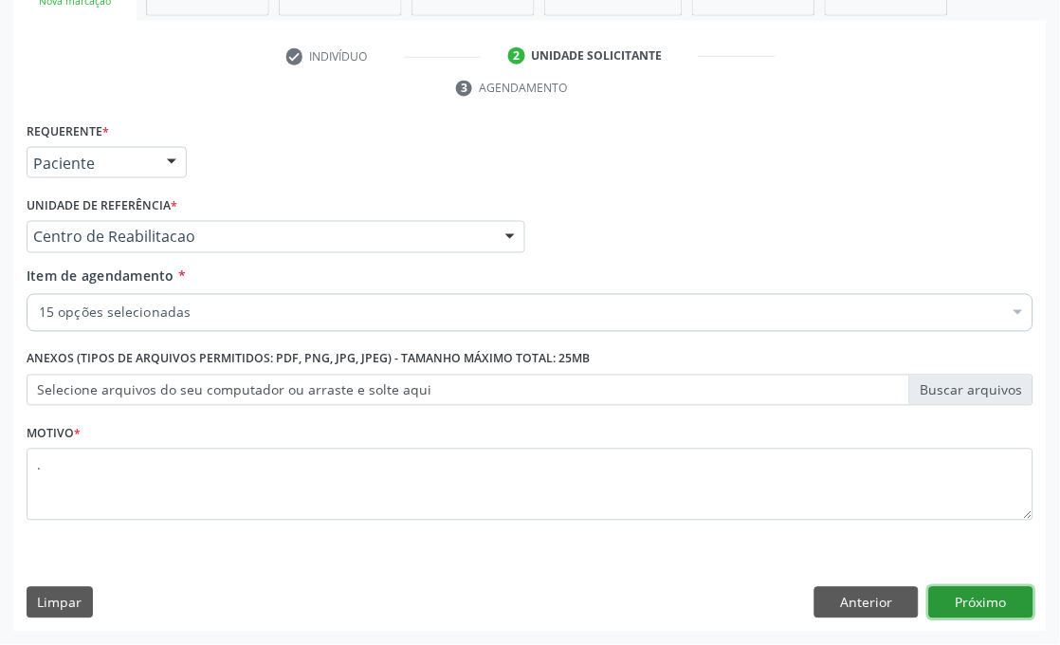
click at [953, 593] on button "Próximo" at bounding box center [982, 603] width 104 height 32
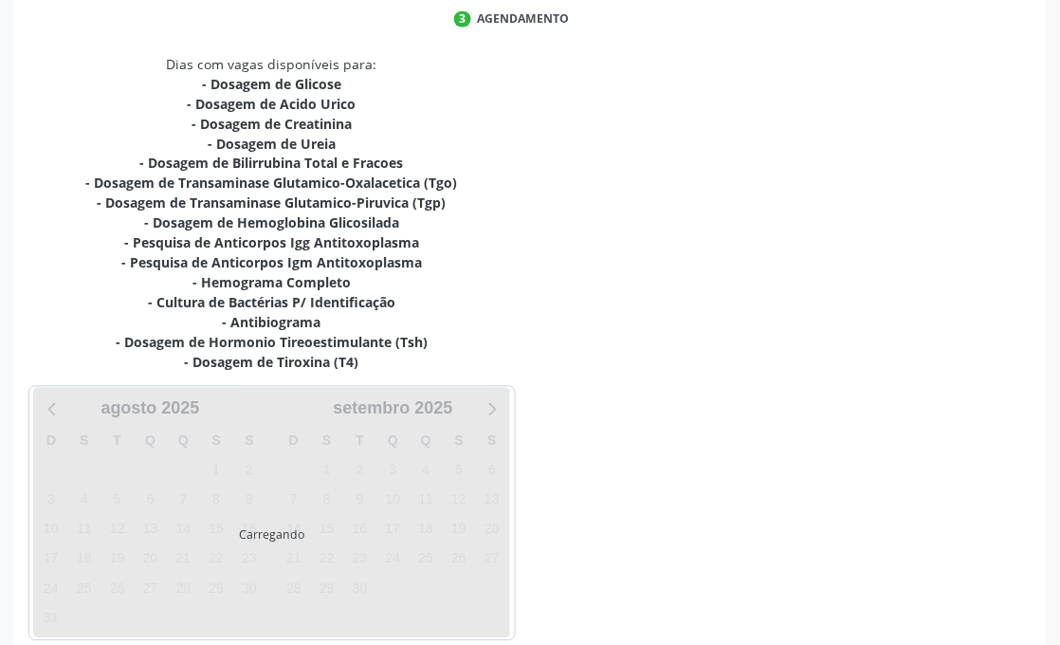
scroll to position [527, 0]
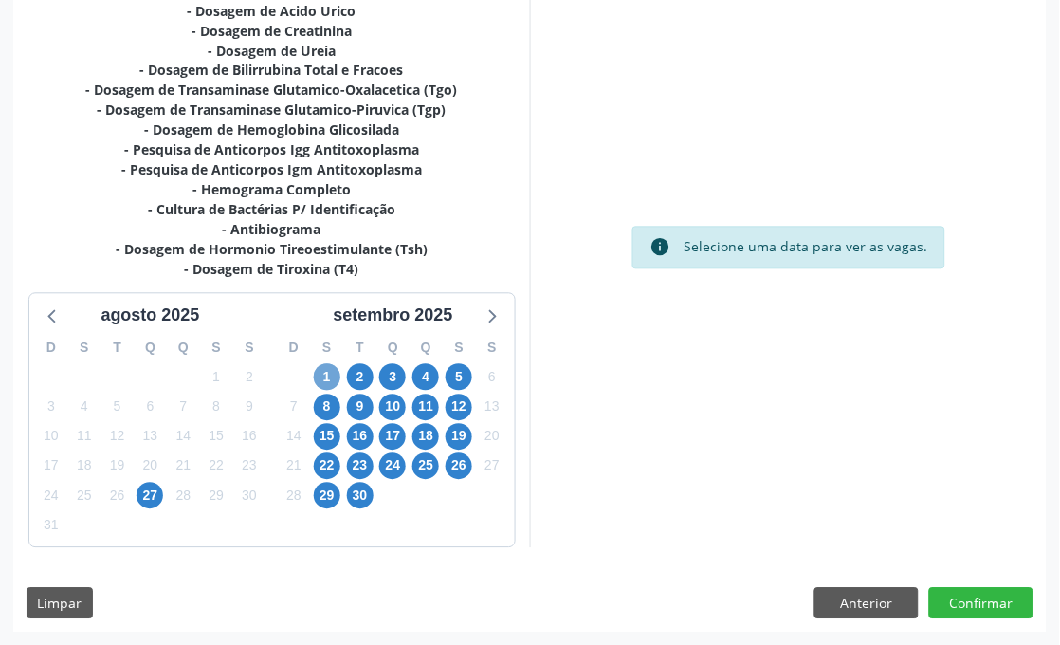
click at [323, 375] on span "1" at bounding box center [327, 377] width 27 height 27
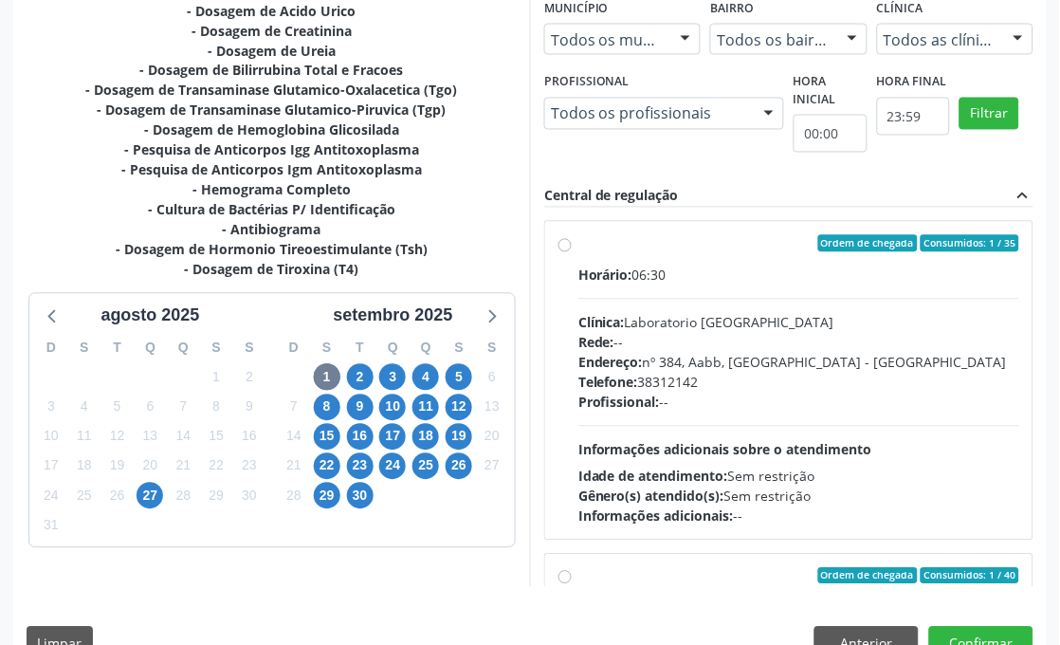
click at [677, 299] on hr at bounding box center [799, 299] width 441 height 1
click at [572, 252] on input "Ordem de chegada Consumidos: 1 / 35 Horário: 06:30 Clínica: Laboratorio [GEOGRA…" at bounding box center [565, 243] width 13 height 17
radio input "true"
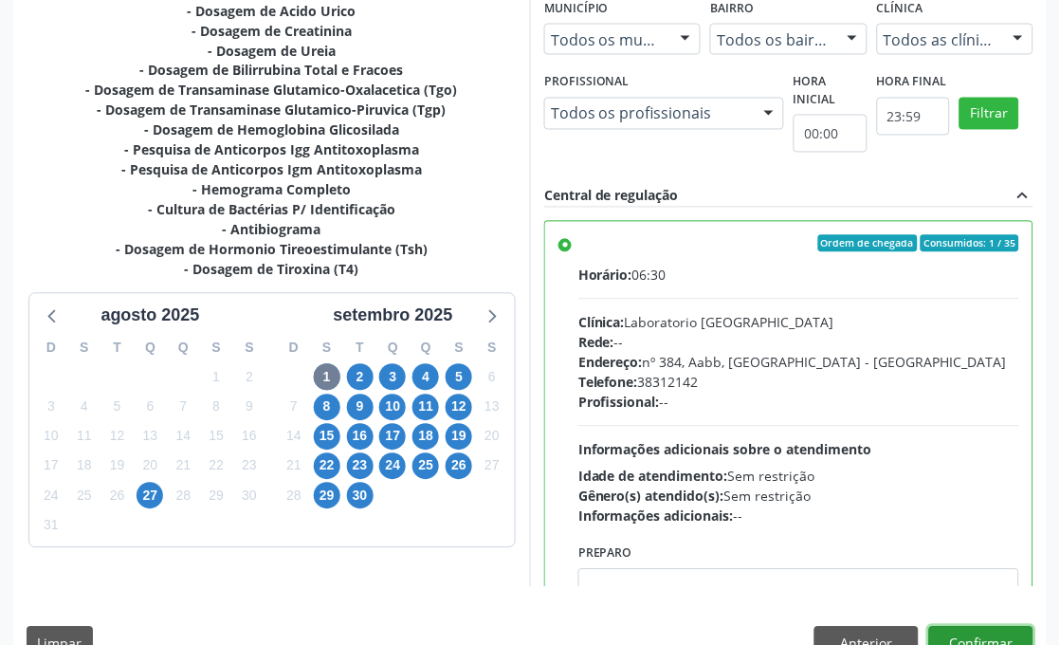
click at [1022, 630] on button "Confirmar" at bounding box center [982, 643] width 104 height 32
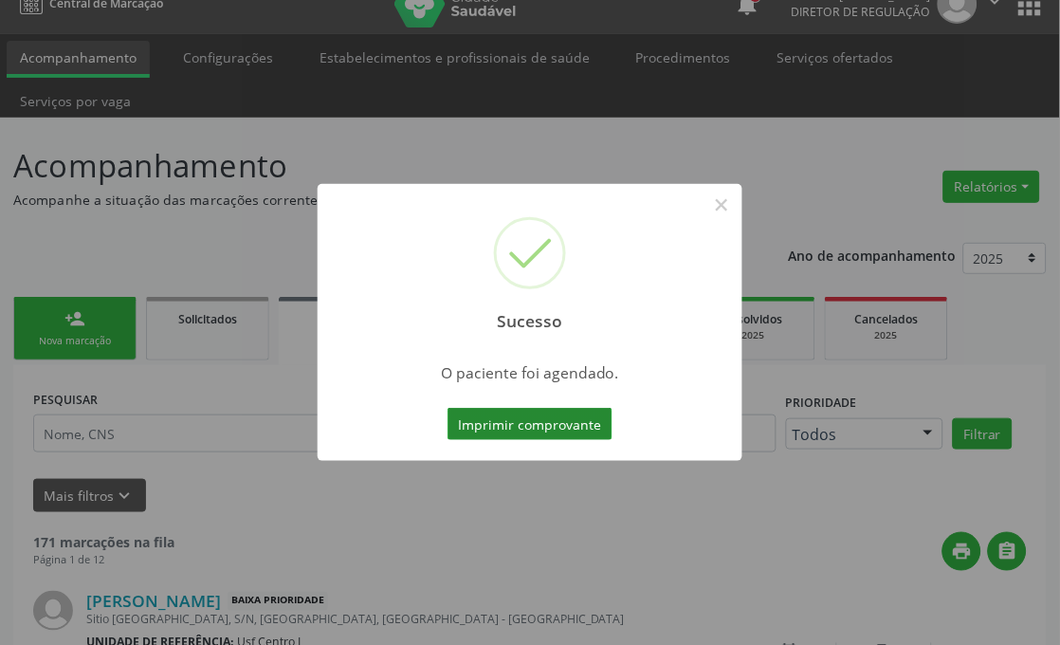
click at [518, 425] on button "Imprimir comprovante" at bounding box center [530, 424] width 165 height 32
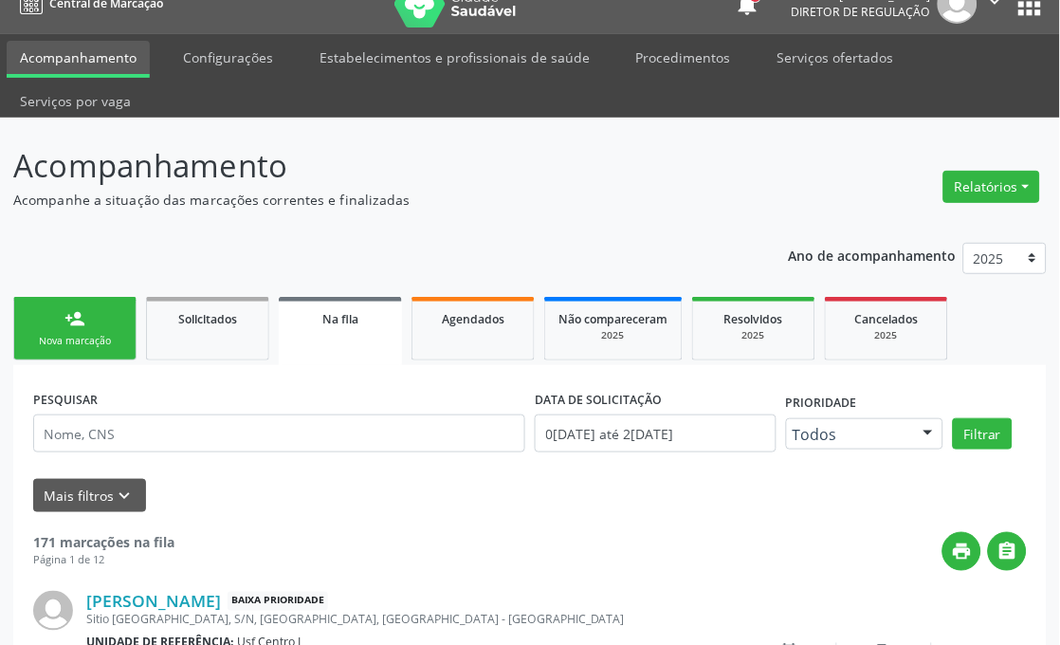
scroll to position [27, 0]
click at [70, 356] on link "person_add Nova marcação" at bounding box center [74, 329] width 123 height 64
click at [88, 299] on link "person_add Nova marcação" at bounding box center [74, 329] width 123 height 64
click at [88, 326] on link "person_add Nova marcação" at bounding box center [74, 329] width 123 height 64
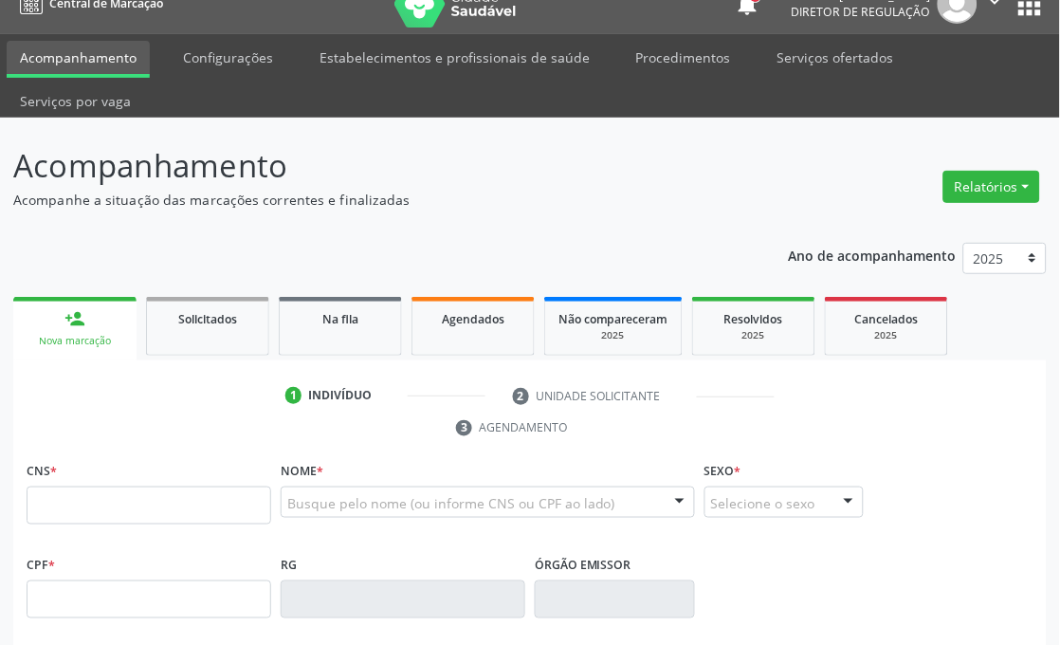
click at [88, 326] on link "person_add Nova marcação" at bounding box center [74, 329] width 123 height 64
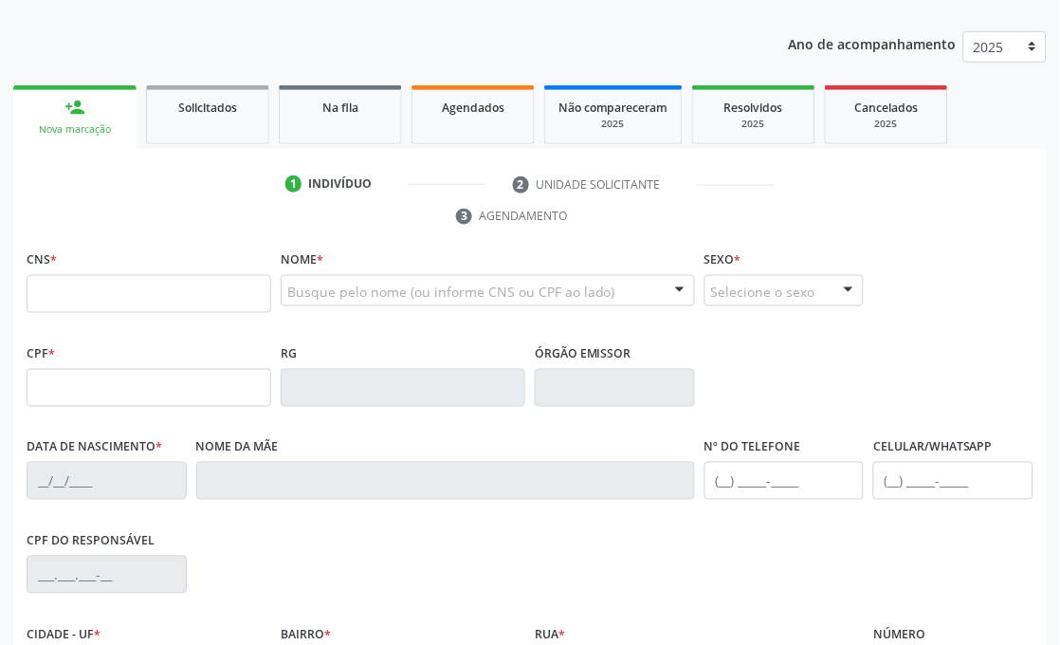
click at [144, 270] on div "CNS *" at bounding box center [149, 279] width 245 height 67
click at [133, 299] on input "text" at bounding box center [149, 294] width 245 height 38
type input "703 3072 3217 8510"
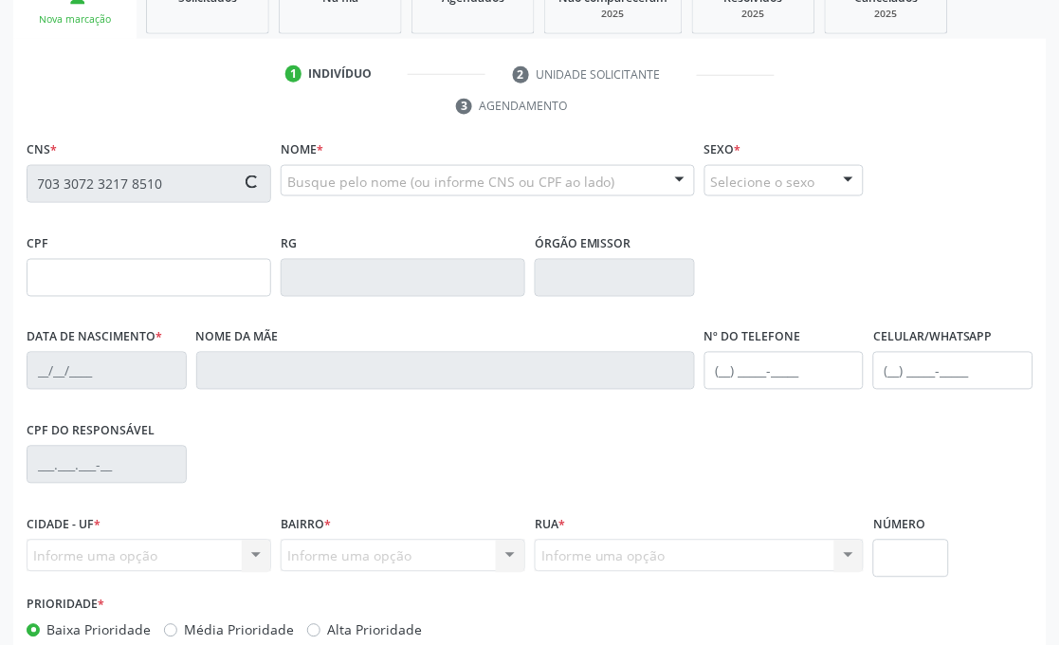
scroll to position [453, 0]
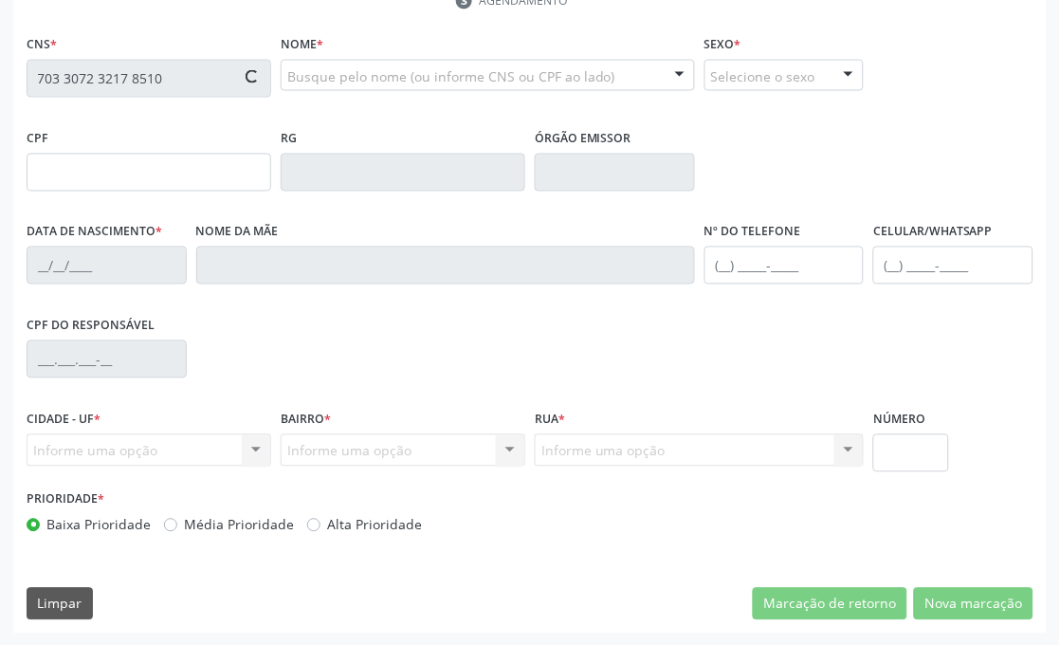
type input "10/11/1959"
type input "Maria Francisca da Silva"
type input "(87) 99999-9999"
type input "S/N"
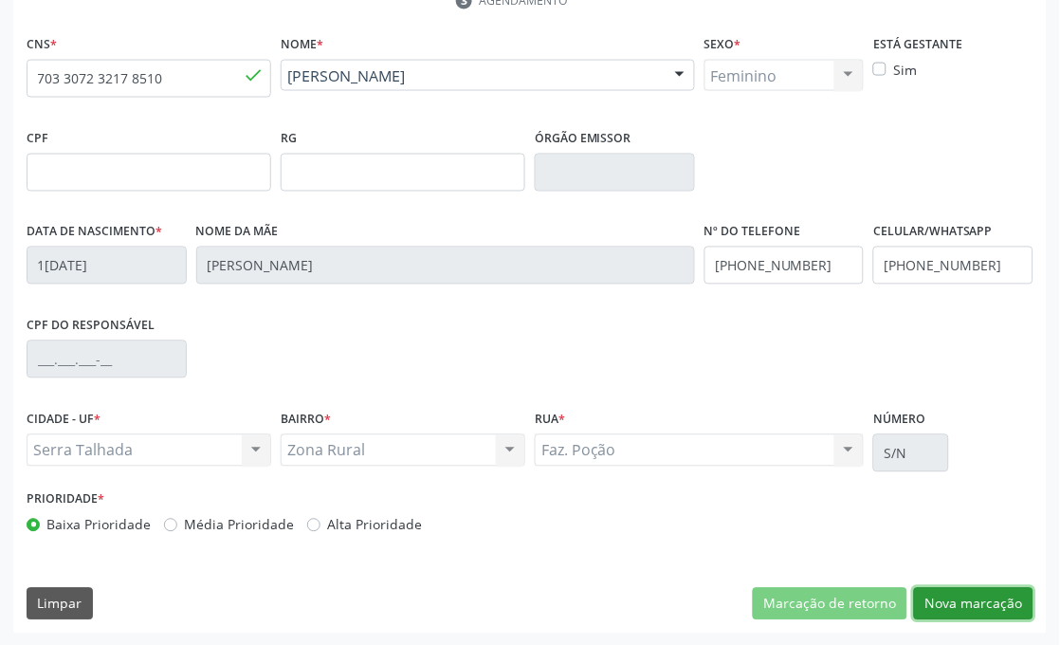
click at [968, 594] on button "Nova marcação" at bounding box center [974, 604] width 120 height 32
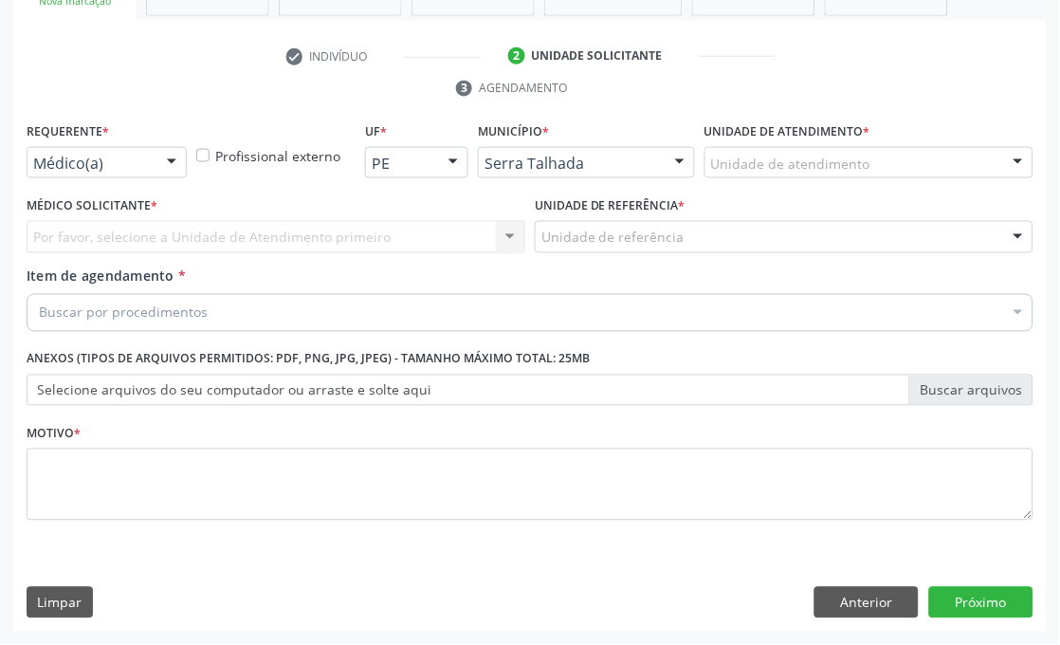
scroll to position [366, 0]
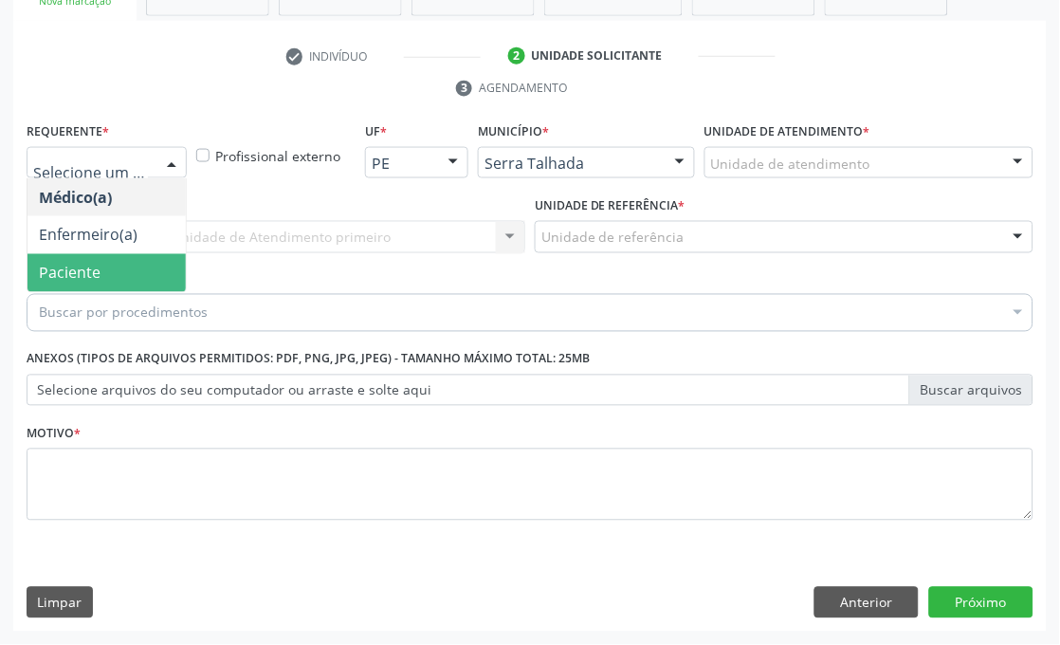
click at [77, 259] on span "Paciente" at bounding box center [107, 273] width 158 height 38
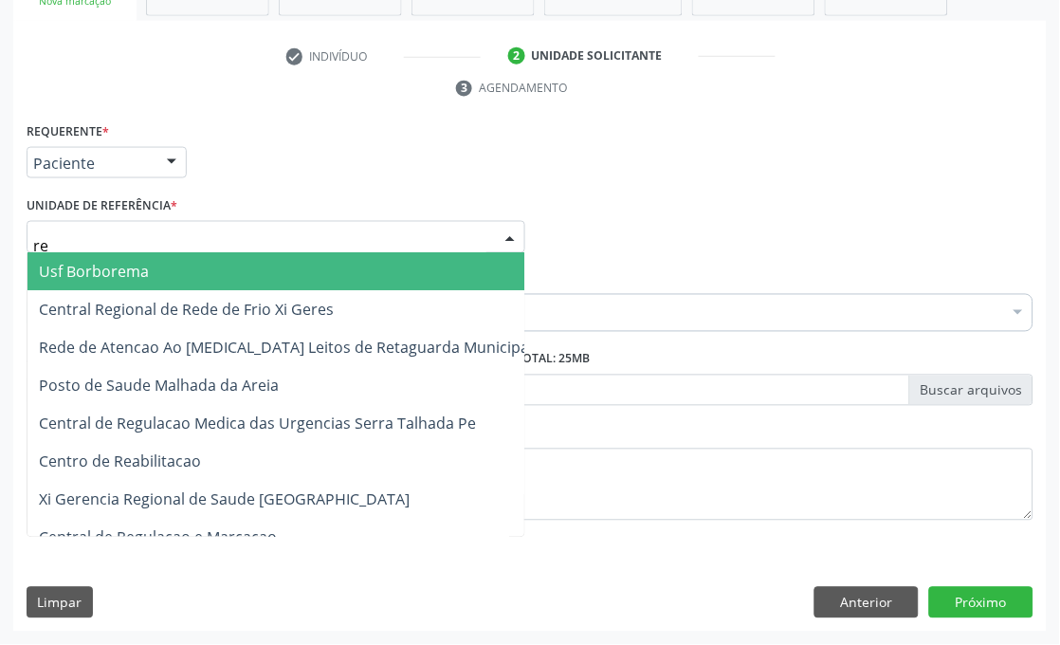
type input "r"
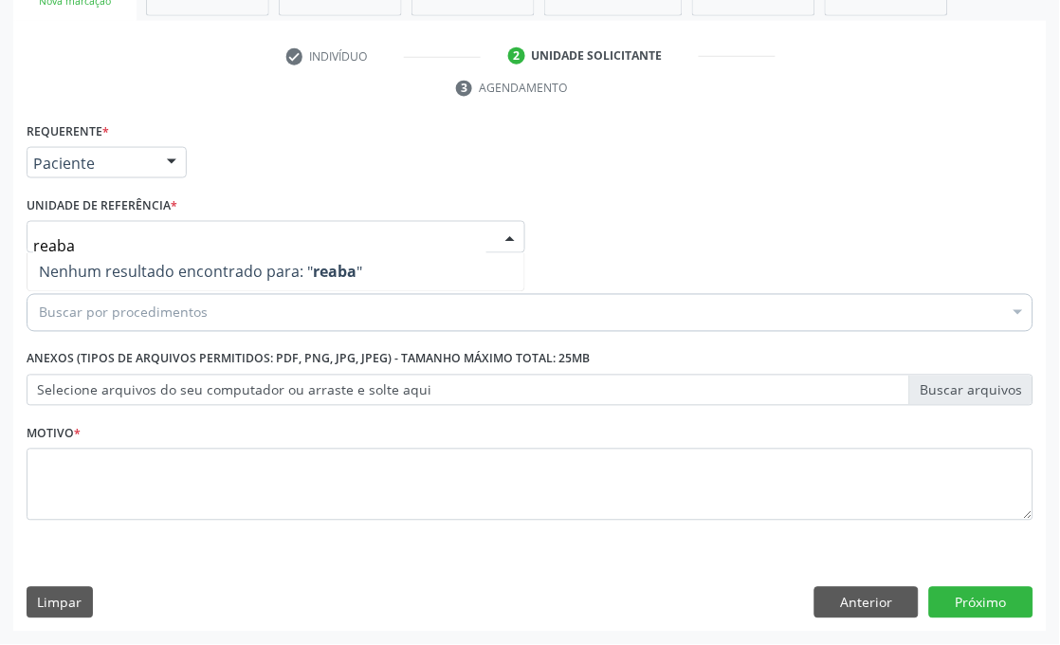
type input "reab"
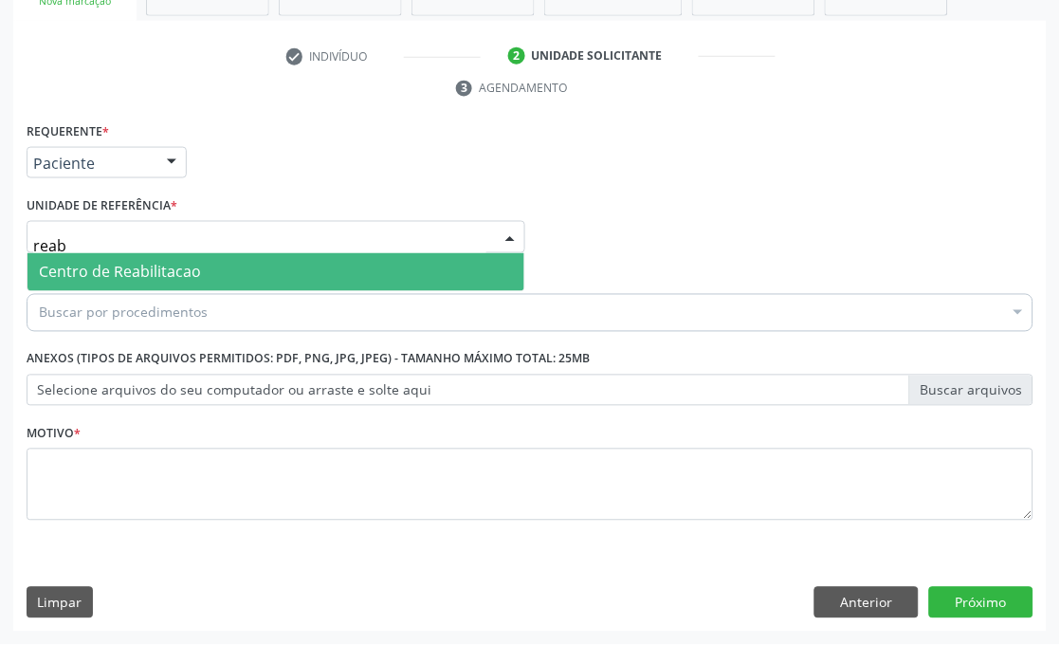
click at [157, 283] on span "Centro de Reabilitacao" at bounding box center [276, 272] width 497 height 38
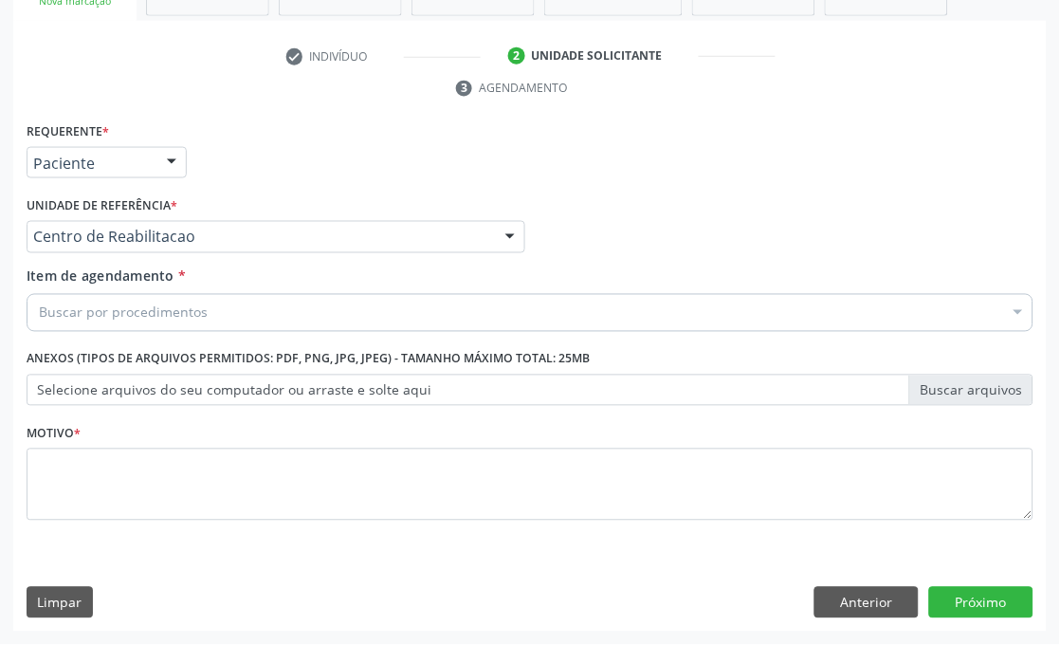
click at [98, 300] on div "Buscar por procedimentos" at bounding box center [530, 313] width 1007 height 38
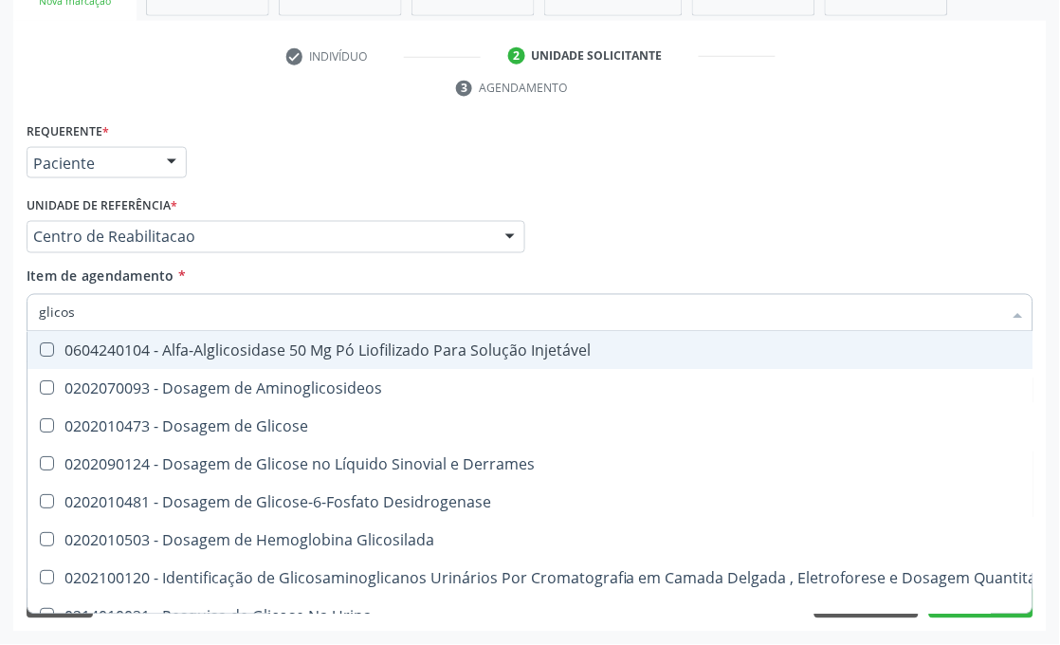
type input "glicose"
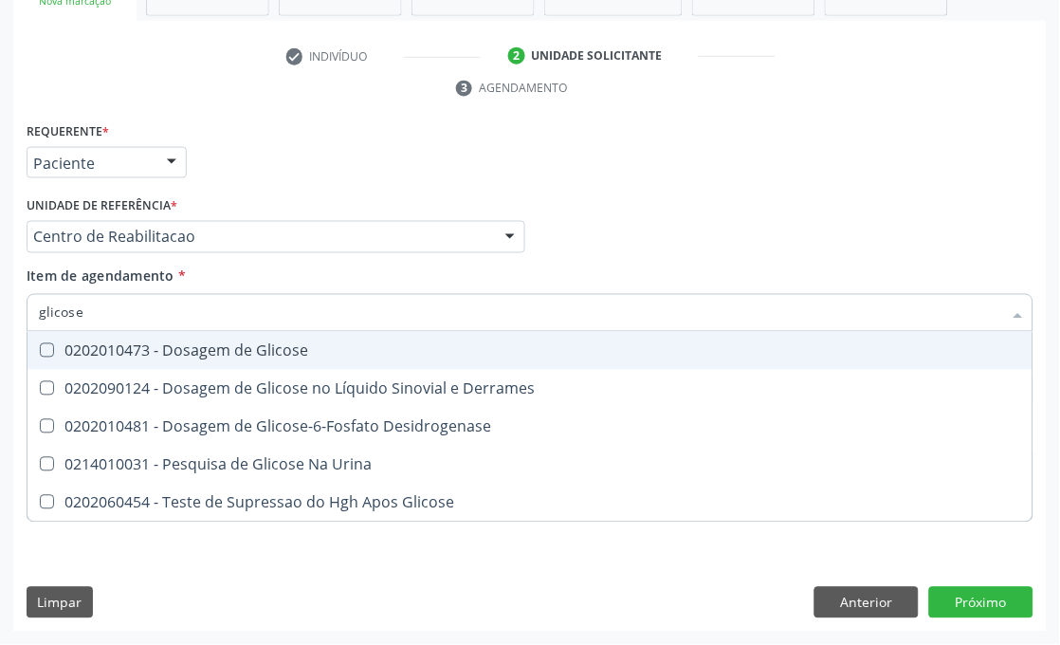
click at [87, 356] on div "0202010473 - Dosagem de Glicose" at bounding box center [530, 350] width 983 height 15
checkbox Glicose "true"
click at [90, 323] on input "glicose" at bounding box center [521, 313] width 964 height 38
type input "tr"
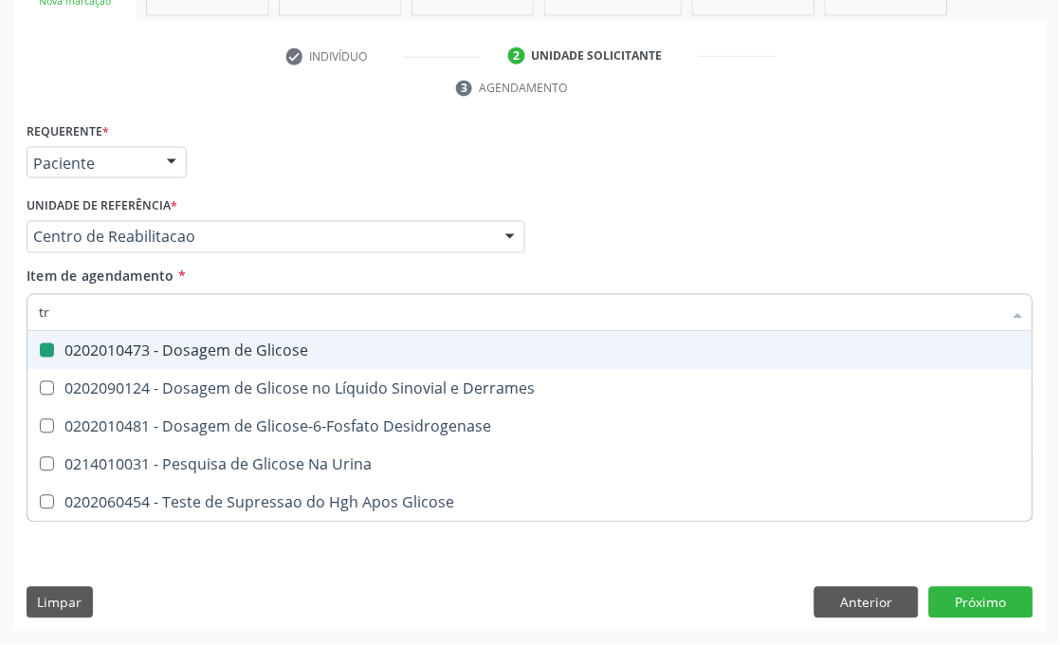
checkbox Glicose "false"
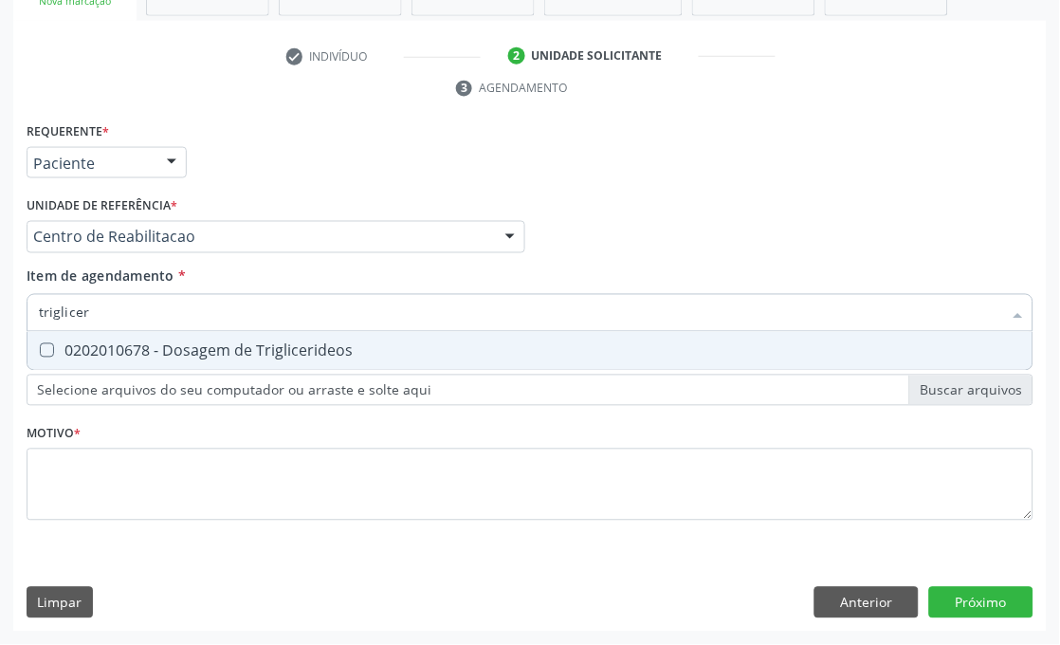
type input "trigliceri"
click at [158, 354] on div "0202010678 - Dosagem de Triglicerideos" at bounding box center [530, 350] width 983 height 15
checkbox Triglicerideos "true"
click at [116, 302] on input "trigliceri" at bounding box center [521, 313] width 964 height 38
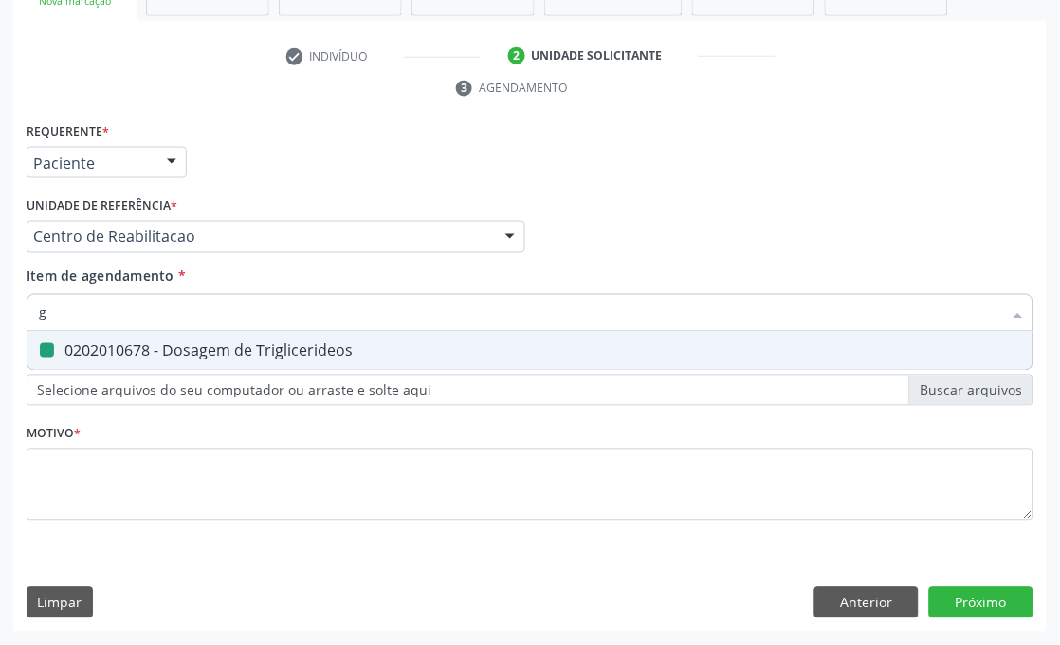
type input "gl"
checkbox Triglicerideos "false"
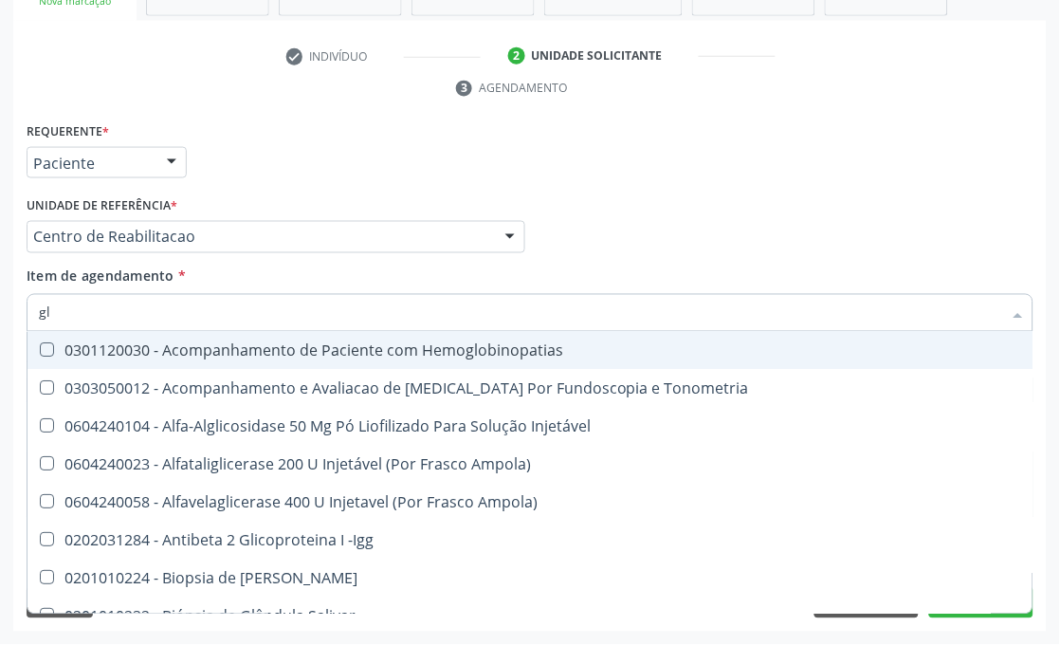
type input "gli"
checkbox \(Confirmatorio\) "true"
checkbox Glomerular "true"
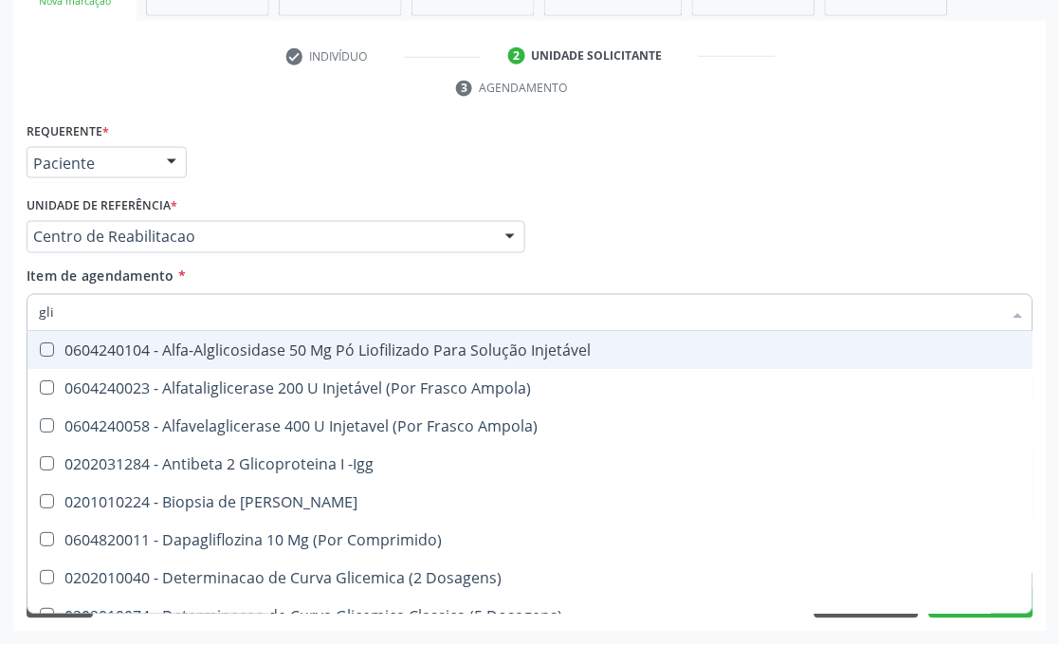
type input "glic"
checkbox Aminoglicosideos "true"
checkbox Glicose "false"
checkbox Derrames "true"
checkbox Triglicerideos "false"
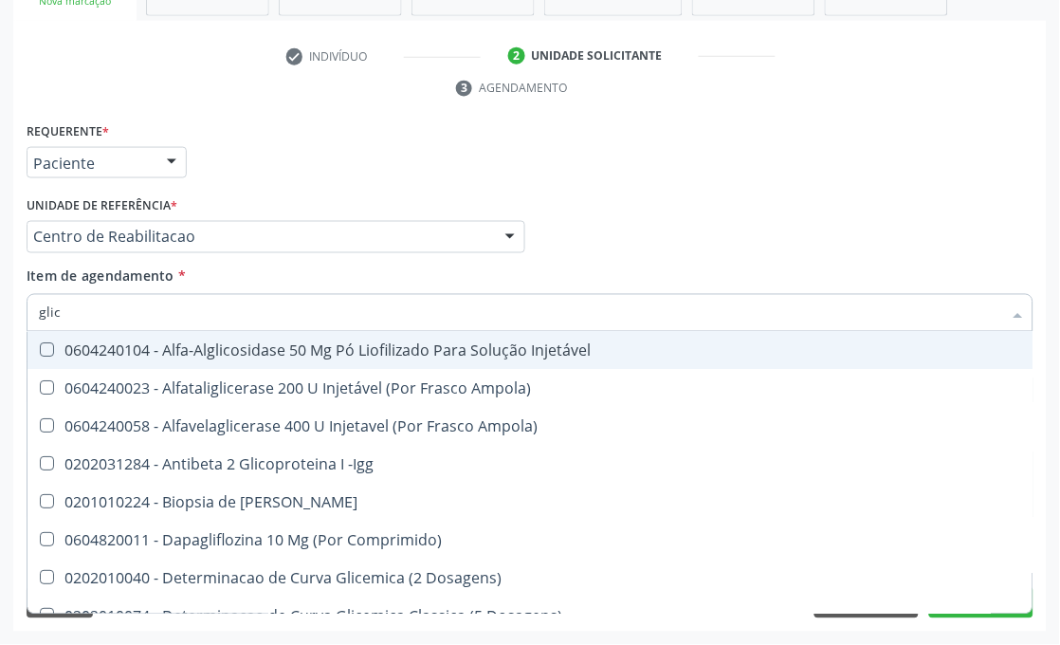
type input "glico"
checkbox Comprimido\) "true"
checkbox Aminoglicosideos "false"
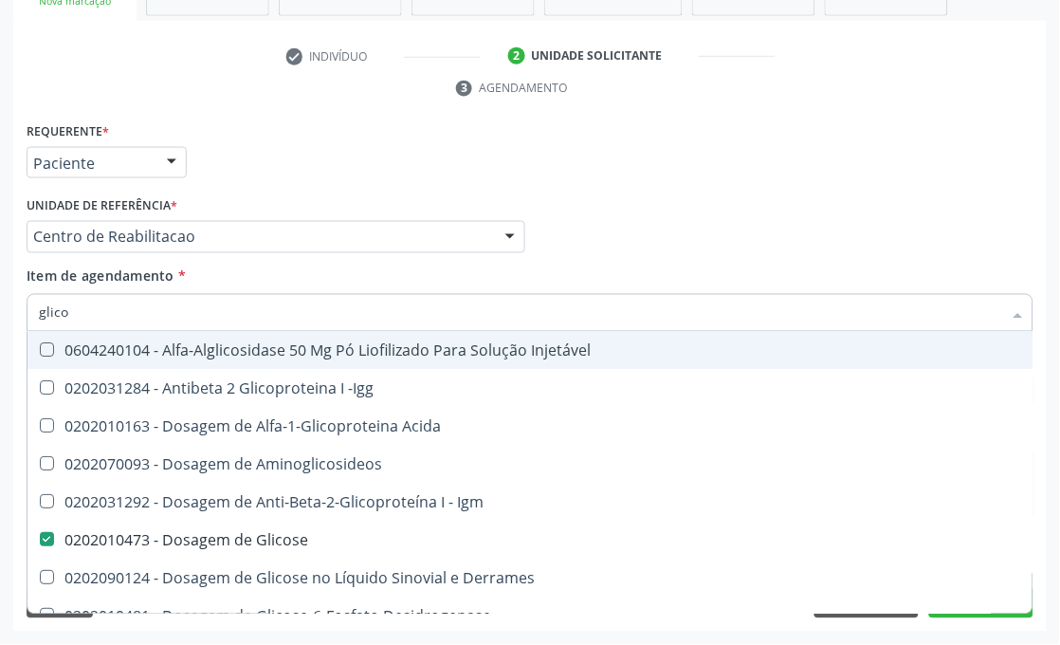
type input "glicos"
checkbox Acida "true"
checkbox Glicose "false"
type input "glicosi"
checkbox Acida "false"
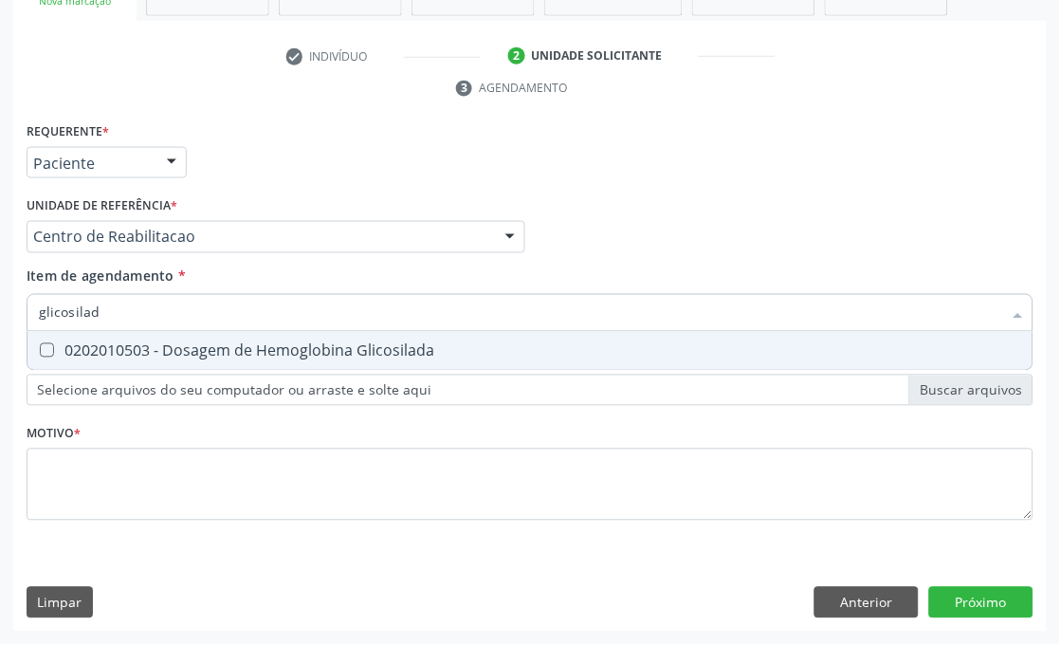
type input "glicosilada"
click at [102, 354] on div "0202010503 - Dosagem de Hemoglobina Glicosilada" at bounding box center [530, 350] width 983 height 15
checkbox Glicosilada "true"
click at [118, 298] on input "glicosilada" at bounding box center [521, 313] width 964 height 38
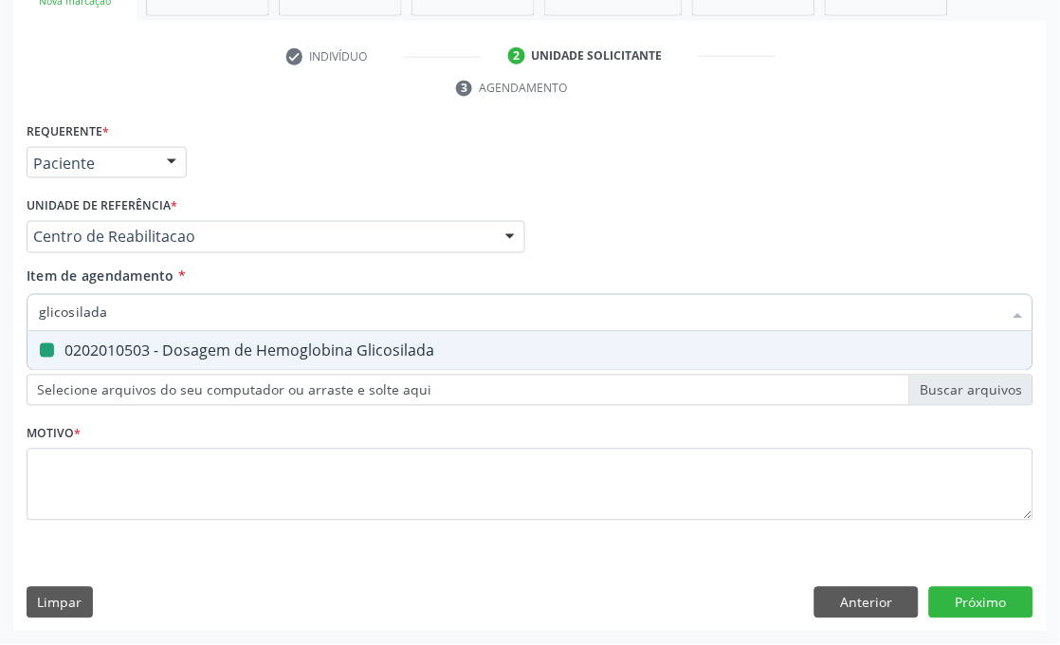
type input "h"
checkbox Glicosilada "false"
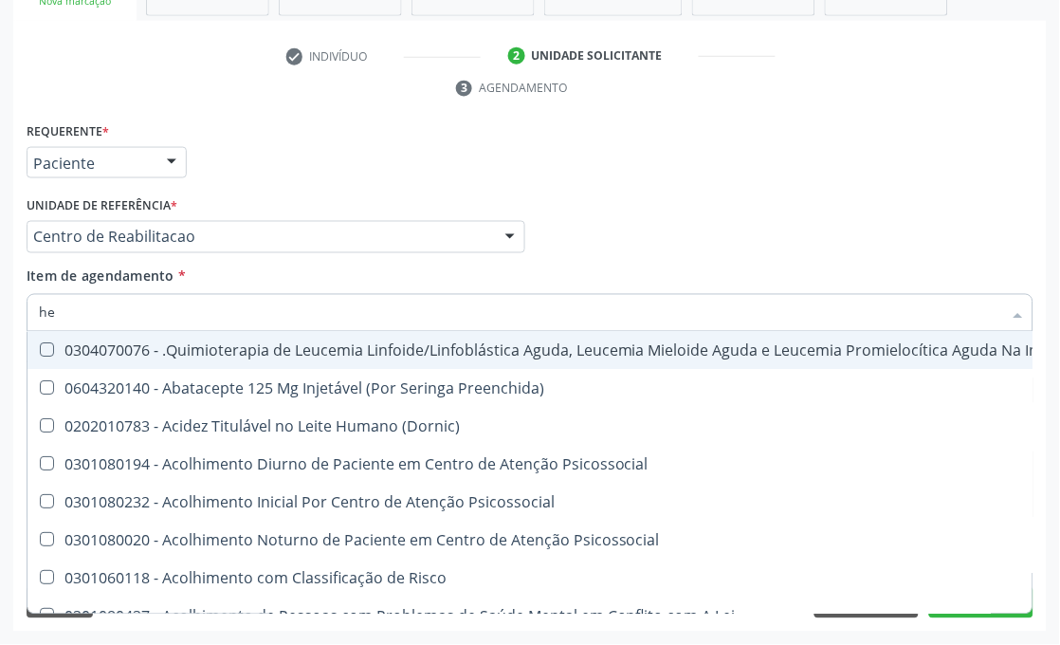
type input "hem"
checkbox Fenilcetonúria "true"
checkbox Pulmão "false"
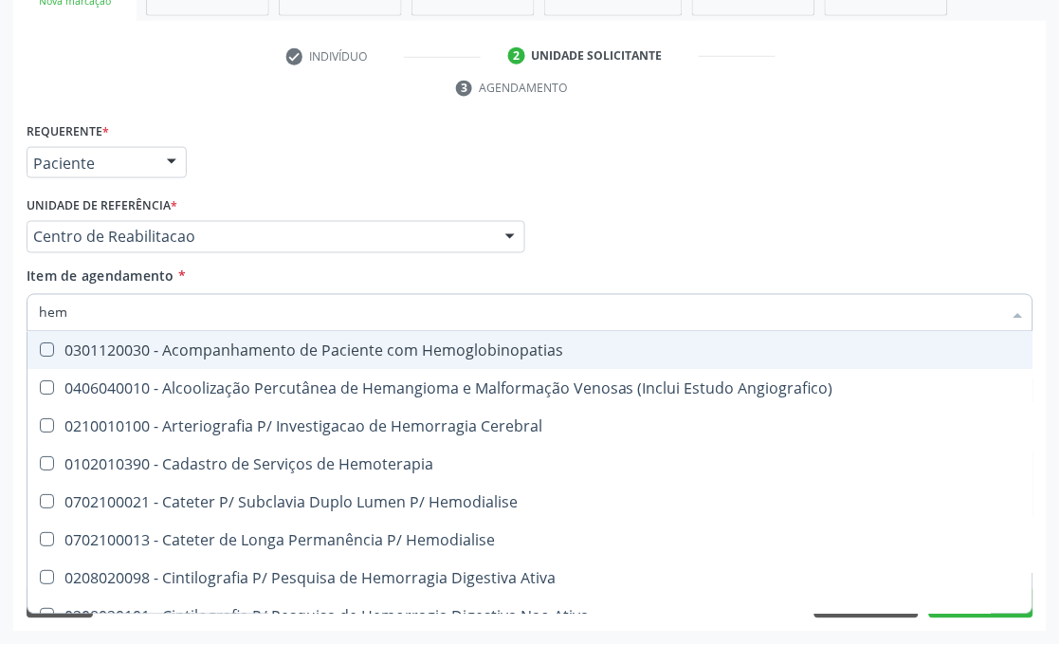
type input "hemo"
checkbox Hemacias "true"
checkbox Glicosilada "false"
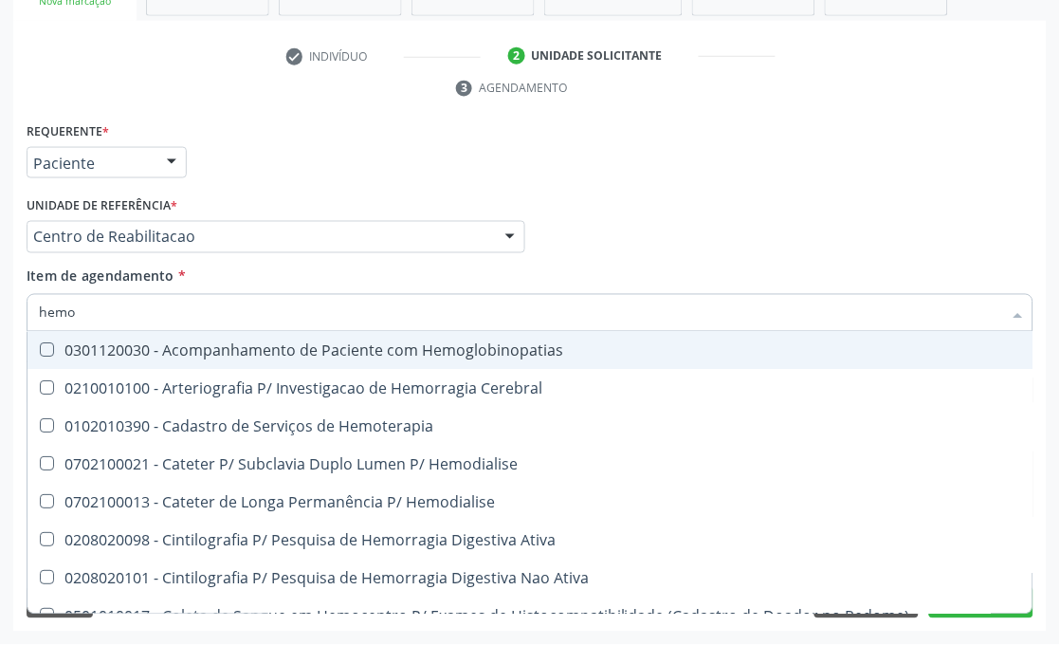
type input "hemog"
checkbox Tardio\) "true"
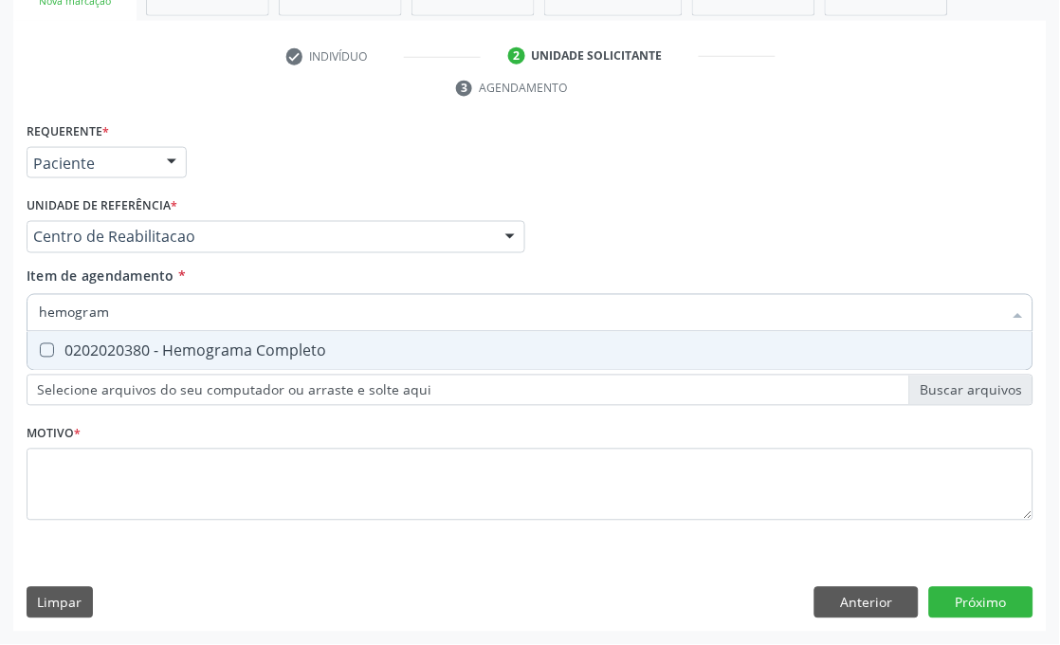
type input "hemograma"
click at [134, 368] on div "Desfazer seleção 0202020380 - Hemograma Completo Nenhum resultado encontrado pa…" at bounding box center [530, 351] width 1007 height 39
click at [134, 362] on span "0202020380 - Hemograma Completo" at bounding box center [530, 351] width 1005 height 38
checkbox Completo "true"
click at [134, 300] on input "hemograma" at bounding box center [521, 313] width 964 height 38
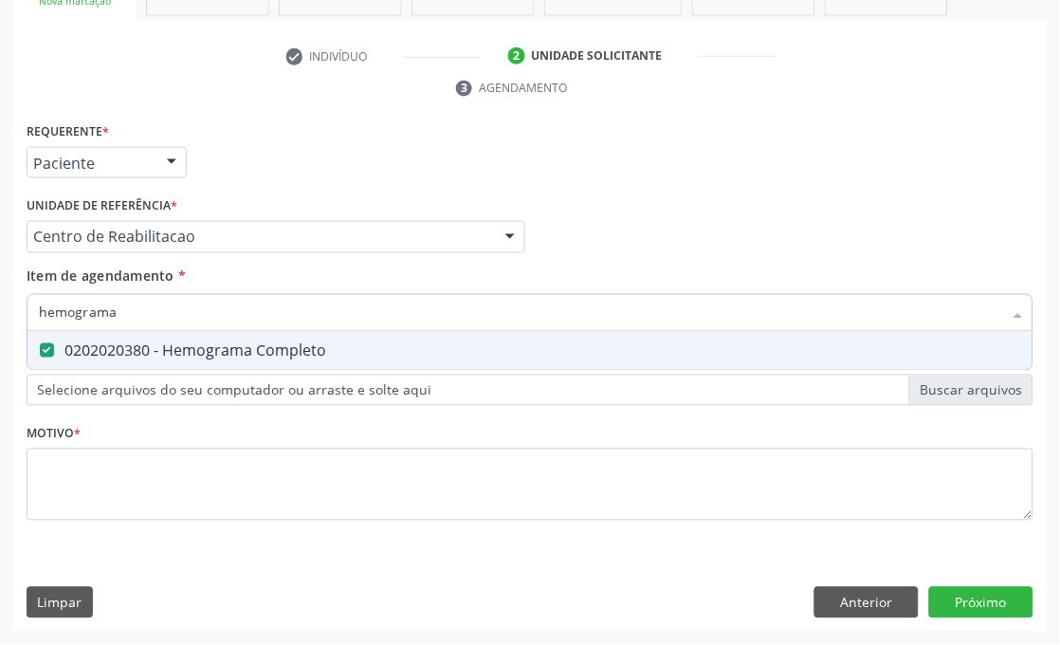
click at [134, 300] on input "hemograma" at bounding box center [521, 313] width 964 height 38
checkbox Completo "false"
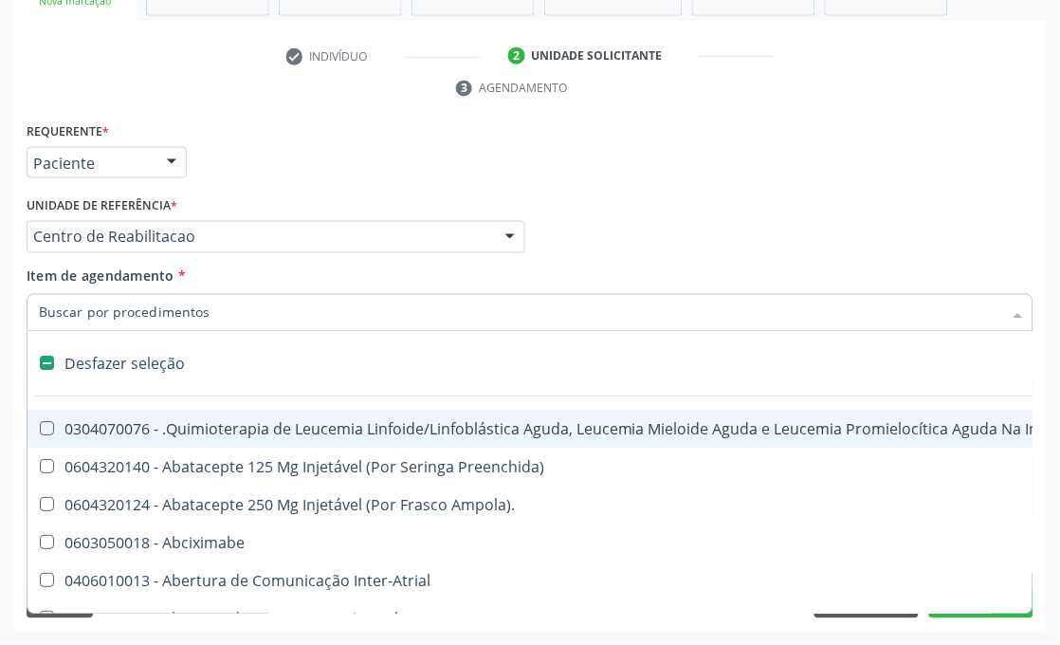
click at [230, 137] on div "Requerente * Paciente Médico(a) Enfermeiro(a) Paciente Nenhum resultado encontr…" at bounding box center [530, 155] width 1017 height 74
checkbox Preenchida\) "true"
checkbox Ampola\)\ "true"
checkbox Abciximabe "true"
checkbox Inter-Atrial "true"
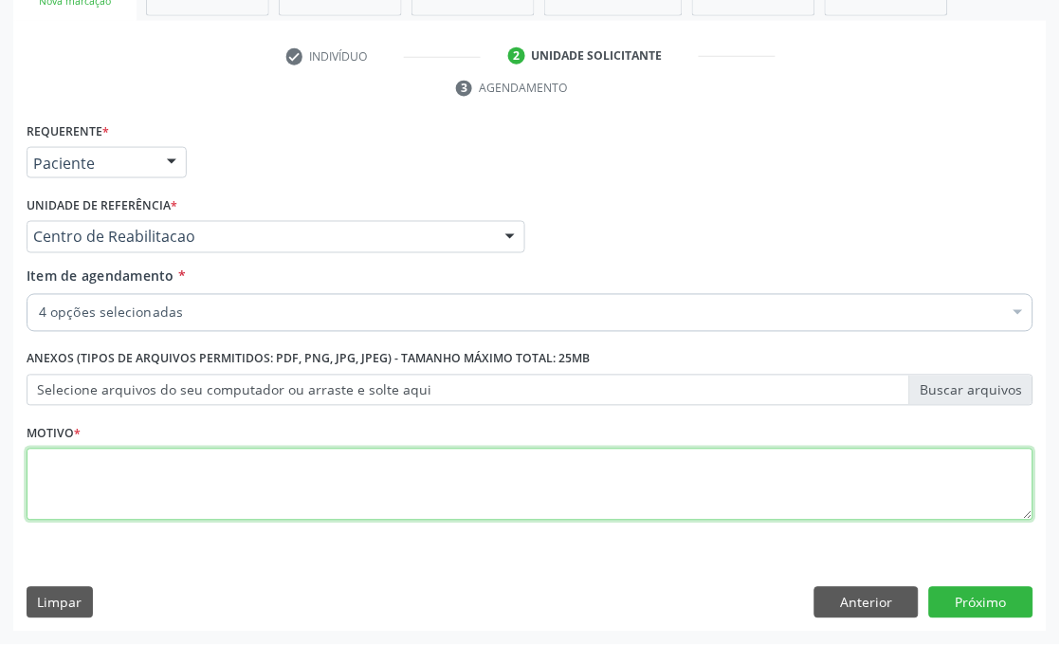
click at [101, 460] on textarea at bounding box center [530, 485] width 1007 height 72
type textarea "."
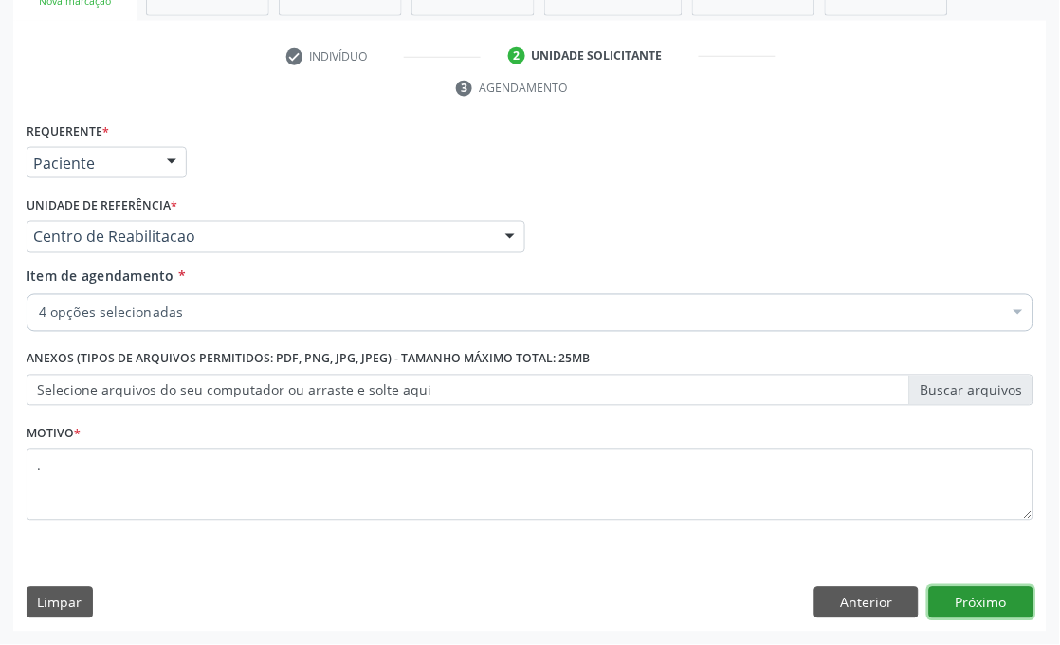
click at [973, 607] on button "Próximo" at bounding box center [982, 603] width 104 height 32
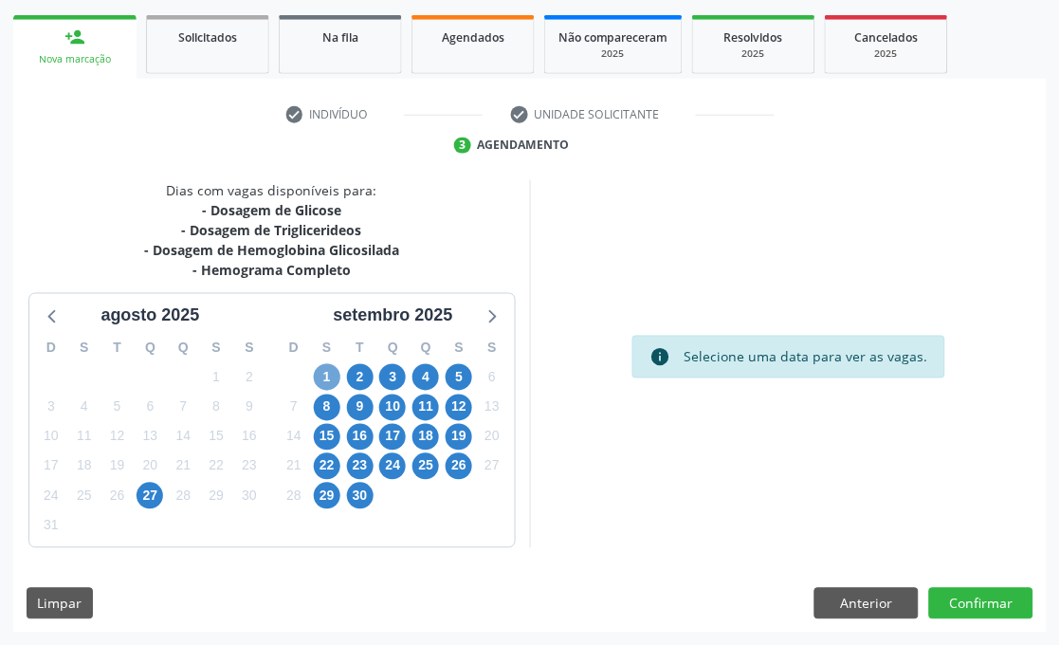
click at [325, 378] on span "1" at bounding box center [327, 377] width 27 height 27
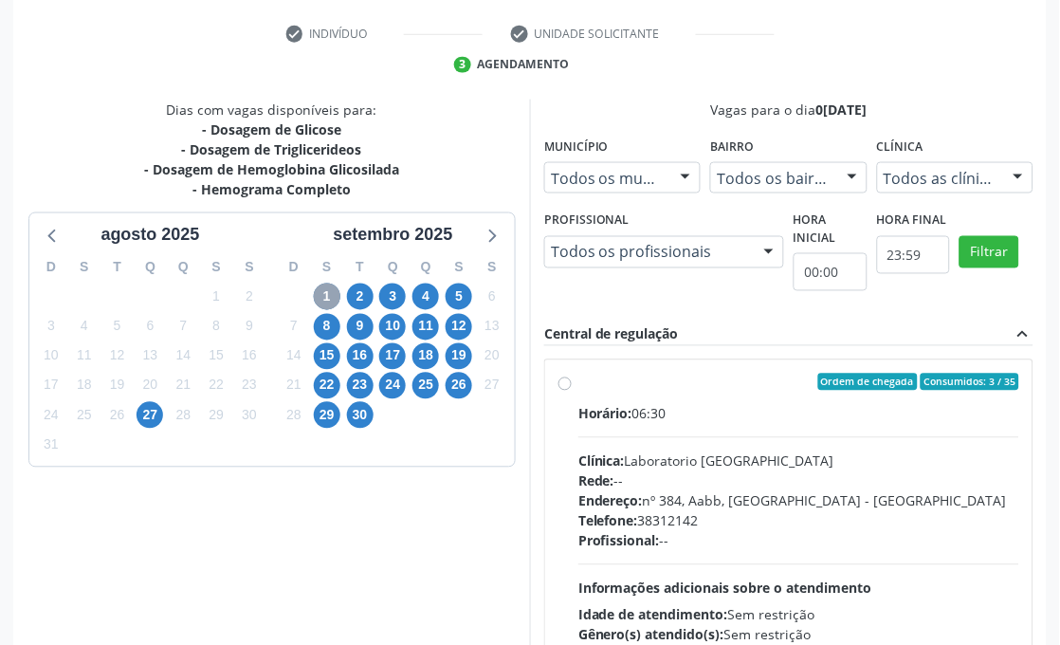
scroll to position [519, 0]
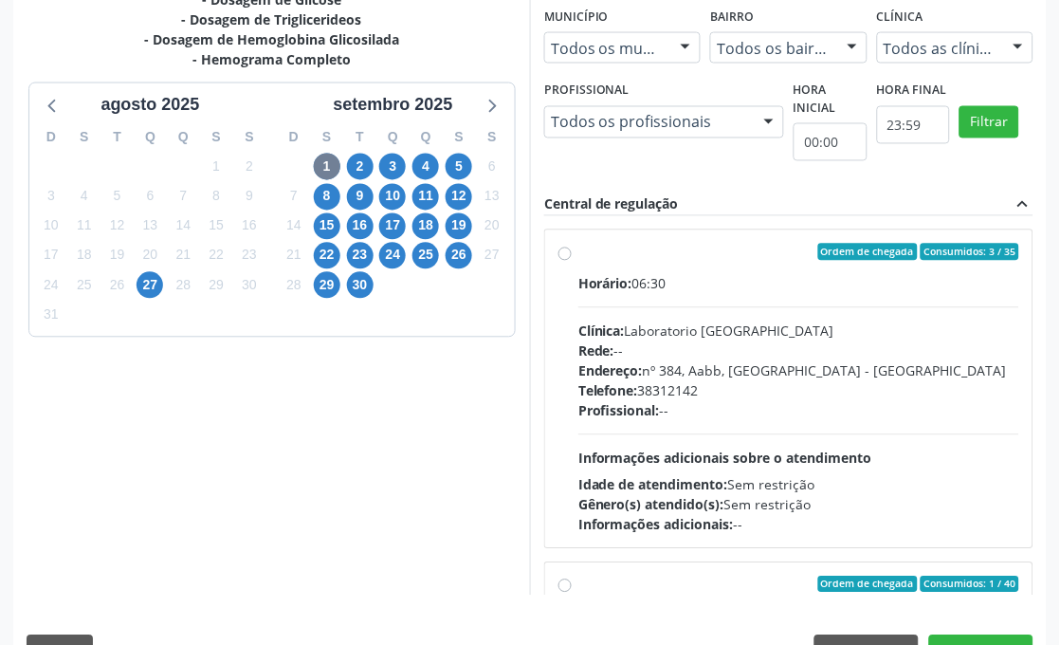
click at [651, 367] on div "Endereço: nº 384, Aabb, Serra Talhada - PE" at bounding box center [799, 371] width 441 height 20
click at [572, 261] on input "Ordem de chegada Consumidos: 3 / 35 Horário: 06:30 Clínica: Laboratorio Sao Fra…" at bounding box center [565, 252] width 13 height 17
radio input "true"
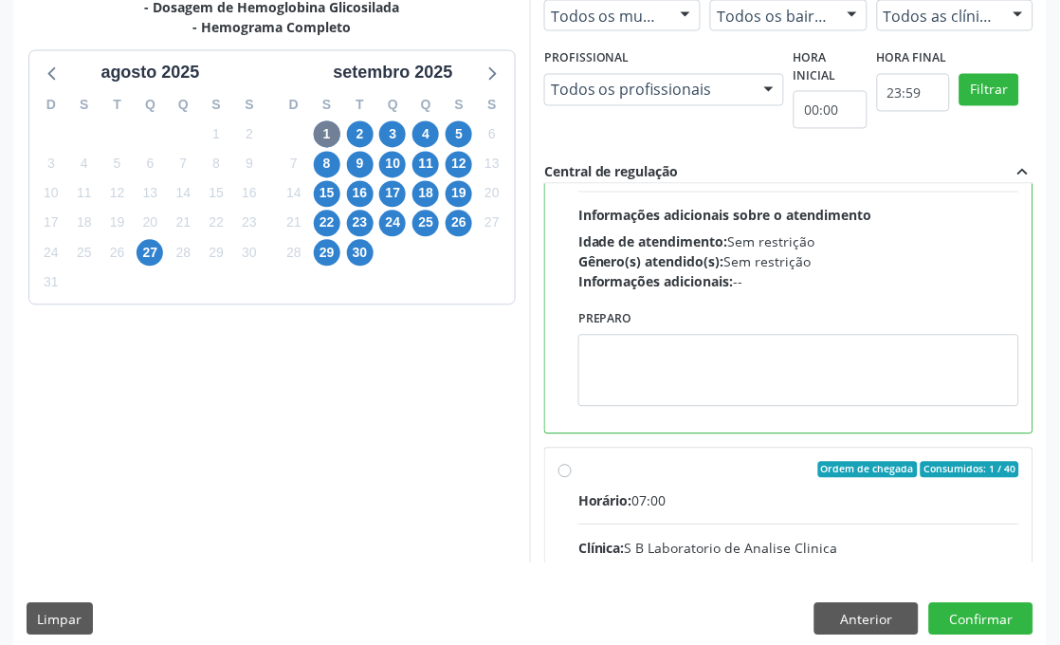
scroll to position [567, 0]
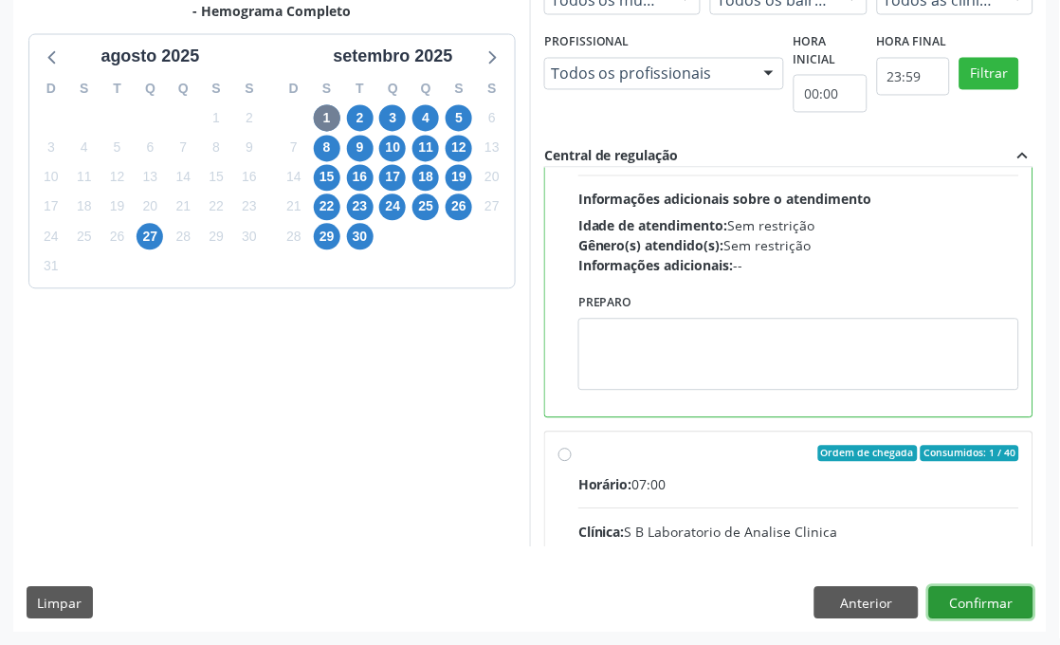
click at [993, 615] on button "Confirmar" at bounding box center [982, 603] width 104 height 32
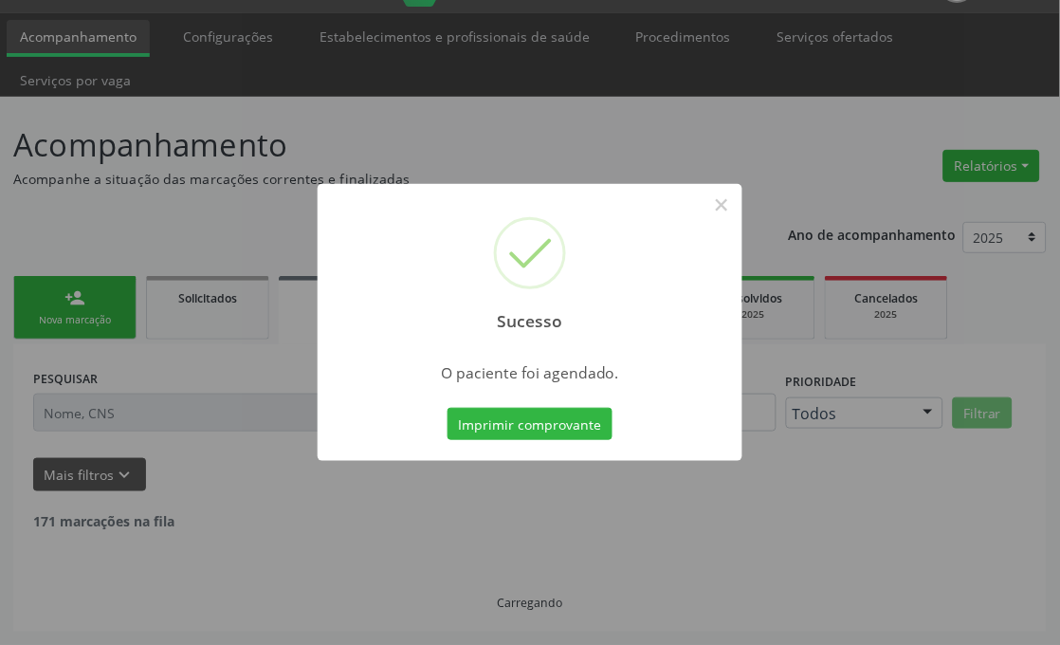
scroll to position [27, 0]
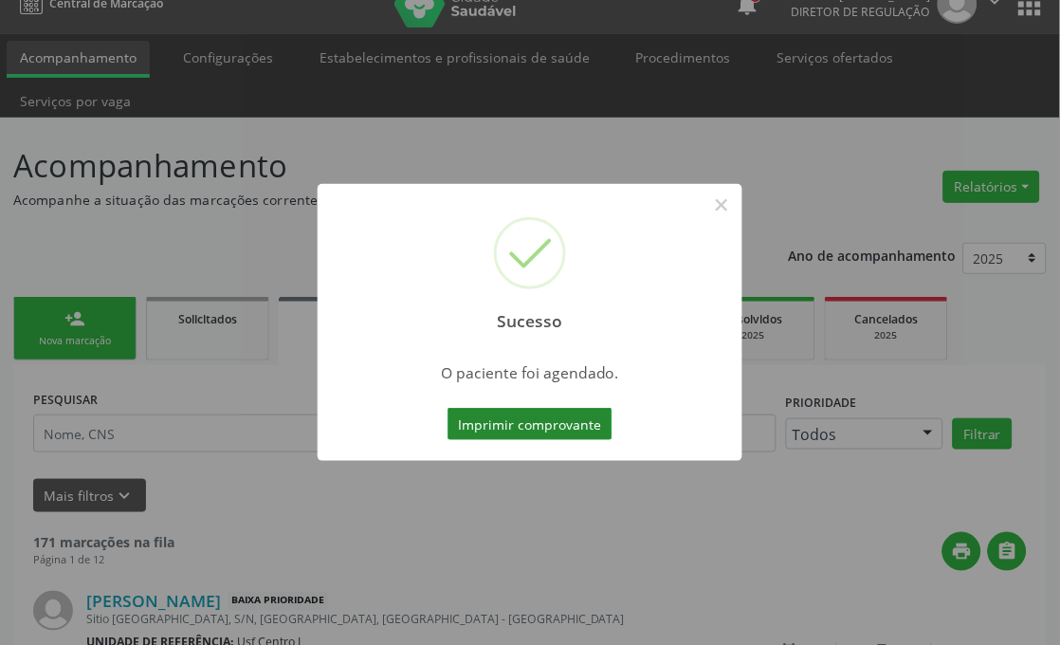
click at [489, 419] on button "Imprimir comprovante" at bounding box center [530, 424] width 165 height 32
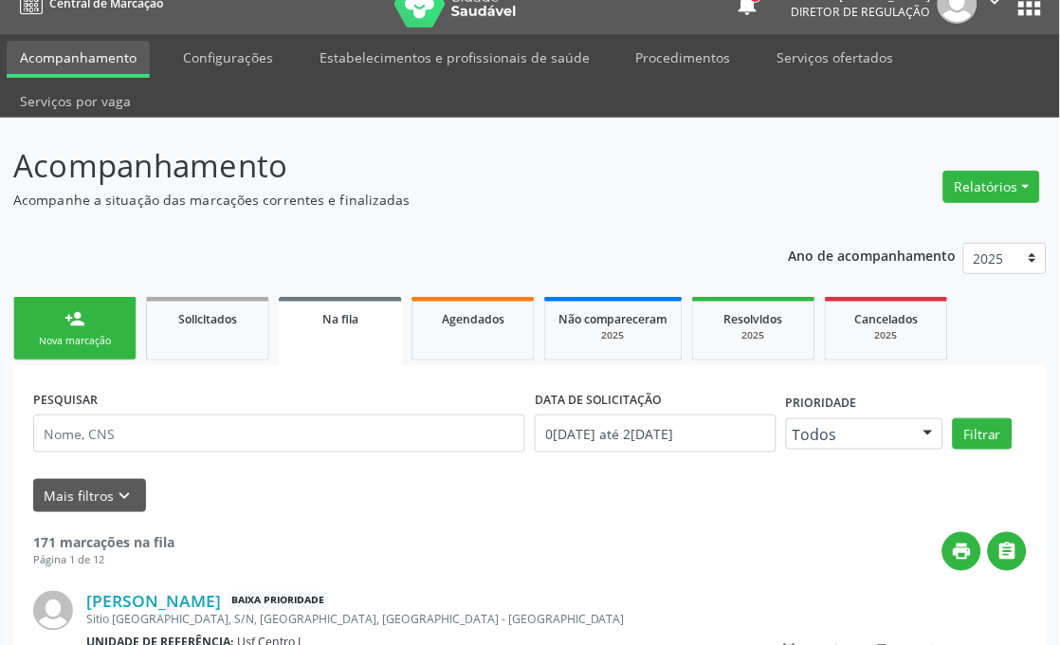
click at [91, 337] on div "Nova marcação" at bounding box center [75, 341] width 95 height 14
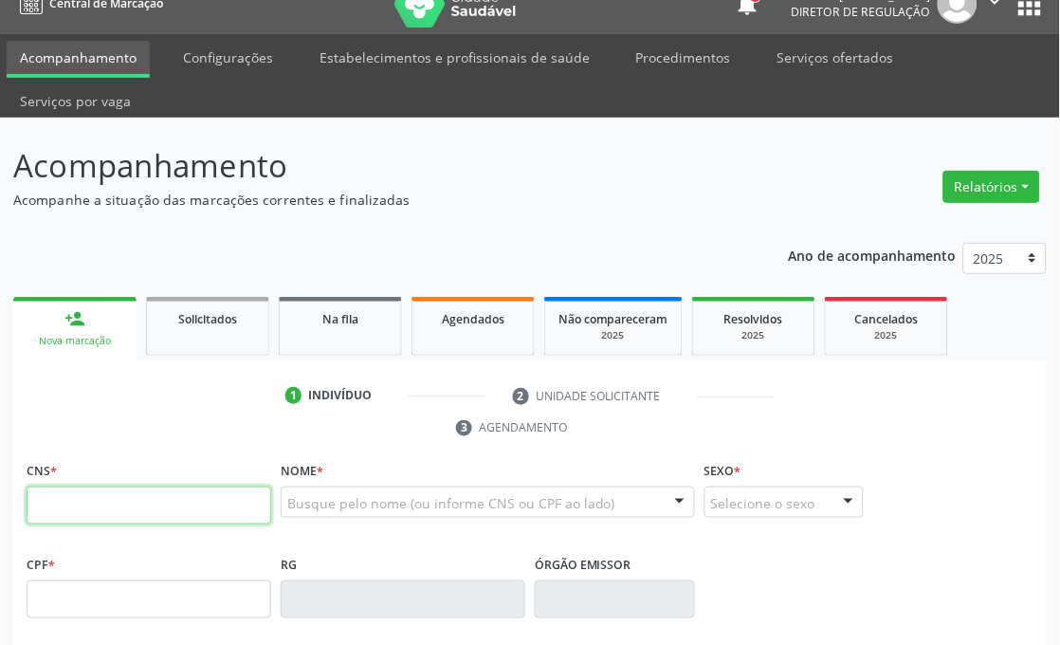
click at [67, 506] on input "text" at bounding box center [149, 506] width 245 height 38
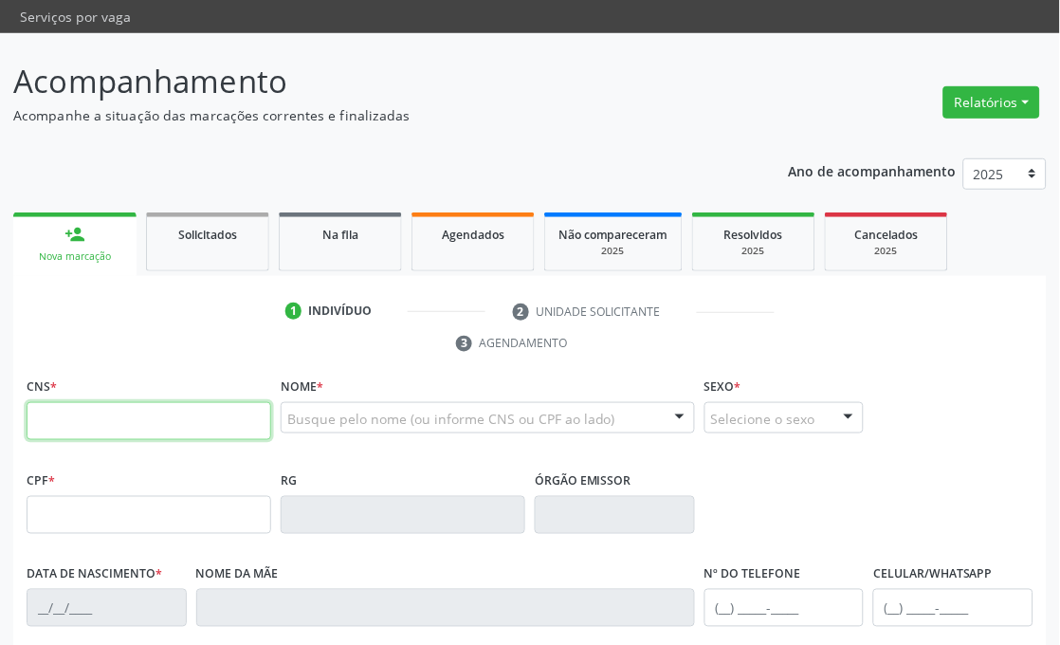
scroll to position [238, 0]
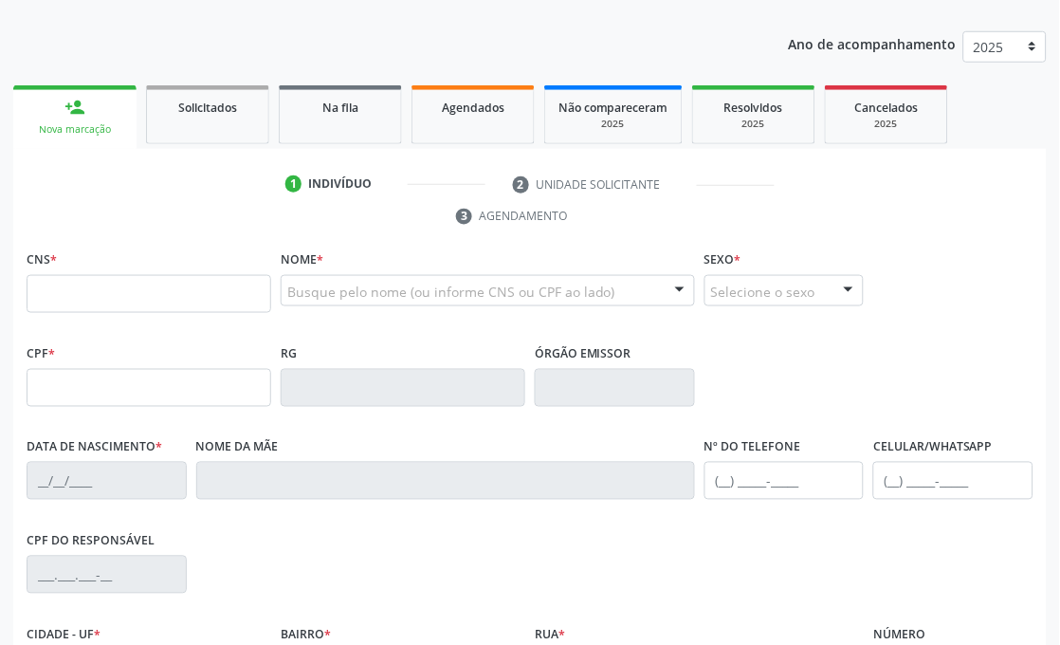
click at [109, 313] on fieldset "CNS *" at bounding box center [149, 286] width 245 height 81
click at [109, 294] on input "text" at bounding box center [149, 294] width 245 height 38
click at [175, 268] on div "CNS *" at bounding box center [149, 279] width 245 height 67
click at [164, 289] on input "text" at bounding box center [149, 294] width 245 height 38
click at [125, 286] on input "text" at bounding box center [149, 294] width 245 height 38
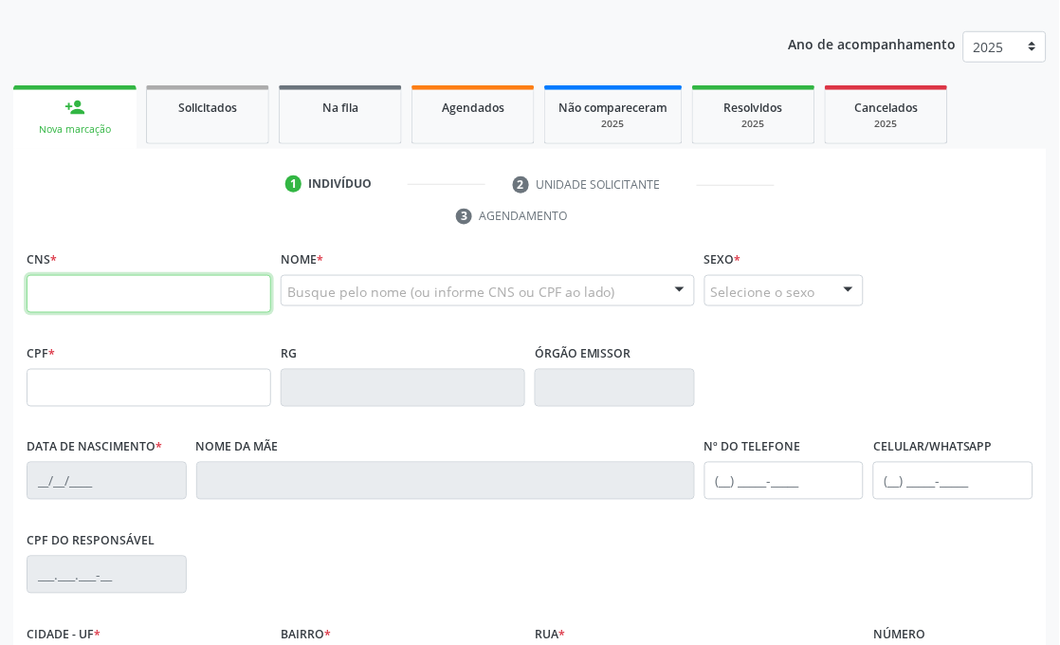
click at [157, 282] on input "text" at bounding box center [149, 294] width 245 height 38
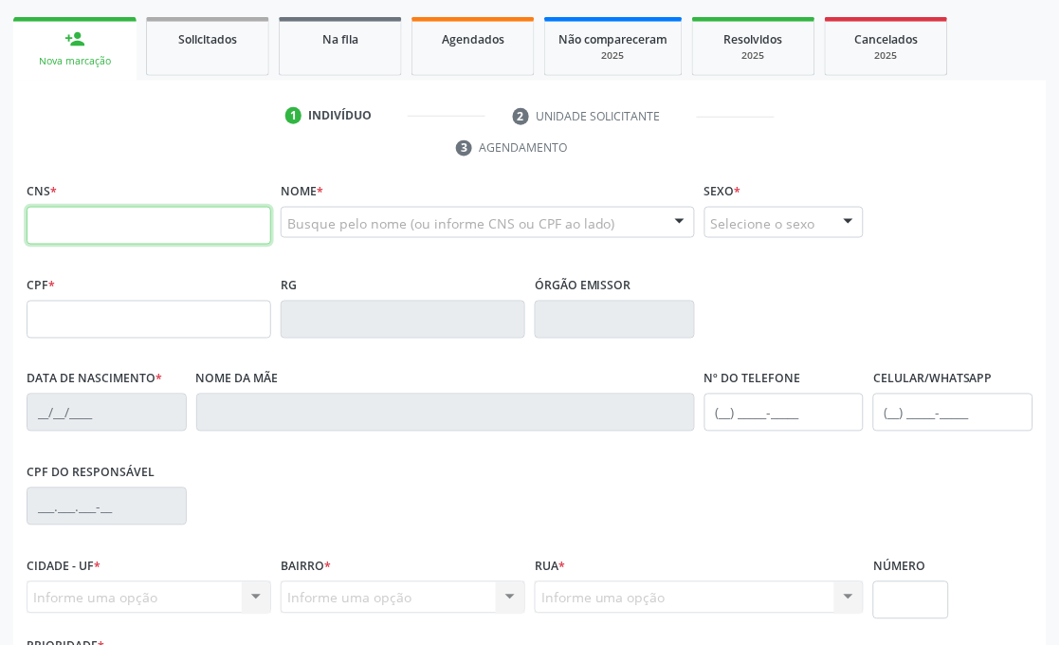
scroll to position [343, 0]
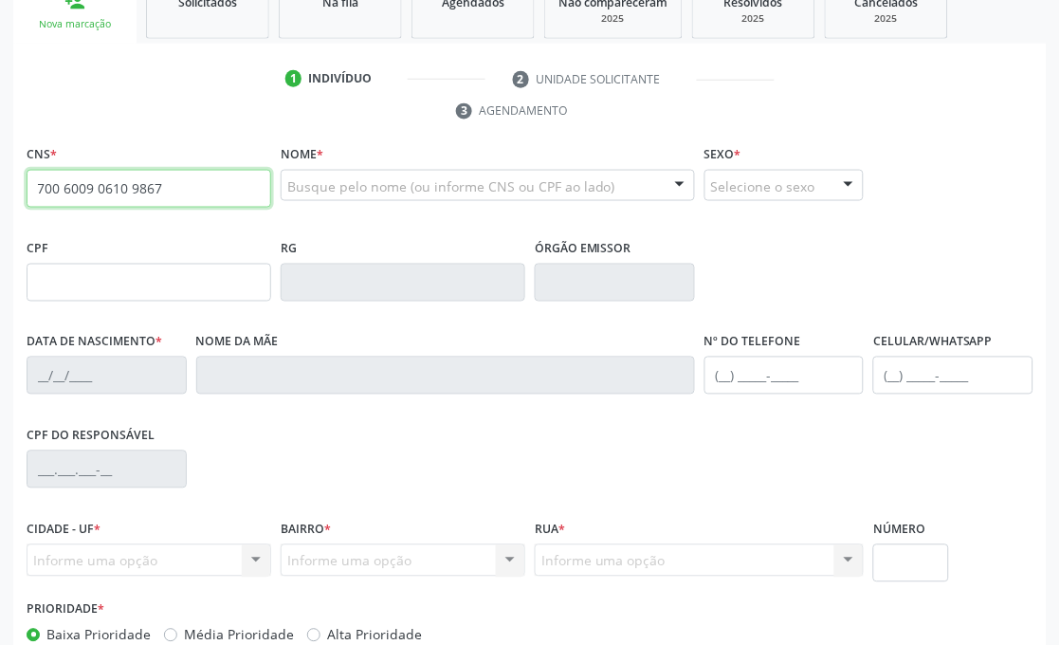
type input "700 6009 0610 9867"
type input "05/12/1987"
type input "Lucineide Barbosa da Silva"
type input "S/N"
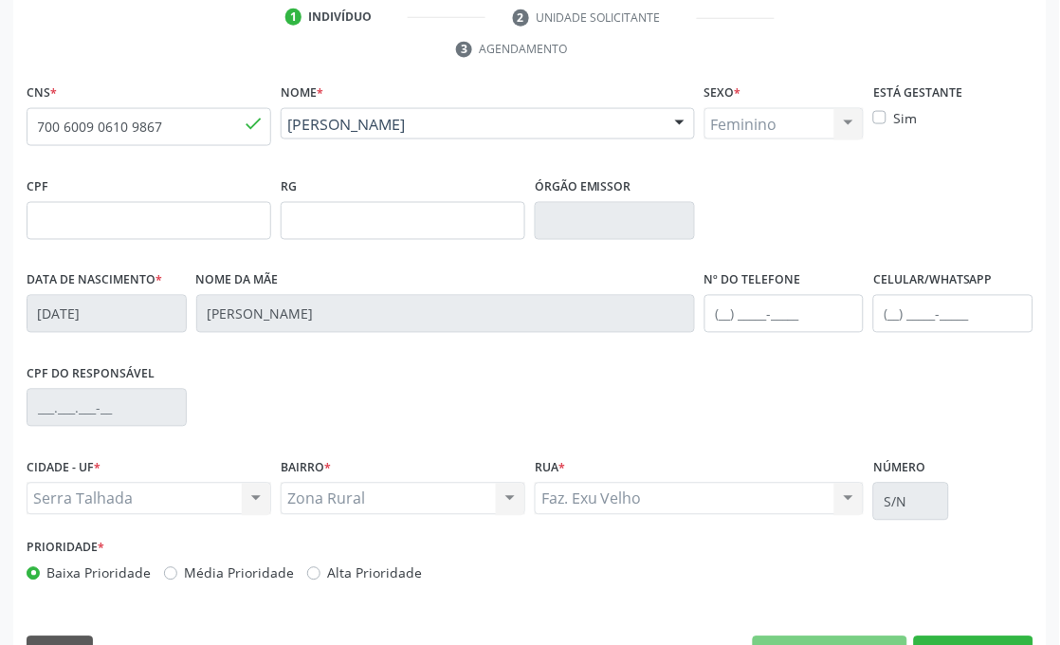
scroll to position [453, 0]
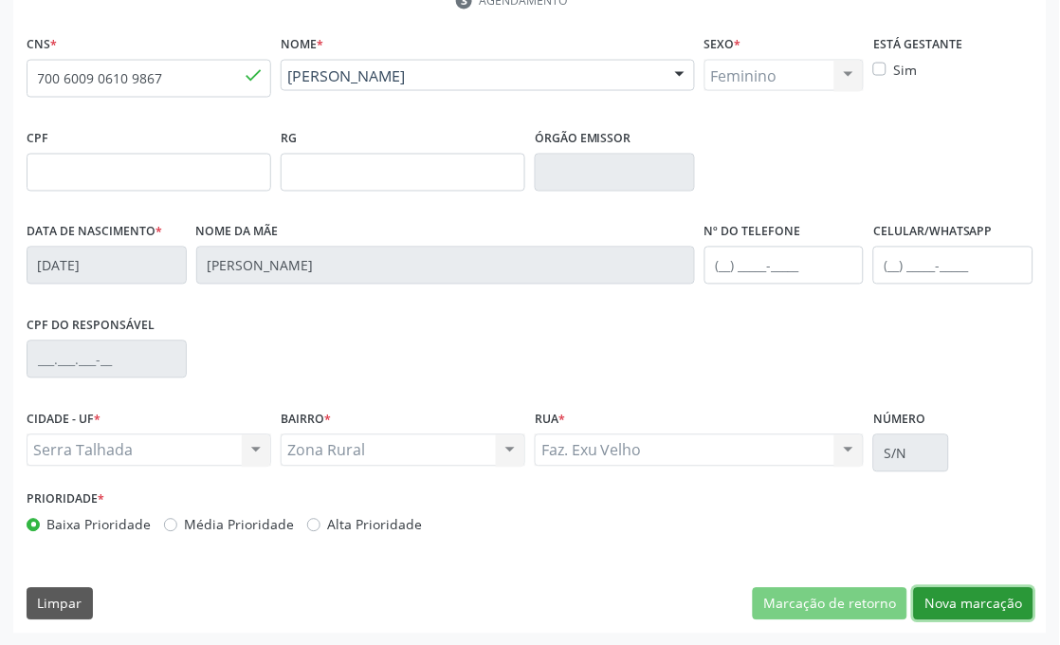
click at [964, 602] on button "Nova marcação" at bounding box center [974, 604] width 120 height 32
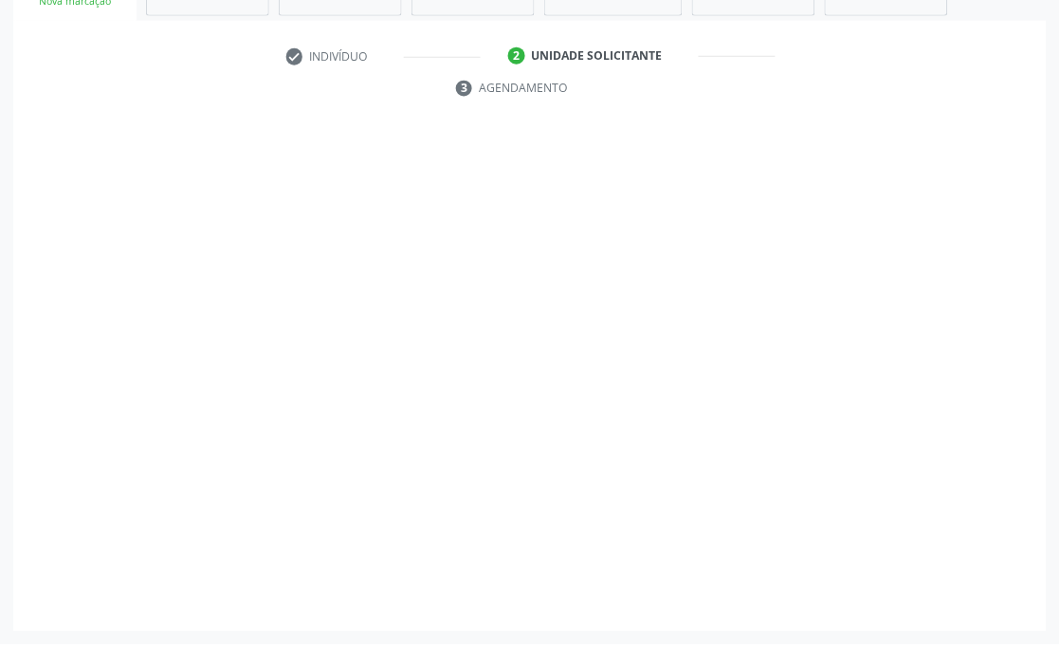
scroll to position [366, 0]
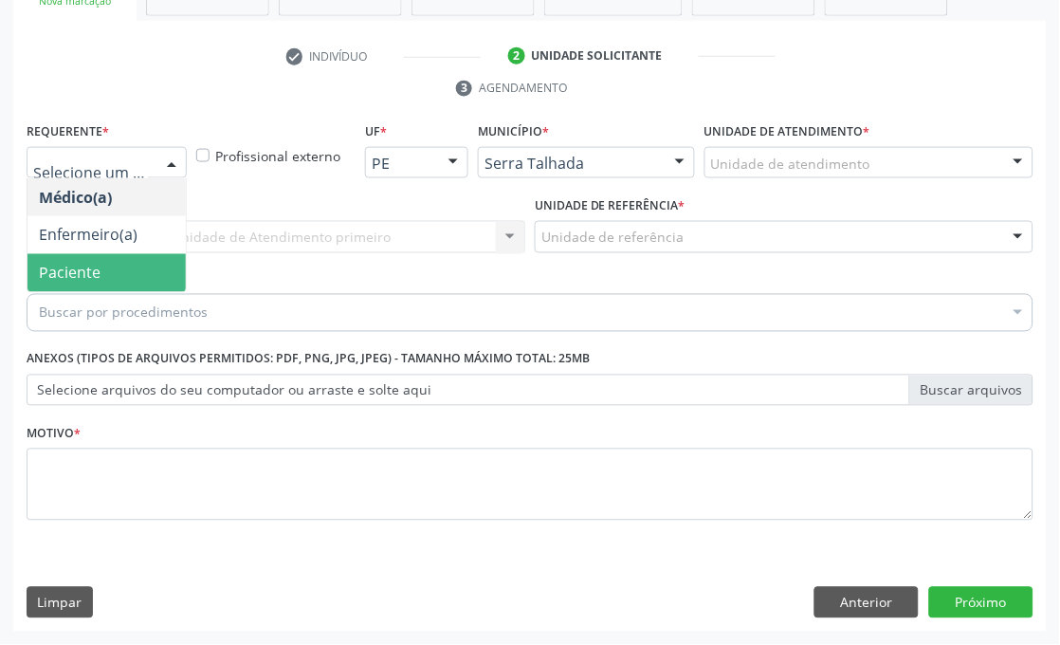
click at [91, 268] on span "Paciente" at bounding box center [70, 273] width 62 height 21
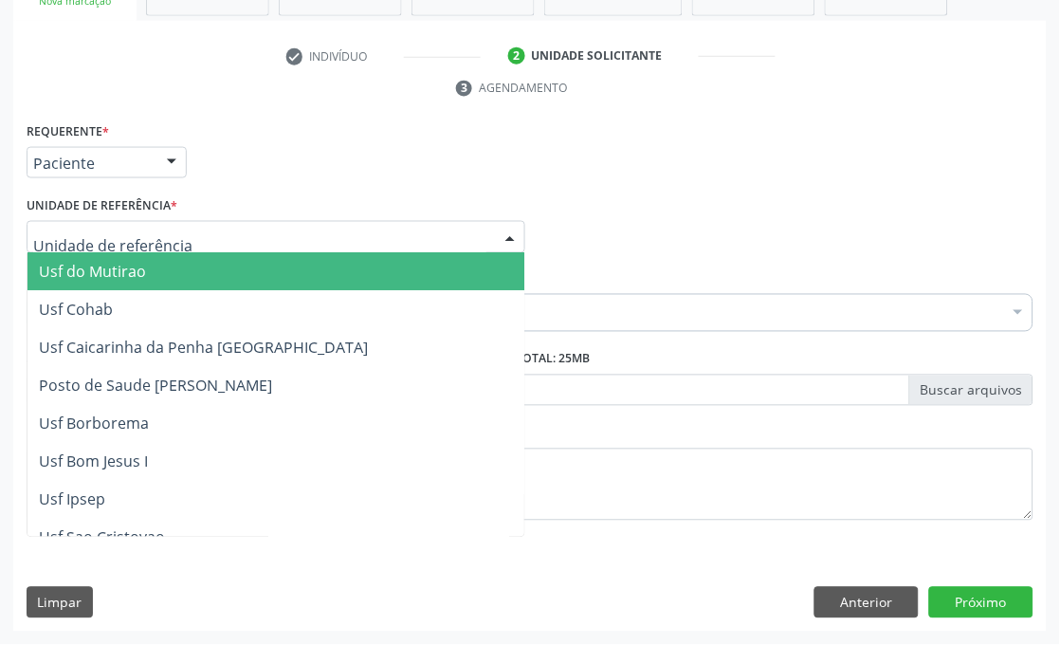
click at [117, 221] on div at bounding box center [276, 237] width 499 height 32
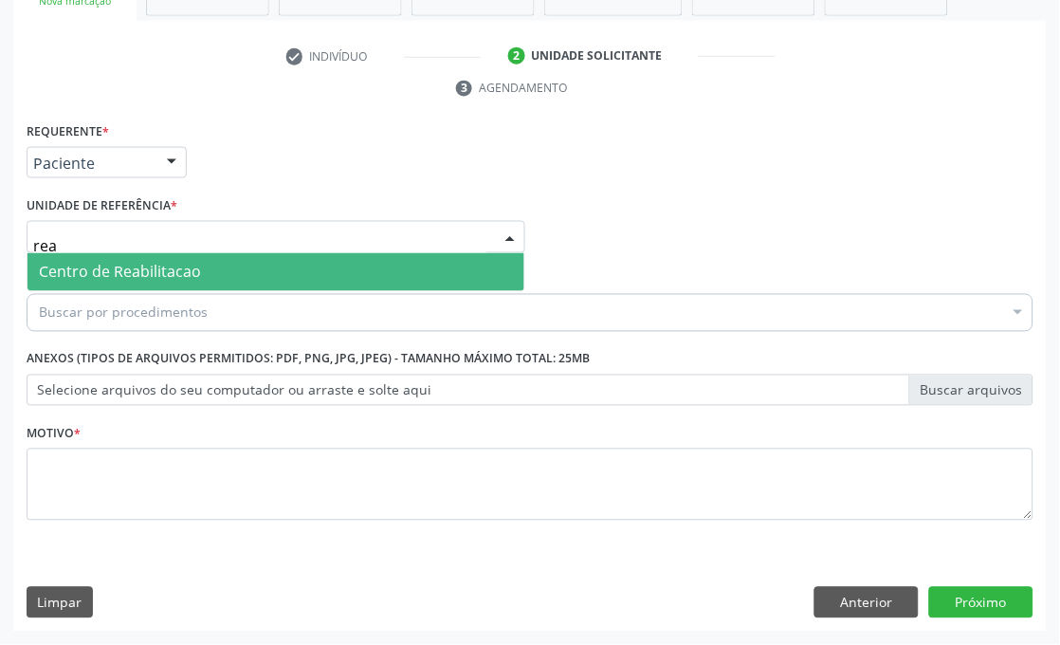
type input "reab"
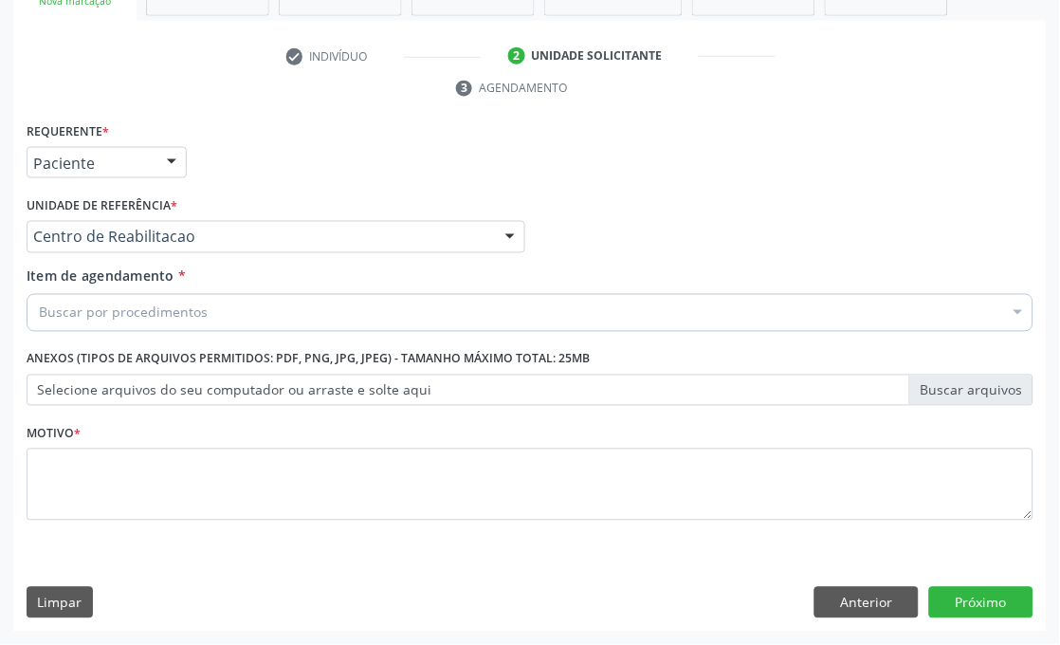
click at [100, 332] on div "Item de agendamento * Buscar por procedimentos Selecionar todos 0304070076 - .Q…" at bounding box center [530, 303] width 1017 height 73
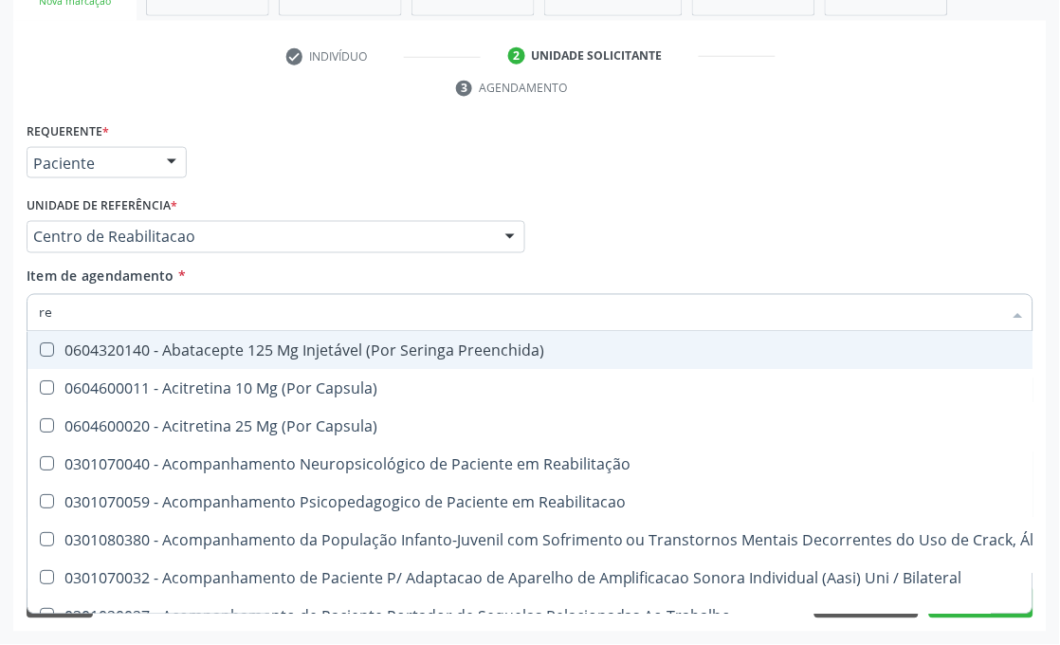
type input "r"
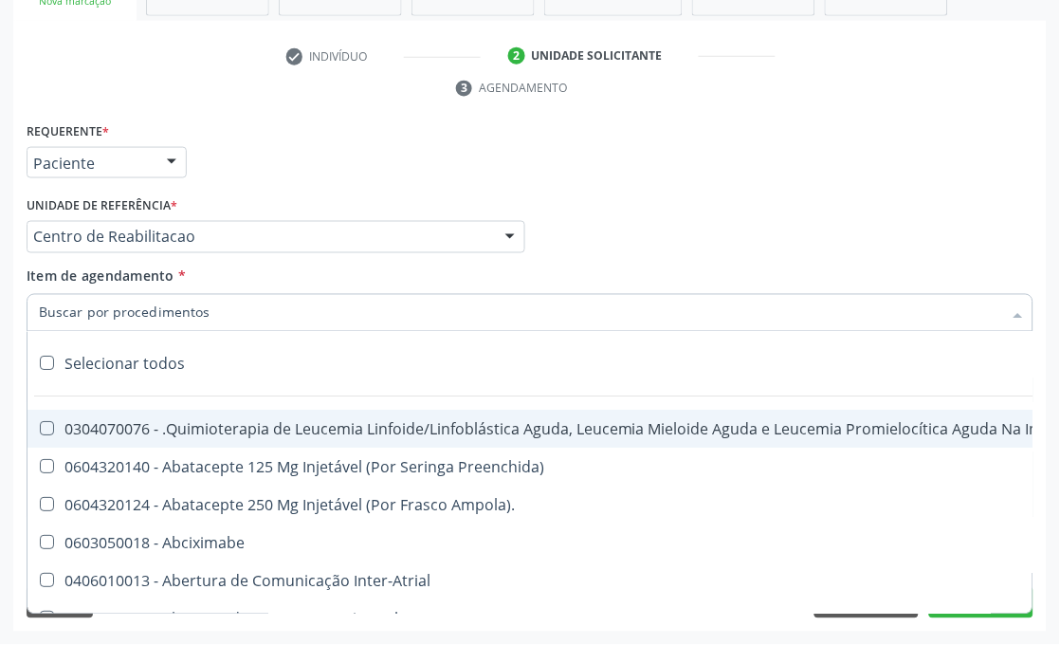
click at [297, 195] on div "Unidade de referência * Centro de Reabilitacao Usf do Mutirao Usf Cohab Usf Cai…" at bounding box center [276, 222] width 499 height 61
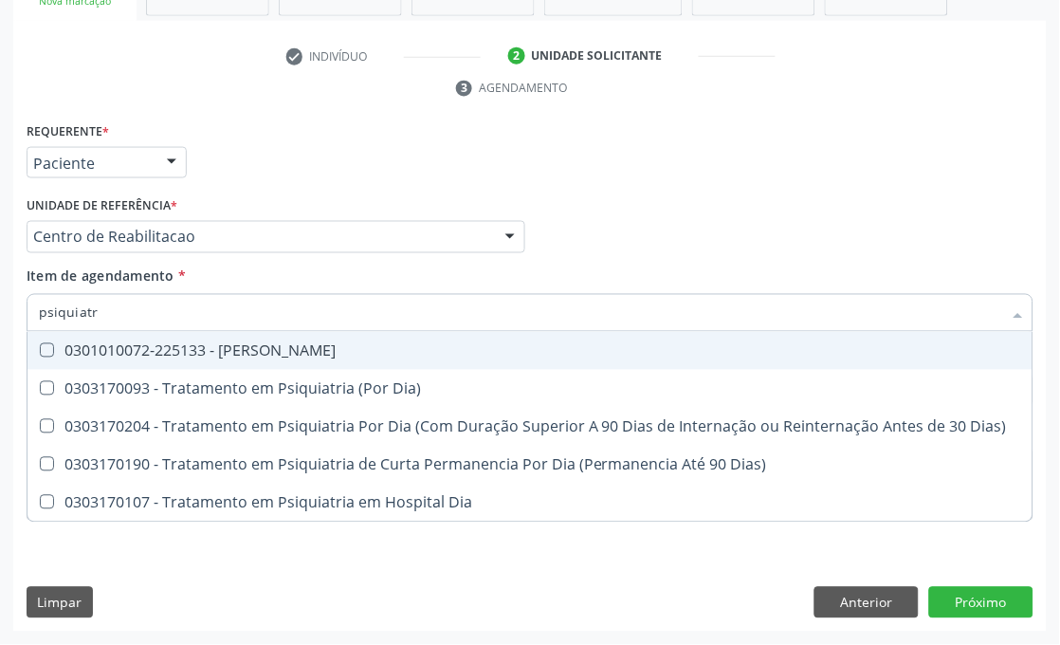
type input "psiquiatra"
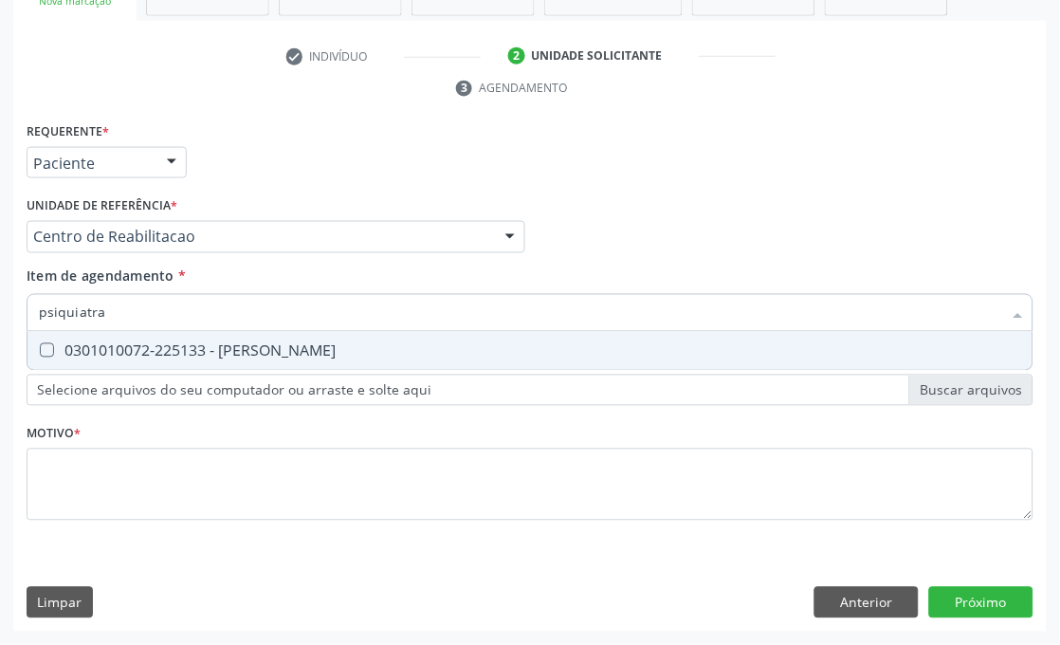
click at [138, 352] on div "0301010072-225133 - [PERSON_NAME]" at bounding box center [530, 350] width 983 height 15
checkbox Psiquiatra "true"
click at [380, 155] on div "Requerente * Paciente Médico(a) Enfermeiro(a) Paciente Nenhum resultado encontr…" at bounding box center [530, 155] width 1017 height 74
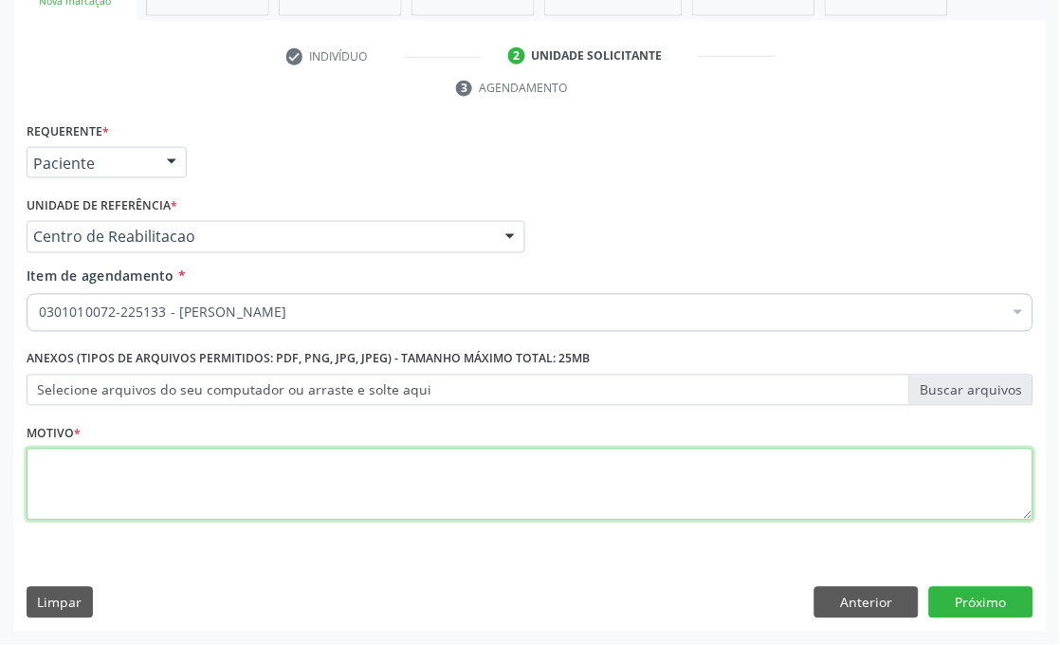
click at [85, 490] on textarea at bounding box center [530, 485] width 1007 height 72
type textarea "."
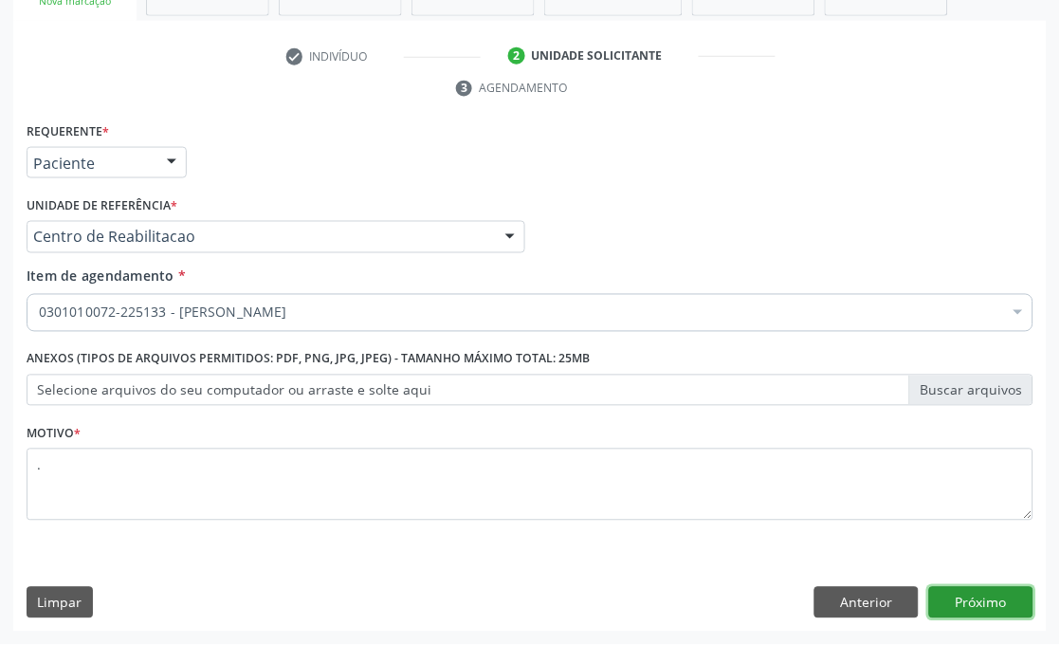
click at [987, 599] on button "Próximo" at bounding box center [982, 603] width 104 height 32
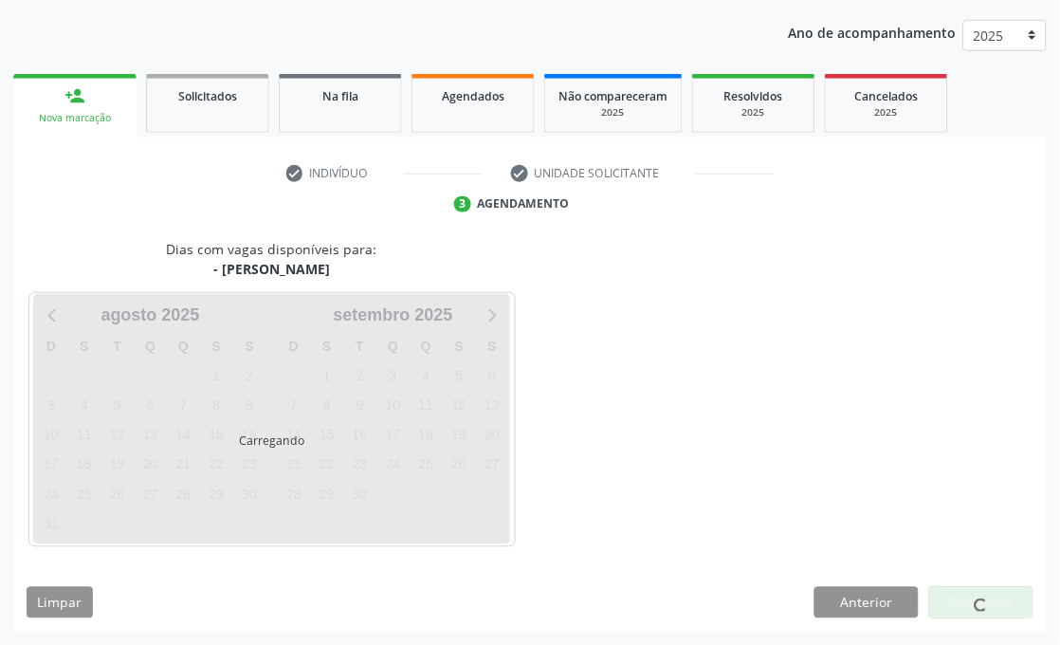
scroll to position [249, 0]
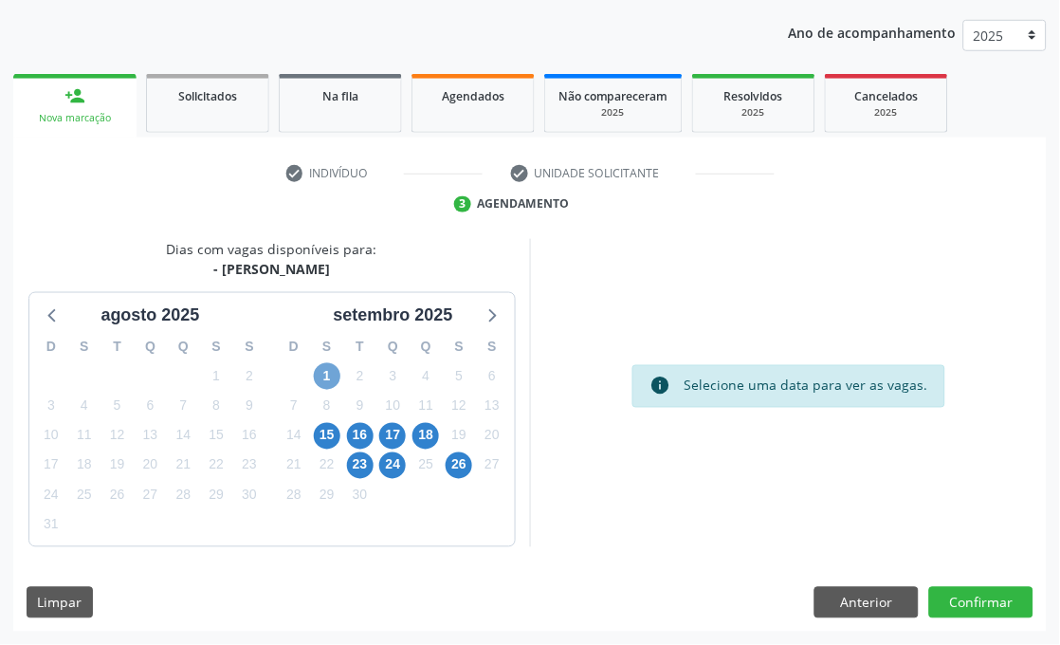
click at [333, 382] on span "1" at bounding box center [327, 376] width 27 height 27
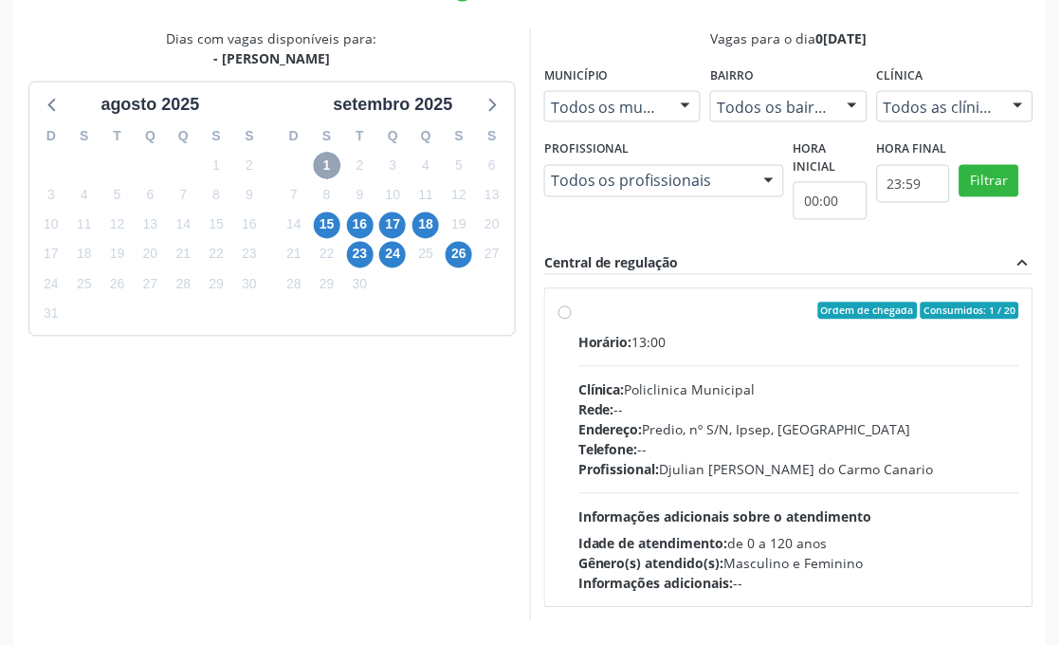
scroll to position [534, 0]
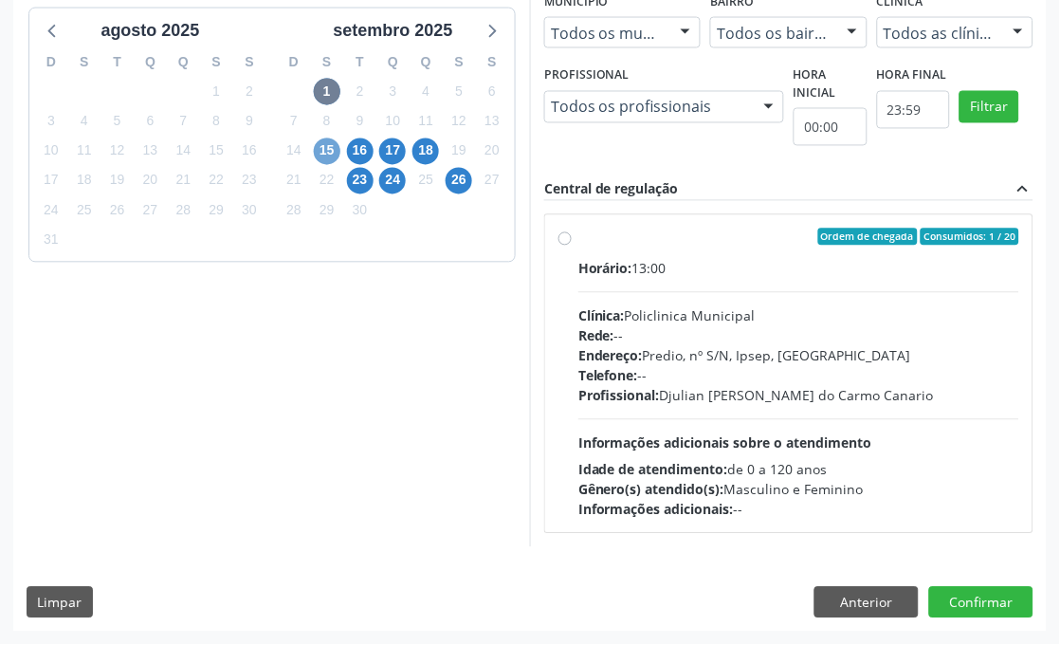
click at [325, 154] on span "15" at bounding box center [327, 151] width 27 height 27
click at [672, 346] on div "Endereço: Predio, nº S/N, Ipsep, Serra Talhada - PE" at bounding box center [799, 356] width 441 height 20
click at [572, 246] on input "Ordem de chegada Consumidos: 0 / 20 Horário: 13:00 Clínica: Policlinica Municip…" at bounding box center [565, 237] width 13 height 17
radio input "true"
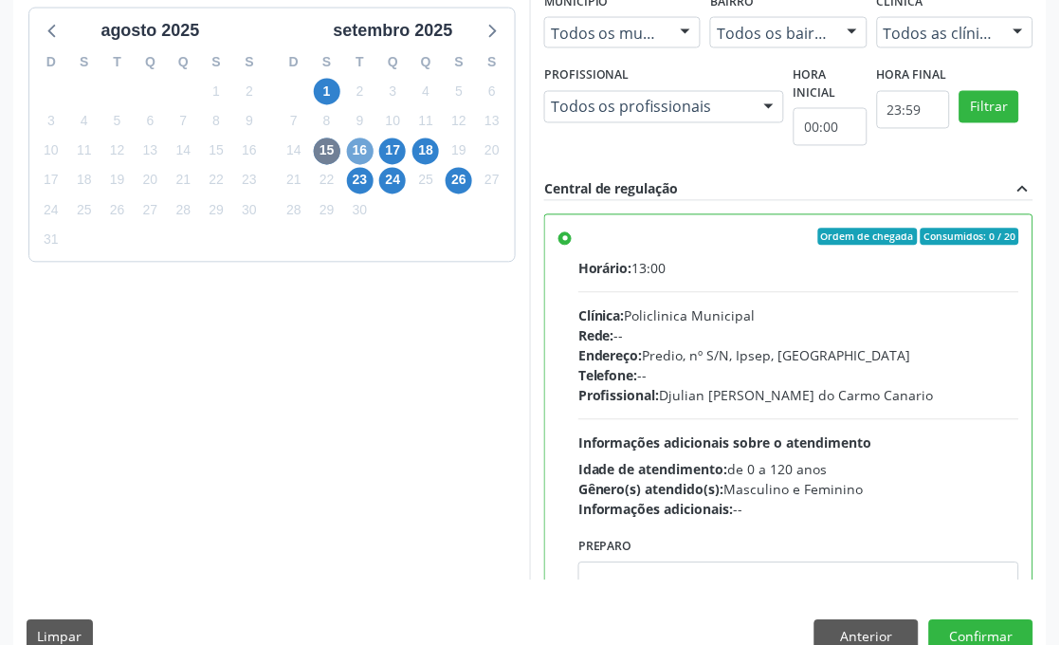
click at [364, 145] on span "16" at bounding box center [360, 151] width 27 height 27
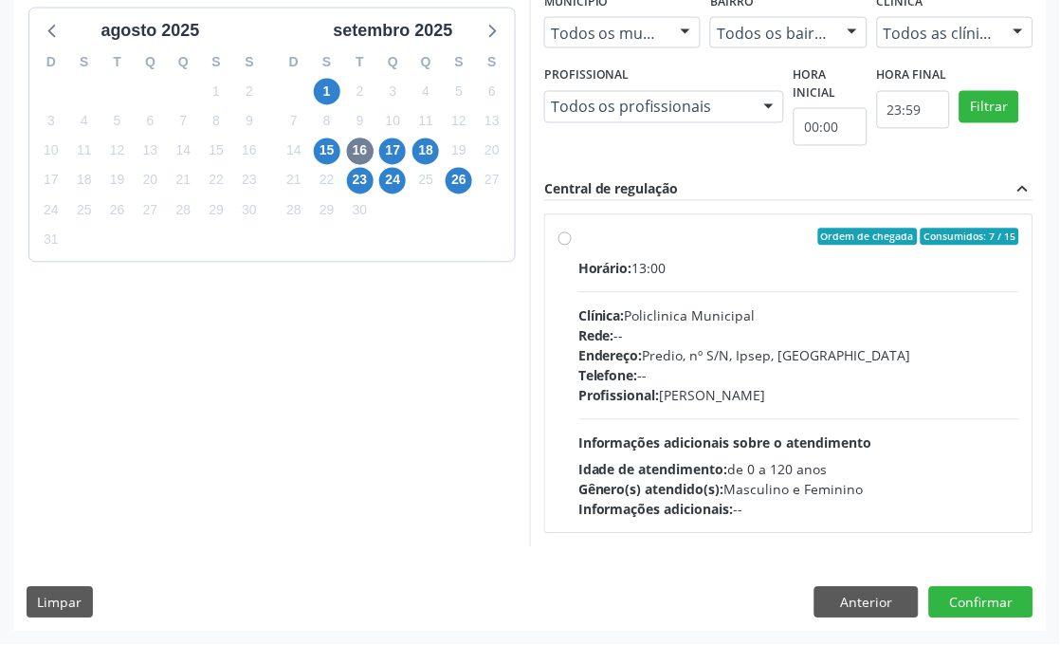
click at [735, 356] on div "Endereço: Predio, nº S/N, Ipsep, Serra Talhada - PE" at bounding box center [799, 356] width 441 height 20
click at [572, 246] on input "Ordem de chegada Consumidos: 7 / 15 Horário: 13:00 Clínica: Policlinica Municip…" at bounding box center [565, 237] width 13 height 17
radio input "true"
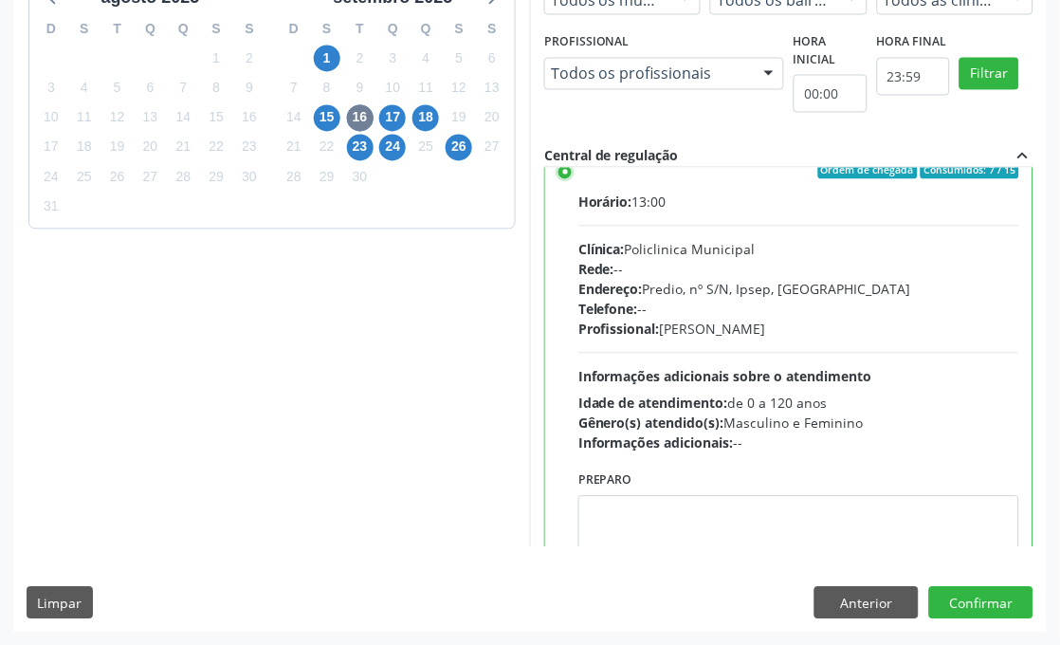
scroll to position [0, 0]
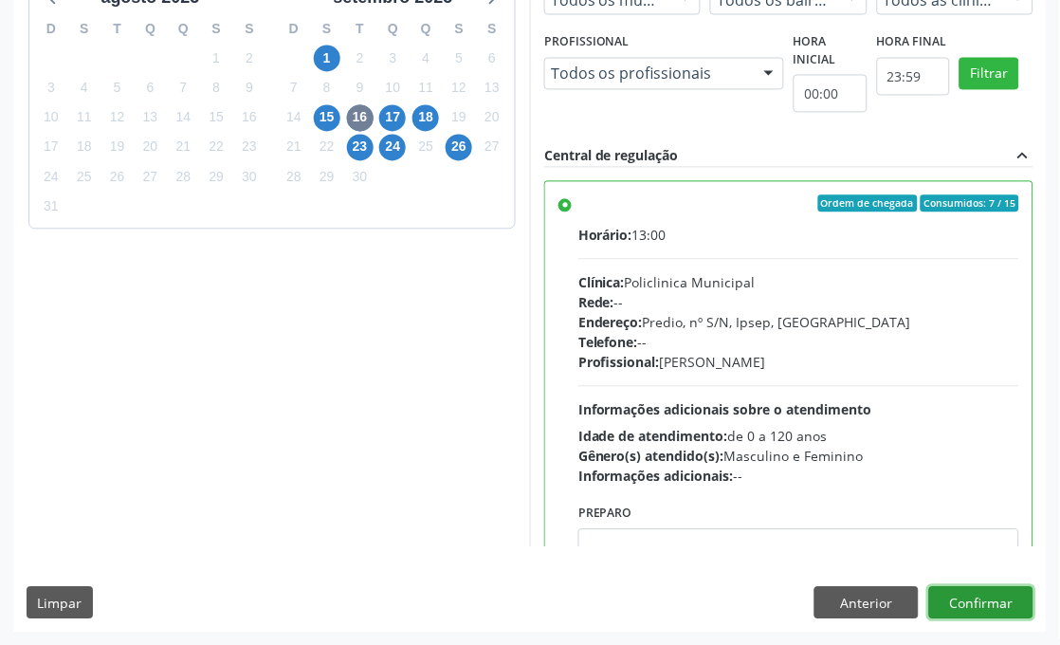
click at [958, 596] on button "Confirmar" at bounding box center [982, 603] width 104 height 32
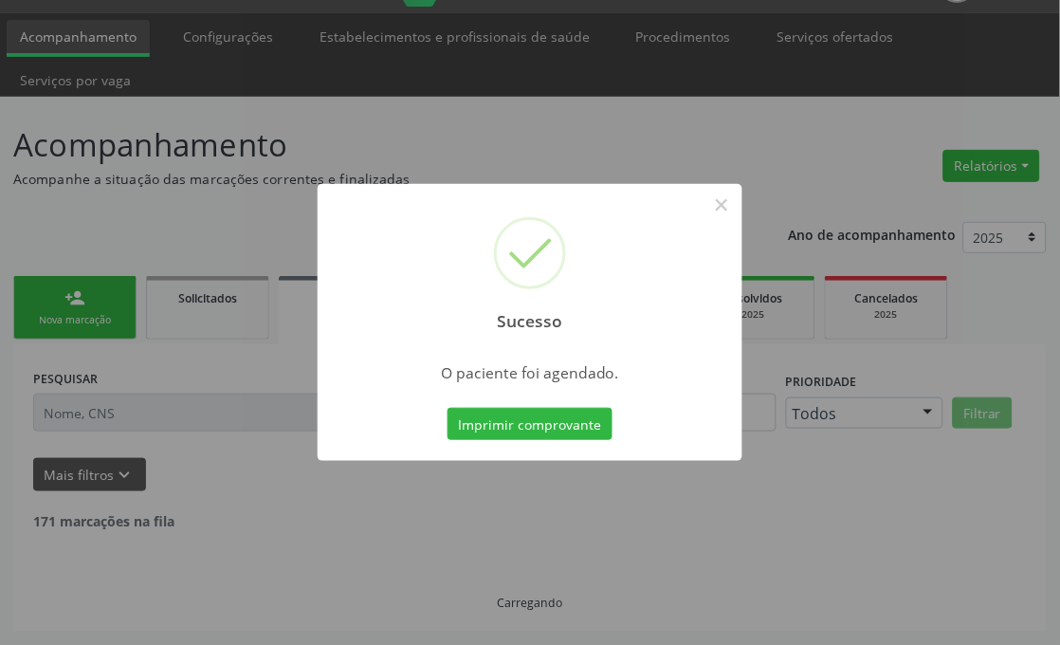
scroll to position [27, 0]
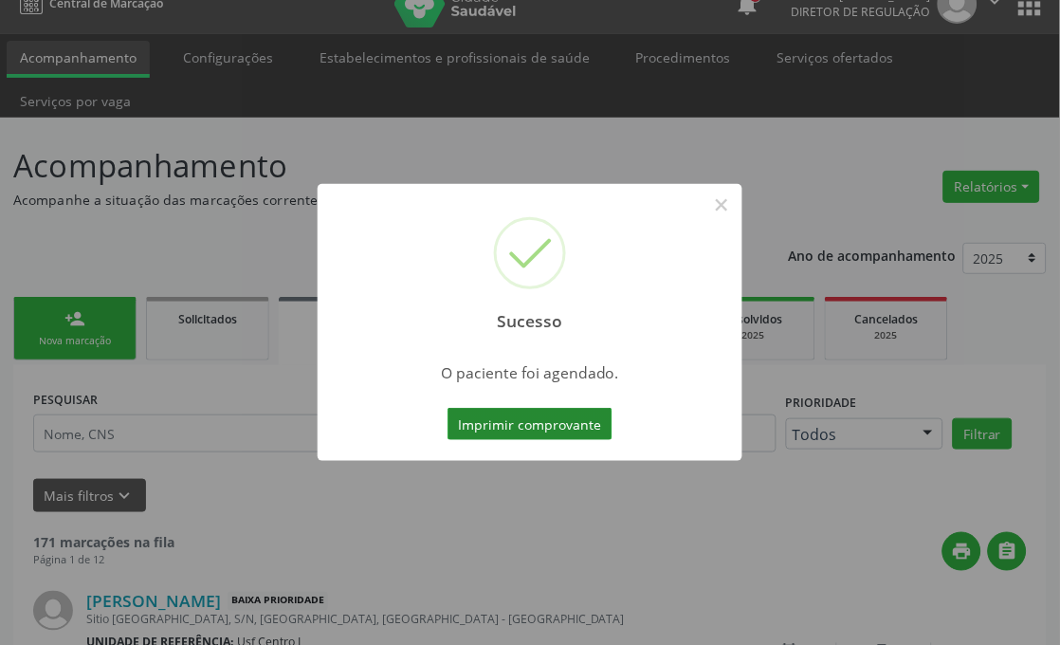
click at [550, 424] on button "Imprimir comprovante" at bounding box center [530, 424] width 165 height 32
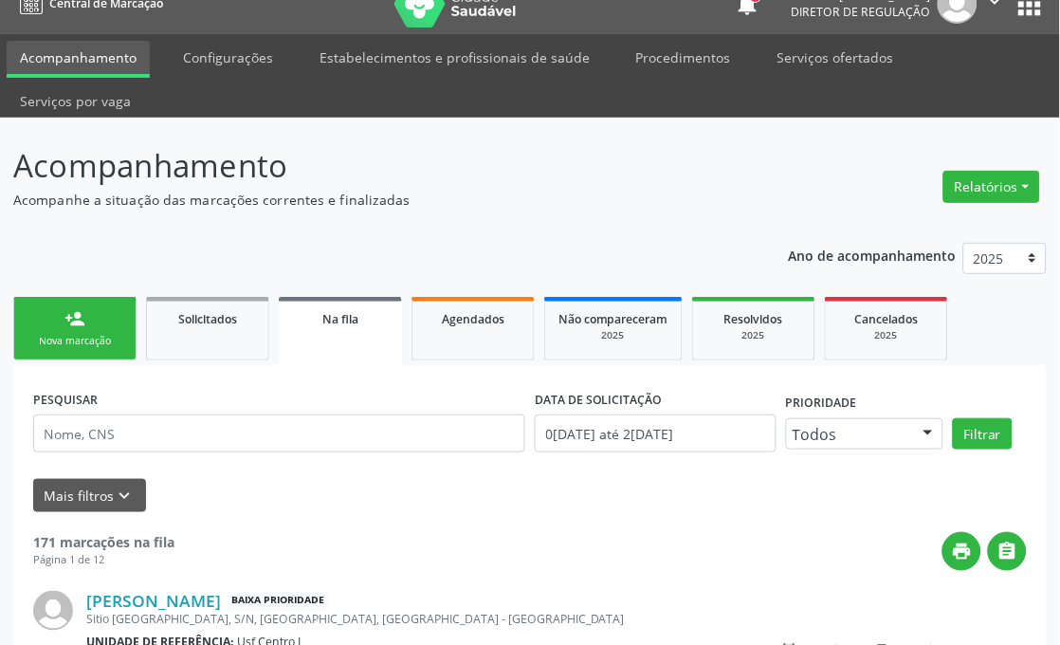
click at [102, 324] on div "Sucesso × O paciente foi agendado. Imprimir comprovante Cancel" at bounding box center [530, 322] width 1060 height 645
click at [104, 335] on div "Sucesso × O paciente foi agendado. Imprimir comprovante Cancel" at bounding box center [530, 322] width 1060 height 645
click at [118, 346] on div "Sucesso × O paciente foi agendado. Imprimir comprovante Cancel" at bounding box center [530, 322] width 1060 height 645
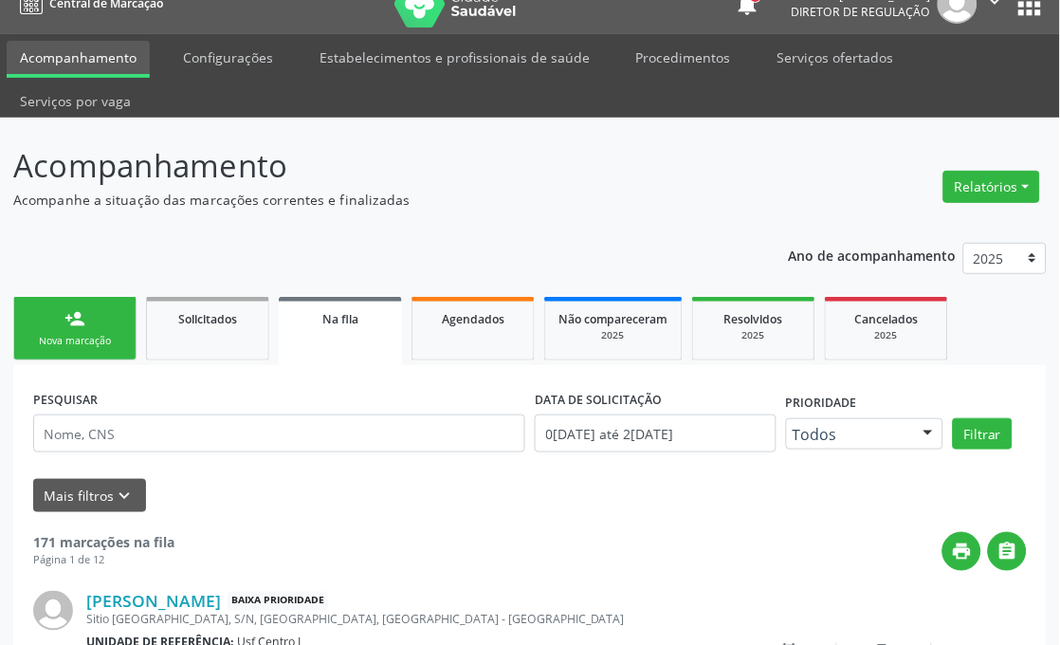
click at [118, 346] on div "Sucesso × O paciente foi agendado. Imprimir comprovante Cancel" at bounding box center [530, 322] width 1060 height 645
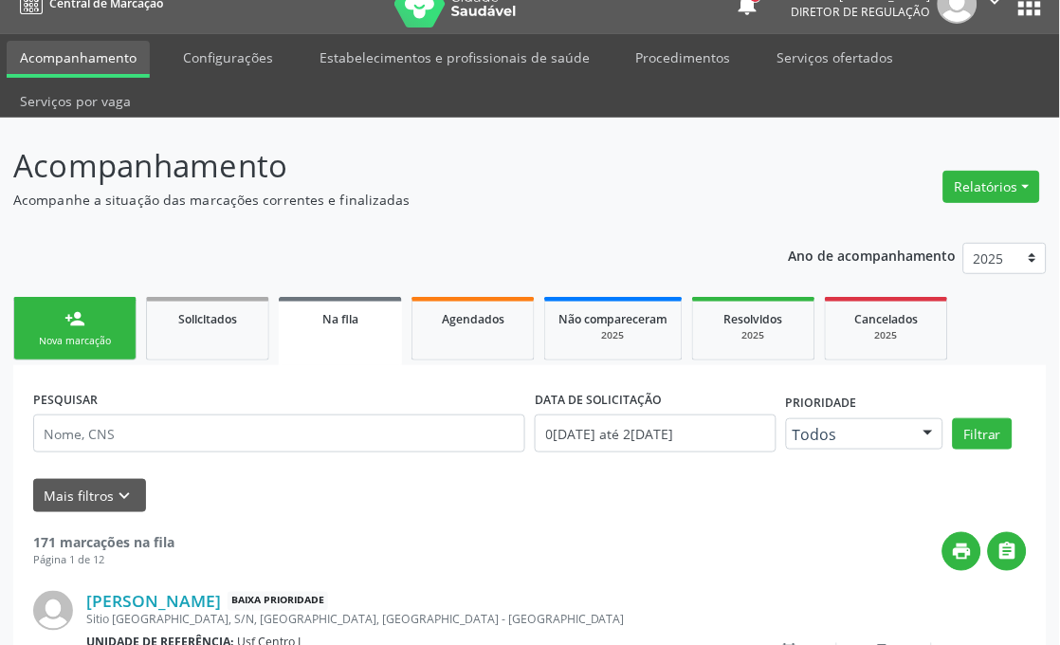
click at [118, 346] on div "Sucesso × O paciente foi agendado. Imprimir comprovante Cancel" at bounding box center [530, 322] width 1060 height 645
